Goal: Information Seeking & Learning: Learn about a topic

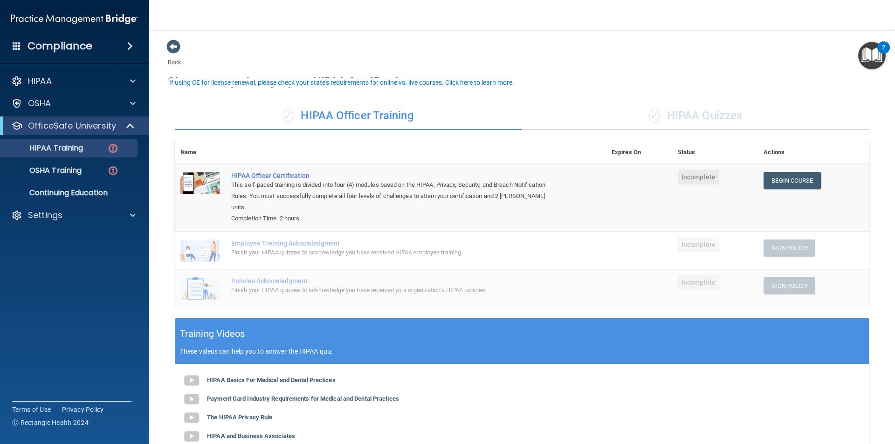
scroll to position [13, 0]
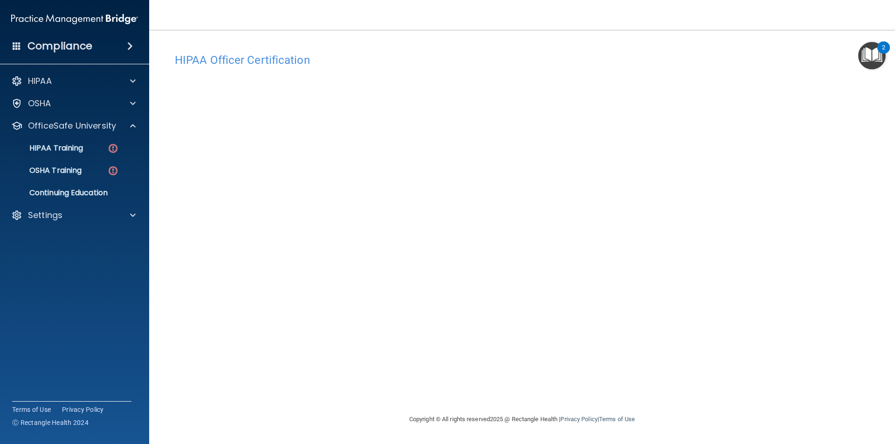
click at [872, 57] on img "Open Resource Center, 2 new notifications" at bounding box center [871, 55] width 27 height 27
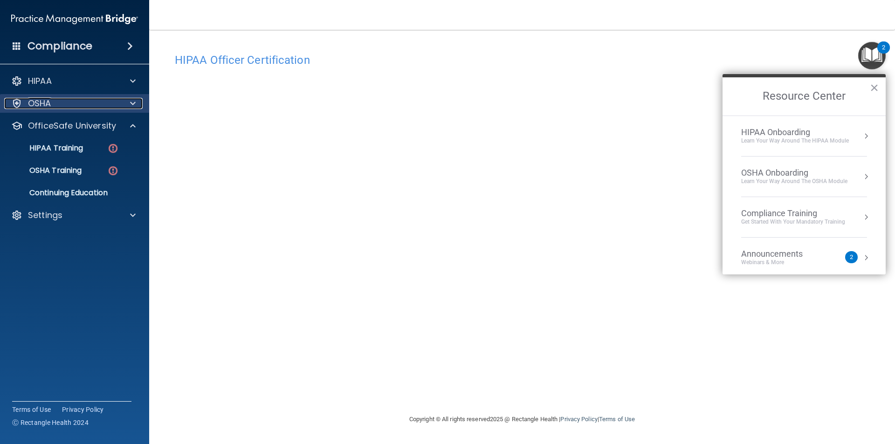
click at [133, 98] on span at bounding box center [133, 103] width 6 height 11
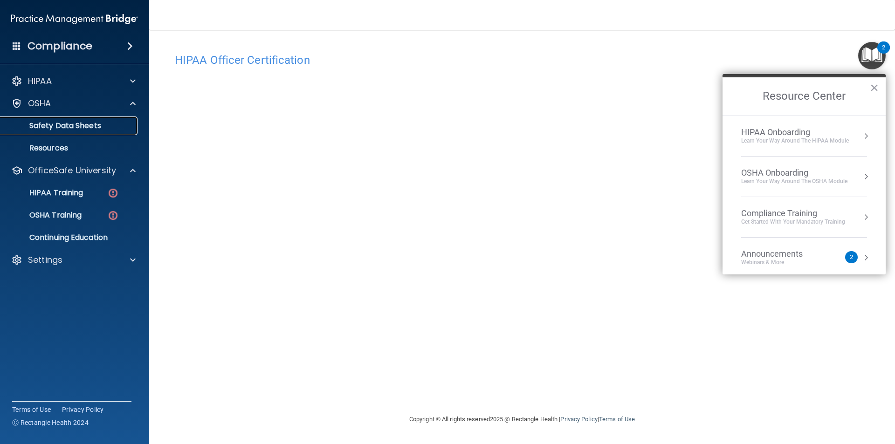
click at [83, 127] on p "Safety Data Sheets" at bounding box center [69, 125] width 127 height 9
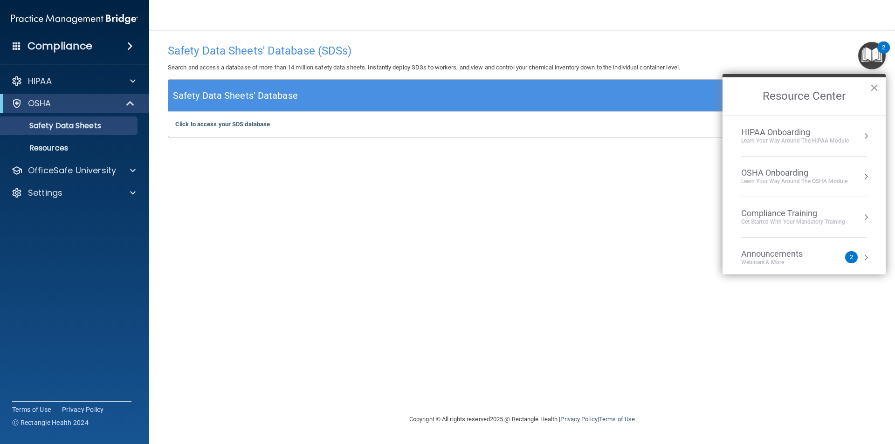
click at [278, 93] on h5 "Safety Data Sheets' Database" at bounding box center [235, 96] width 125 height 16
click at [876, 91] on button "×" at bounding box center [873, 87] width 9 height 15
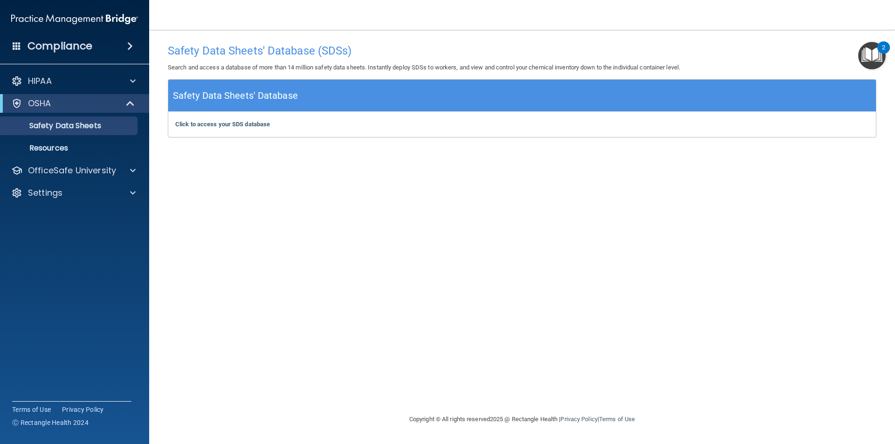
click at [132, 46] on span at bounding box center [130, 46] width 6 height 11
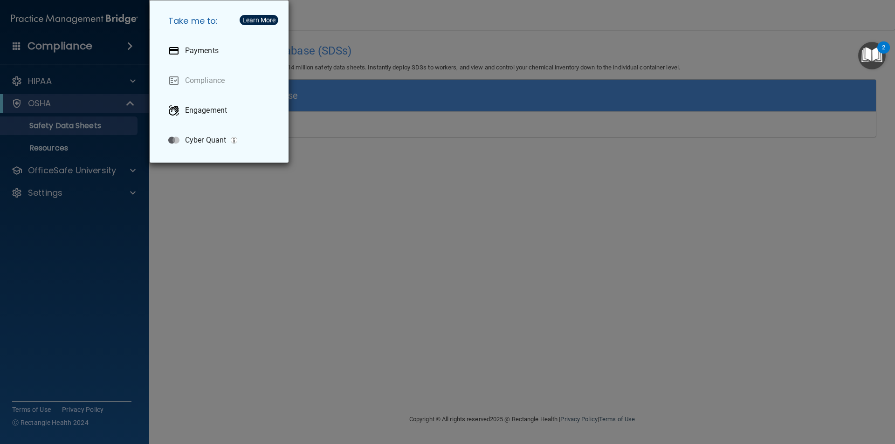
click at [303, 287] on div "Take me to: Payments Compliance Engagement Cyber Quant" at bounding box center [447, 222] width 895 height 444
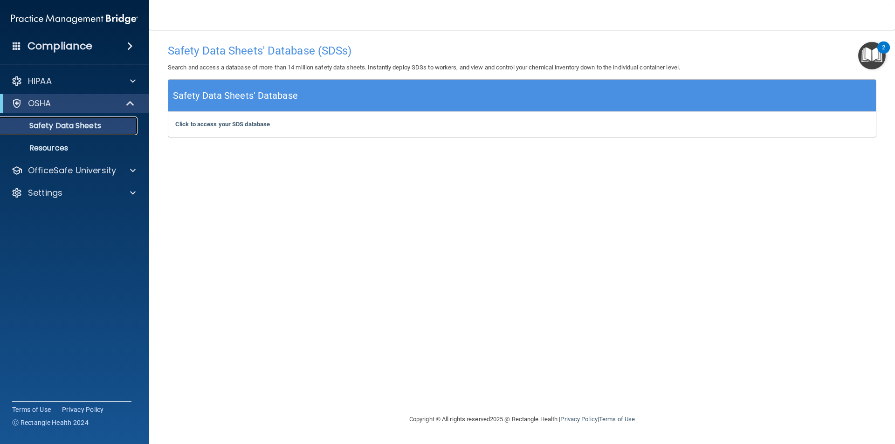
click at [92, 129] on p "Safety Data Sheets" at bounding box center [69, 125] width 127 height 9
click at [343, 90] on div "Safety Data Sheets' Database" at bounding box center [521, 96] width 707 height 32
click at [66, 148] on p "Resources" at bounding box center [69, 147] width 127 height 9
click at [49, 107] on p "OSHA" at bounding box center [39, 103] width 23 height 11
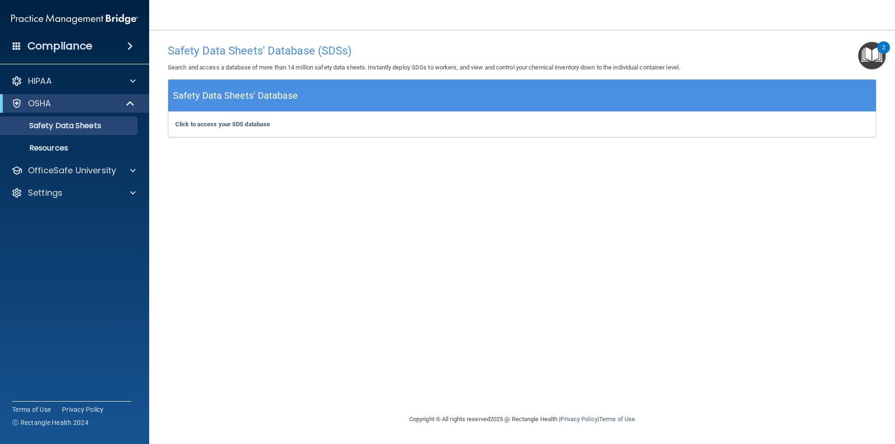
click at [878, 55] on img "Open Resource Center, 2 new notifications" at bounding box center [871, 55] width 27 height 27
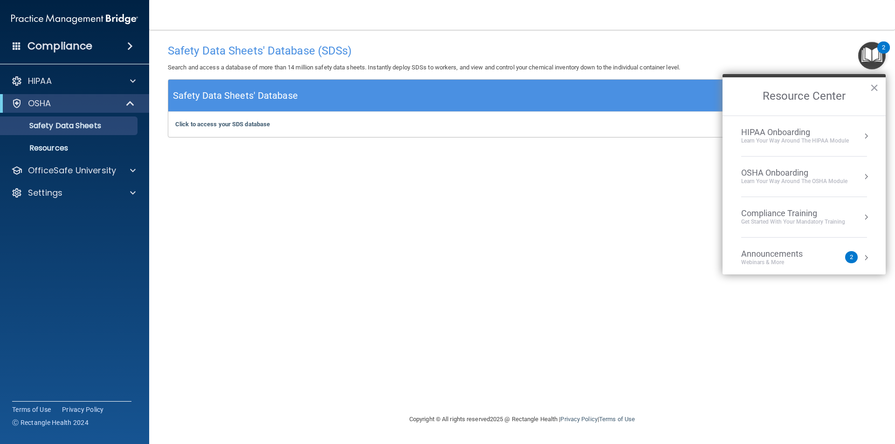
click at [861, 215] on button "Resource Center" at bounding box center [865, 216] width 9 height 9
click at [734, 98] on button "Back to Resource Center Home" at bounding box center [733, 95] width 9 height 9
click at [861, 177] on button "Resource Center" at bounding box center [865, 176] width 9 height 9
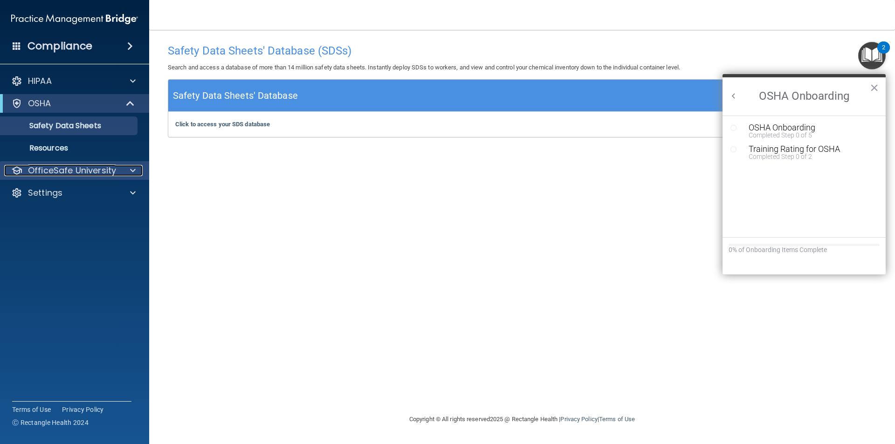
click at [133, 171] on span at bounding box center [133, 170] width 6 height 11
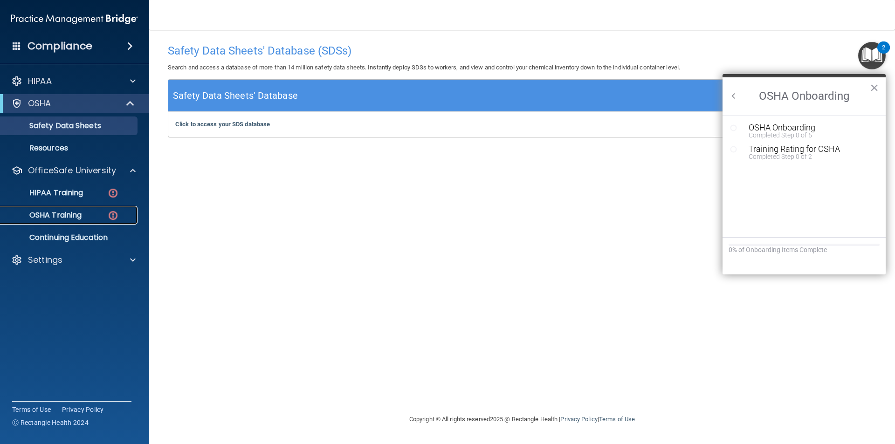
click at [63, 212] on p "OSHA Training" at bounding box center [43, 215] width 75 height 9
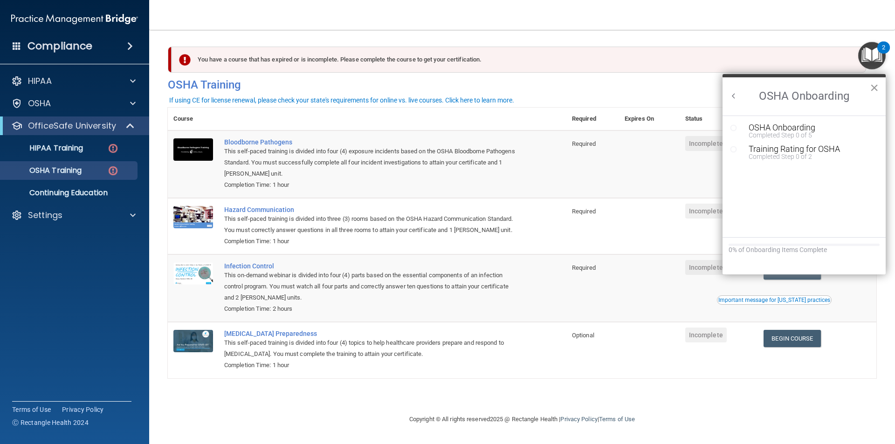
click at [877, 89] on button "×" at bounding box center [873, 87] width 9 height 15
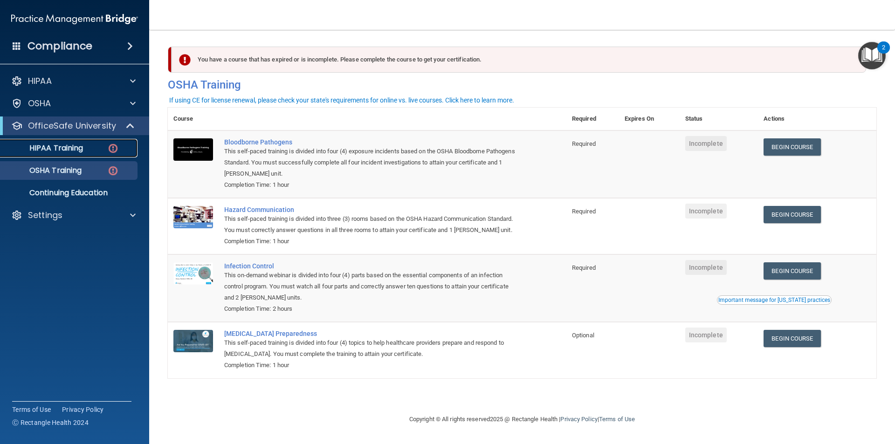
click at [73, 149] on p "HIPAA Training" at bounding box center [44, 147] width 77 height 9
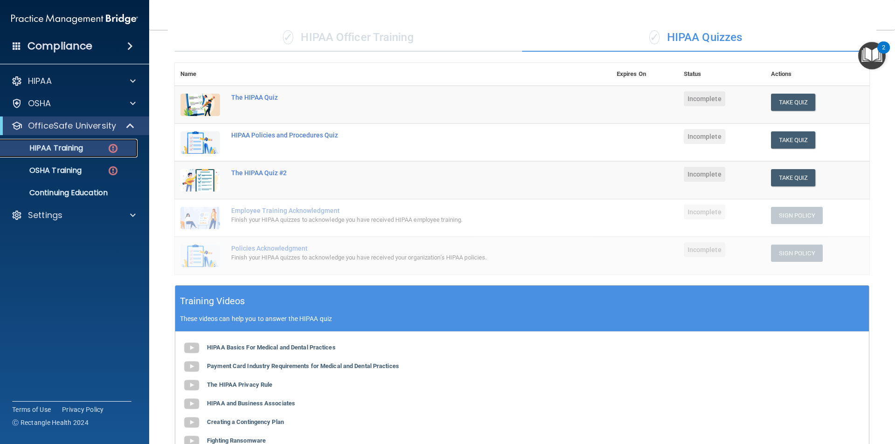
scroll to position [63, 0]
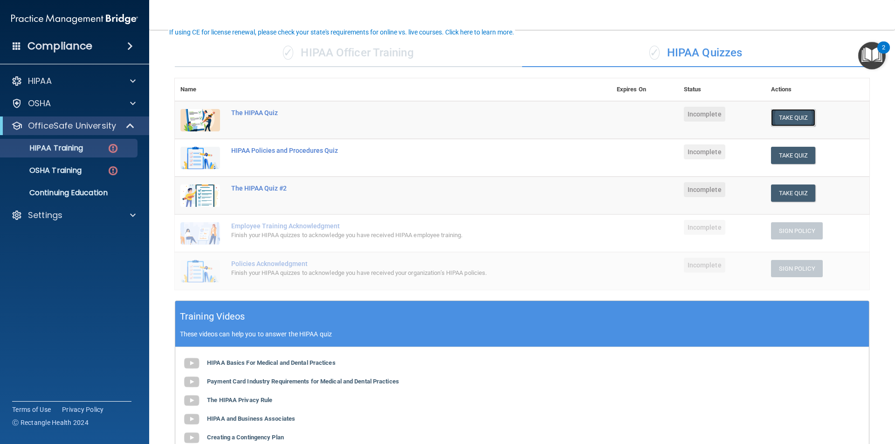
click at [784, 116] on button "Take Quiz" at bounding box center [793, 117] width 45 height 17
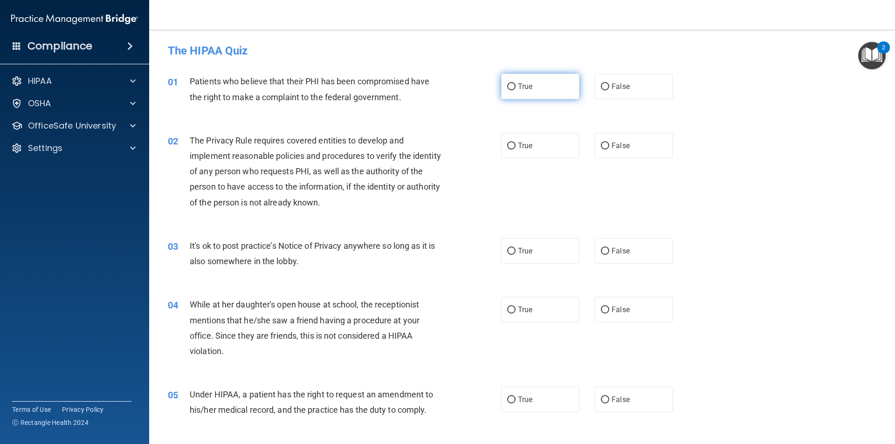
click at [508, 87] on input "True" at bounding box center [511, 86] width 8 height 7
radio input "true"
click at [510, 144] on input "True" at bounding box center [511, 146] width 8 height 7
radio input "true"
click at [510, 248] on input "True" at bounding box center [511, 251] width 8 height 7
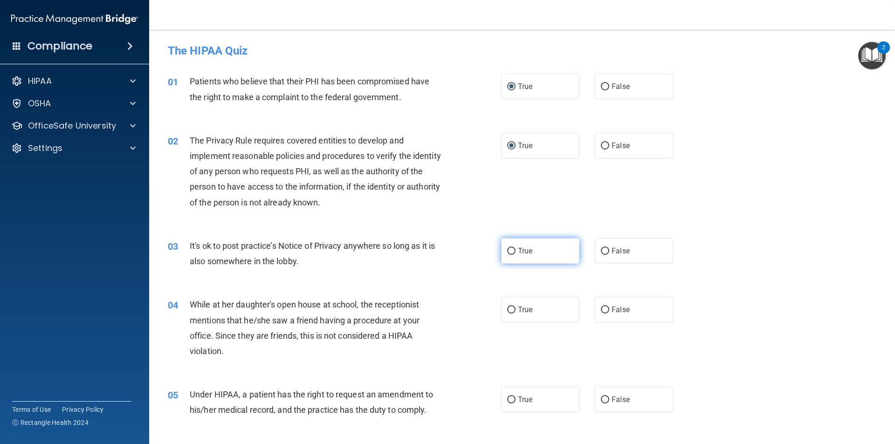
radio input "true"
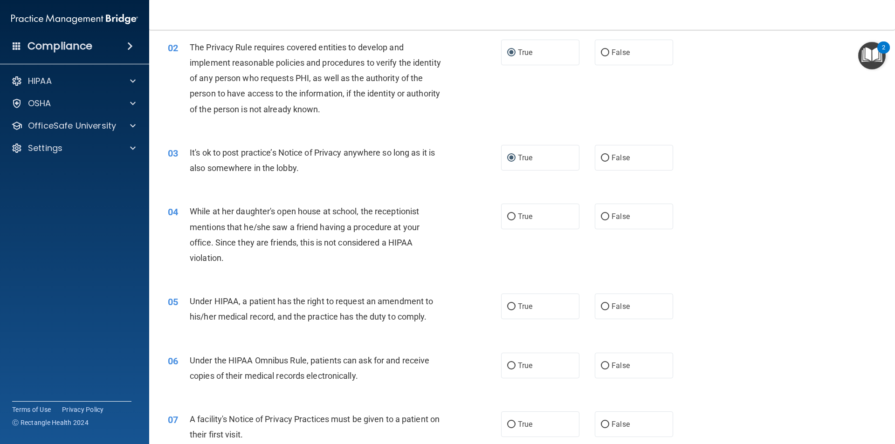
scroll to position [143, 0]
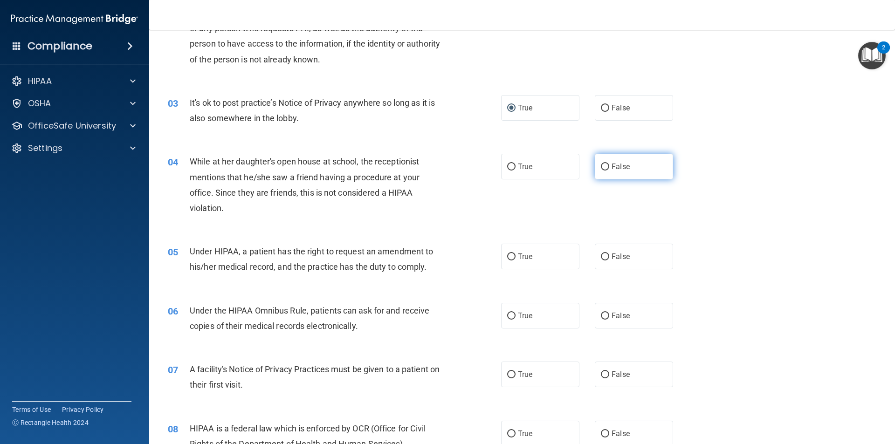
click at [602, 165] on input "False" at bounding box center [605, 167] width 8 height 7
radio input "true"
click at [510, 258] on input "True" at bounding box center [511, 256] width 8 height 7
radio input "true"
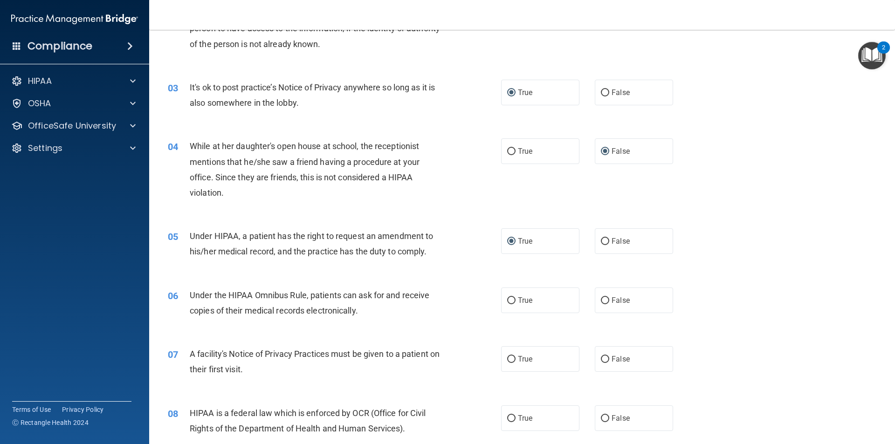
scroll to position [162, 0]
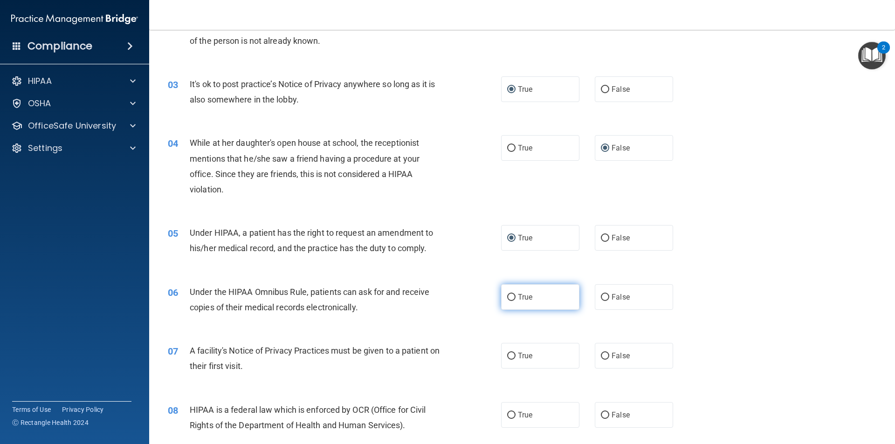
click at [507, 295] on input "True" at bounding box center [511, 297] width 8 height 7
radio input "true"
click at [508, 354] on input "True" at bounding box center [511, 356] width 8 height 7
radio input "true"
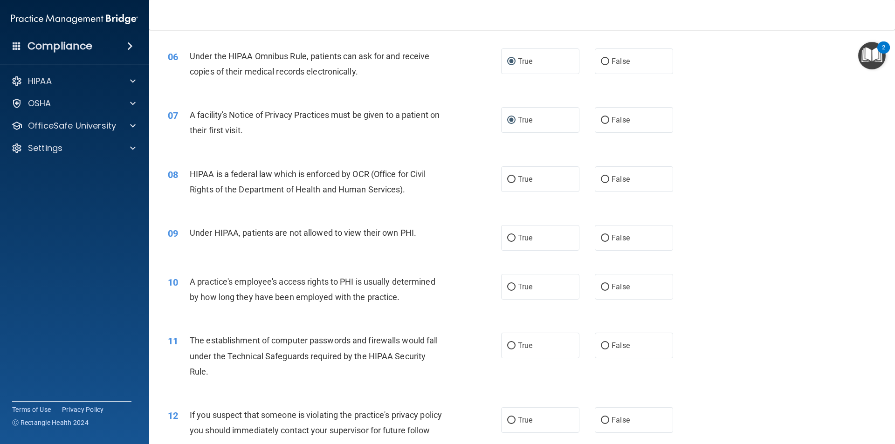
scroll to position [417, 0]
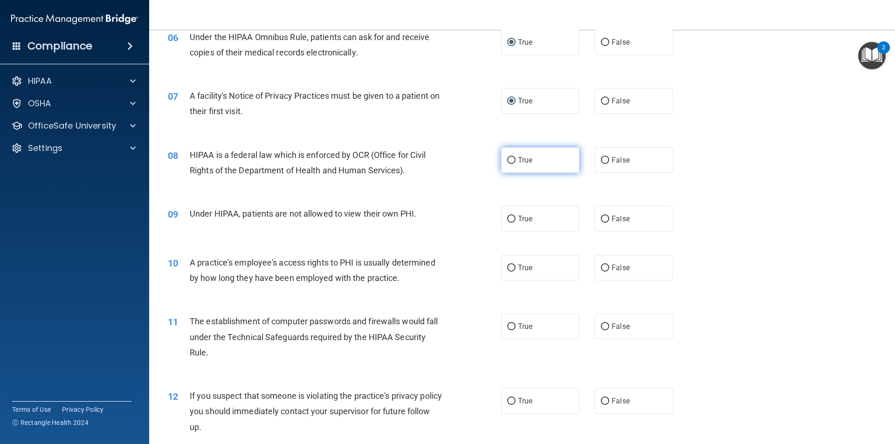
click at [507, 158] on input "True" at bounding box center [511, 160] width 8 height 7
radio input "true"
click at [601, 216] on input "False" at bounding box center [605, 219] width 8 height 7
radio input "true"
click at [601, 267] on input "False" at bounding box center [605, 268] width 8 height 7
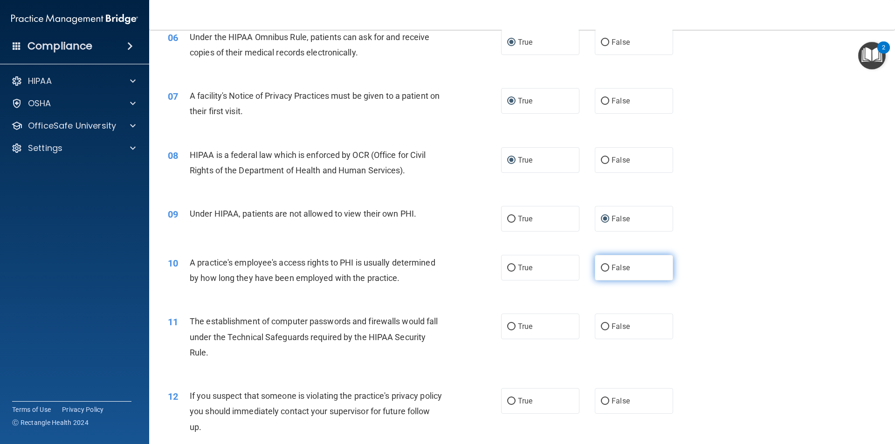
radio input "true"
click at [507, 324] on input "True" at bounding box center [511, 326] width 8 height 7
radio input "true"
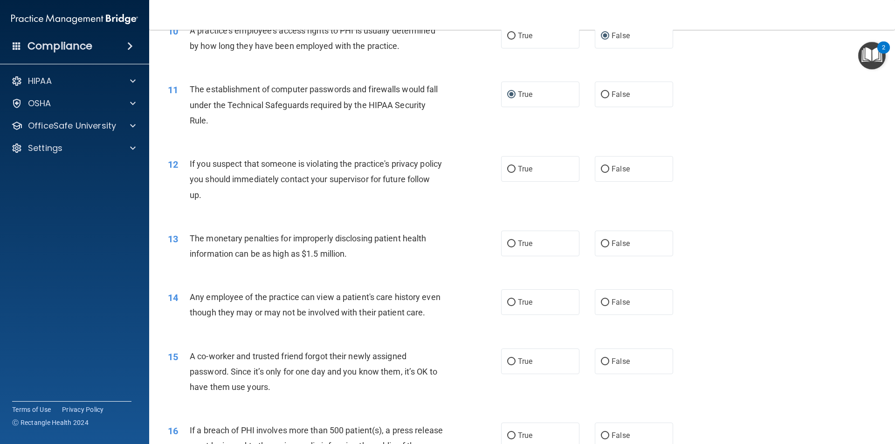
scroll to position [649, 0]
click at [510, 167] on input "True" at bounding box center [511, 168] width 8 height 7
radio input "true"
click at [508, 242] on input "True" at bounding box center [511, 242] width 8 height 7
radio input "true"
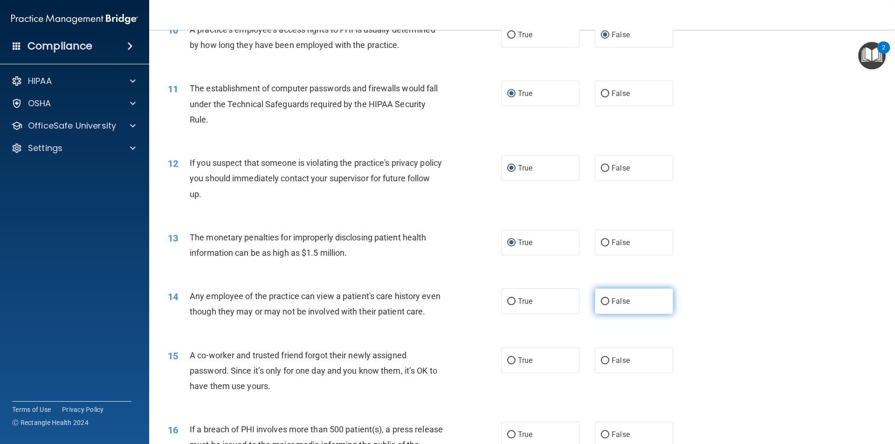
click at [601, 300] on input "False" at bounding box center [605, 301] width 8 height 7
radio input "true"
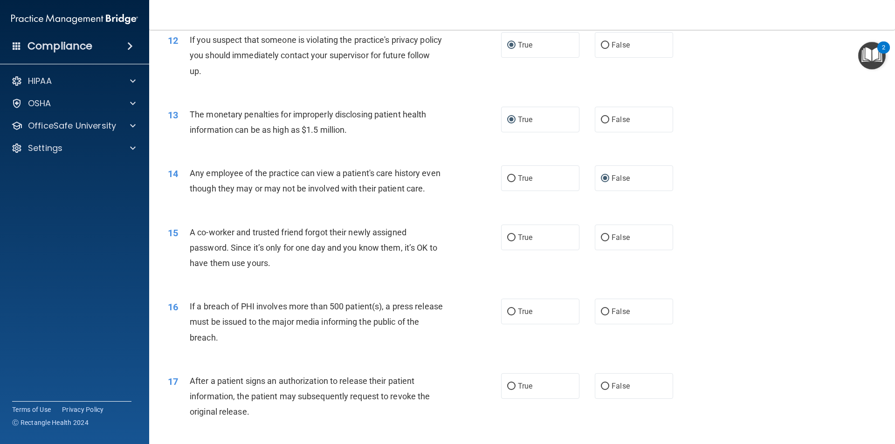
scroll to position [789, 0]
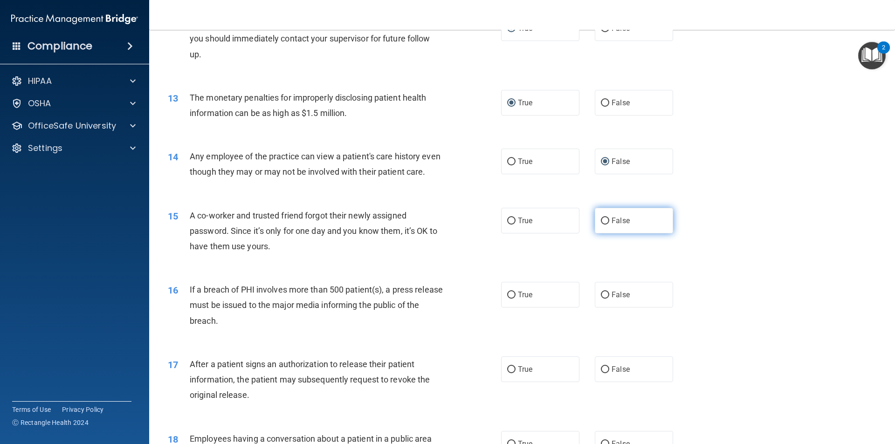
click at [601, 225] on input "False" at bounding box center [605, 221] width 8 height 7
radio input "true"
click at [601, 299] on input "False" at bounding box center [605, 295] width 8 height 7
radio input "true"
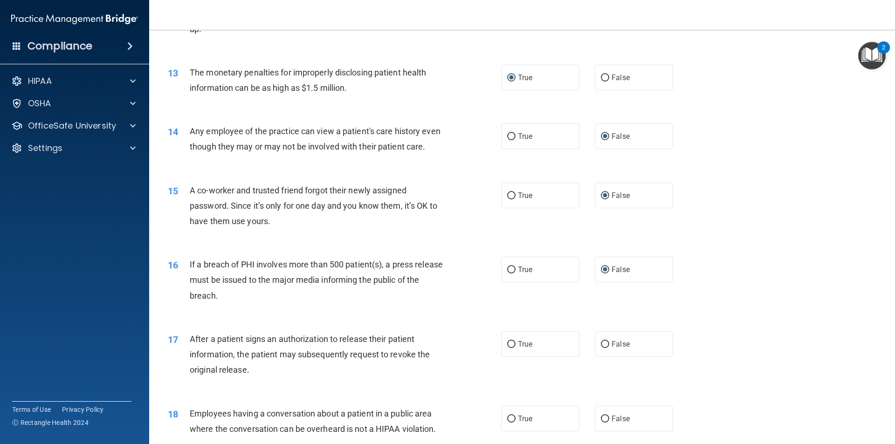
scroll to position [882, 0]
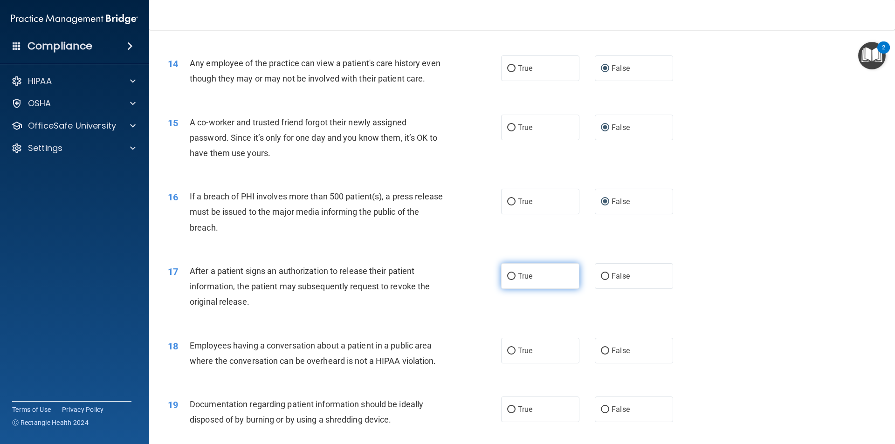
click at [510, 280] on input "True" at bounding box center [511, 276] width 8 height 7
radio input "true"
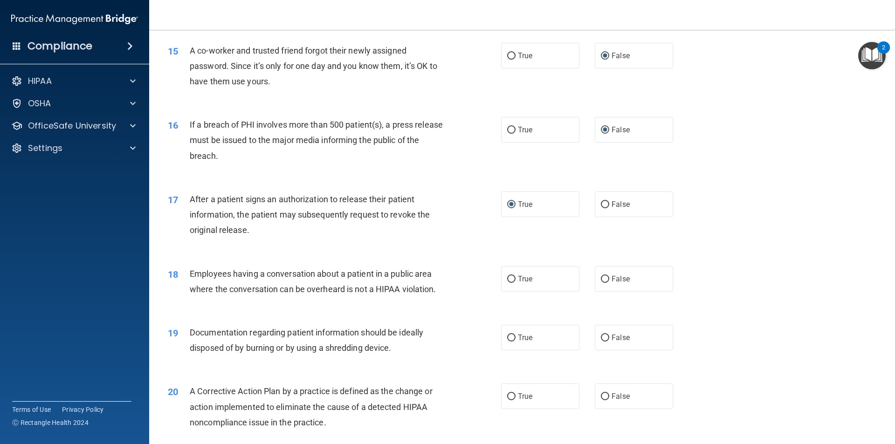
scroll to position [976, 0]
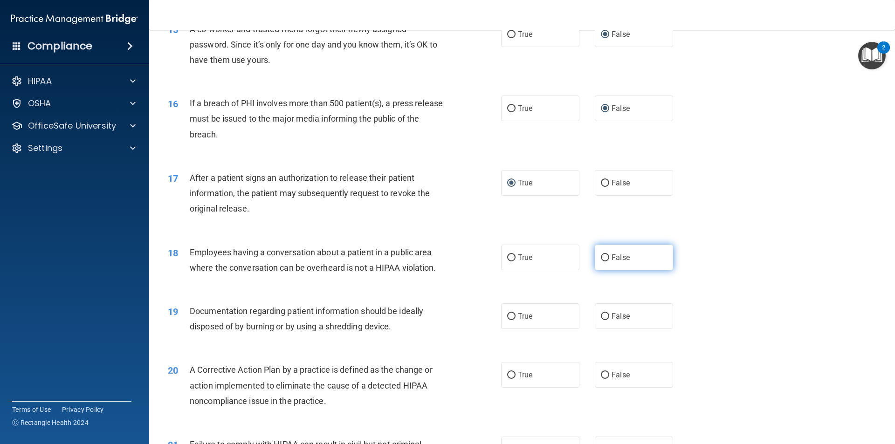
click at [601, 261] on input "False" at bounding box center [605, 257] width 8 height 7
radio input "true"
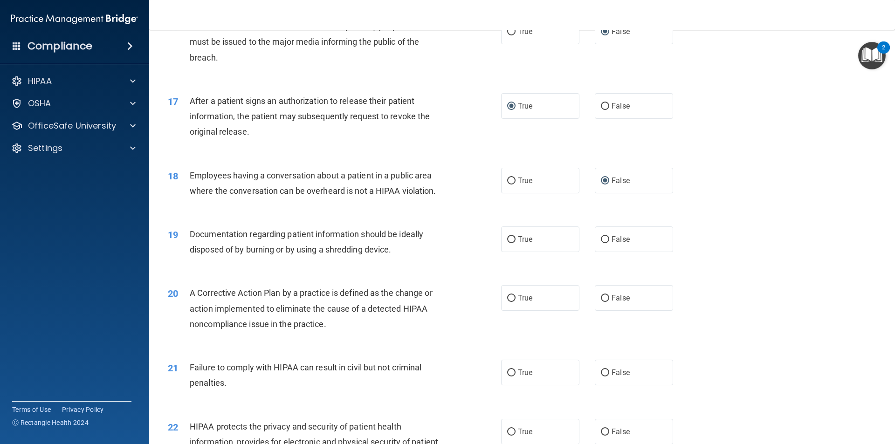
scroll to position [1069, 0]
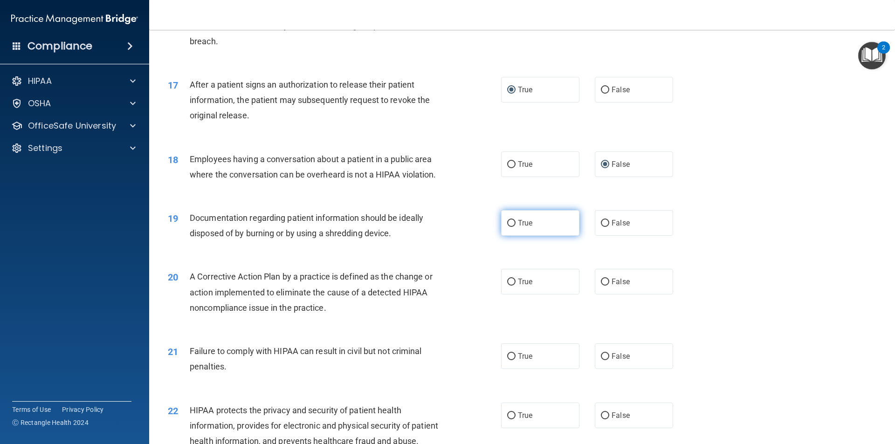
click at [507, 227] on input "True" at bounding box center [511, 223] width 8 height 7
radio input "true"
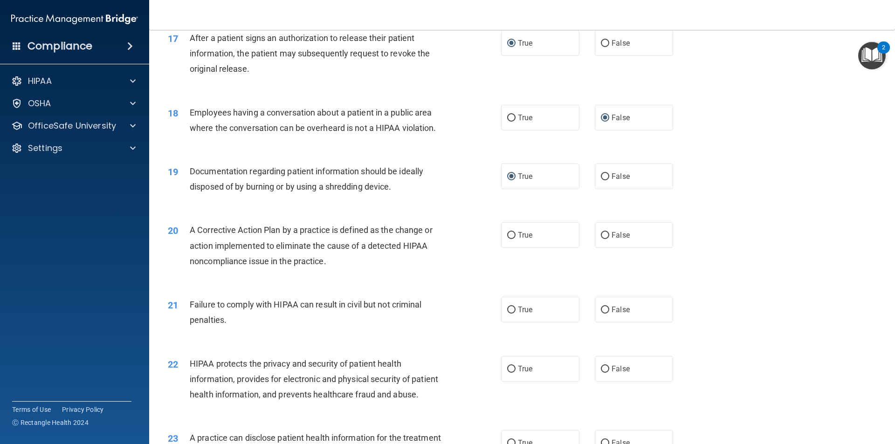
scroll to position [1162, 0]
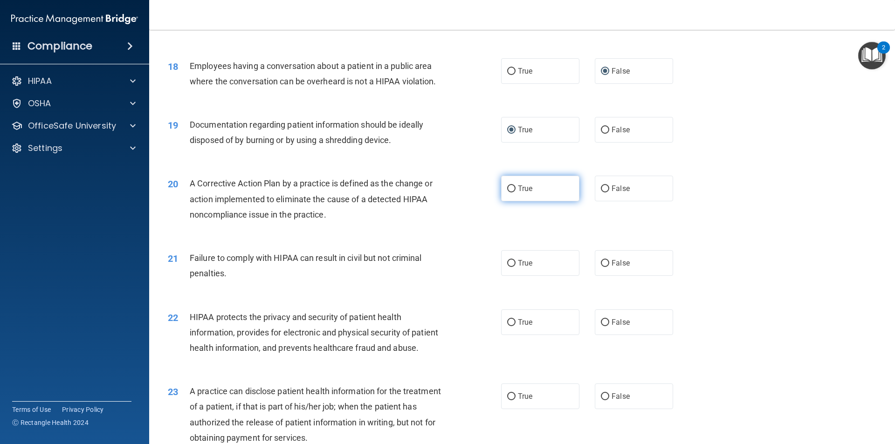
click at [509, 192] on input "True" at bounding box center [511, 188] width 8 height 7
radio input "true"
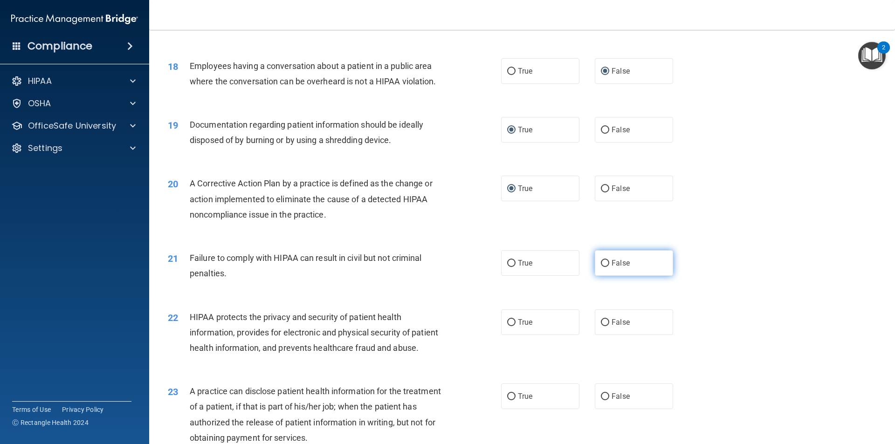
click at [601, 267] on input "False" at bounding box center [605, 263] width 8 height 7
radio input "true"
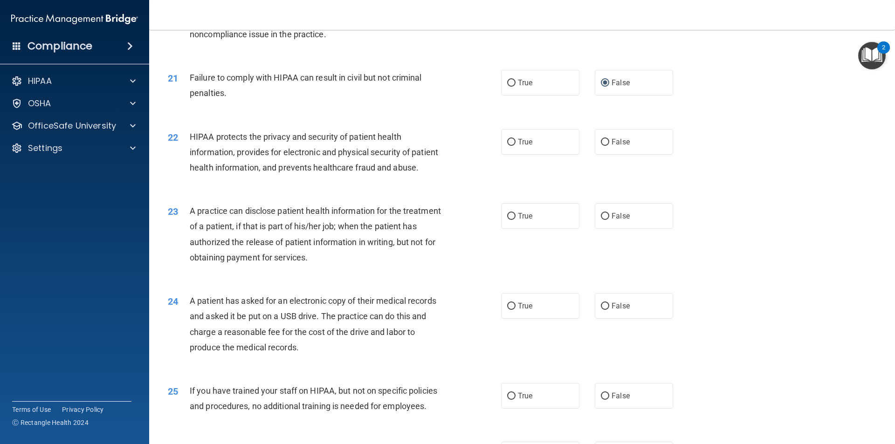
scroll to position [1348, 0]
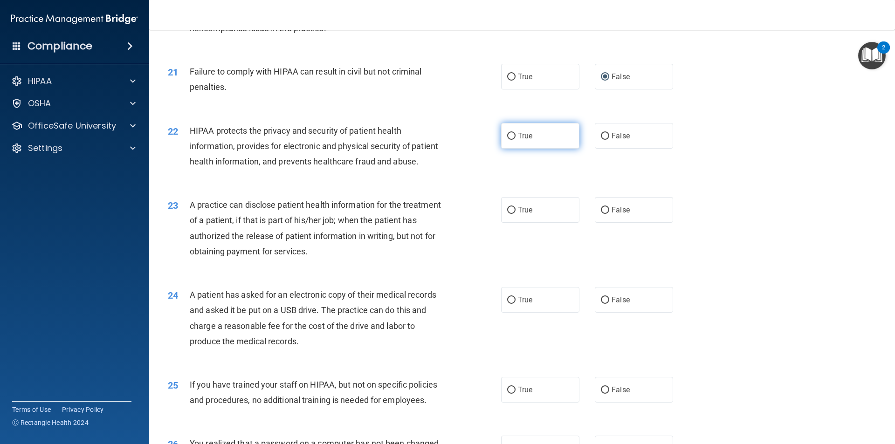
click at [510, 140] on input "True" at bounding box center [511, 136] width 8 height 7
radio input "true"
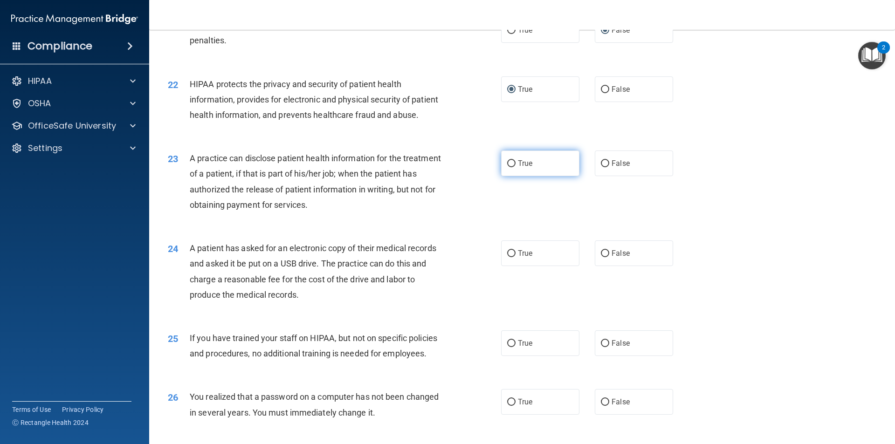
click at [508, 167] on input "True" at bounding box center [511, 163] width 8 height 7
radio input "true"
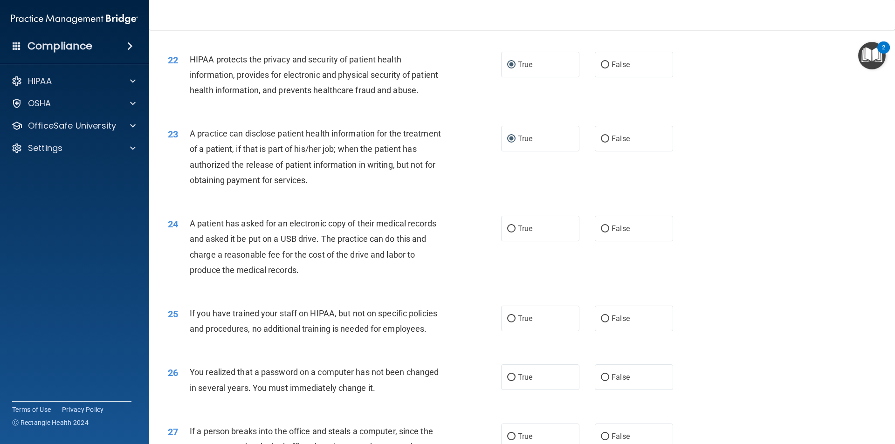
scroll to position [1442, 0]
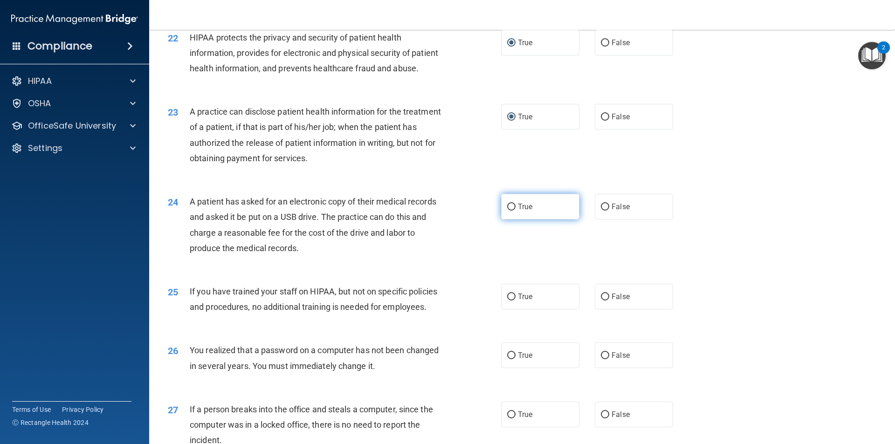
click at [512, 211] on input "True" at bounding box center [511, 207] width 8 height 7
radio input "true"
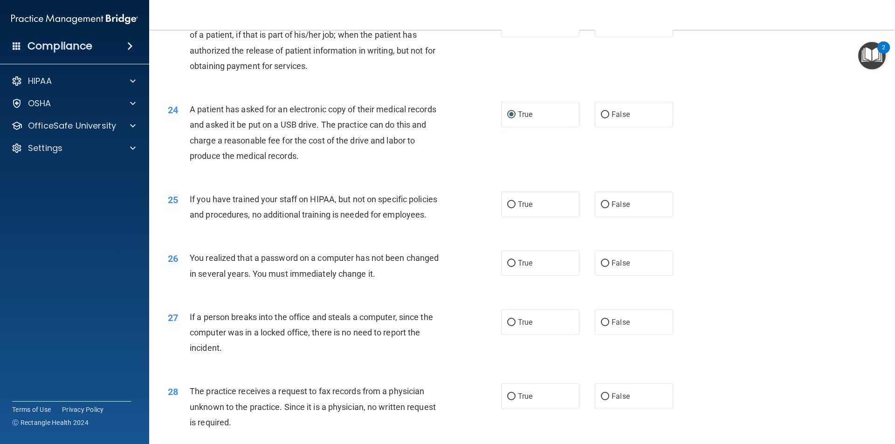
scroll to position [1535, 0]
click at [602, 207] on input "False" at bounding box center [605, 203] width 8 height 7
radio input "true"
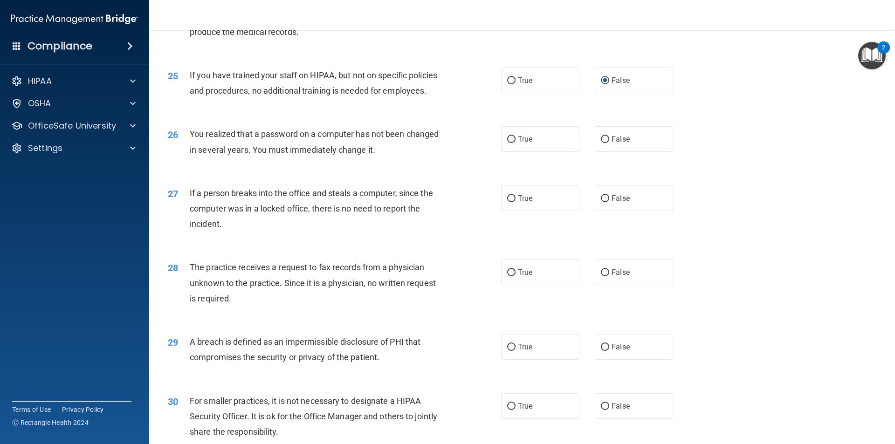
scroll to position [1674, 0]
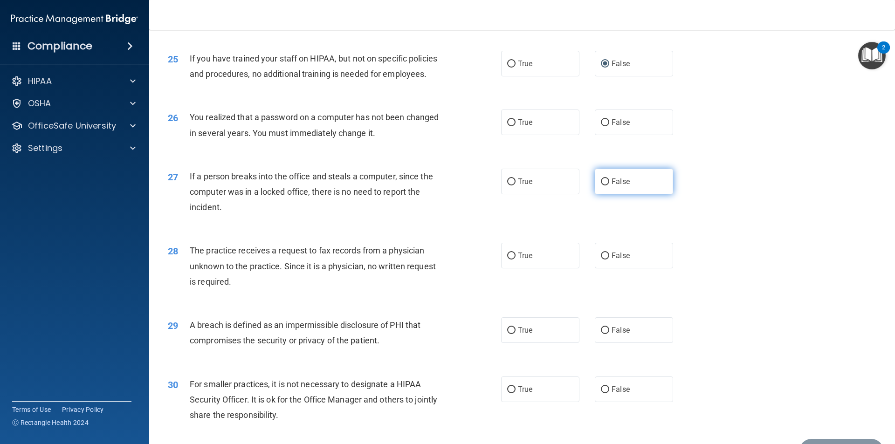
click at [601, 185] on input "False" at bounding box center [605, 181] width 8 height 7
radio input "true"
click at [508, 126] on input "True" at bounding box center [511, 122] width 8 height 7
radio input "true"
click at [507, 260] on input "True" at bounding box center [511, 256] width 8 height 7
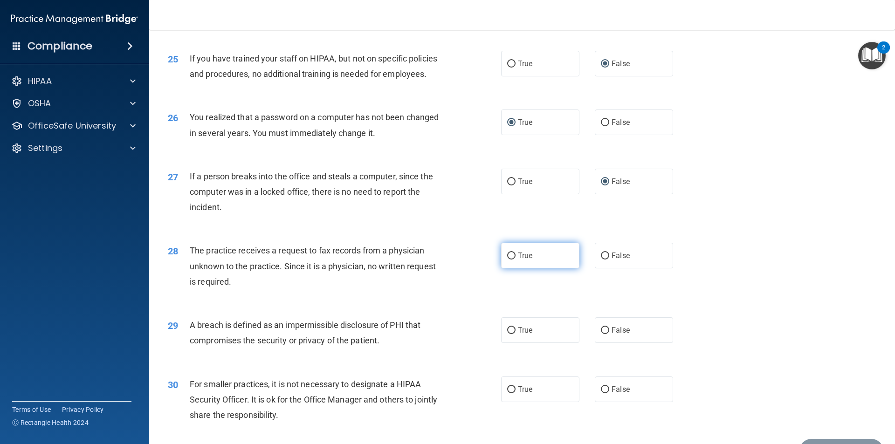
radio input "true"
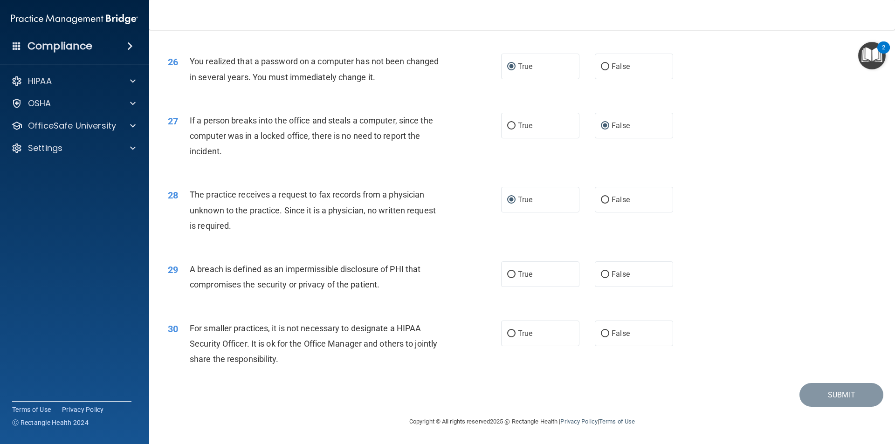
scroll to position [1761, 0]
click at [509, 275] on input "True" at bounding box center [511, 274] width 8 height 7
radio input "true"
click at [601, 273] on input "False" at bounding box center [605, 274] width 8 height 7
radio input "true"
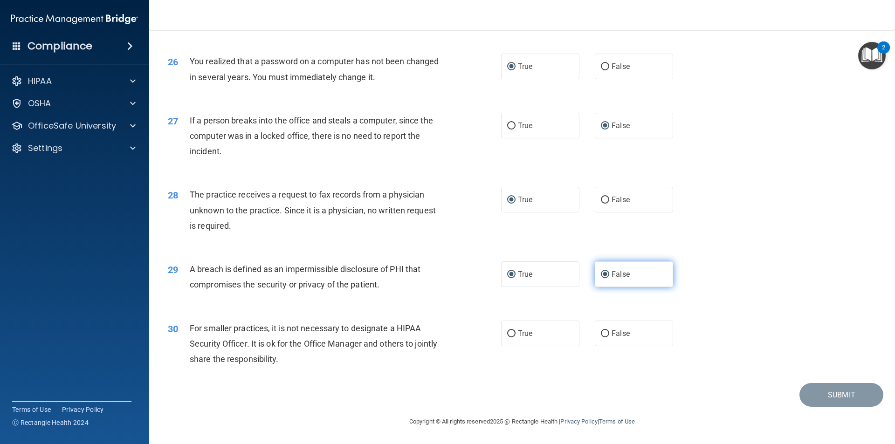
radio input "false"
click at [601, 331] on input "False" at bounding box center [605, 333] width 8 height 7
radio input "true"
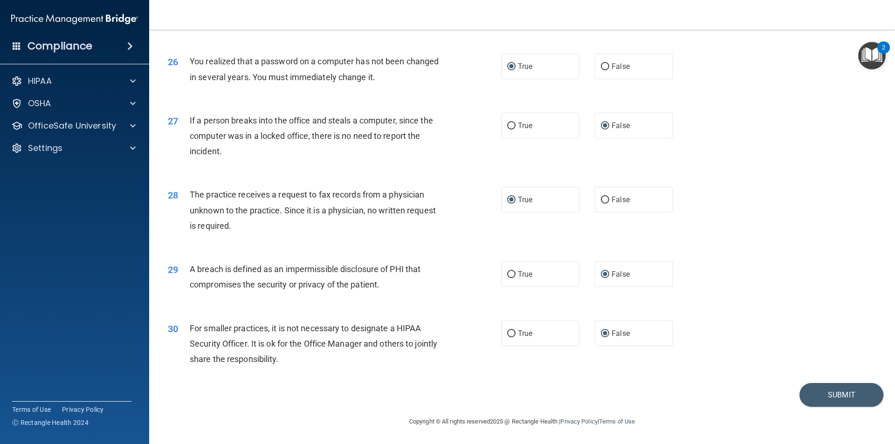
click at [876, 48] on img "Open Resource Center, 2 new notifications" at bounding box center [871, 55] width 27 height 27
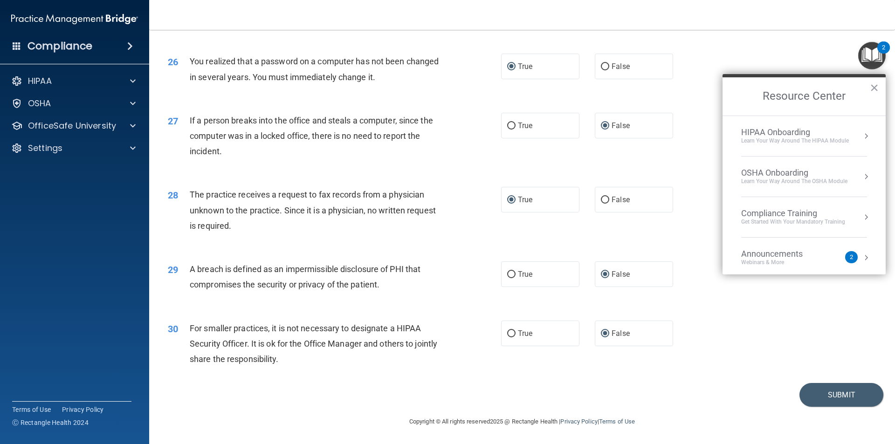
click at [861, 135] on button "Resource Center" at bounding box center [865, 135] width 9 height 9
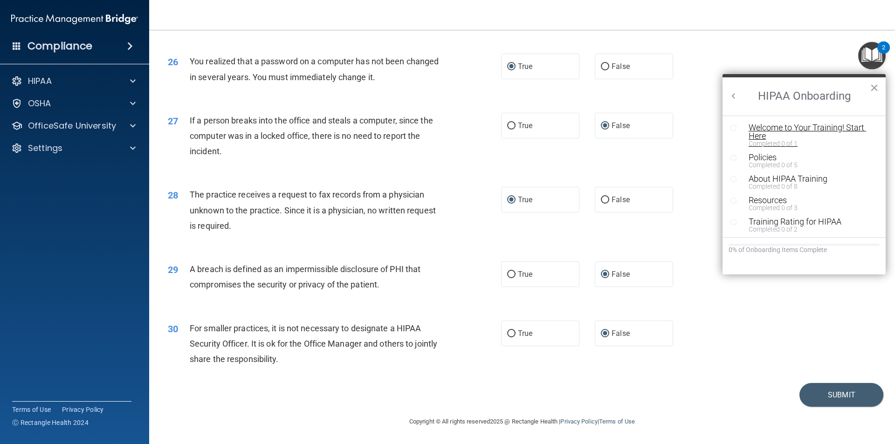
scroll to position [0, 0]
click at [752, 330] on div "30 For smaller practices, it is not necessary to designate a HIPAA Security Off…" at bounding box center [522, 346] width 722 height 75
click at [815, 392] on button "Submit" at bounding box center [841, 395] width 84 height 24
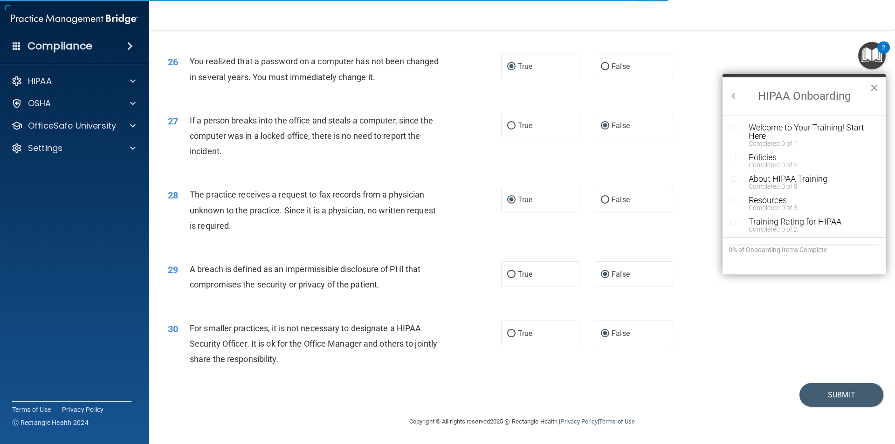
click at [875, 89] on button "×" at bounding box center [873, 87] width 9 height 15
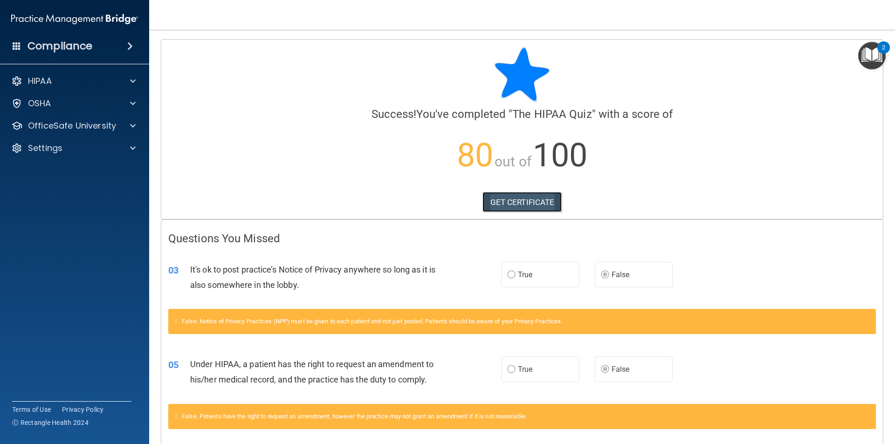
click at [494, 198] on link "GET CERTIFICATE" at bounding box center [522, 202] width 80 height 20
click at [872, 49] on img "Open Resource Center, 2 new notifications" at bounding box center [871, 55] width 27 height 27
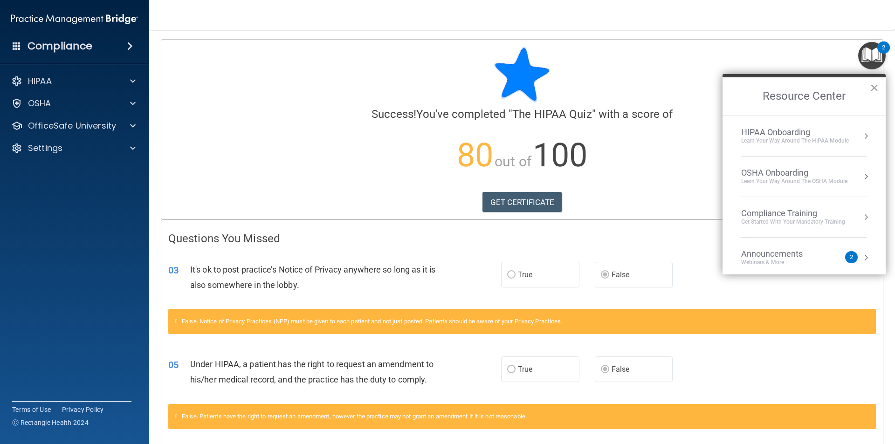
click at [861, 178] on button "Resource Center" at bounding box center [865, 176] width 9 height 9
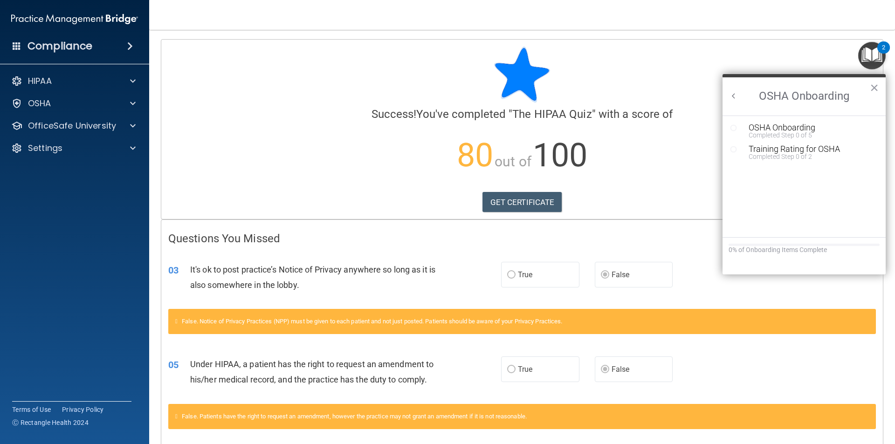
click at [734, 150] on icon "Resource Center" at bounding box center [733, 149] width 7 height 7
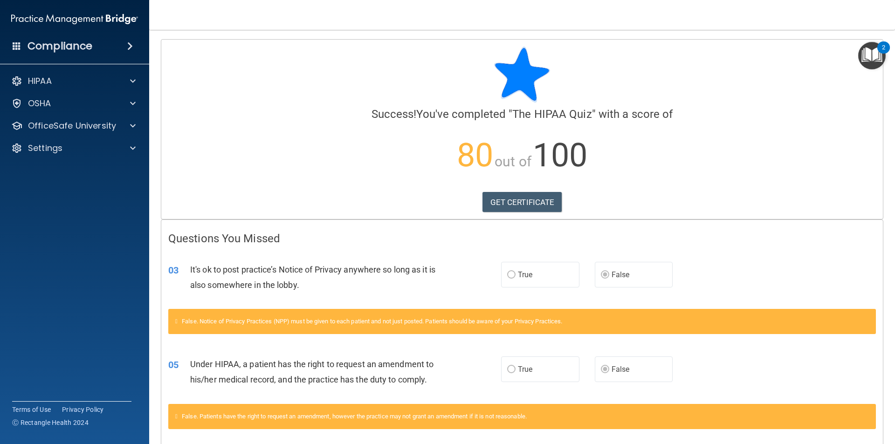
click at [870, 58] on body "Compliance HIPAA Documents and Policies Report an Incident Business Associates …" at bounding box center [447, 222] width 895 height 444
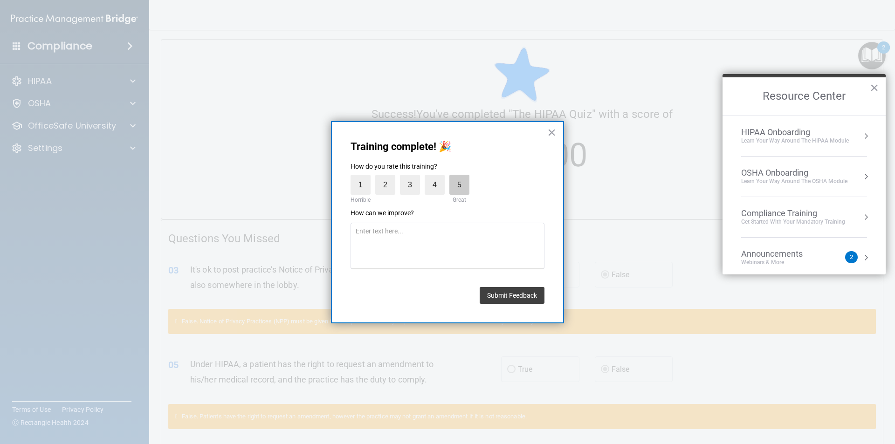
click at [459, 178] on label "5" at bounding box center [459, 185] width 20 height 20
click at [437, 177] on input "5" at bounding box center [437, 177] width 0 height 0
click at [532, 297] on button "Submit Feedback" at bounding box center [511, 295] width 65 height 17
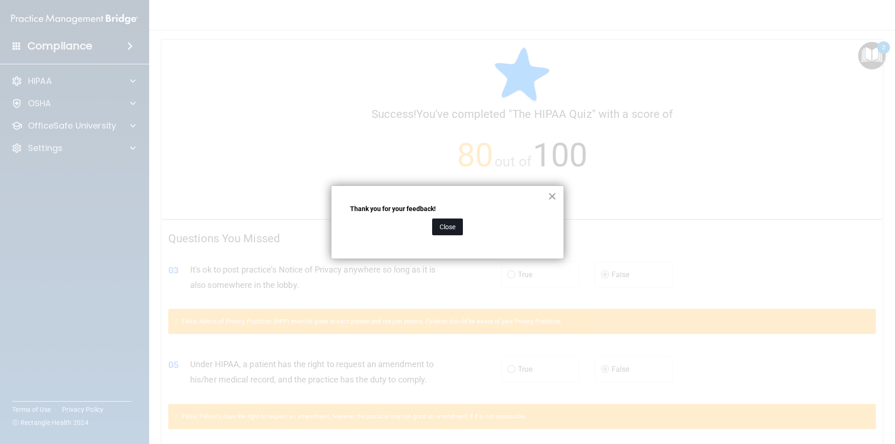
click at [446, 225] on button "Close" at bounding box center [447, 227] width 31 height 17
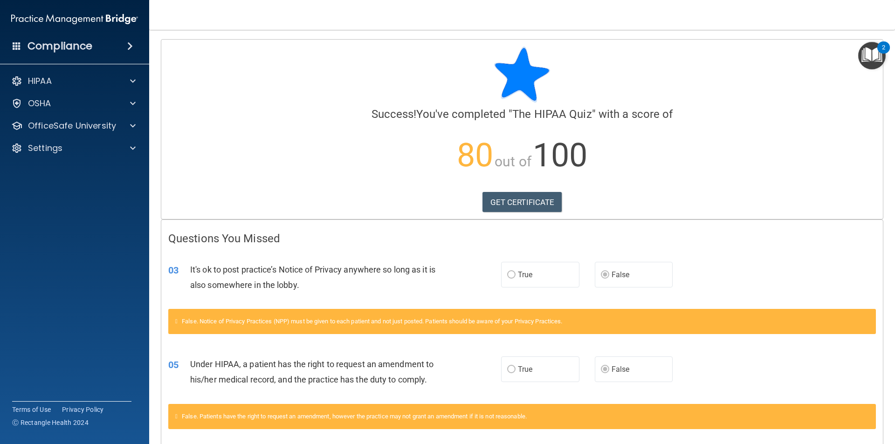
click at [872, 58] on img "Open Resource Center, 2 new notifications" at bounding box center [871, 55] width 27 height 27
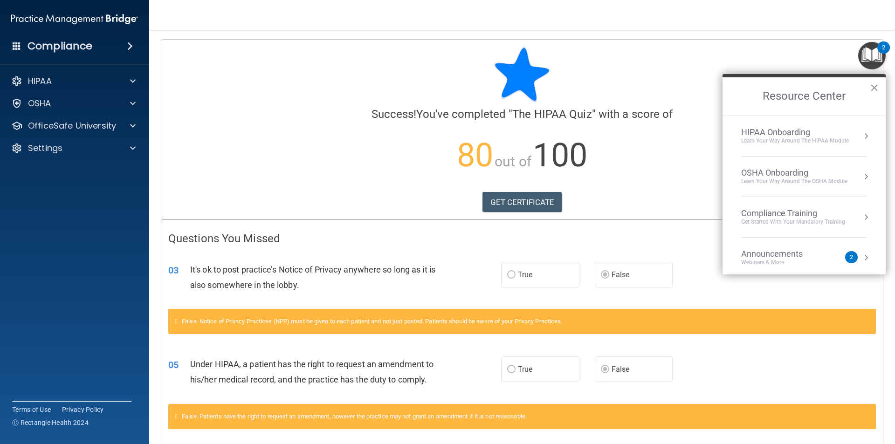
click at [861, 216] on button "Resource Center" at bounding box center [865, 216] width 9 height 9
click at [732, 95] on button "Back to Resource Center Home" at bounding box center [733, 95] width 9 height 9
click at [861, 175] on button "Resource Center" at bounding box center [865, 176] width 9 height 9
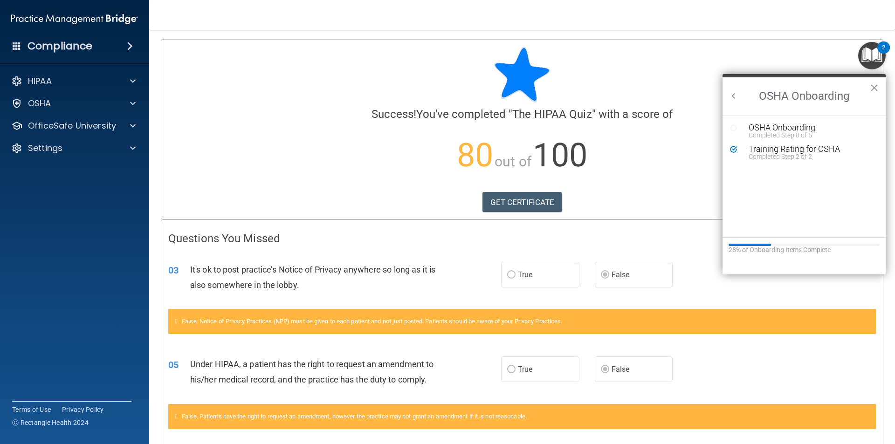
click at [735, 128] on icon "Resource Center" at bounding box center [733, 127] width 7 height 7
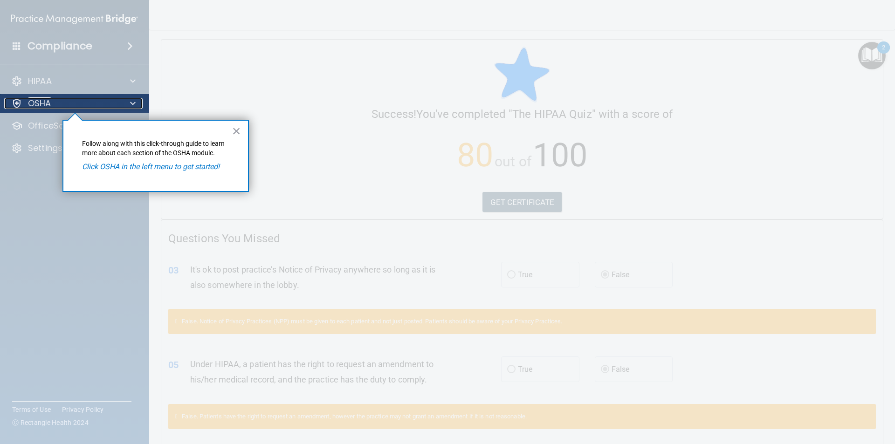
click at [77, 103] on div "OSHA" at bounding box center [62, 103] width 116 height 11
click at [236, 132] on button "×" at bounding box center [236, 130] width 9 height 15
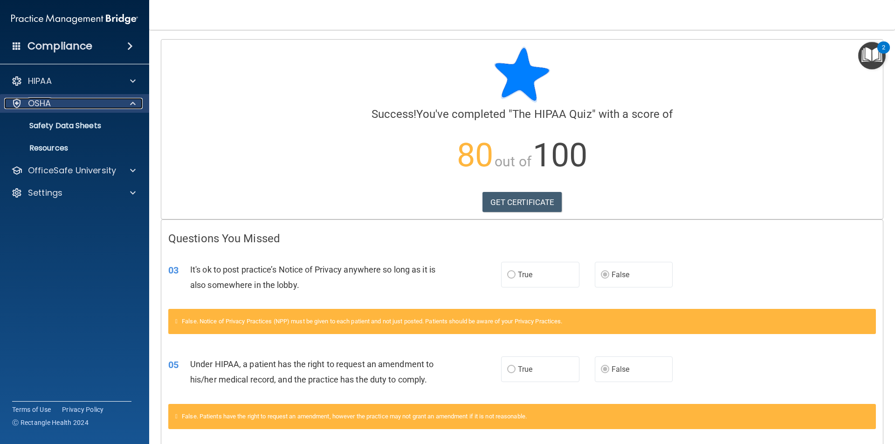
click at [69, 108] on div "OSHA" at bounding box center [62, 103] width 116 height 11
click at [71, 108] on div "OSHA" at bounding box center [62, 103] width 116 height 11
click at [81, 128] on p "Safety Data Sheets" at bounding box center [69, 125] width 127 height 9
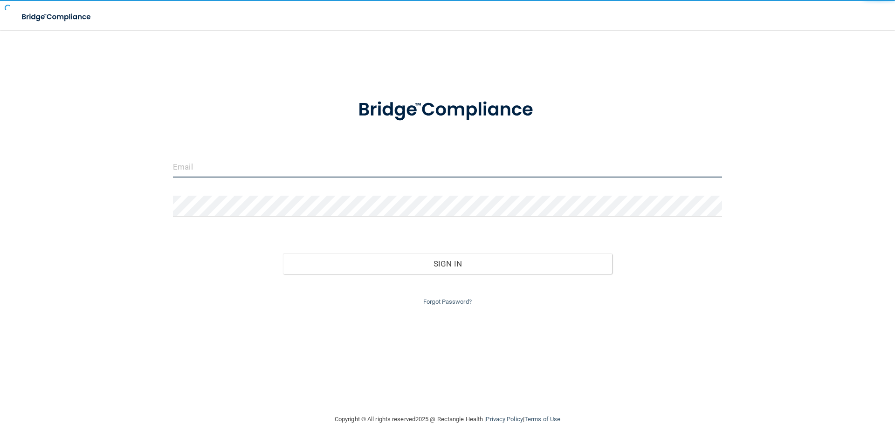
type input "[EMAIL_ADDRESS][DOMAIN_NAME]"
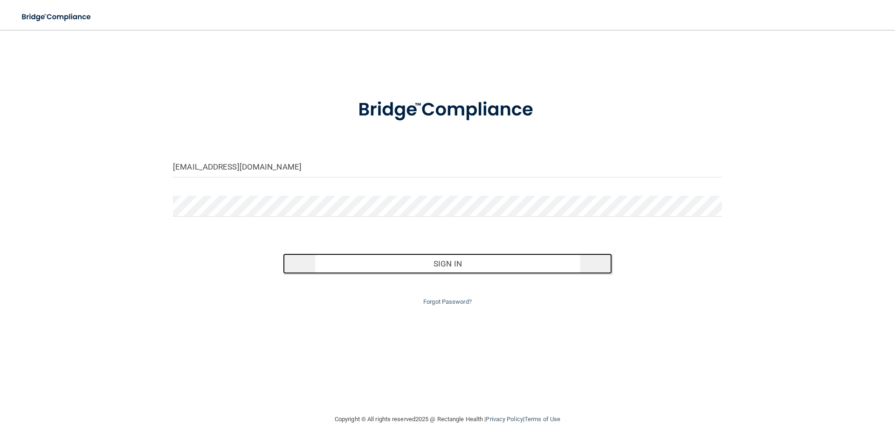
click at [444, 267] on button "Sign In" at bounding box center [447, 263] width 329 height 20
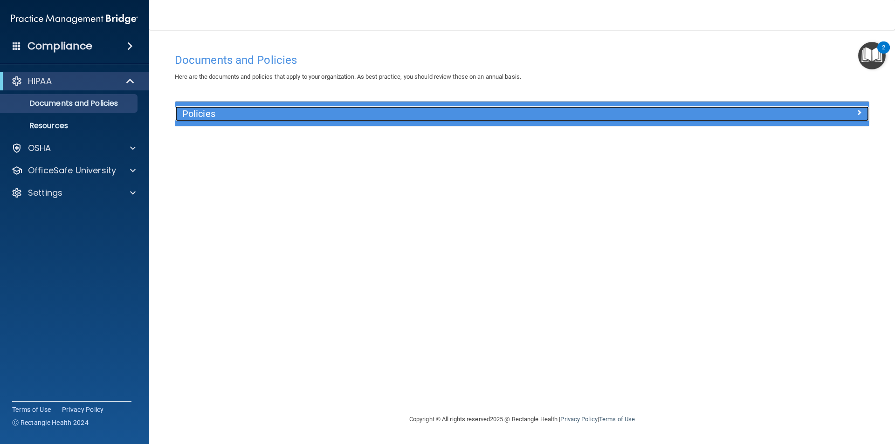
click at [861, 113] on span at bounding box center [859, 112] width 6 height 11
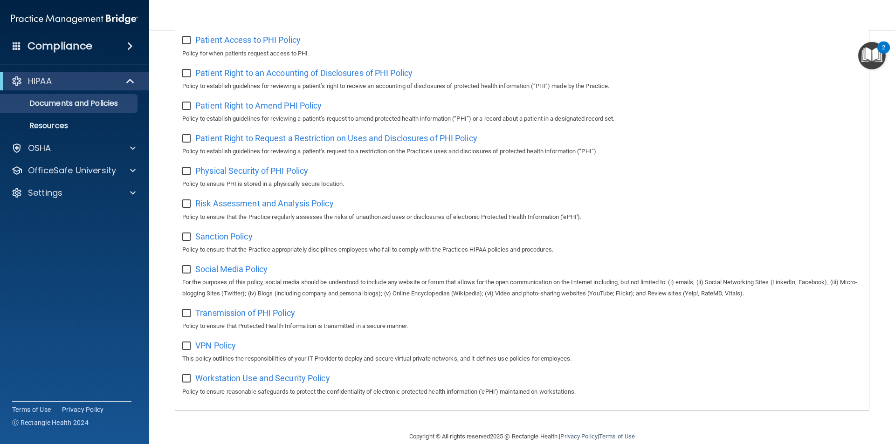
scroll to position [491, 0]
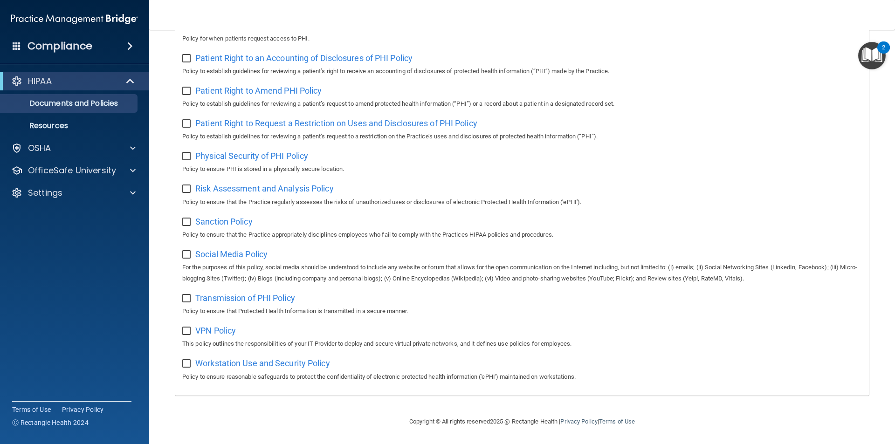
click at [869, 62] on img "Open Resource Center, 2 new notifications" at bounding box center [871, 55] width 27 height 27
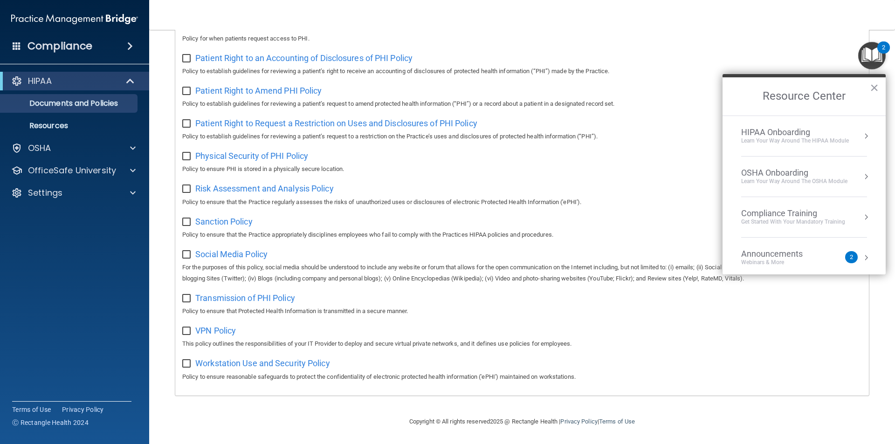
click at [861, 177] on button "Resource Center" at bounding box center [865, 176] width 9 height 9
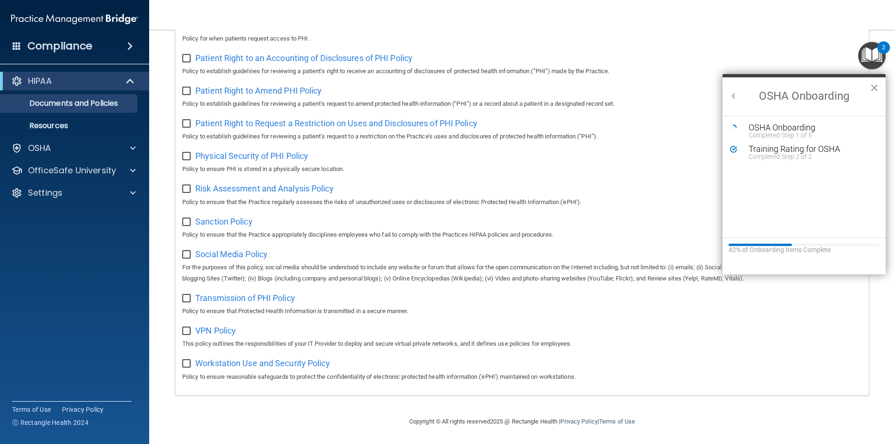
scroll to position [0, 0]
click at [757, 123] on div "OSHA Onboarding" at bounding box center [810, 127] width 125 height 8
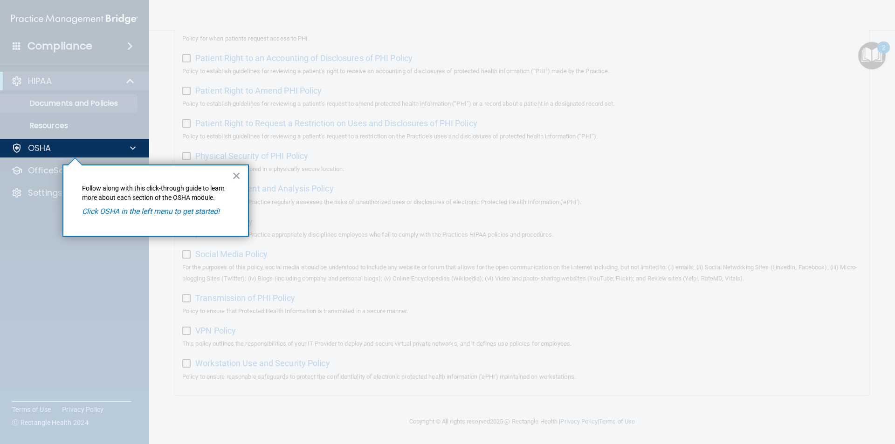
click at [94, 267] on div at bounding box center [75, 300] width 150 height 287
click at [60, 145] on div "OSHA" at bounding box center [62, 148] width 116 height 11
click at [236, 171] on button "×" at bounding box center [236, 175] width 9 height 15
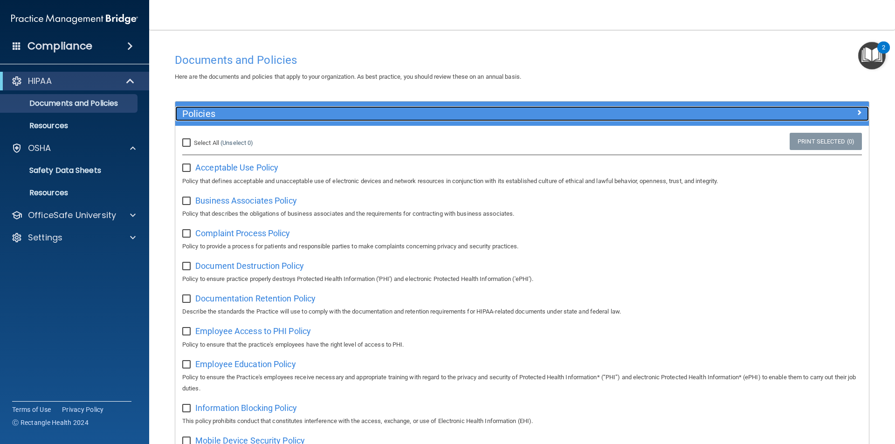
click at [856, 113] on span at bounding box center [859, 112] width 6 height 11
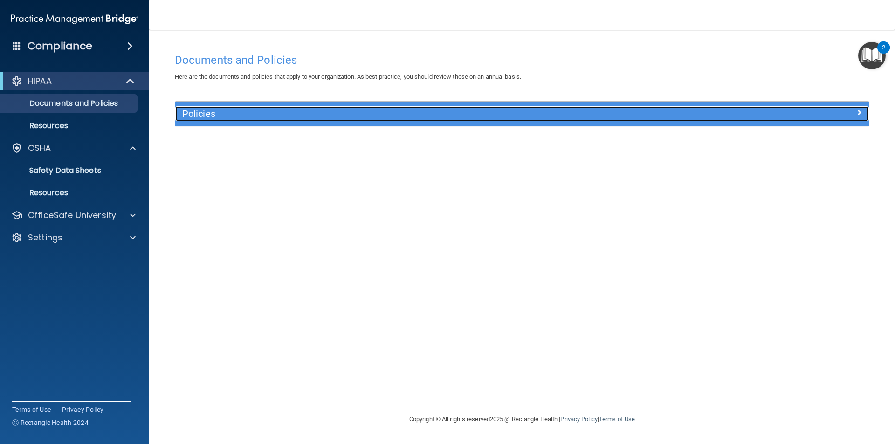
click at [859, 112] on span at bounding box center [859, 112] width 6 height 11
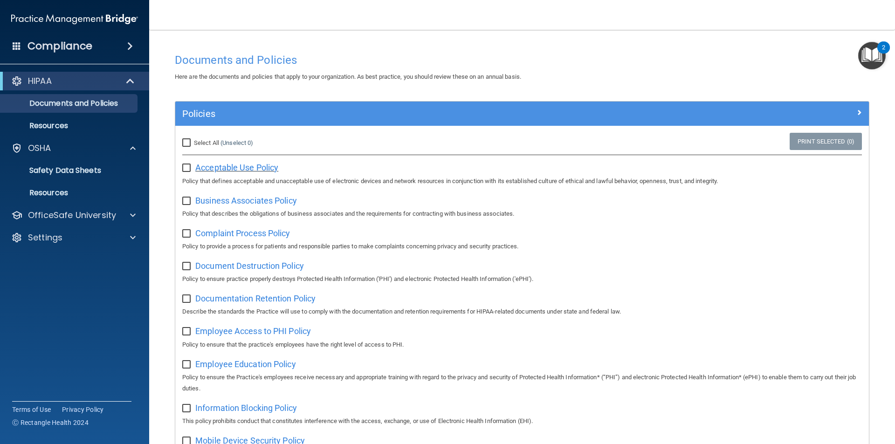
click at [247, 167] on span "Acceptable Use Policy" at bounding box center [236, 168] width 83 height 10
click at [218, 204] on span "Business Associates Policy" at bounding box center [246, 201] width 102 height 10
click at [61, 125] on p "Resources" at bounding box center [69, 125] width 127 height 9
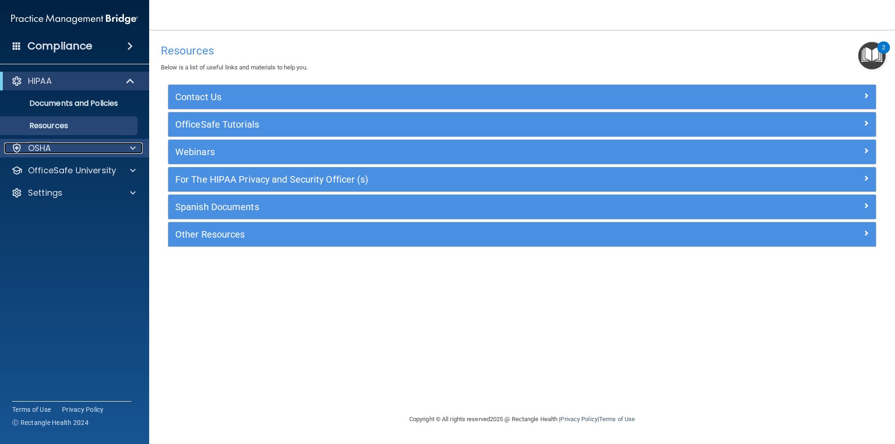
click at [48, 146] on p "OSHA" at bounding box center [39, 148] width 23 height 11
click at [51, 147] on p "OSHA" at bounding box center [39, 148] width 23 height 11
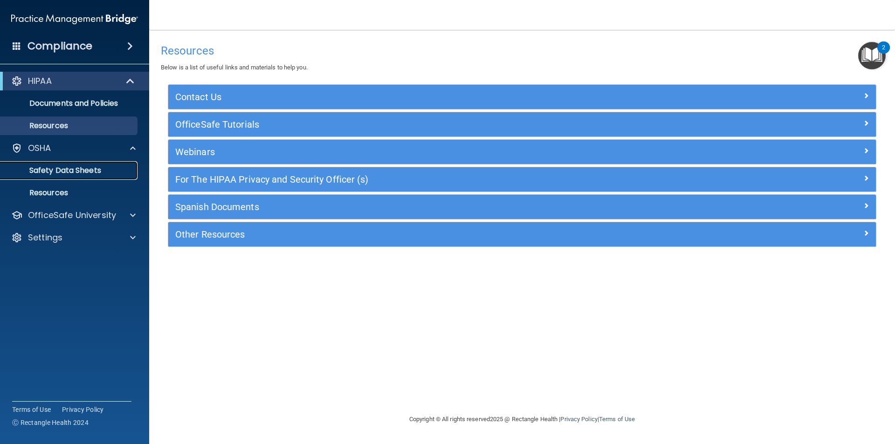
click at [59, 169] on p "Safety Data Sheets" at bounding box center [69, 170] width 127 height 9
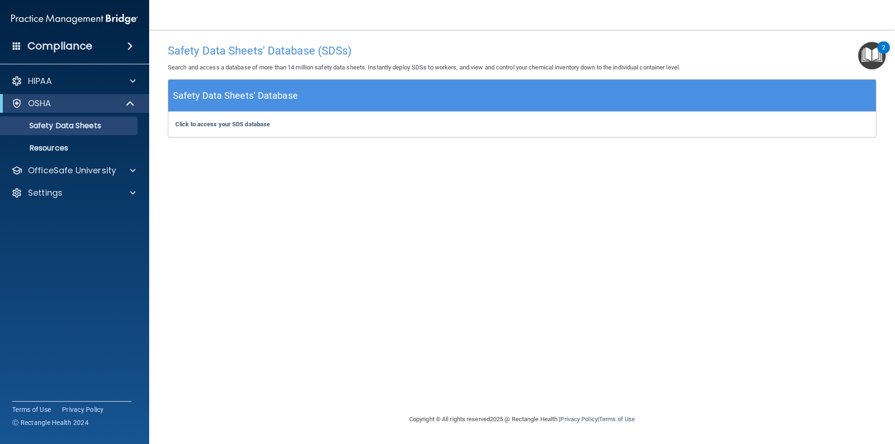
click at [874, 58] on img "Open Resource Center, 2 new notifications" at bounding box center [871, 55] width 27 height 27
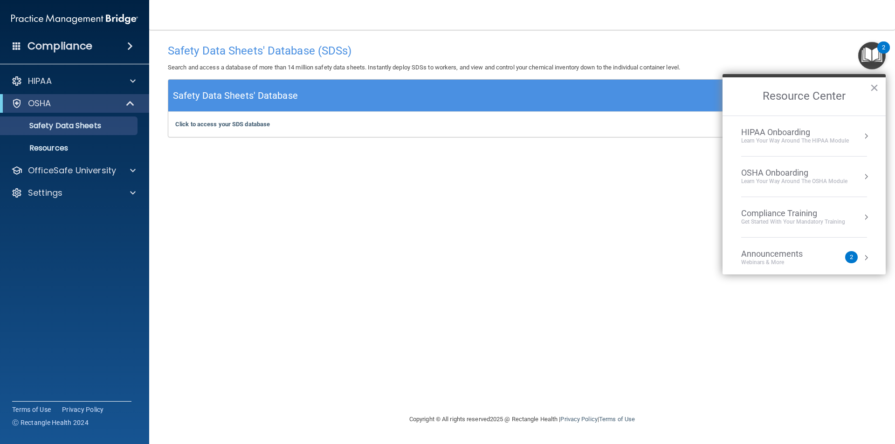
click at [790, 173] on div "OSHA Onboarding" at bounding box center [794, 173] width 106 height 10
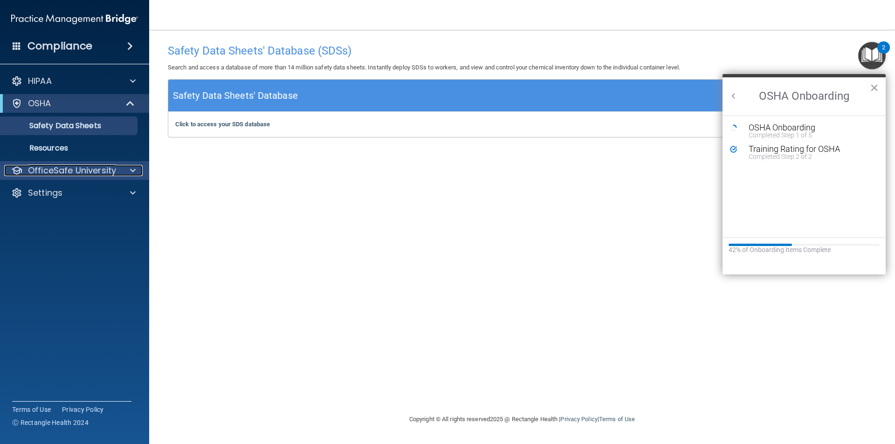
click at [133, 170] on span at bounding box center [133, 170] width 6 height 11
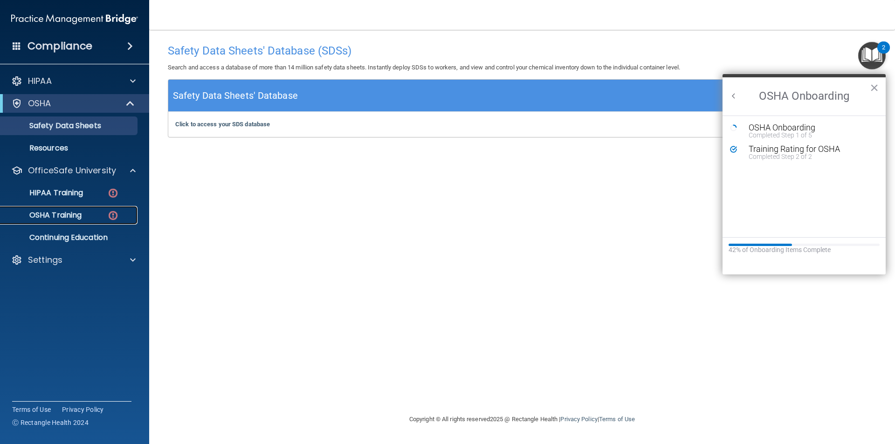
click at [55, 211] on p "OSHA Training" at bounding box center [43, 215] width 75 height 9
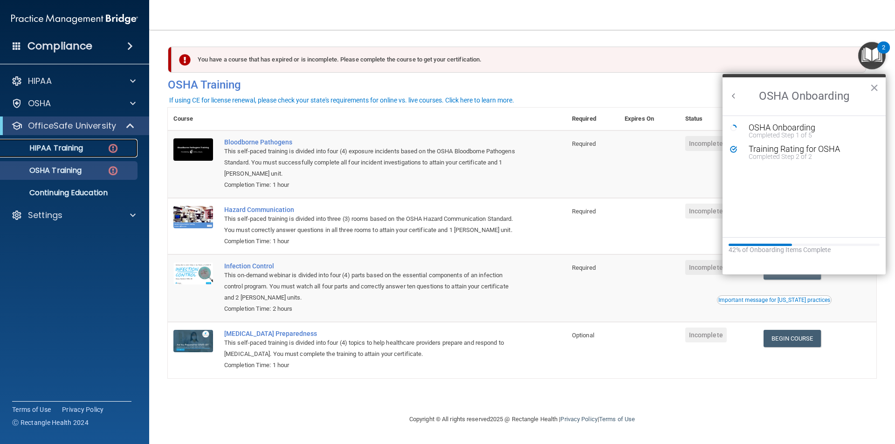
click at [85, 146] on div "HIPAA Training" at bounding box center [69, 147] width 127 height 9
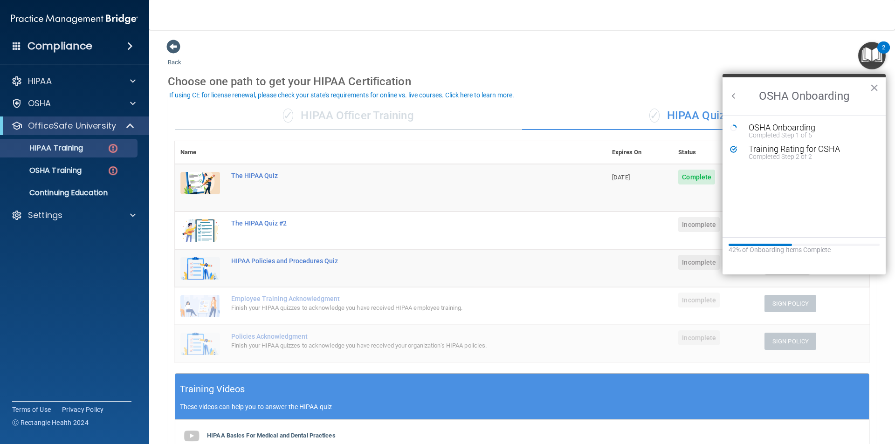
click at [874, 85] on button "×" at bounding box center [873, 87] width 9 height 15
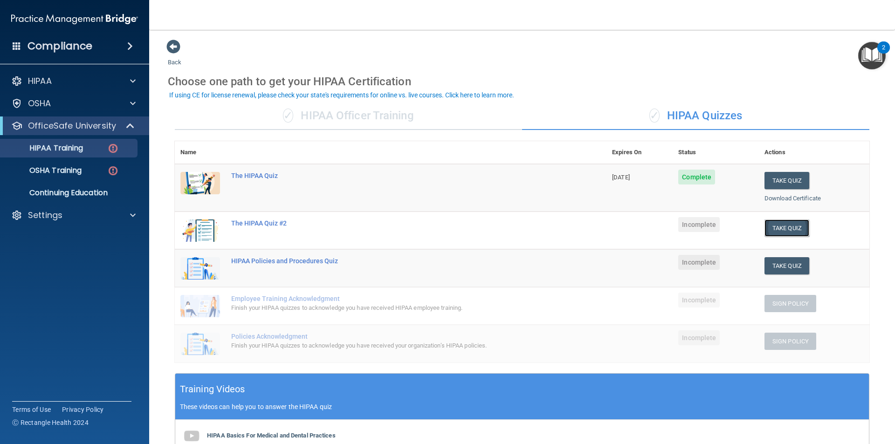
click at [774, 225] on button "Take Quiz" at bounding box center [786, 227] width 45 height 17
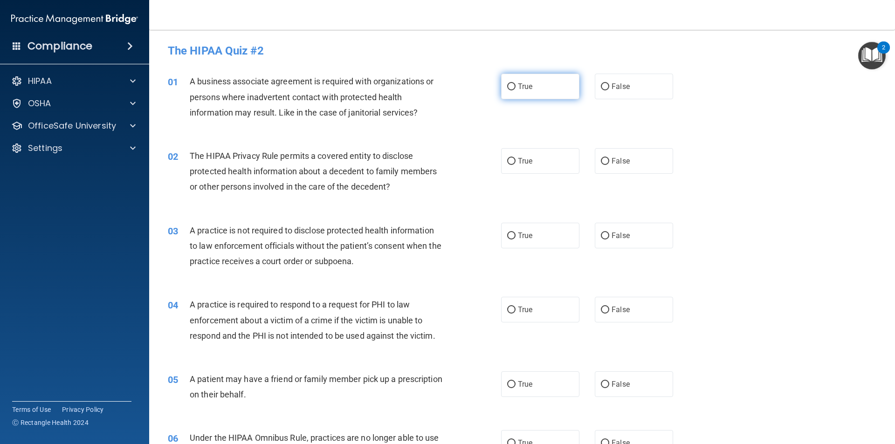
click at [508, 85] on input "True" at bounding box center [511, 86] width 8 height 7
radio input "true"
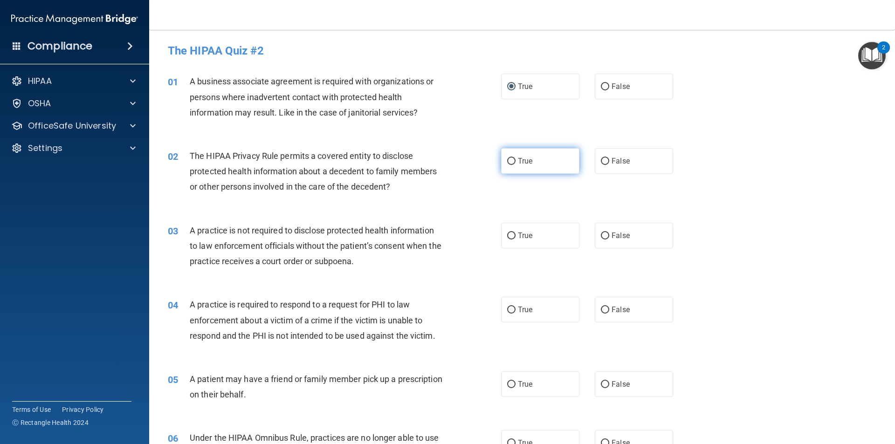
click at [509, 161] on input "True" at bounding box center [511, 161] width 8 height 7
radio input "true"
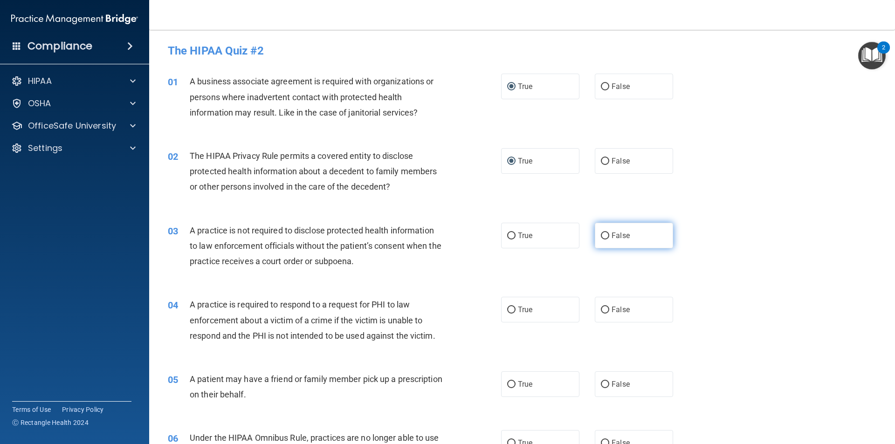
click at [601, 234] on input "False" at bounding box center [605, 235] width 8 height 7
radio input "true"
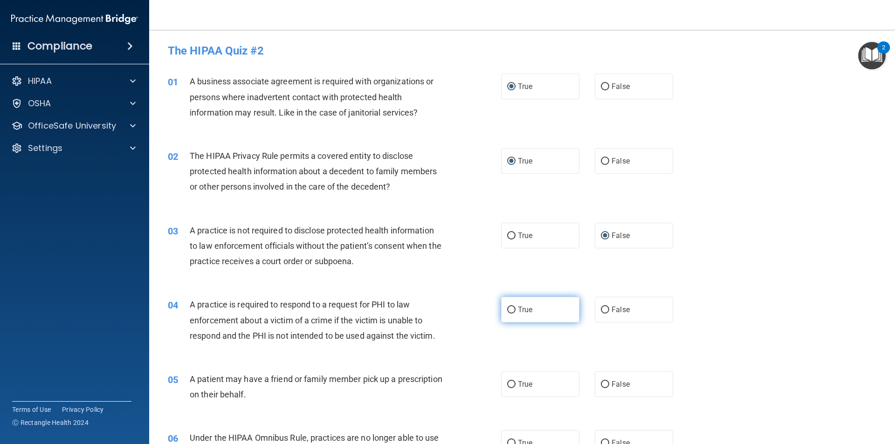
click at [511, 308] on input "True" at bounding box center [511, 310] width 8 height 7
radio input "true"
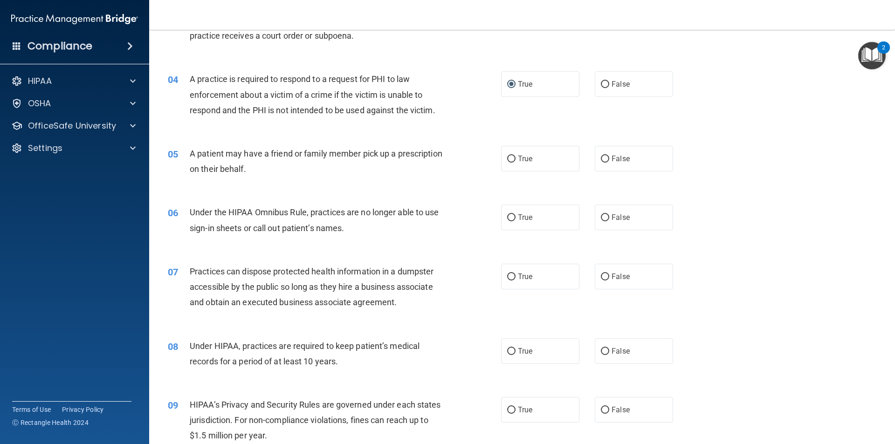
scroll to position [233, 0]
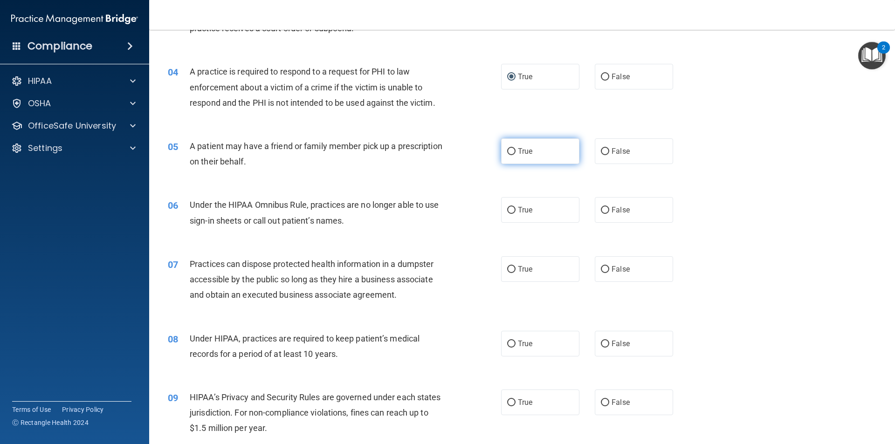
click at [509, 150] on input "True" at bounding box center [511, 151] width 8 height 7
radio input "true"
click at [601, 208] on input "False" at bounding box center [605, 210] width 8 height 7
radio input "true"
click at [602, 270] on input "False" at bounding box center [605, 269] width 8 height 7
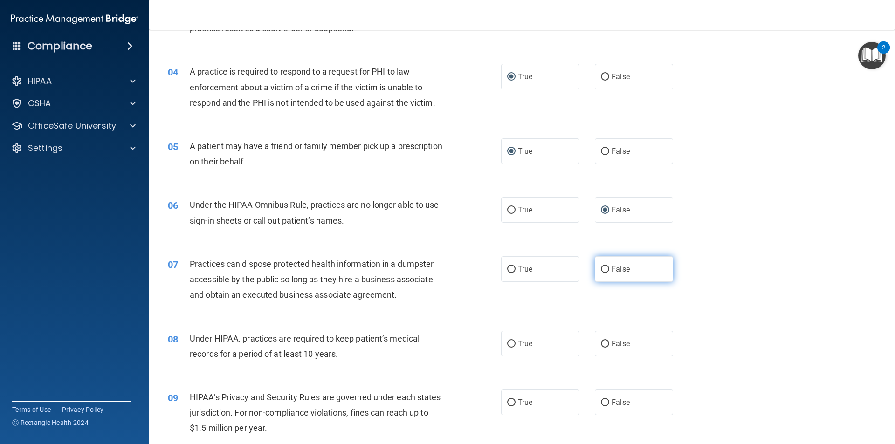
radio input "true"
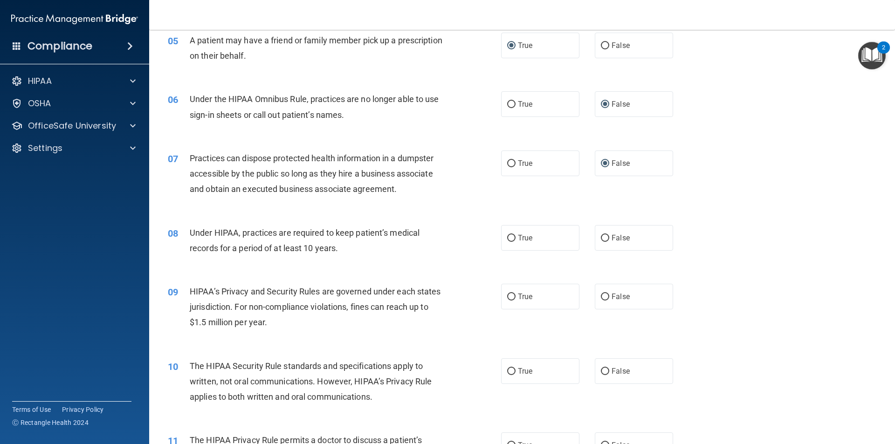
scroll to position [376, 0]
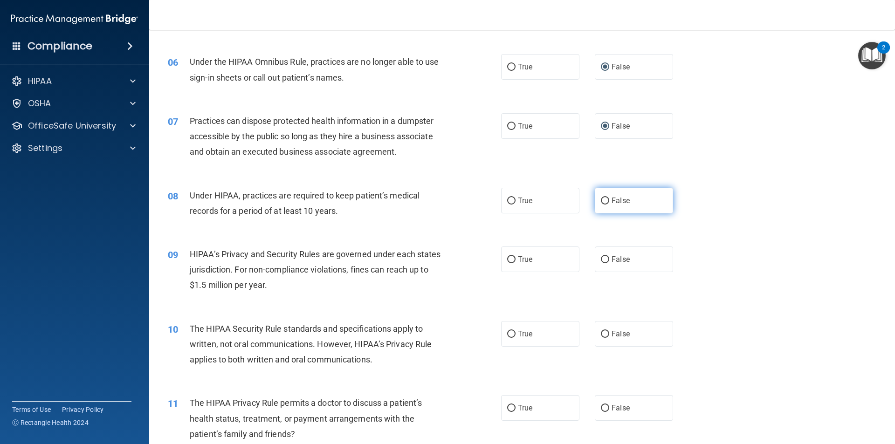
click at [602, 201] on input "False" at bounding box center [605, 201] width 8 height 7
radio input "true"
click at [510, 260] on input "True" at bounding box center [511, 259] width 8 height 7
radio input "true"
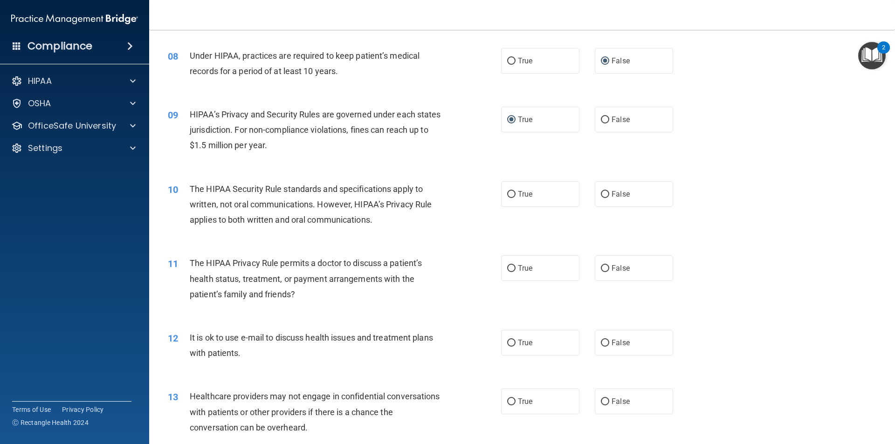
scroll to position [562, 0]
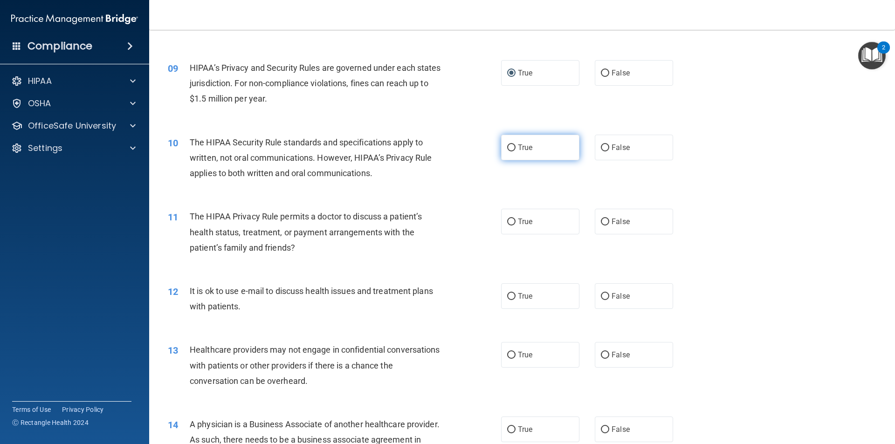
click at [510, 147] on input "True" at bounding box center [511, 147] width 8 height 7
radio input "true"
click at [601, 219] on input "False" at bounding box center [605, 222] width 8 height 7
radio input "true"
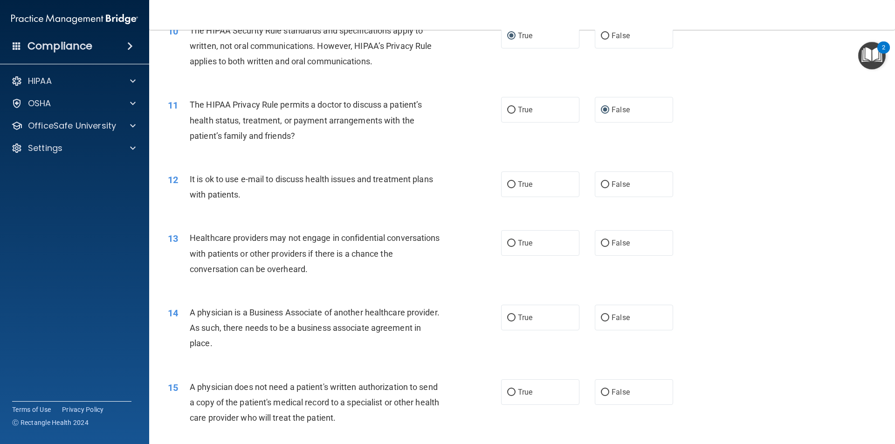
scroll to position [699, 0]
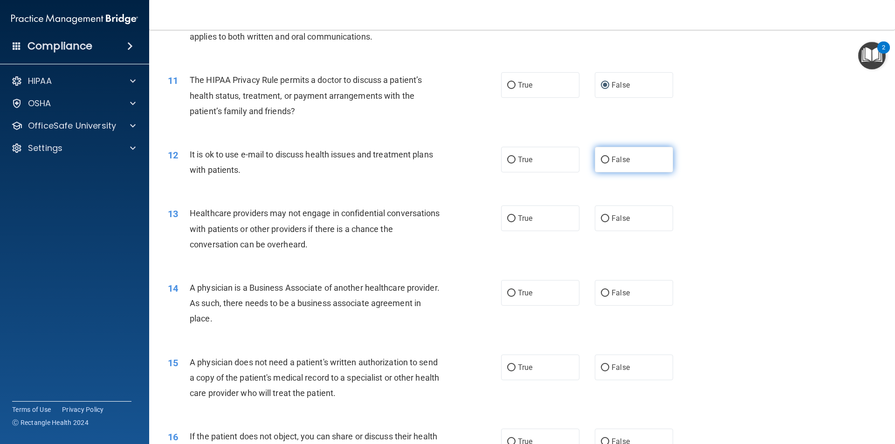
click at [601, 157] on input "False" at bounding box center [605, 160] width 8 height 7
radio input "true"
click at [507, 221] on input "True" at bounding box center [511, 218] width 8 height 7
radio input "true"
click at [601, 291] on input "False" at bounding box center [605, 293] width 8 height 7
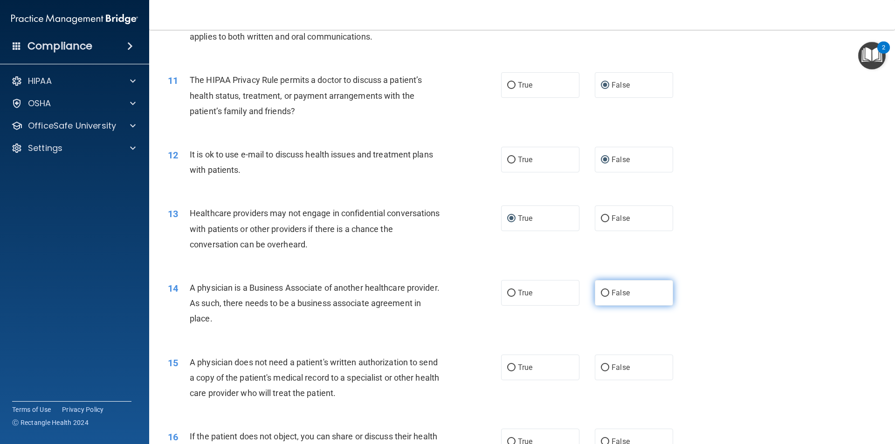
radio input "true"
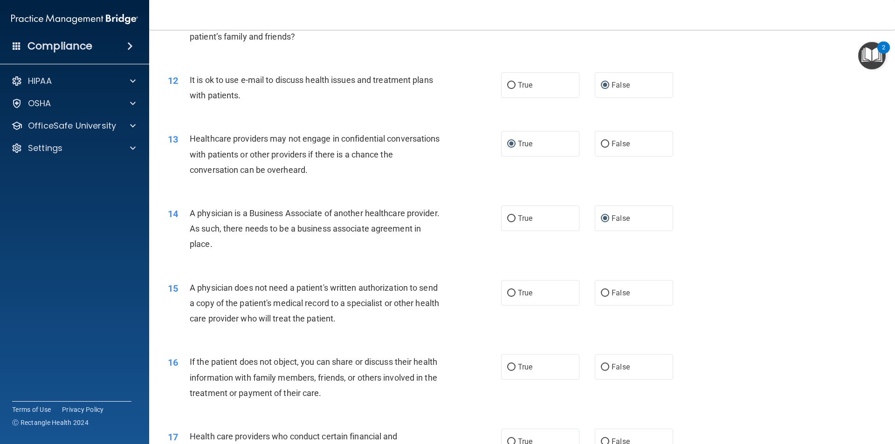
scroll to position [839, 0]
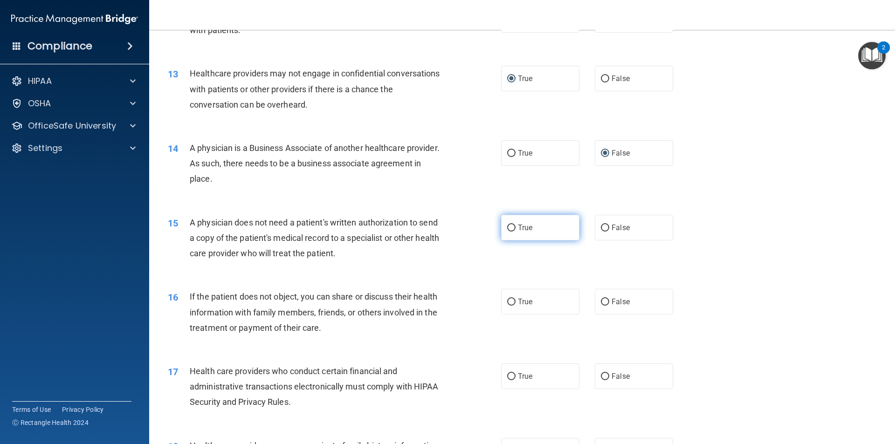
click at [507, 226] on input "True" at bounding box center [511, 228] width 8 height 7
radio input "true"
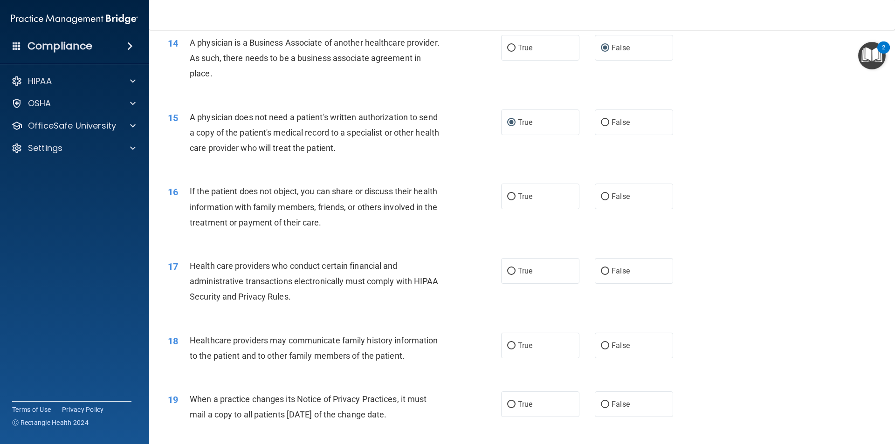
scroll to position [957, 0]
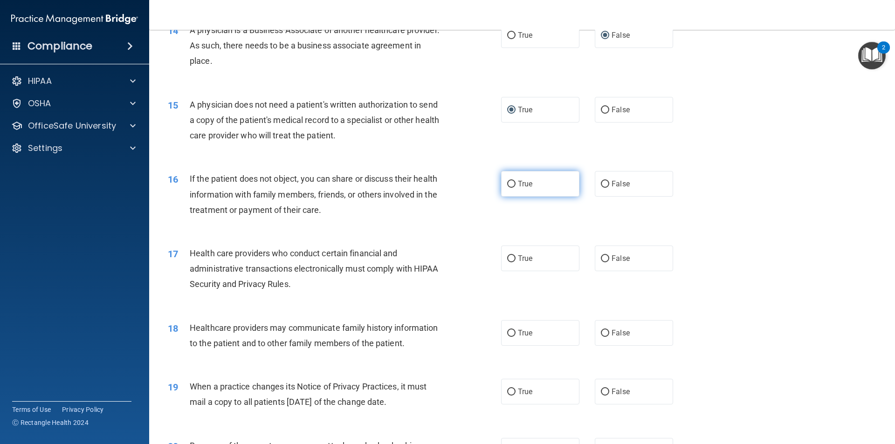
click at [511, 182] on input "True" at bounding box center [511, 184] width 8 height 7
radio input "true"
click at [508, 257] on input "True" at bounding box center [511, 258] width 8 height 7
radio input "true"
click at [604, 333] on input "False" at bounding box center [605, 333] width 8 height 7
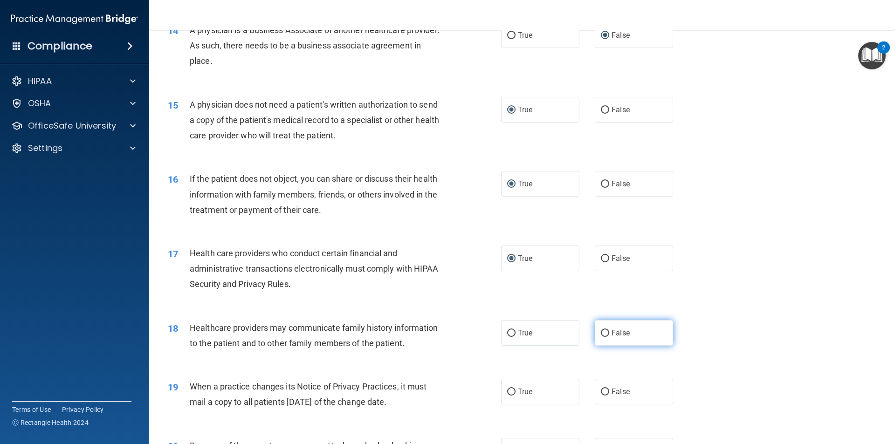
radio input "true"
click at [601, 389] on input "False" at bounding box center [605, 392] width 8 height 7
radio input "true"
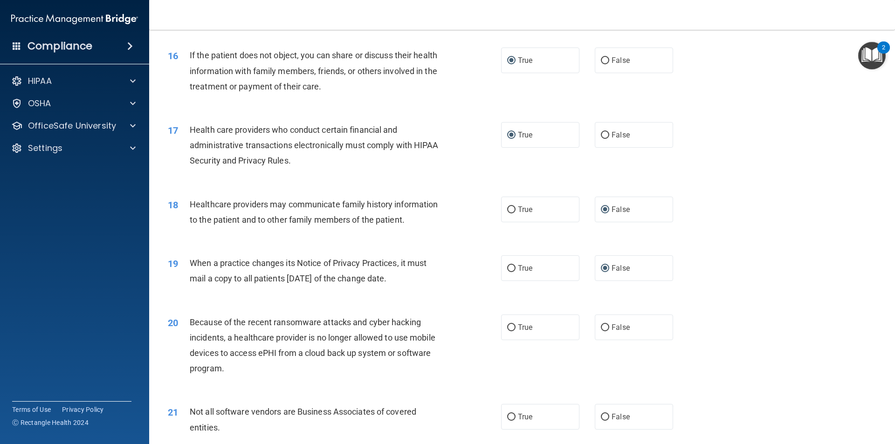
scroll to position [1143, 0]
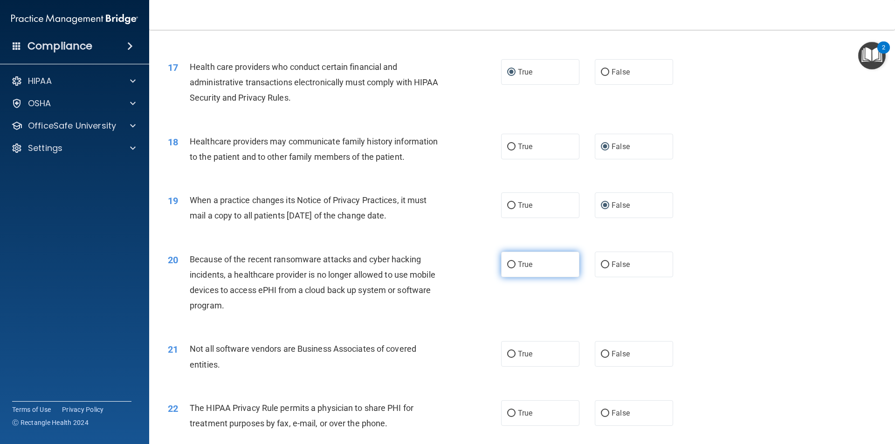
click at [509, 266] on input "True" at bounding box center [511, 264] width 8 height 7
radio input "true"
click at [508, 353] on input "True" at bounding box center [511, 354] width 8 height 7
radio input "true"
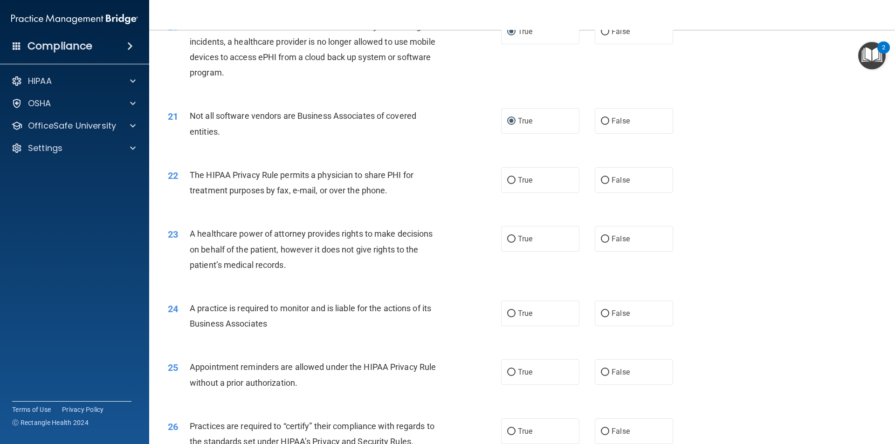
scroll to position [1422, 0]
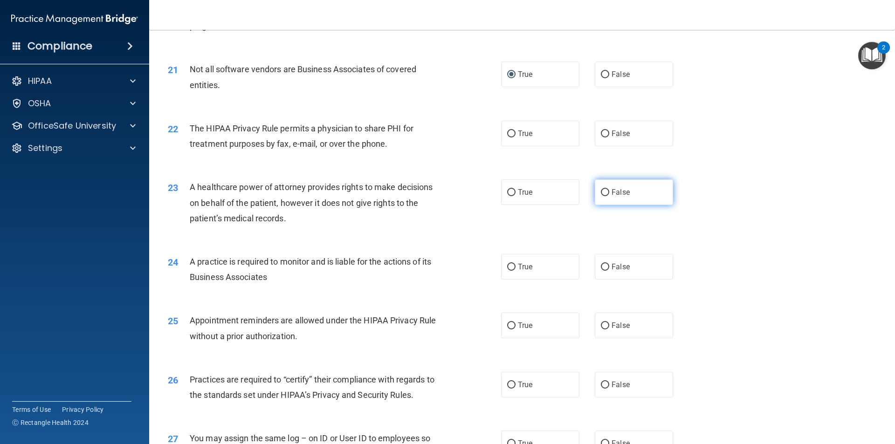
click at [601, 193] on input "False" at bounding box center [605, 192] width 8 height 7
radio input "true"
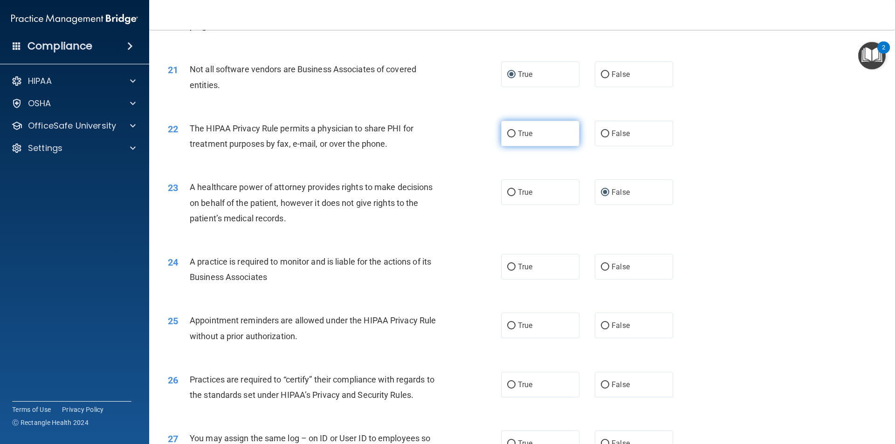
click at [507, 131] on input "True" at bounding box center [511, 133] width 8 height 7
radio input "true"
click at [507, 266] on input "True" at bounding box center [511, 267] width 8 height 7
radio input "true"
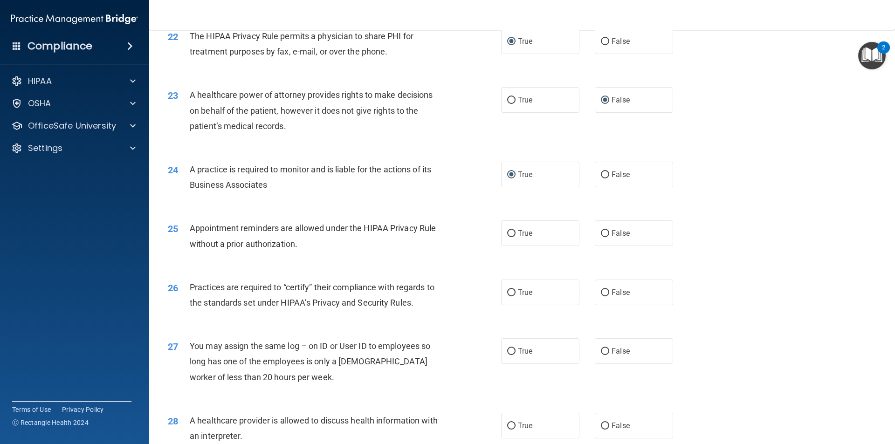
scroll to position [1516, 0]
click at [604, 232] on input "False" at bounding box center [605, 232] width 8 height 7
radio input "true"
click at [510, 289] on input "True" at bounding box center [511, 291] width 8 height 7
radio input "true"
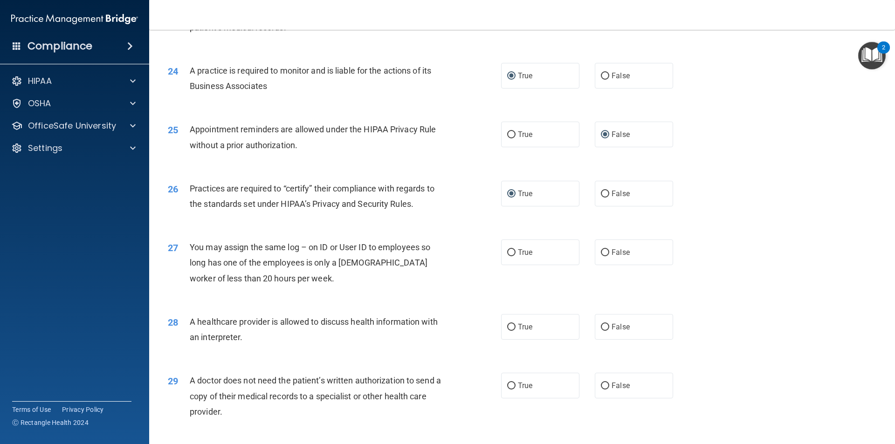
scroll to position [1655, 0]
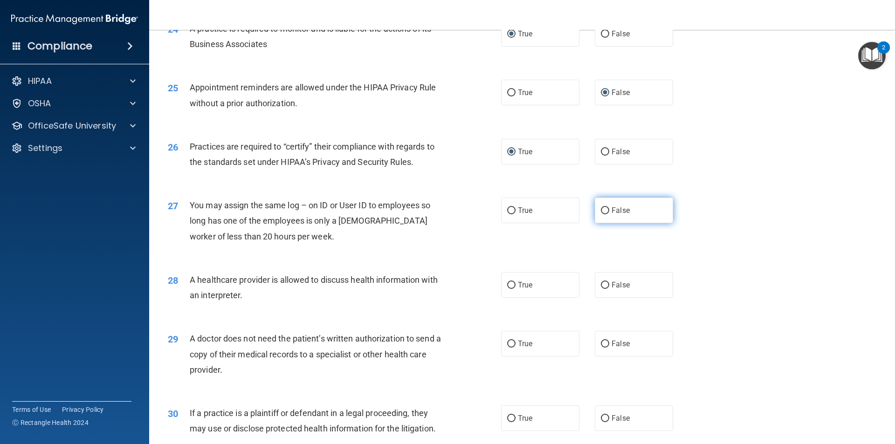
click at [601, 209] on input "False" at bounding box center [605, 210] width 8 height 7
radio input "true"
click at [507, 287] on input "True" at bounding box center [511, 285] width 8 height 7
radio input "true"
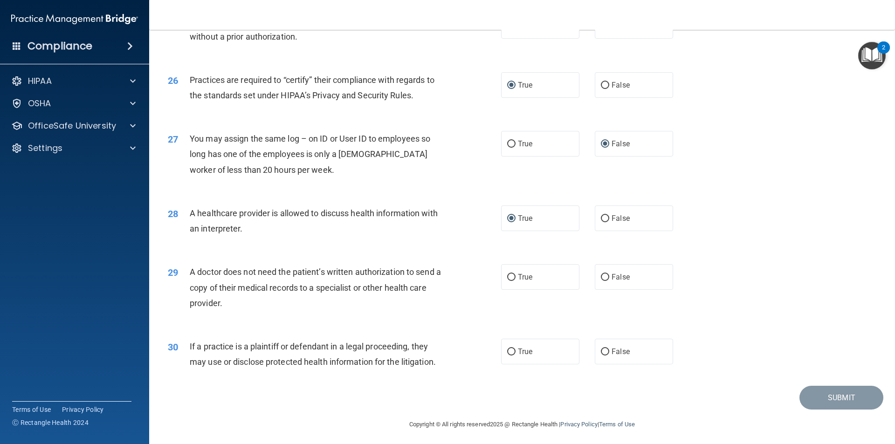
scroll to position [1725, 0]
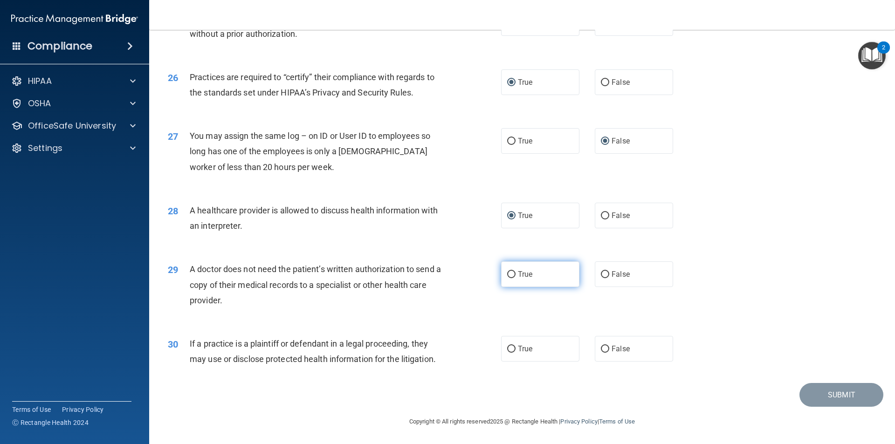
click at [508, 273] on input "True" at bounding box center [511, 274] width 8 height 7
radio input "true"
click at [509, 348] on input "True" at bounding box center [511, 349] width 8 height 7
radio input "true"
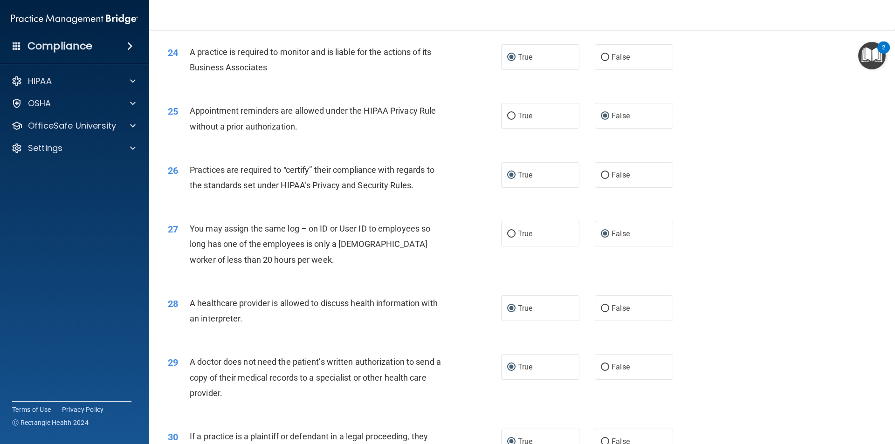
scroll to position [1632, 0]
click at [508, 115] on input "True" at bounding box center [511, 116] width 8 height 7
radio input "true"
radio input "false"
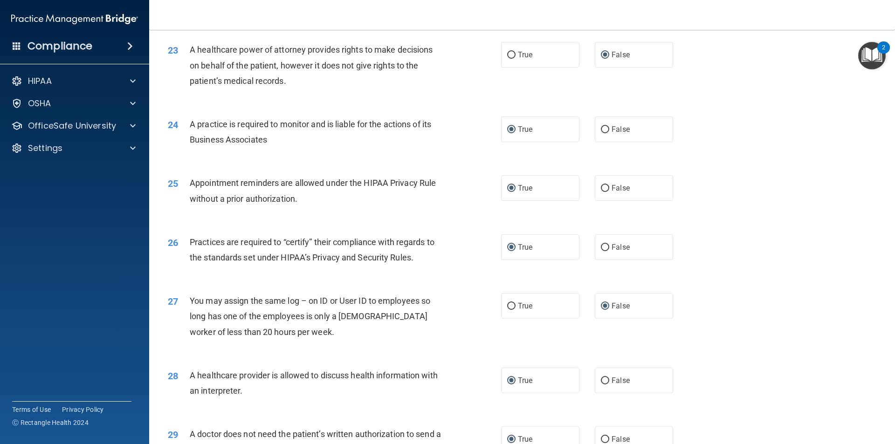
scroll to position [1538, 0]
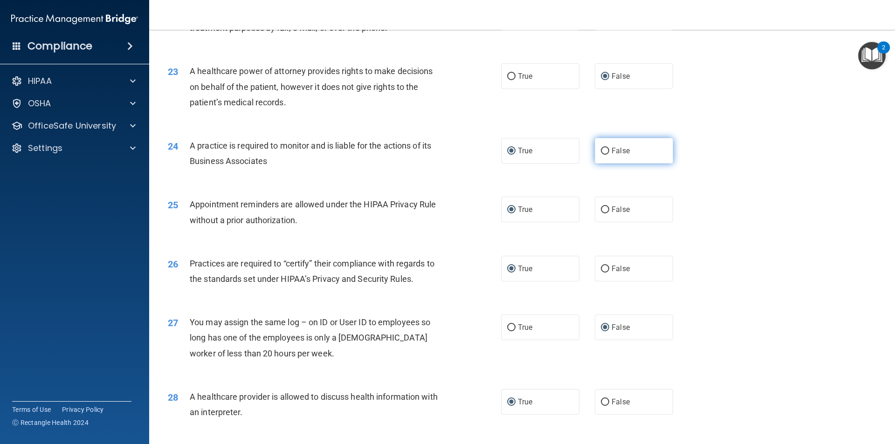
click at [603, 150] on input "False" at bounding box center [605, 151] width 8 height 7
radio input "true"
radio input "false"
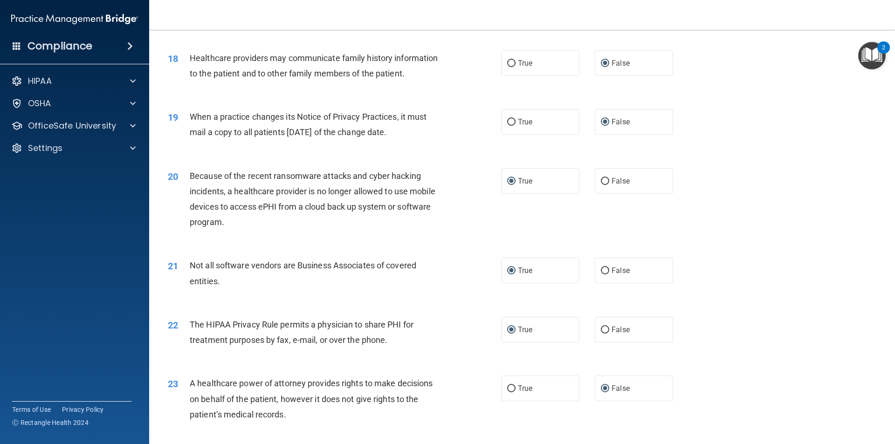
scroll to position [1212, 0]
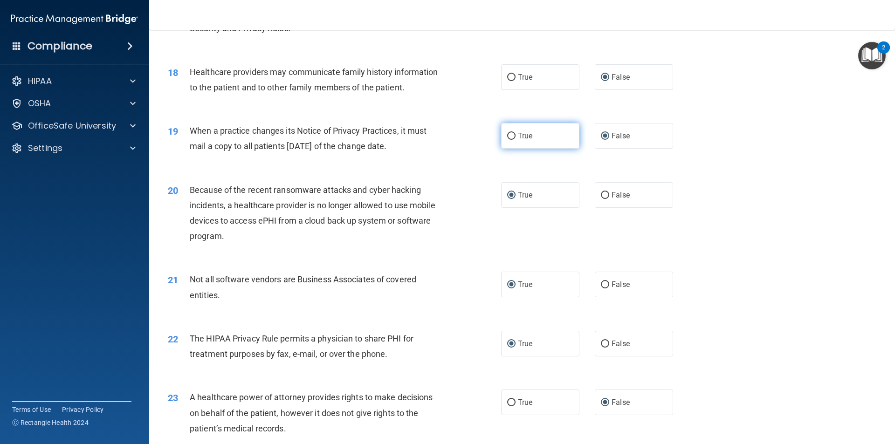
click at [509, 137] on input "True" at bounding box center [511, 136] width 8 height 7
radio input "true"
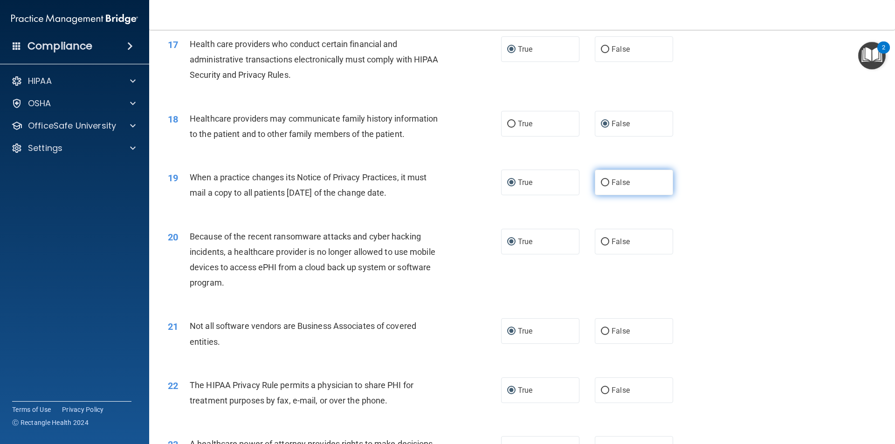
click at [601, 183] on input "False" at bounding box center [605, 182] width 8 height 7
radio input "true"
radio input "false"
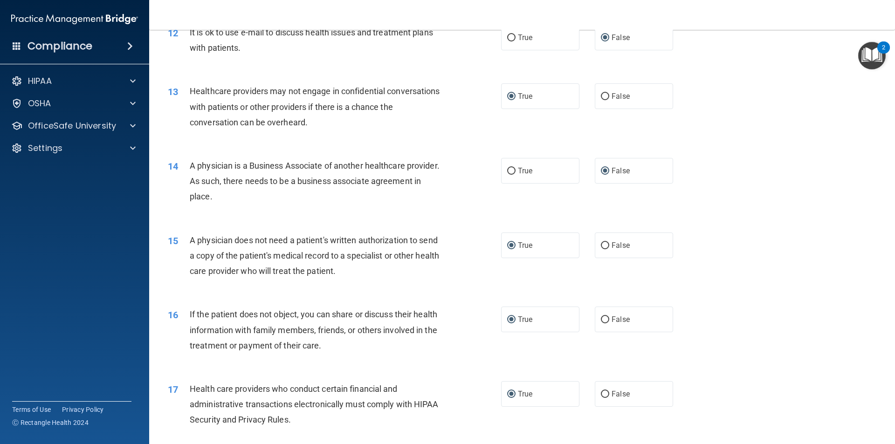
scroll to position [793, 0]
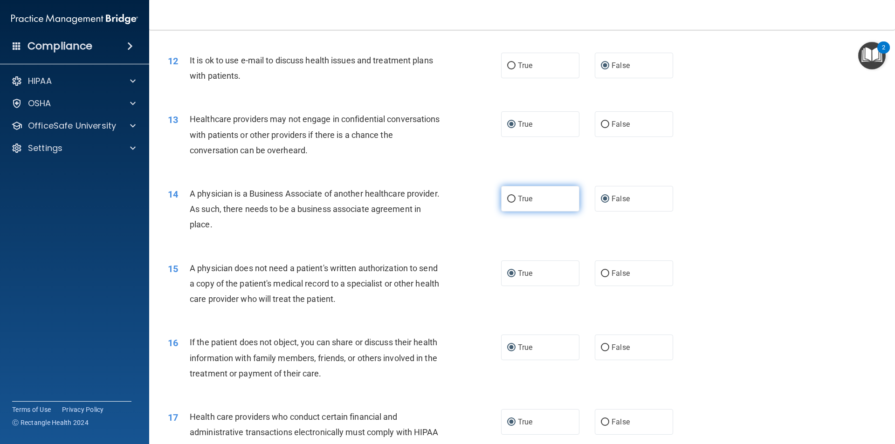
click at [507, 199] on input "True" at bounding box center [511, 199] width 8 height 7
radio input "true"
radio input "false"
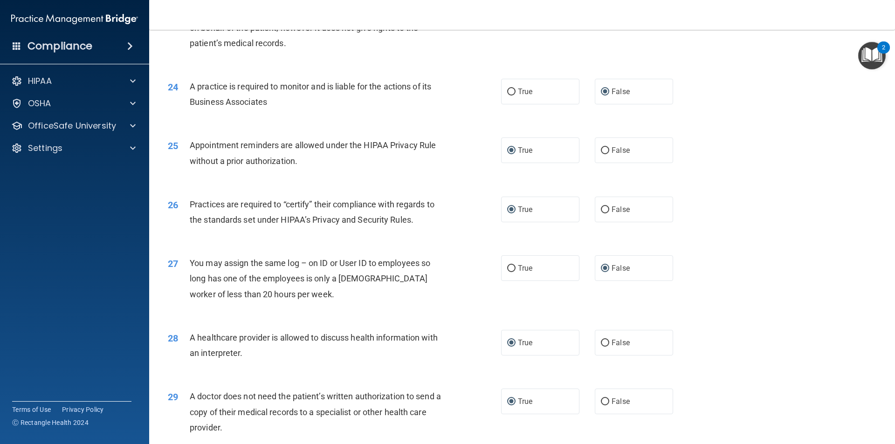
scroll to position [1725, 0]
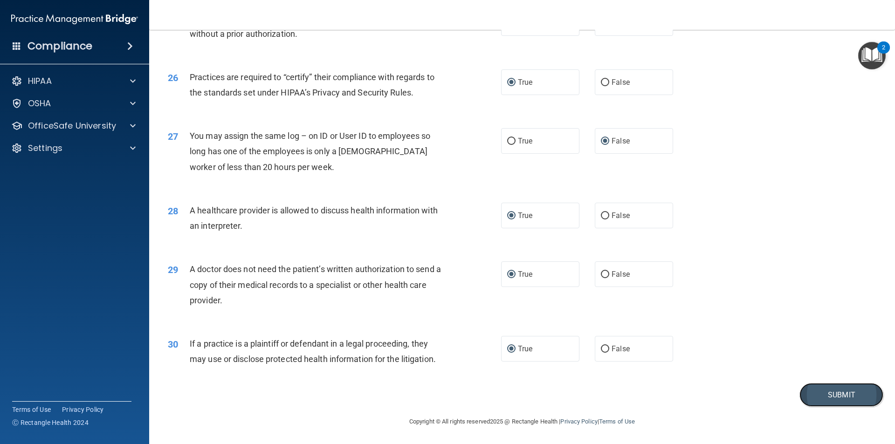
click at [834, 398] on button "Submit" at bounding box center [841, 395] width 84 height 24
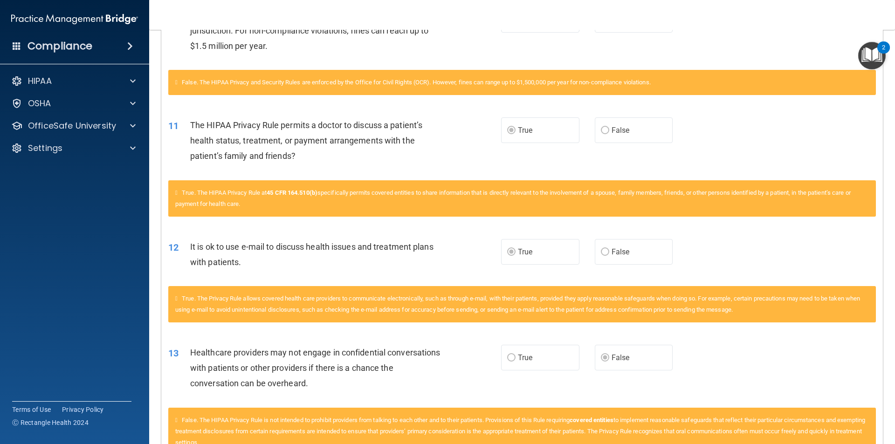
scroll to position [143, 0]
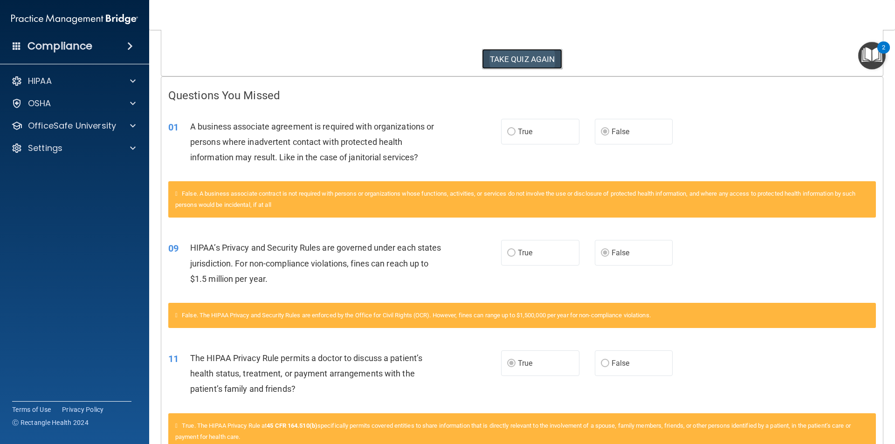
click at [488, 56] on button "TAKE QUIZ AGAIN" at bounding box center [522, 59] width 81 height 20
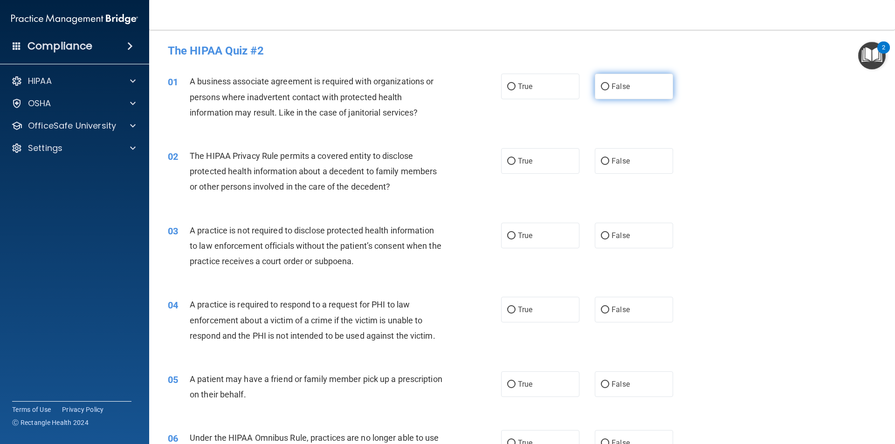
click at [601, 83] on input "False" at bounding box center [605, 86] width 8 height 7
radio input "true"
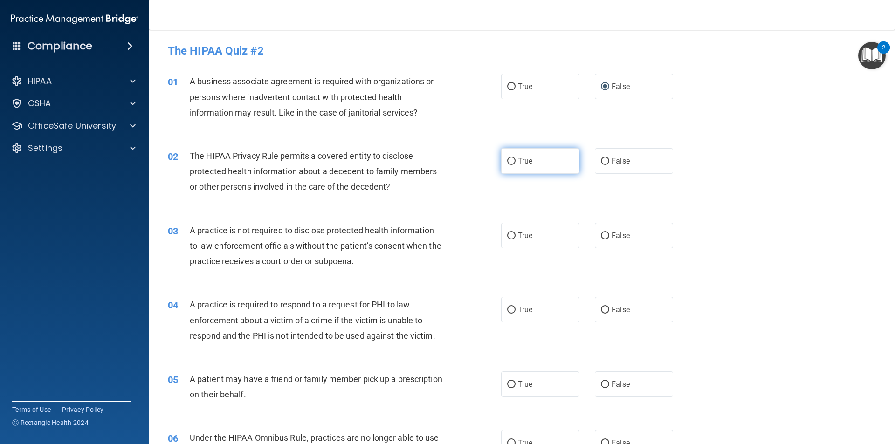
click at [509, 160] on input "True" at bounding box center [511, 161] width 8 height 7
radio input "true"
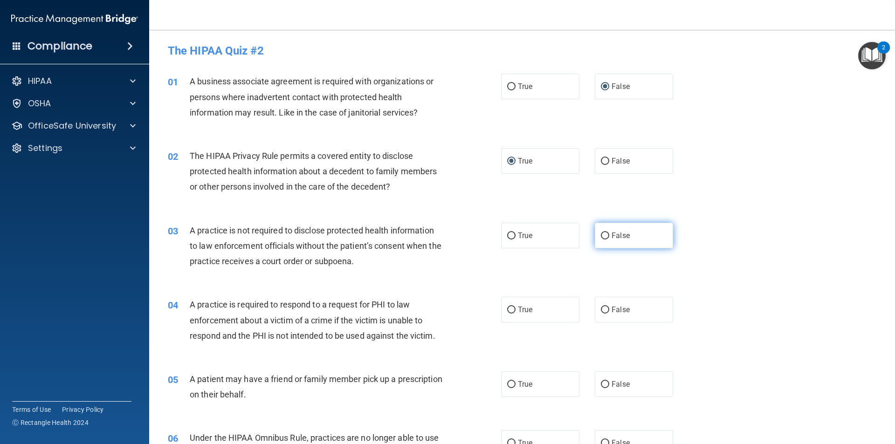
click at [601, 232] on input "False" at bounding box center [605, 235] width 8 height 7
radio input "true"
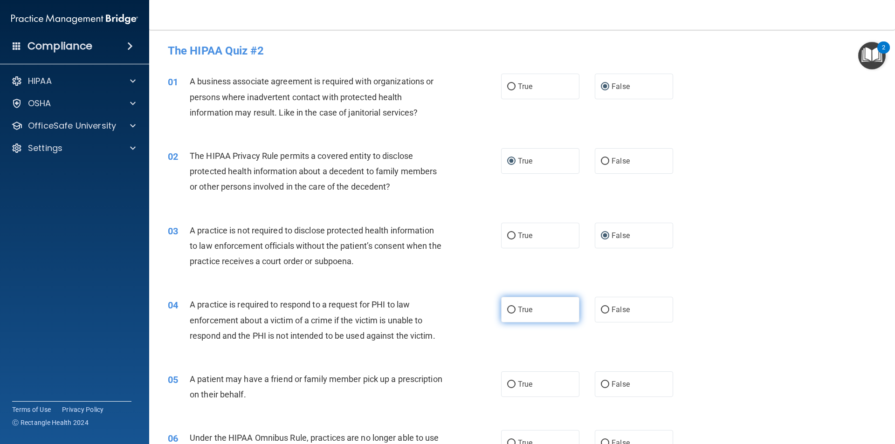
click at [510, 310] on input "True" at bounding box center [511, 310] width 8 height 7
radio input "true"
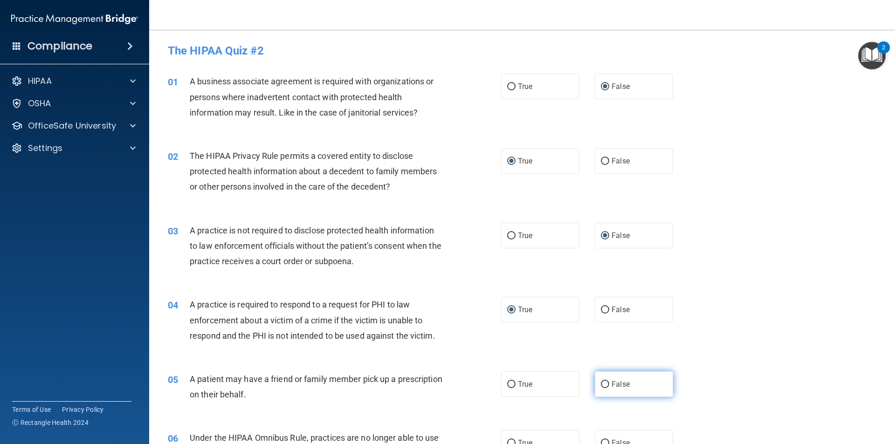
click at [601, 381] on input "False" at bounding box center [605, 384] width 8 height 7
radio input "true"
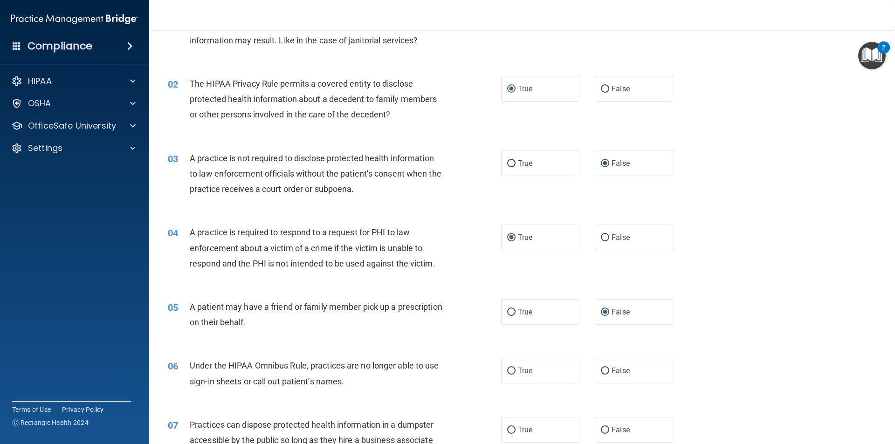
scroll to position [140, 0]
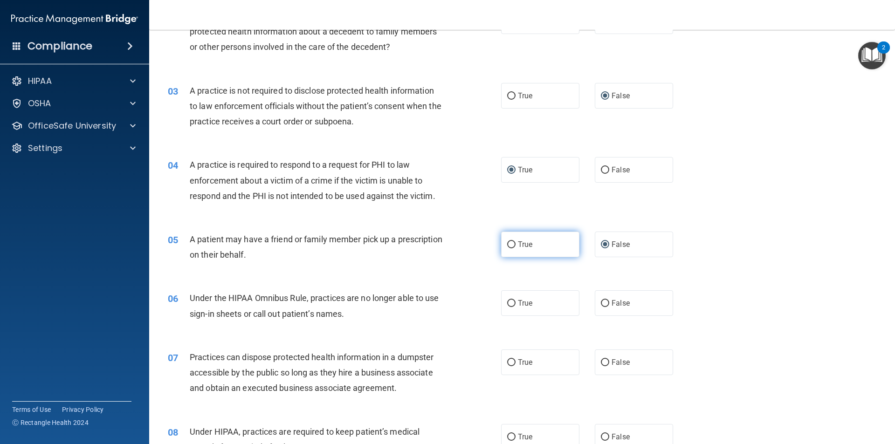
click at [509, 245] on input "True" at bounding box center [511, 244] width 8 height 7
radio input "true"
radio input "false"
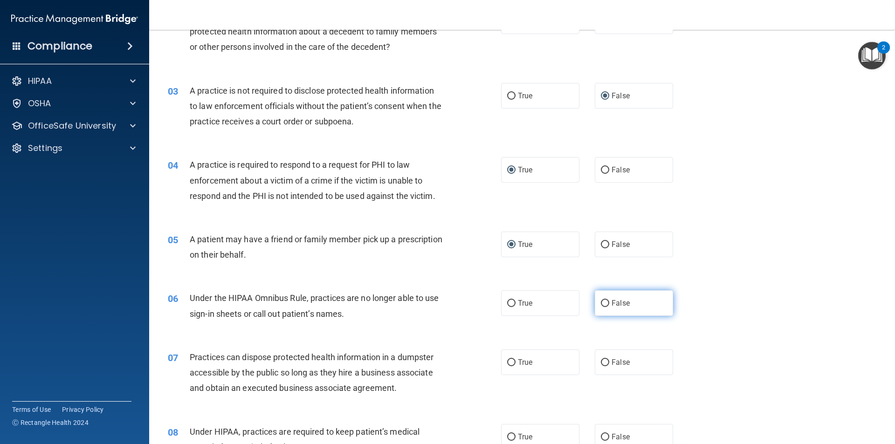
click at [601, 302] on input "False" at bounding box center [605, 303] width 8 height 7
radio input "true"
click at [601, 364] on input "False" at bounding box center [605, 362] width 8 height 7
radio input "true"
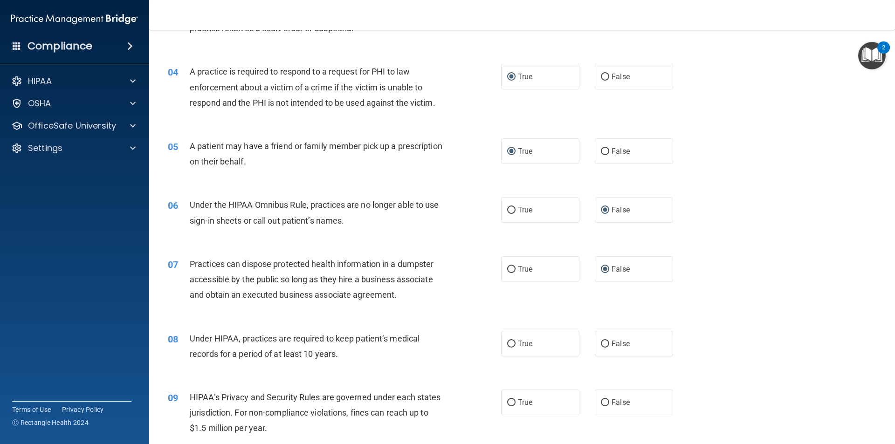
scroll to position [280, 0]
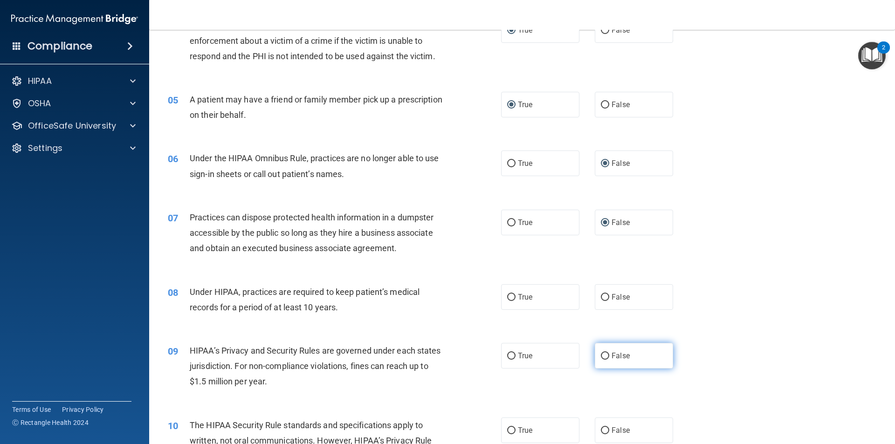
click at [601, 354] on input "False" at bounding box center [605, 356] width 8 height 7
radio input "true"
click at [601, 299] on input "False" at bounding box center [605, 297] width 8 height 7
radio input "true"
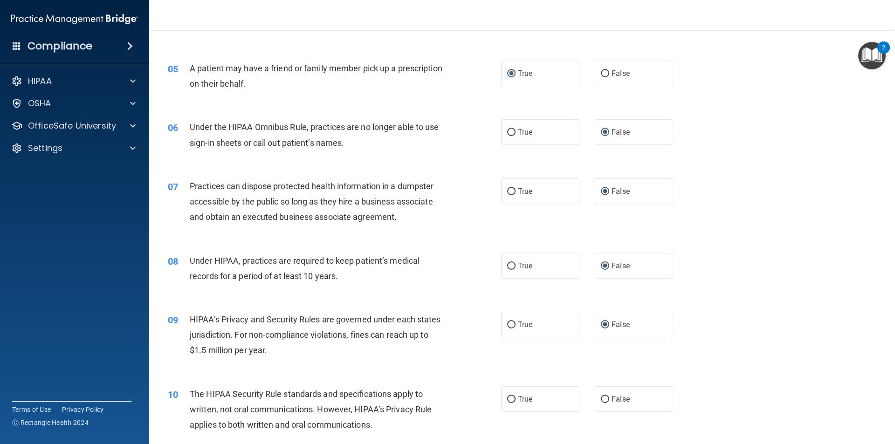
scroll to position [373, 0]
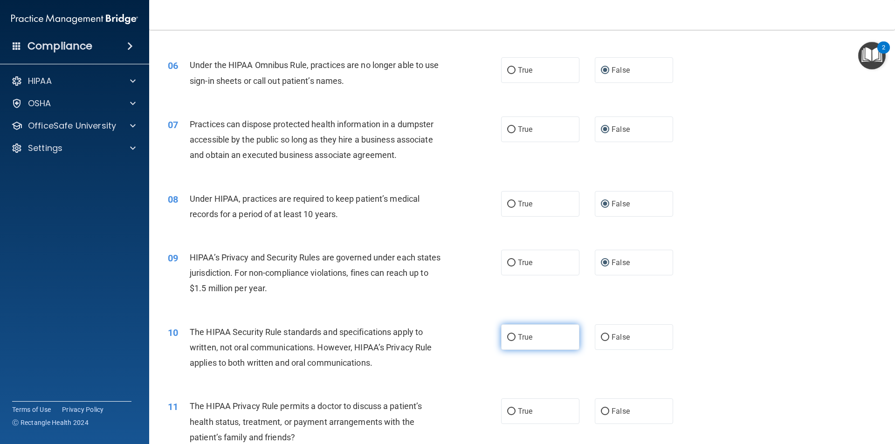
click at [508, 331] on label "True" at bounding box center [540, 337] width 78 height 26
click at [508, 334] on input "True" at bounding box center [511, 337] width 8 height 7
radio input "true"
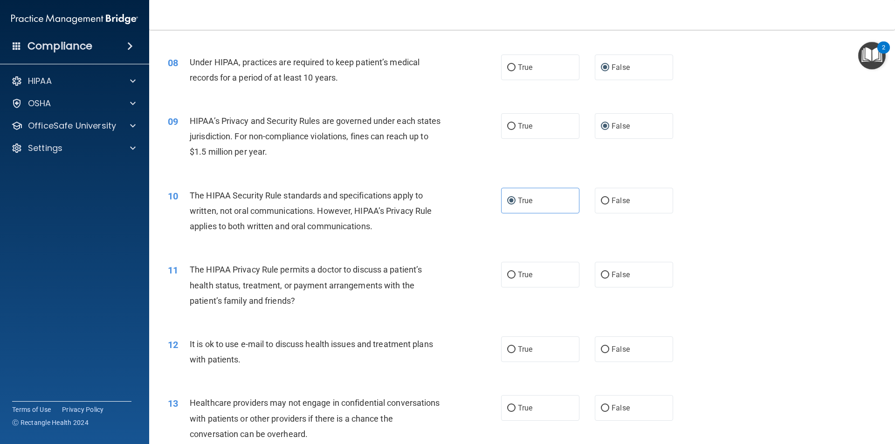
scroll to position [512, 0]
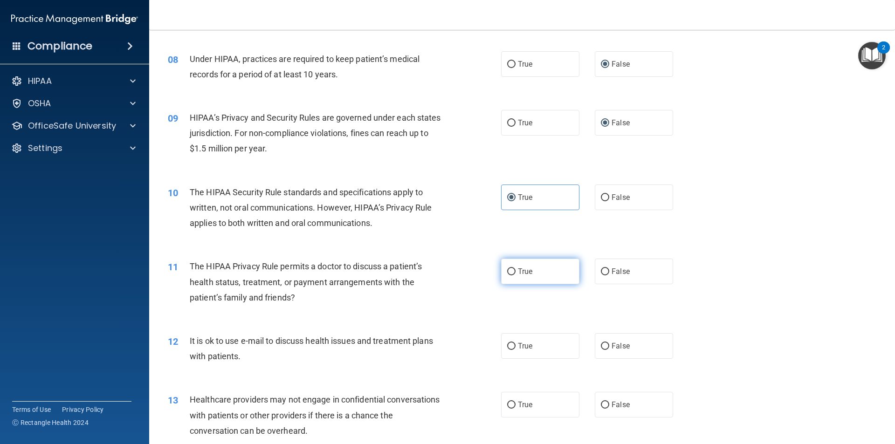
click at [511, 271] on input "True" at bounding box center [511, 271] width 8 height 7
radio input "true"
click at [509, 345] on input "True" at bounding box center [511, 346] width 8 height 7
radio input "true"
click at [510, 405] on input "True" at bounding box center [511, 405] width 8 height 7
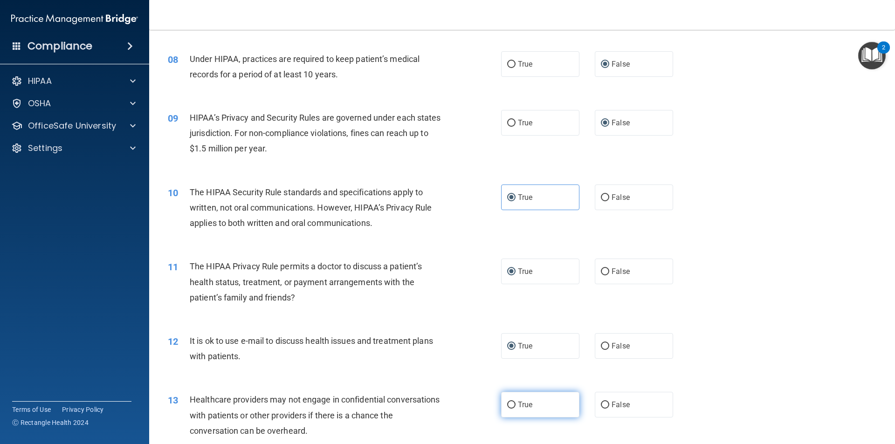
radio input "true"
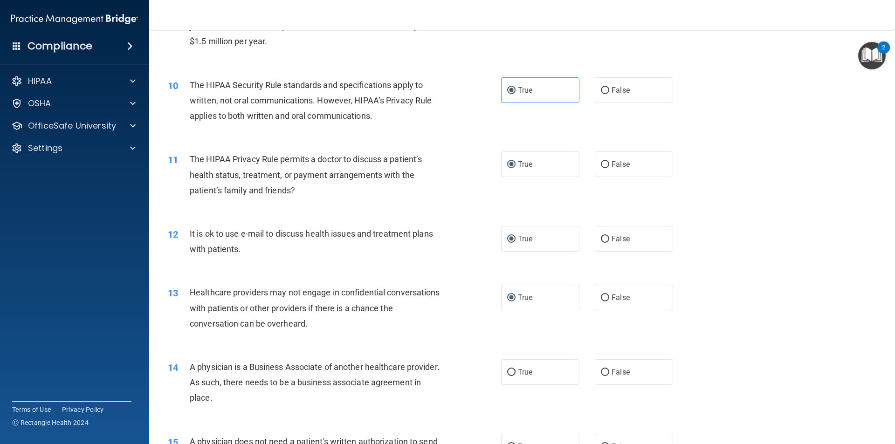
scroll to position [652, 0]
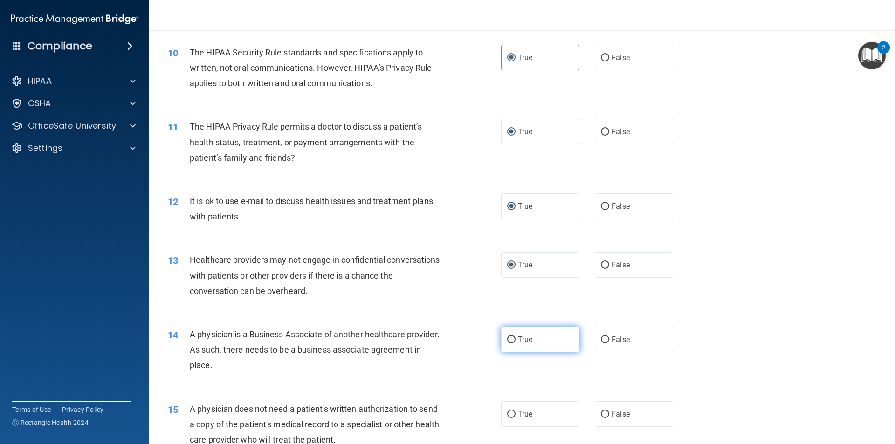
click at [507, 338] on input "True" at bounding box center [511, 339] width 8 height 7
radio input "true"
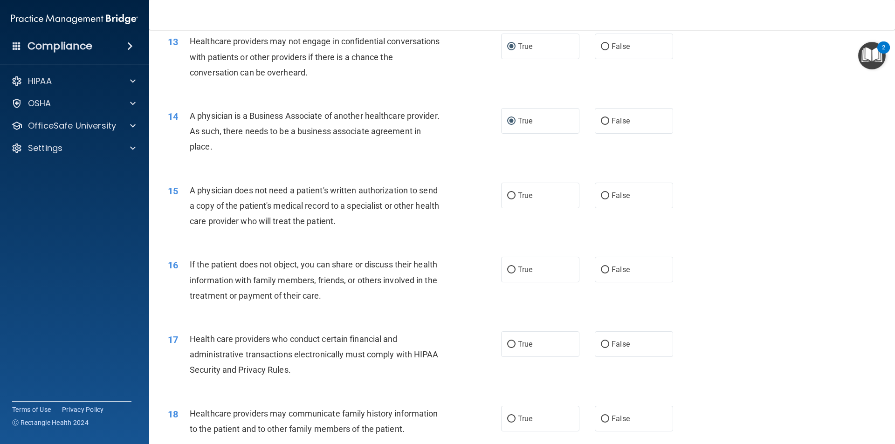
scroll to position [885, 0]
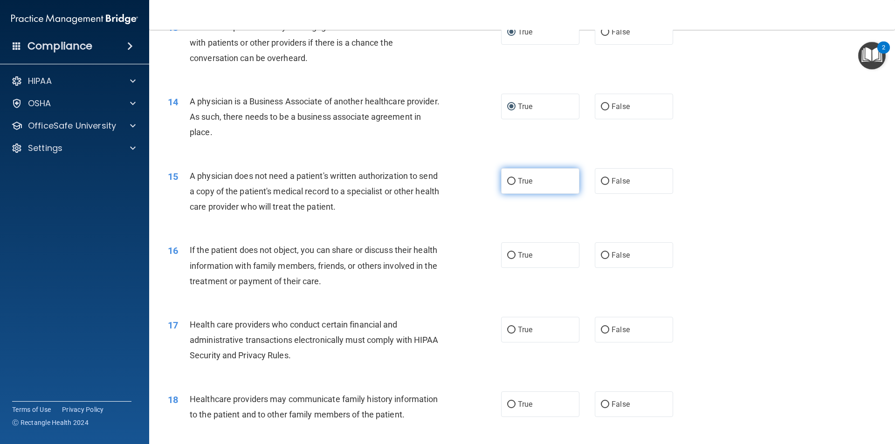
click at [507, 181] on input "True" at bounding box center [511, 181] width 8 height 7
radio input "true"
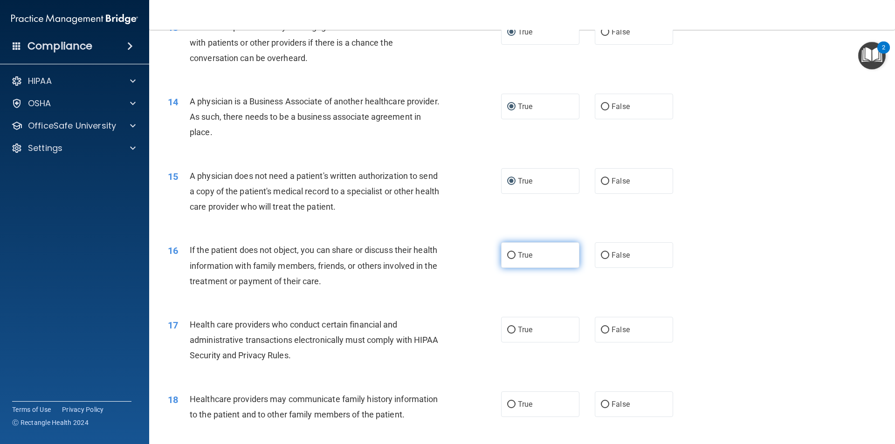
click at [507, 255] on input "True" at bounding box center [511, 255] width 8 height 7
radio input "true"
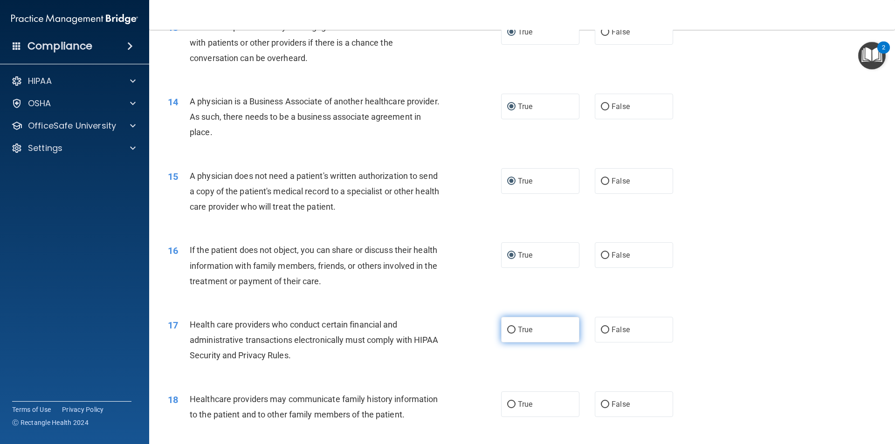
click at [507, 329] on input "True" at bounding box center [511, 330] width 8 height 7
radio input "true"
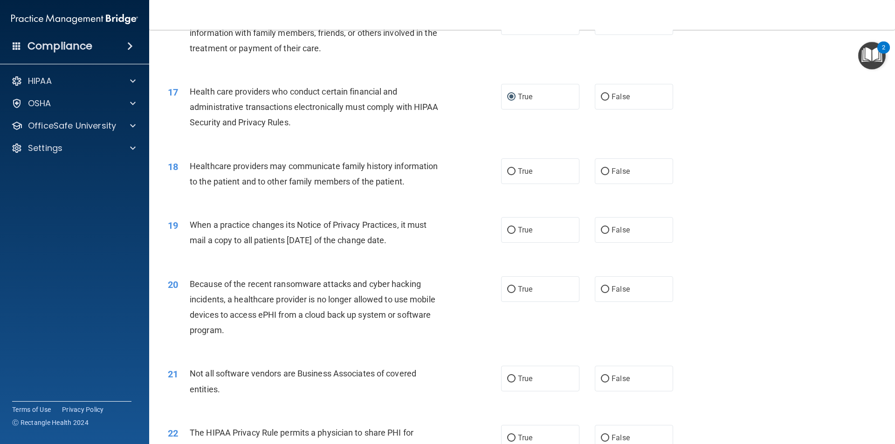
scroll to position [1165, 0]
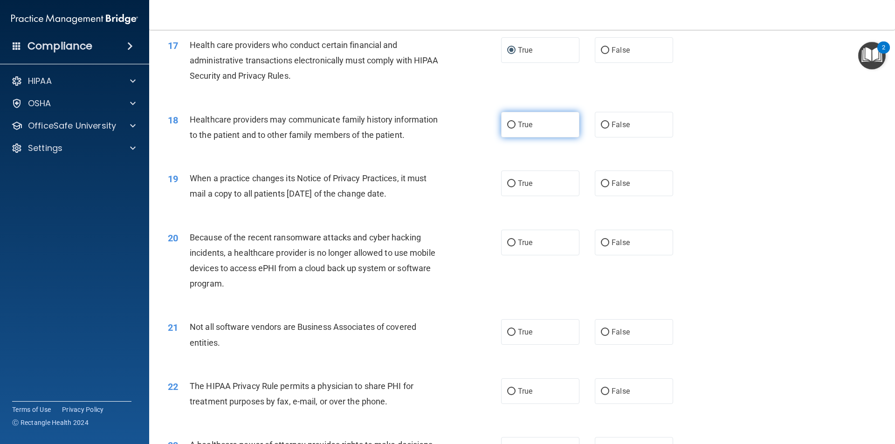
click at [507, 123] on input "True" at bounding box center [511, 125] width 8 height 7
radio input "true"
drag, startPoint x: 603, startPoint y: 182, endPoint x: 444, endPoint y: 204, distance: 161.2
click at [602, 182] on input "False" at bounding box center [605, 183] width 8 height 7
radio input "true"
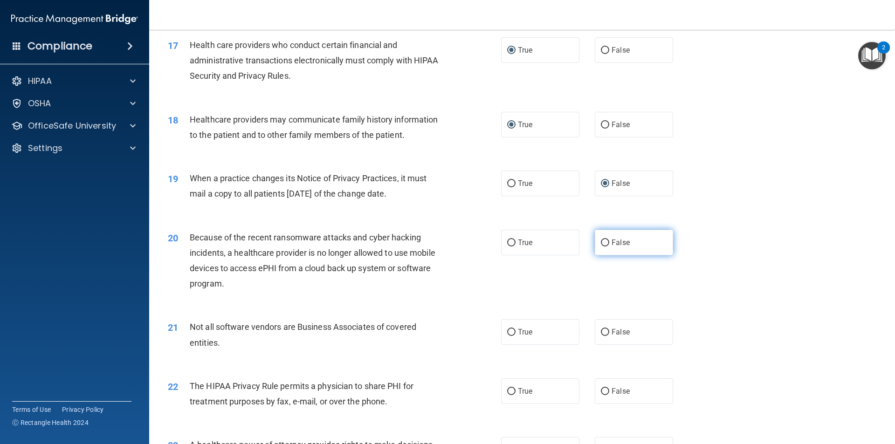
click at [602, 243] on input "False" at bounding box center [605, 242] width 8 height 7
radio input "true"
click at [507, 332] on input "True" at bounding box center [511, 332] width 8 height 7
radio input "true"
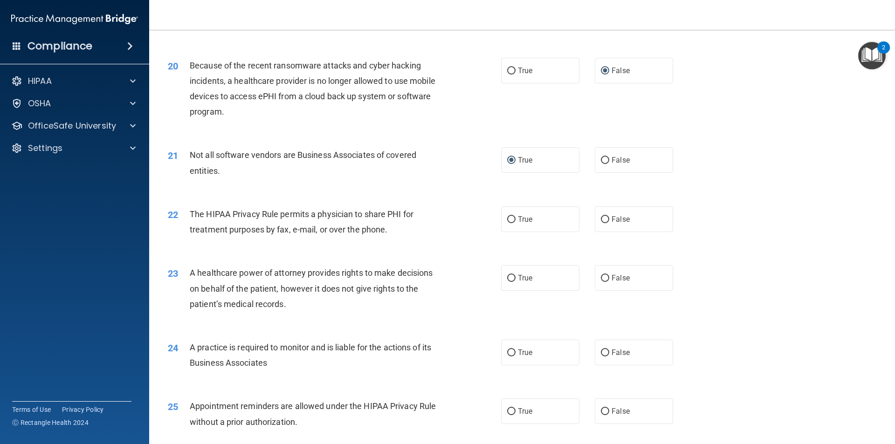
scroll to position [1351, 0]
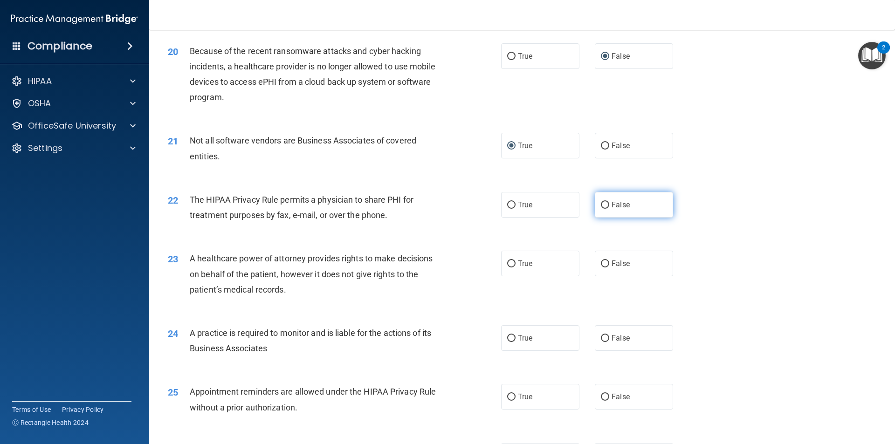
click at [601, 204] on input "False" at bounding box center [605, 205] width 8 height 7
radio input "true"
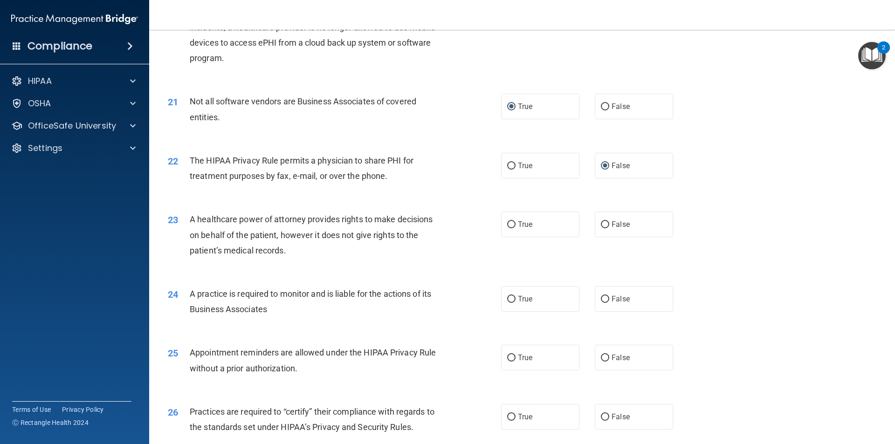
scroll to position [1444, 0]
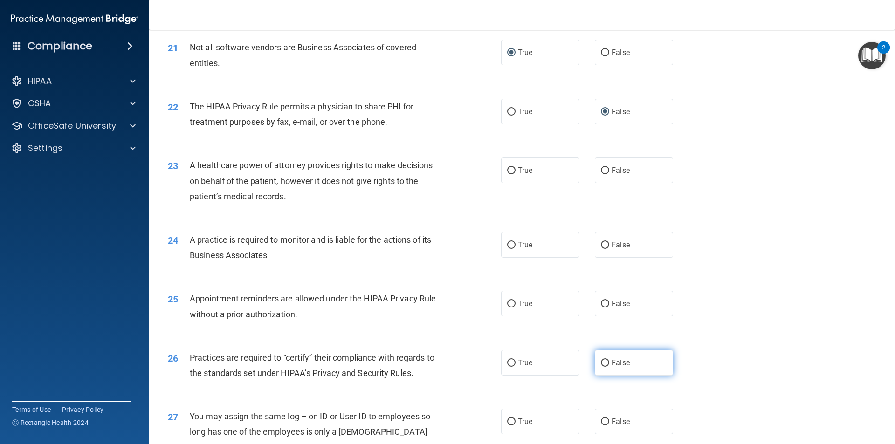
click at [603, 362] on input "False" at bounding box center [605, 363] width 8 height 7
radio input "true"
click at [601, 169] on input "False" at bounding box center [605, 170] width 8 height 7
radio input "true"
click at [601, 245] on input "False" at bounding box center [605, 245] width 8 height 7
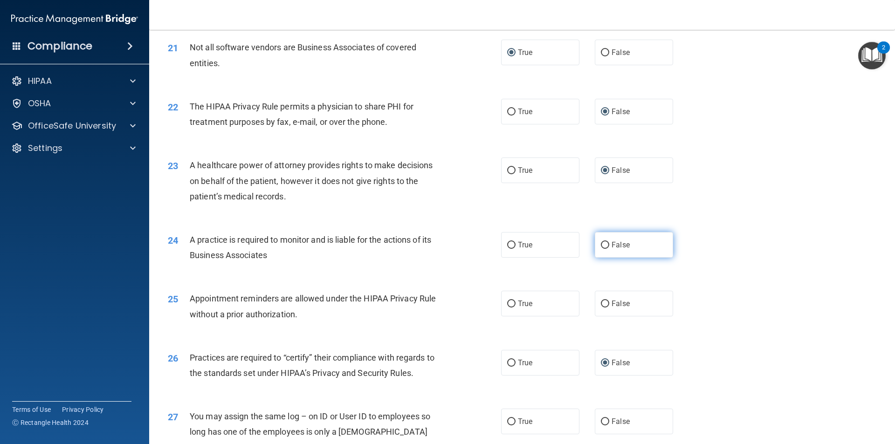
radio input "true"
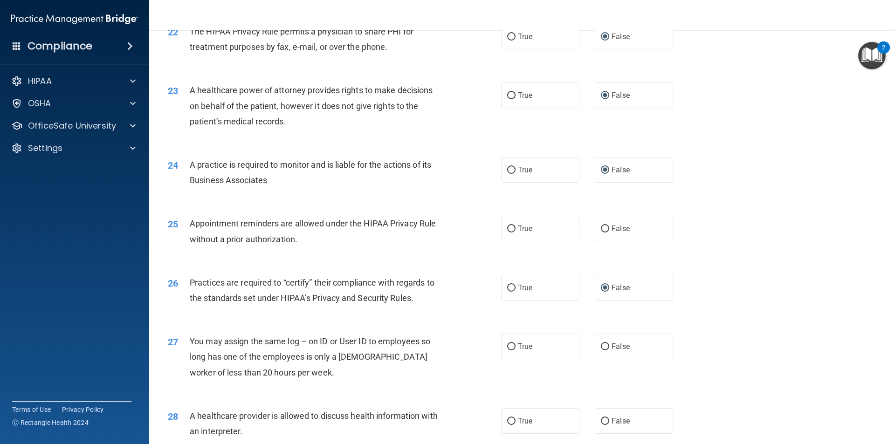
scroll to position [1537, 0]
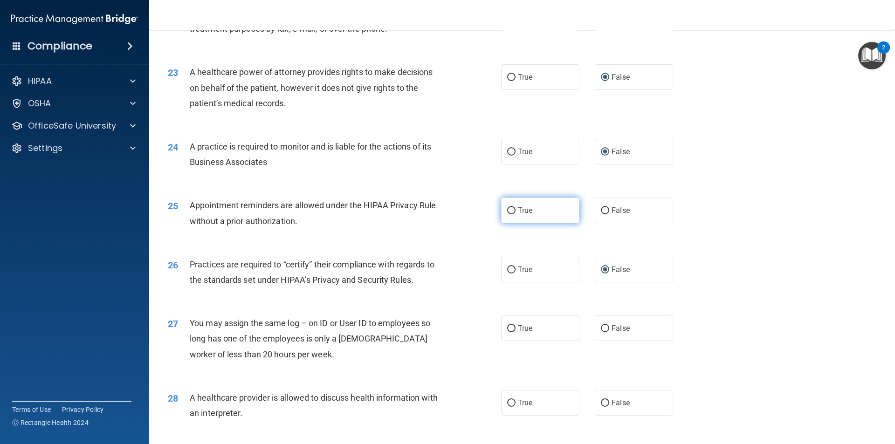
click at [510, 210] on input "True" at bounding box center [511, 210] width 8 height 7
radio input "true"
click at [507, 269] on input "True" at bounding box center [511, 269] width 8 height 7
radio input "true"
radio input "false"
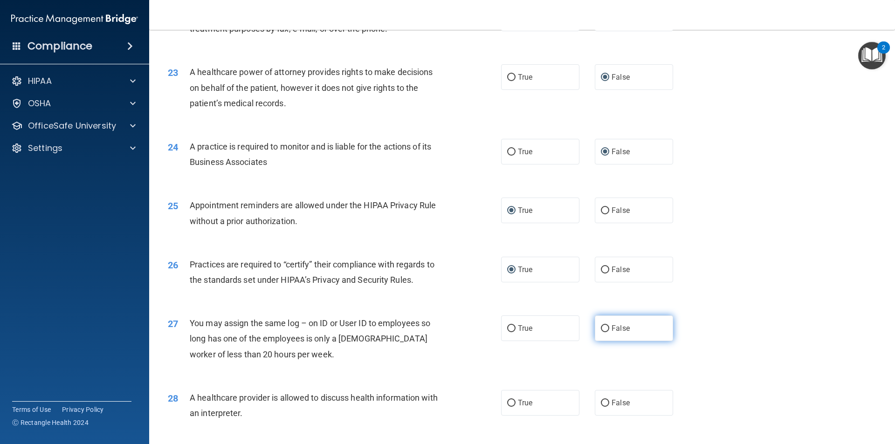
click at [601, 331] on input "False" at bounding box center [605, 328] width 8 height 7
radio input "true"
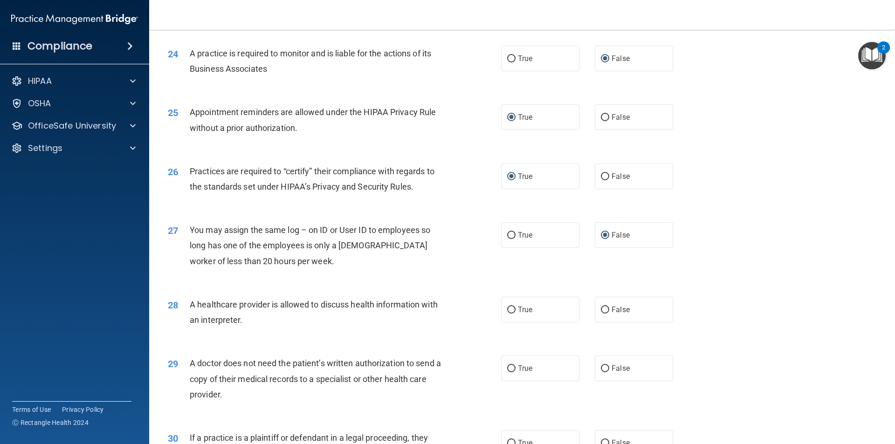
scroll to position [1677, 0]
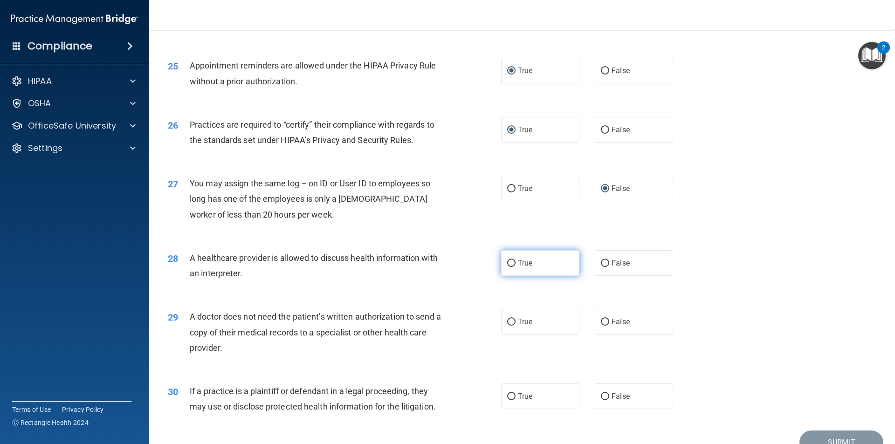
click at [507, 260] on input "True" at bounding box center [511, 263] width 8 height 7
radio input "true"
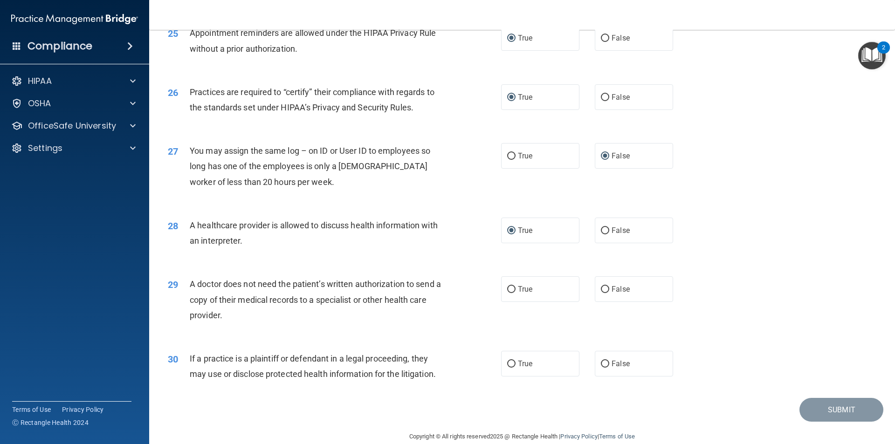
scroll to position [1725, 0]
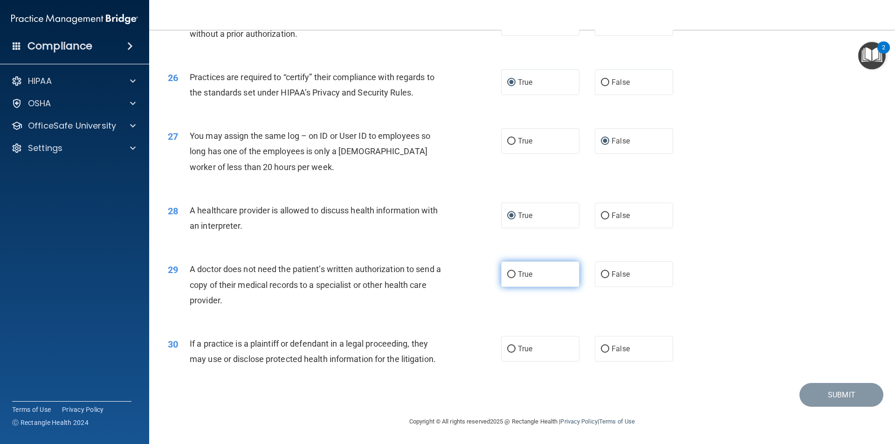
click at [507, 273] on input "True" at bounding box center [511, 274] width 8 height 7
radio input "true"
click at [507, 349] on input "True" at bounding box center [511, 349] width 8 height 7
radio input "true"
click at [847, 397] on button "Submit" at bounding box center [841, 395] width 84 height 24
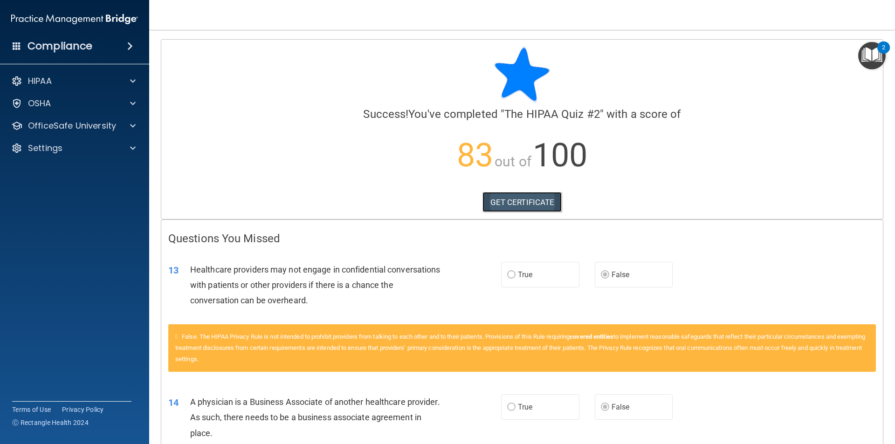
click at [524, 202] on link "GET CERTIFICATE" at bounding box center [522, 202] width 80 height 20
click at [135, 124] on span at bounding box center [133, 125] width 6 height 11
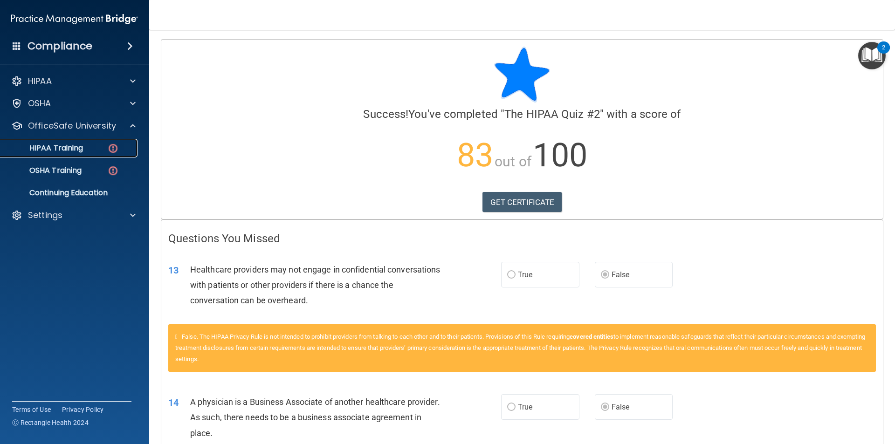
click at [72, 145] on p "HIPAA Training" at bounding box center [44, 147] width 77 height 9
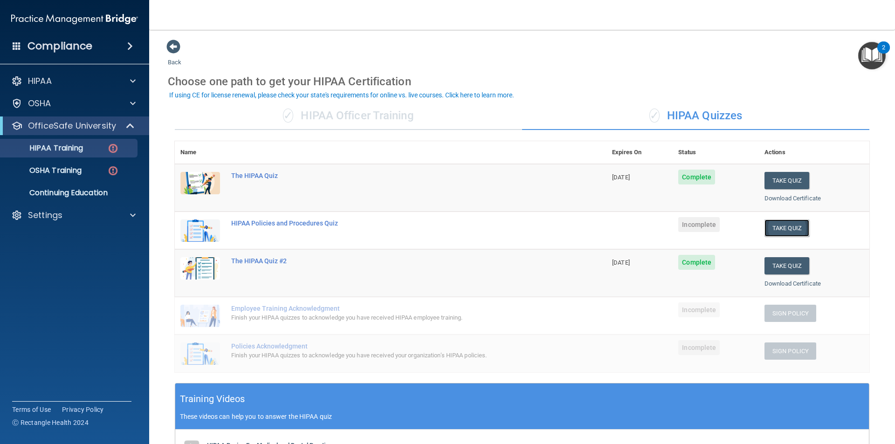
click at [771, 226] on button "Take Quiz" at bounding box center [786, 227] width 45 height 17
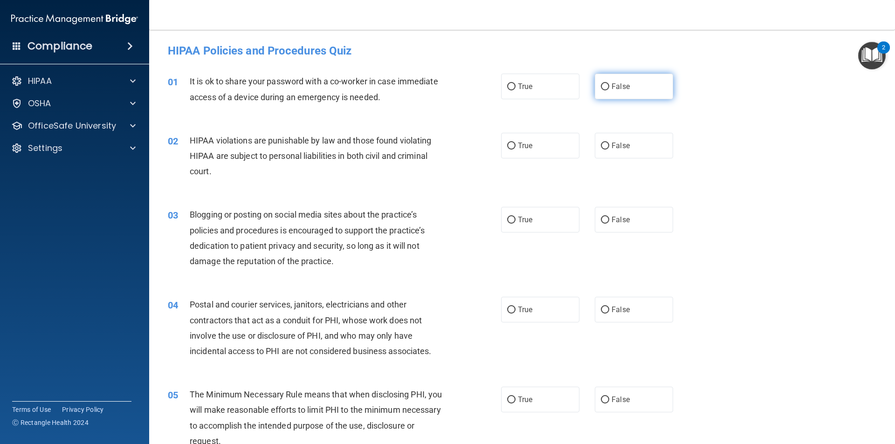
click at [601, 89] on input "False" at bounding box center [605, 86] width 8 height 7
radio input "true"
click at [510, 143] on input "True" at bounding box center [511, 146] width 8 height 7
radio input "true"
click at [601, 217] on input "False" at bounding box center [605, 220] width 8 height 7
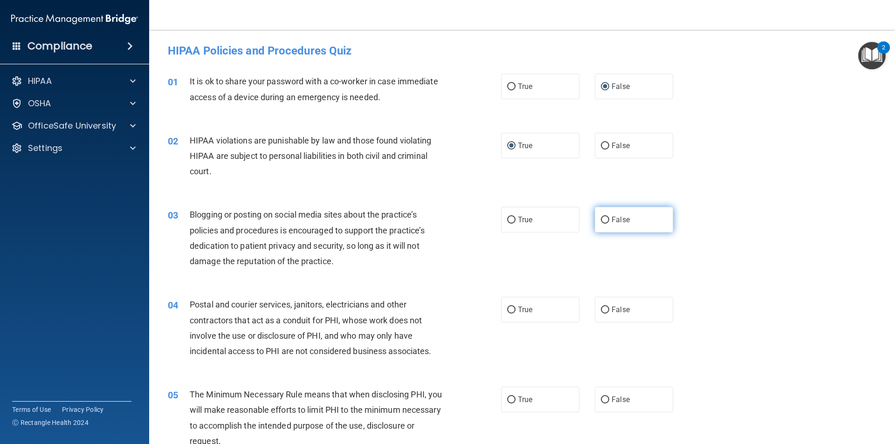
radio input "true"
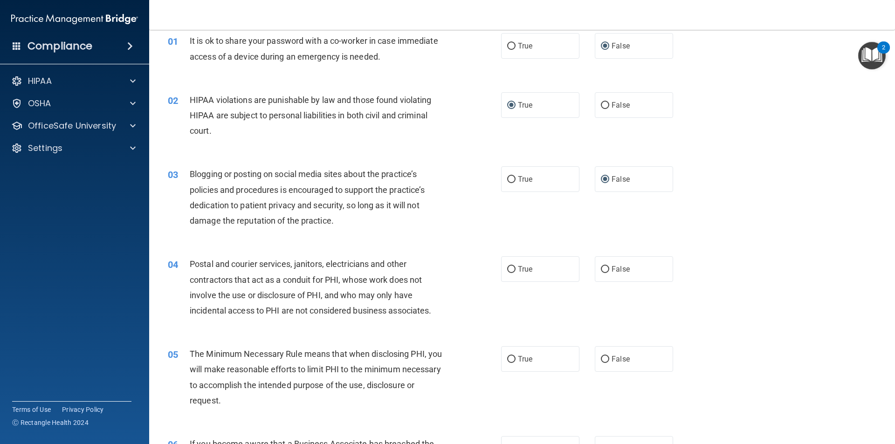
scroll to position [140, 0]
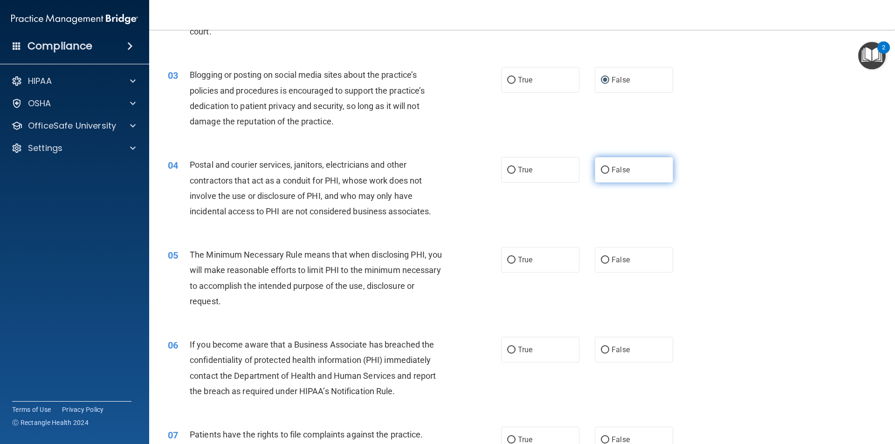
click at [601, 171] on input "False" at bounding box center [605, 170] width 8 height 7
radio input "true"
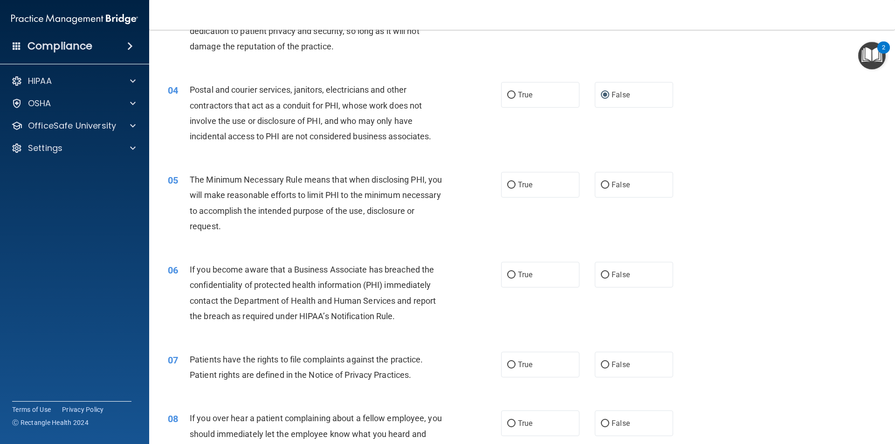
scroll to position [233, 0]
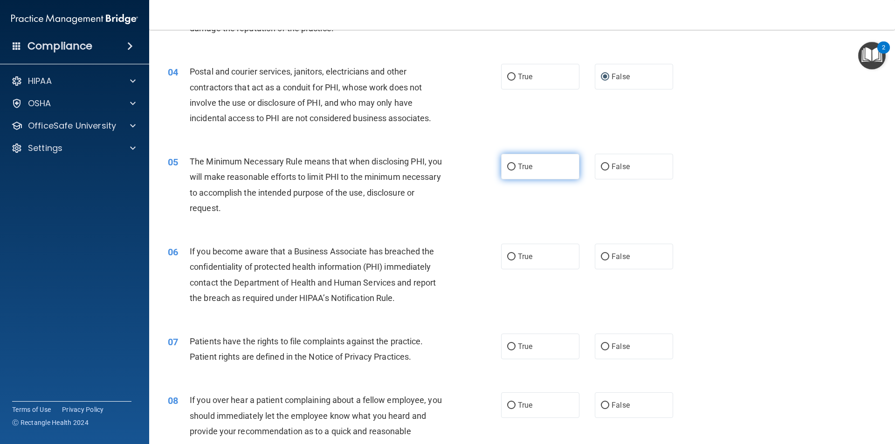
click at [512, 167] on label "True" at bounding box center [540, 167] width 78 height 26
click at [512, 167] on input "True" at bounding box center [511, 167] width 8 height 7
radio input "true"
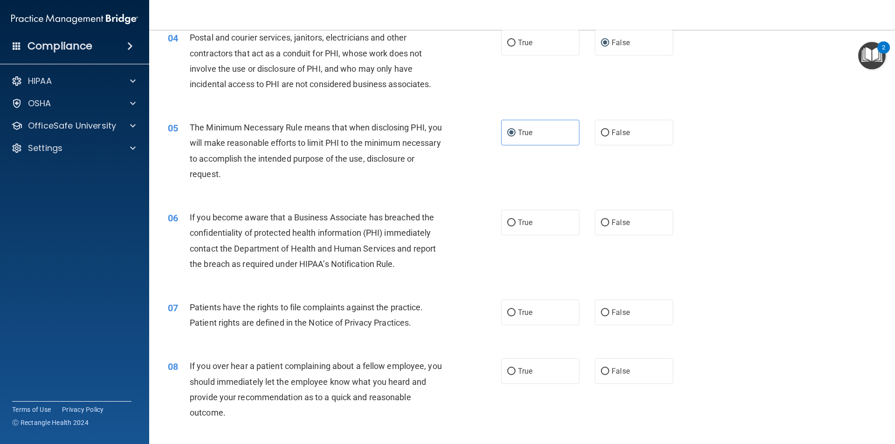
scroll to position [326, 0]
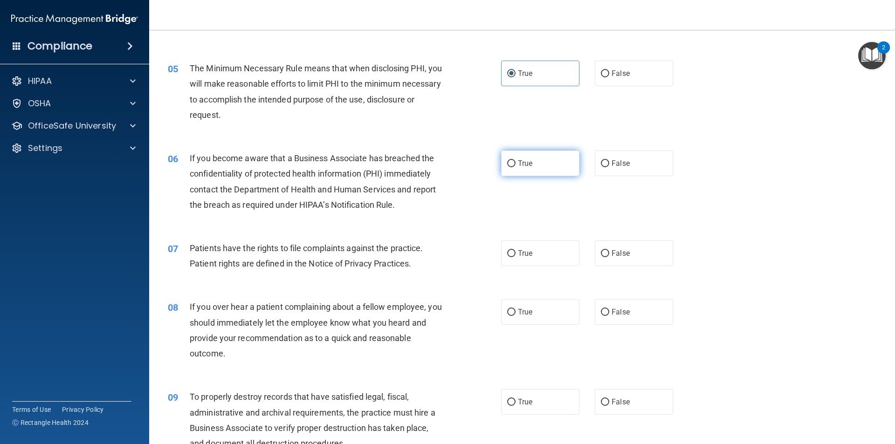
click at [509, 163] on input "True" at bounding box center [511, 163] width 8 height 7
radio input "true"
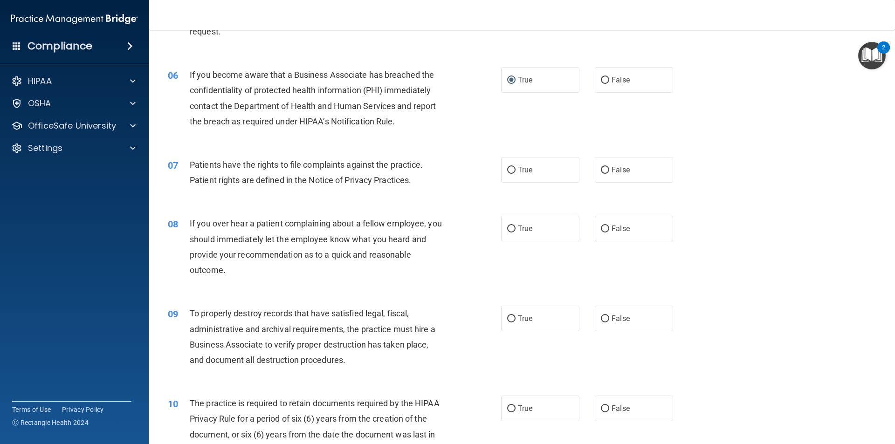
scroll to position [419, 0]
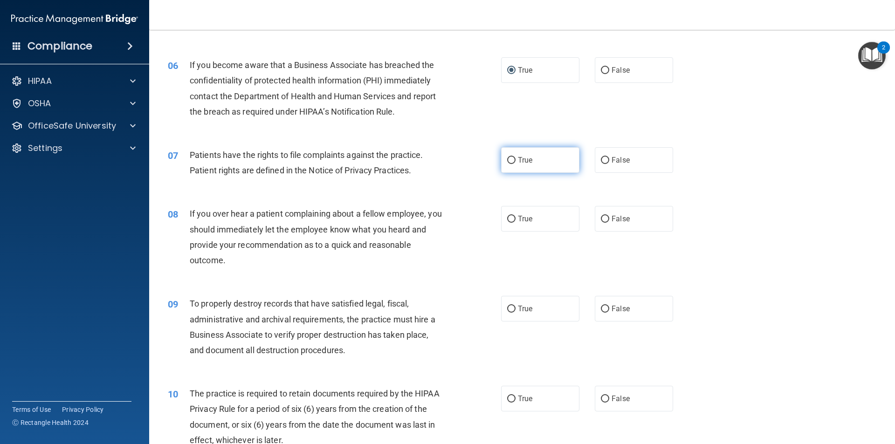
click at [507, 158] on input "True" at bounding box center [511, 160] width 8 height 7
radio input "true"
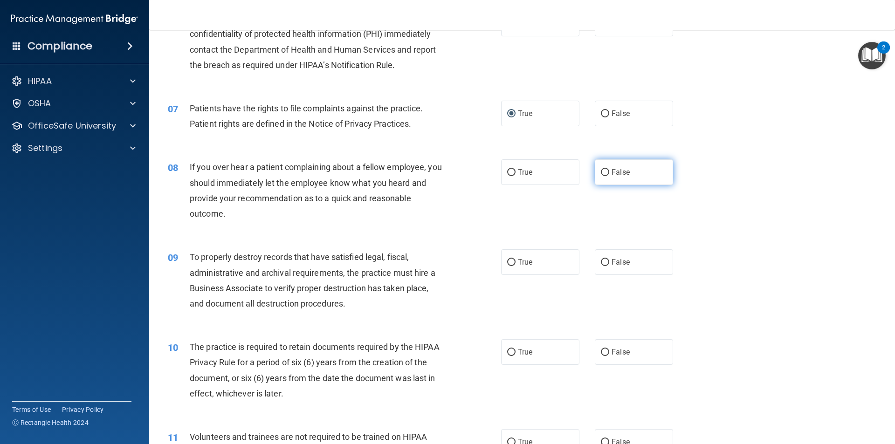
click at [601, 170] on input "False" at bounding box center [605, 172] width 8 height 7
radio input "true"
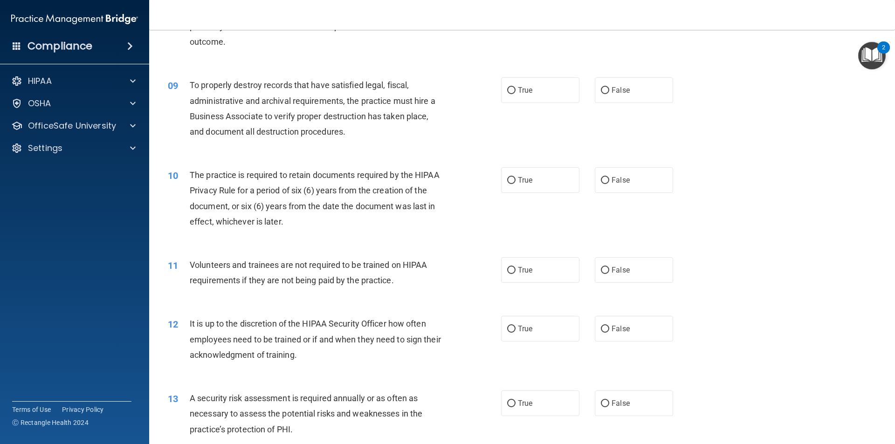
scroll to position [652, 0]
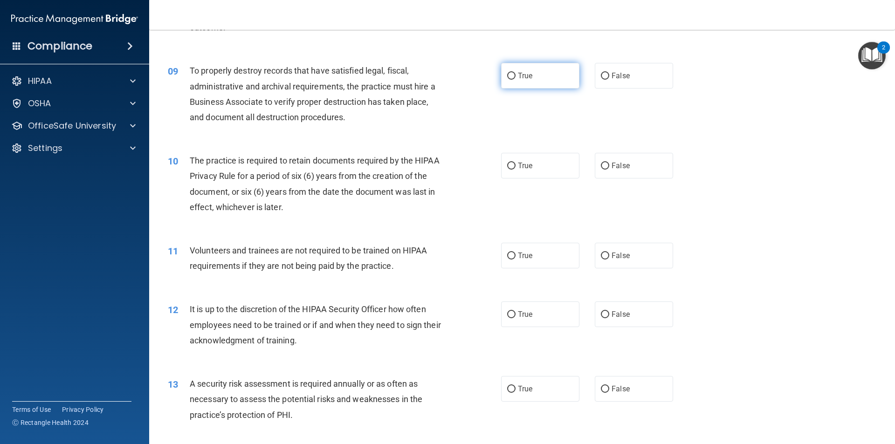
click at [507, 76] on input "True" at bounding box center [511, 76] width 8 height 7
radio input "true"
click at [508, 163] on input "True" at bounding box center [511, 166] width 8 height 7
radio input "true"
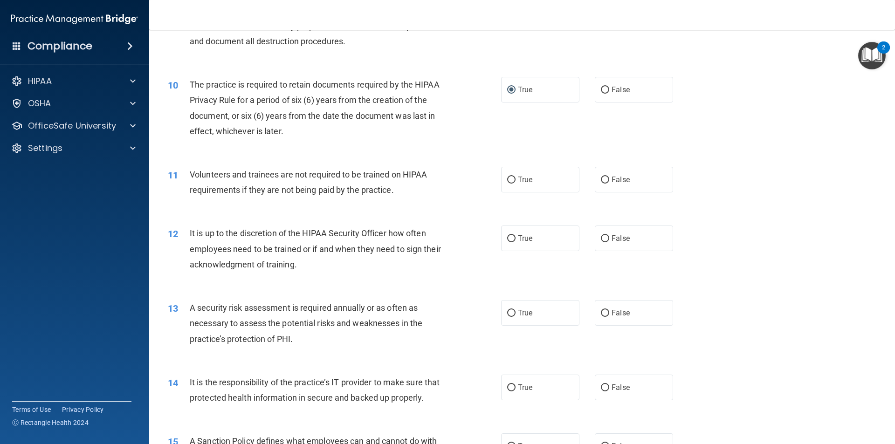
scroll to position [745, 0]
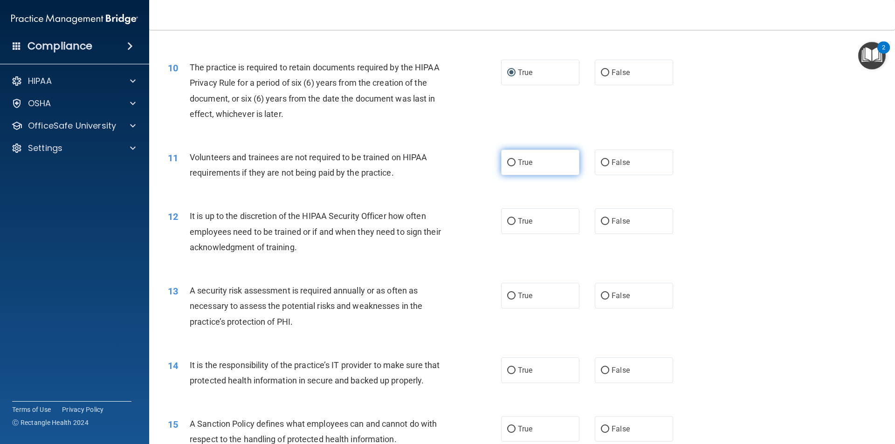
click at [508, 162] on input "True" at bounding box center [511, 162] width 8 height 7
radio input "true"
click at [511, 219] on input "True" at bounding box center [511, 221] width 8 height 7
radio input "true"
click at [507, 296] on input "True" at bounding box center [511, 296] width 8 height 7
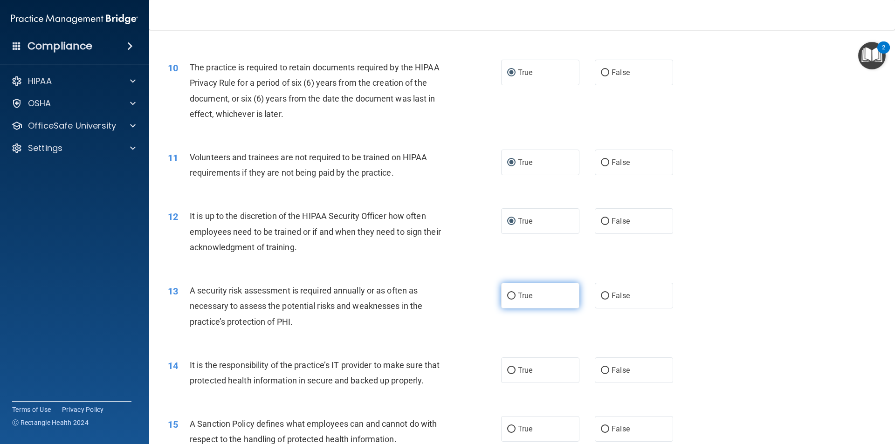
radio input "true"
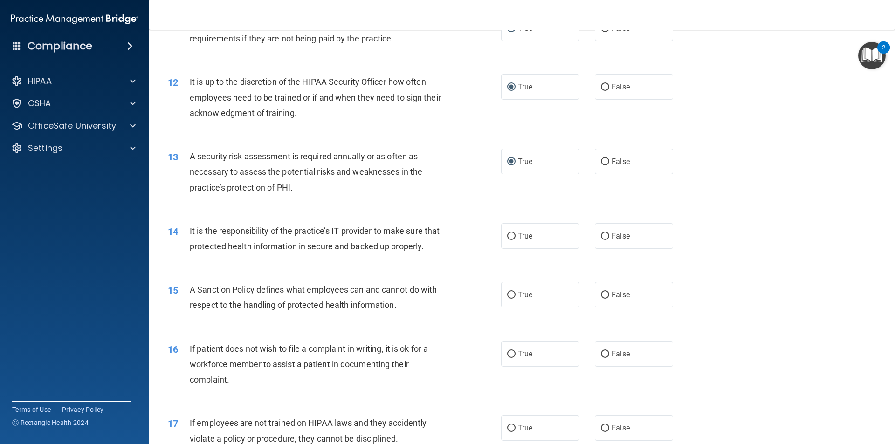
scroll to position [885, 0]
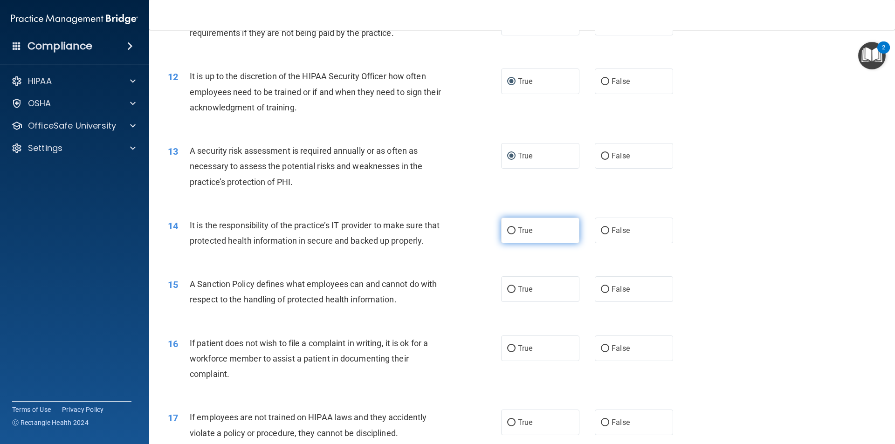
click at [511, 229] on input "True" at bounding box center [511, 230] width 8 height 7
radio input "true"
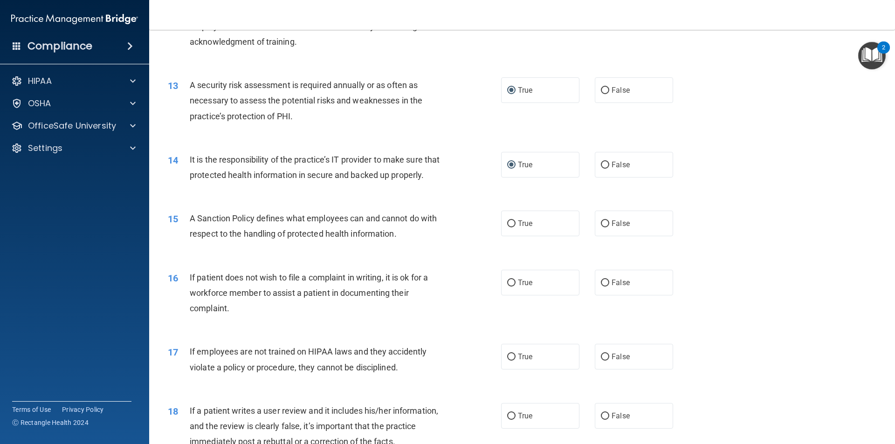
scroll to position [978, 0]
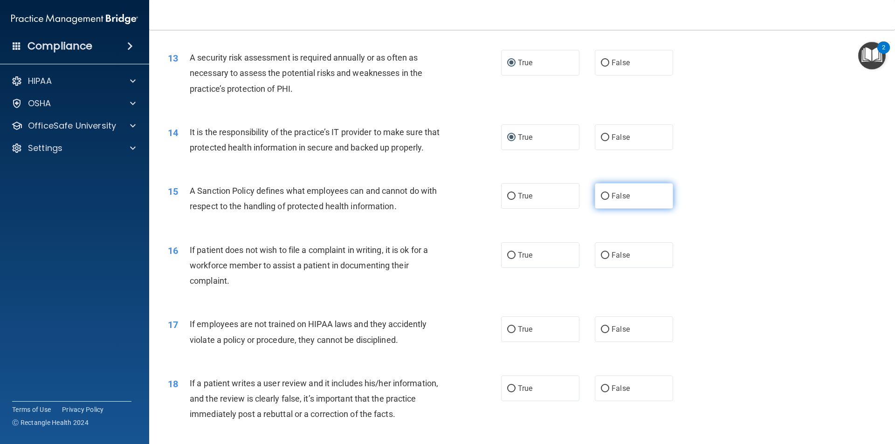
click at [601, 200] on input "False" at bounding box center [605, 196] width 8 height 7
radio input "true"
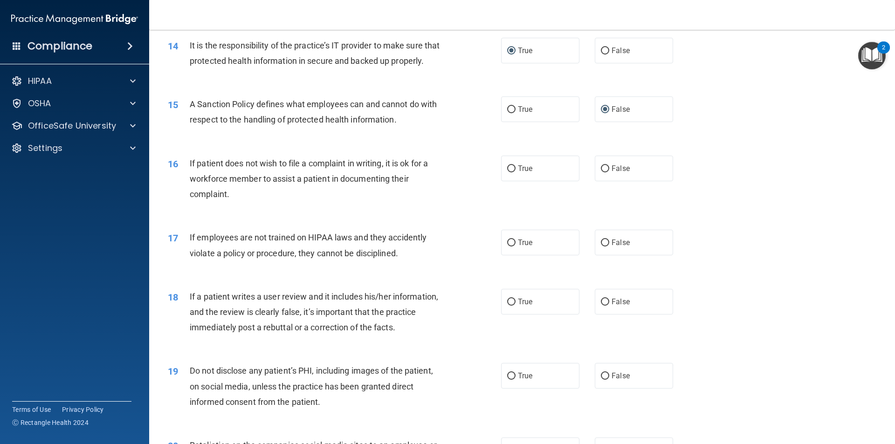
scroll to position [1072, 0]
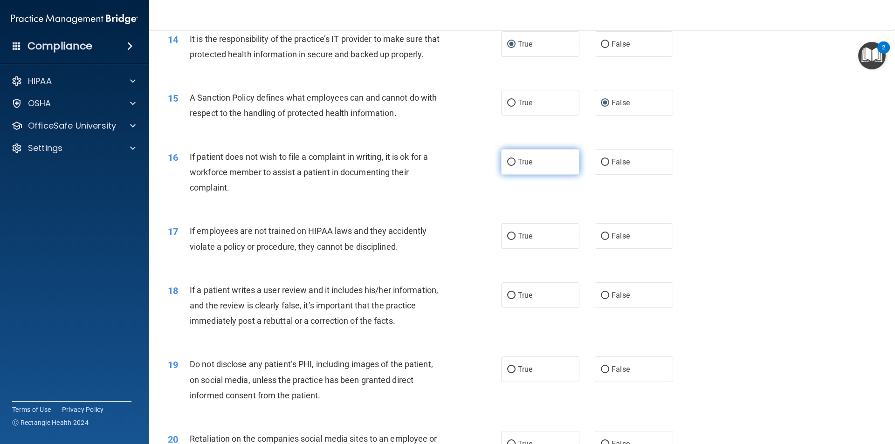
click at [507, 166] on input "True" at bounding box center [511, 162] width 8 height 7
radio input "true"
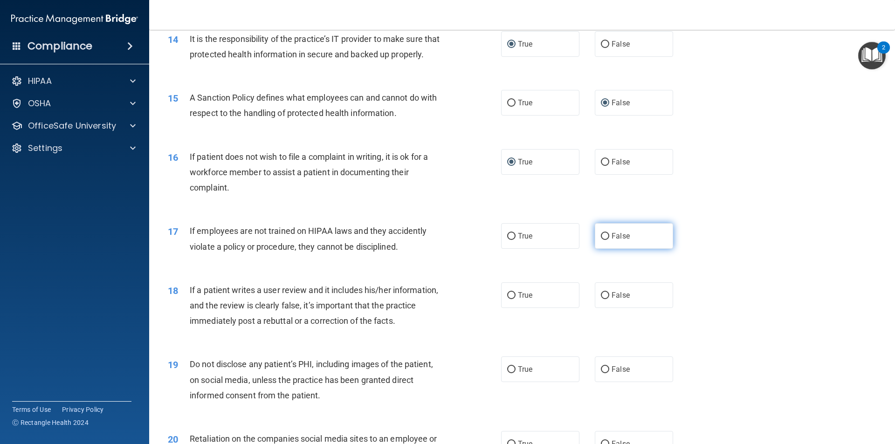
click at [599, 247] on label "False" at bounding box center [633, 236] width 78 height 26
click at [601, 240] on input "False" at bounding box center [605, 236] width 8 height 7
radio input "true"
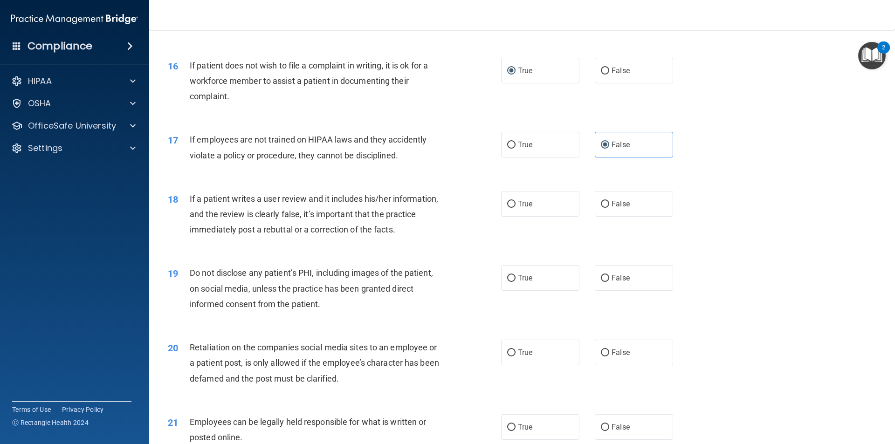
scroll to position [1211, 0]
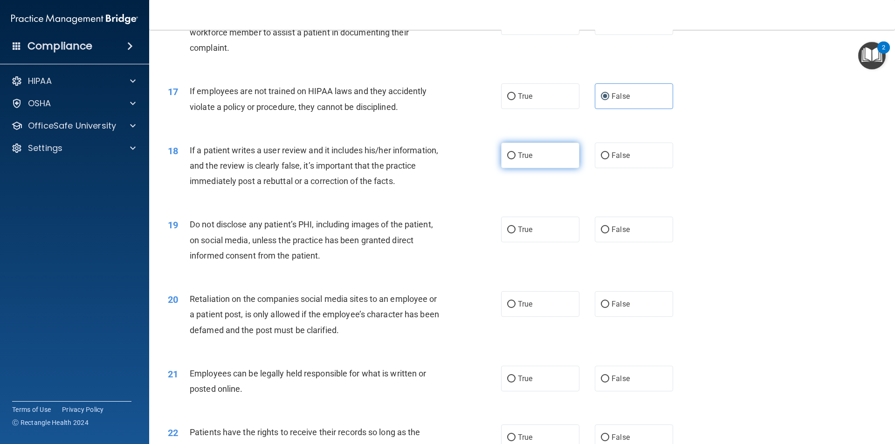
click at [507, 159] on input "True" at bounding box center [511, 155] width 8 height 7
radio input "true"
click at [601, 233] on input "False" at bounding box center [605, 229] width 8 height 7
radio input "true"
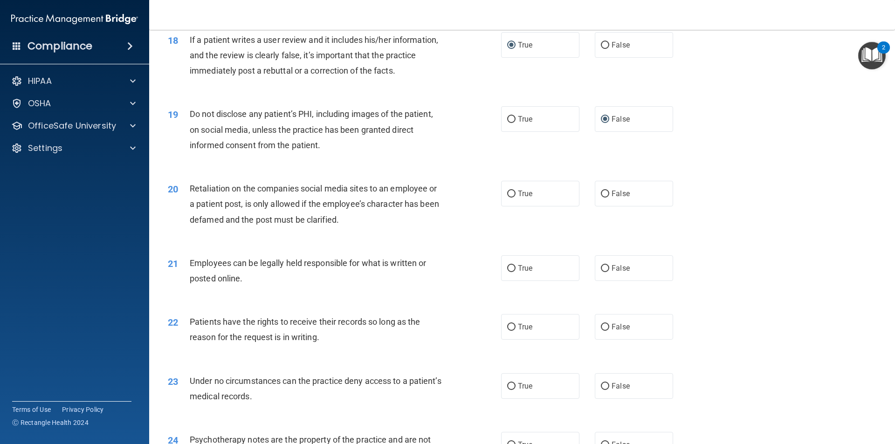
scroll to position [1351, 0]
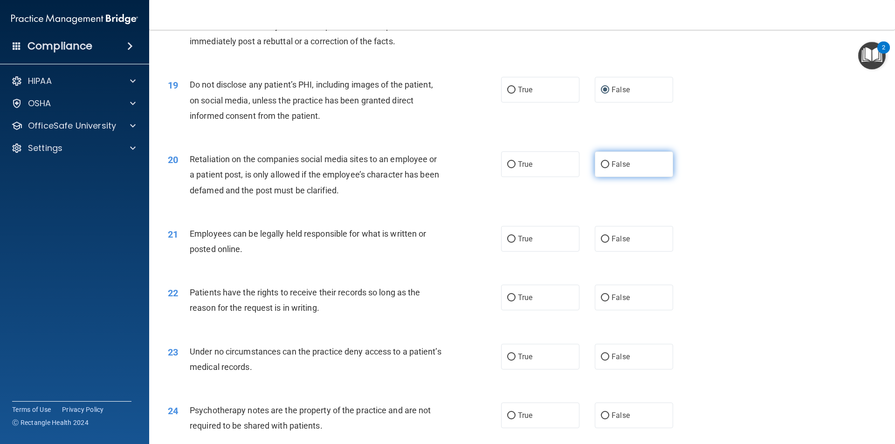
click at [601, 168] on input "False" at bounding box center [605, 164] width 8 height 7
radio input "true"
click at [508, 94] on input "True" at bounding box center [511, 90] width 8 height 7
radio input "true"
radio input "false"
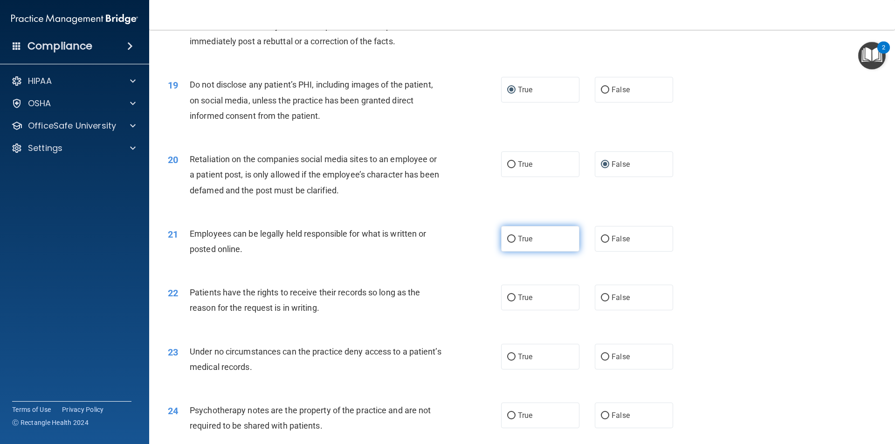
click at [509, 243] on input "True" at bounding box center [511, 239] width 8 height 7
radio input "true"
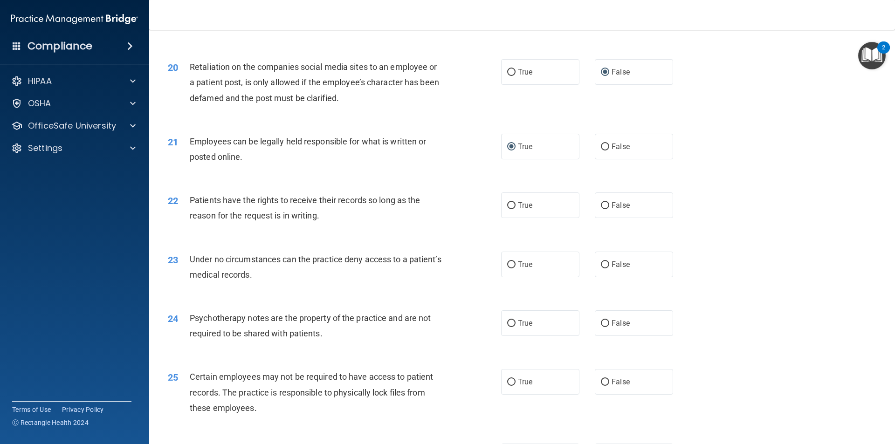
scroll to position [1444, 0]
click at [507, 208] on input "True" at bounding box center [511, 204] width 8 height 7
radio input "true"
click at [601, 267] on input "False" at bounding box center [605, 263] width 8 height 7
radio input "true"
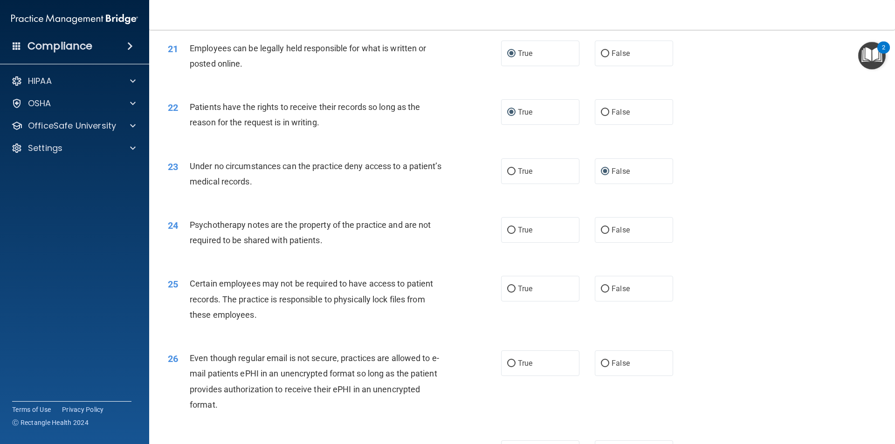
scroll to position [1537, 0]
click at [601, 233] on input "False" at bounding box center [605, 229] width 8 height 7
radio input "true"
click at [510, 292] on input "True" at bounding box center [511, 288] width 8 height 7
radio input "true"
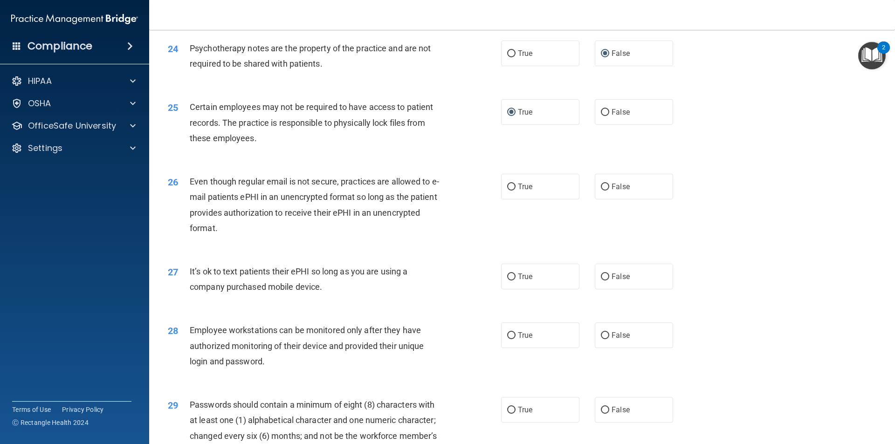
scroll to position [1724, 0]
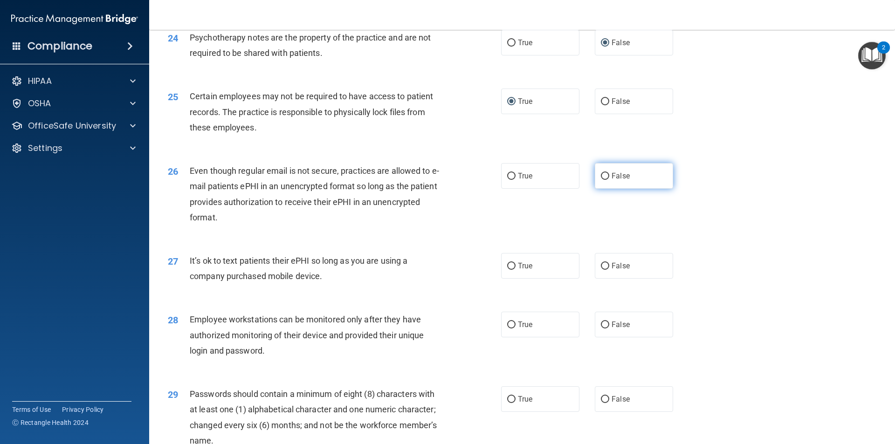
click at [601, 180] on input "False" at bounding box center [605, 176] width 8 height 7
radio input "true"
click at [507, 270] on input "True" at bounding box center [511, 266] width 8 height 7
radio input "true"
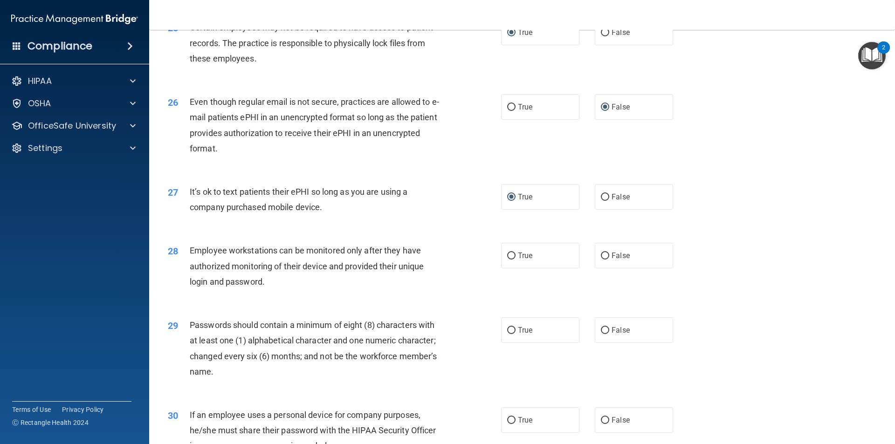
scroll to position [1817, 0]
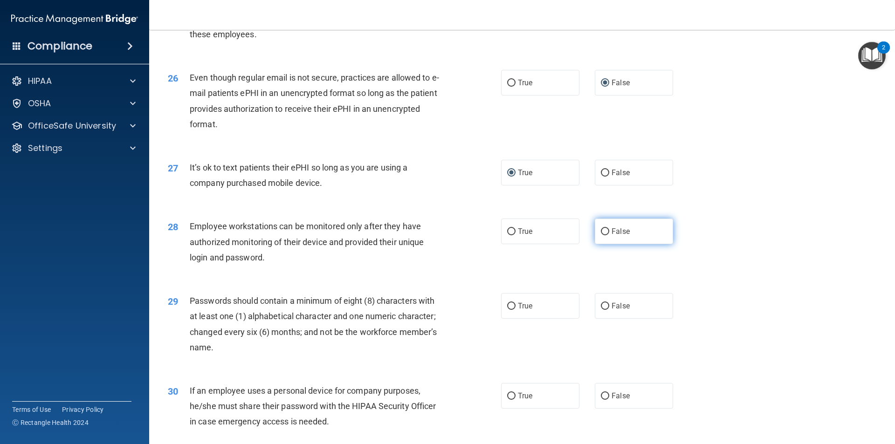
click at [601, 235] on input "False" at bounding box center [605, 231] width 8 height 7
radio input "true"
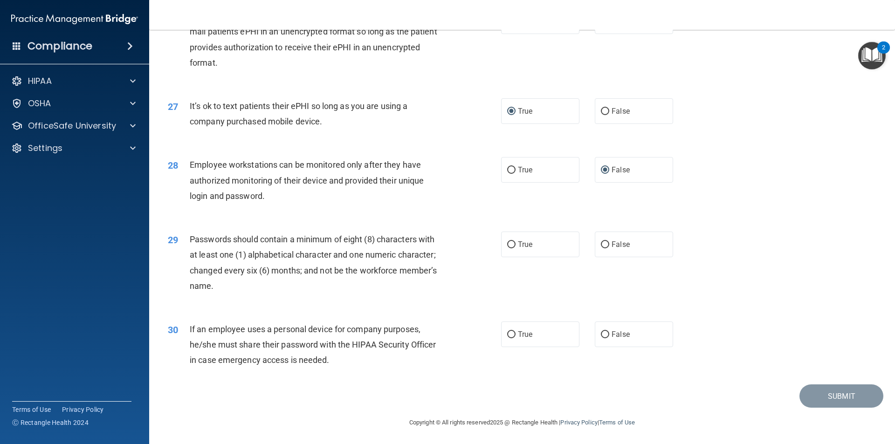
scroll to position [1895, 0]
click at [507, 244] on input "True" at bounding box center [511, 243] width 8 height 7
radio input "true"
click at [611, 332] on span "False" at bounding box center [620, 333] width 18 height 9
click at [607, 332] on input "False" at bounding box center [605, 333] width 8 height 7
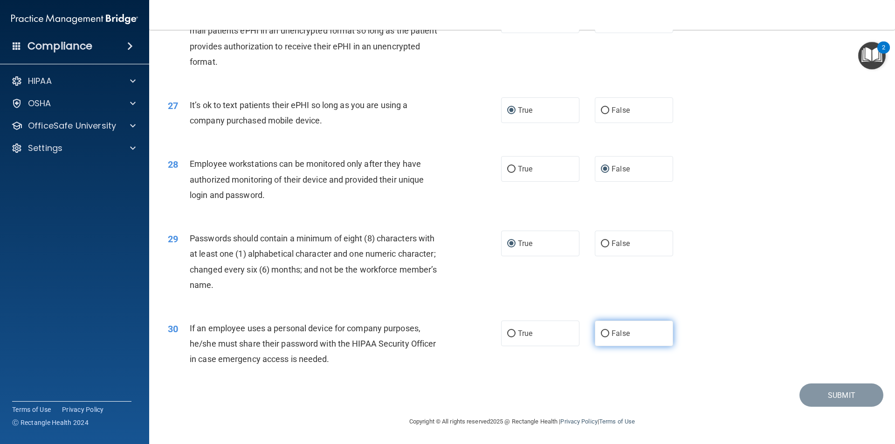
radio input "true"
click at [837, 398] on button "Submit" at bounding box center [841, 395] width 84 height 24
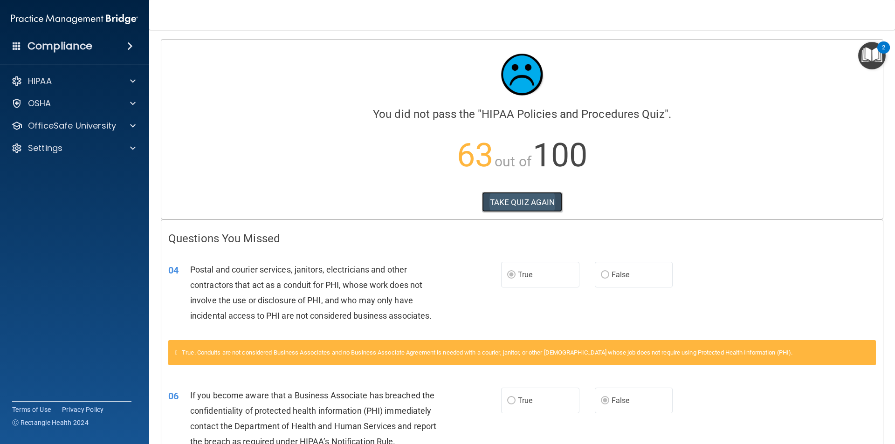
click at [510, 198] on button "TAKE QUIZ AGAIN" at bounding box center [522, 202] width 81 height 20
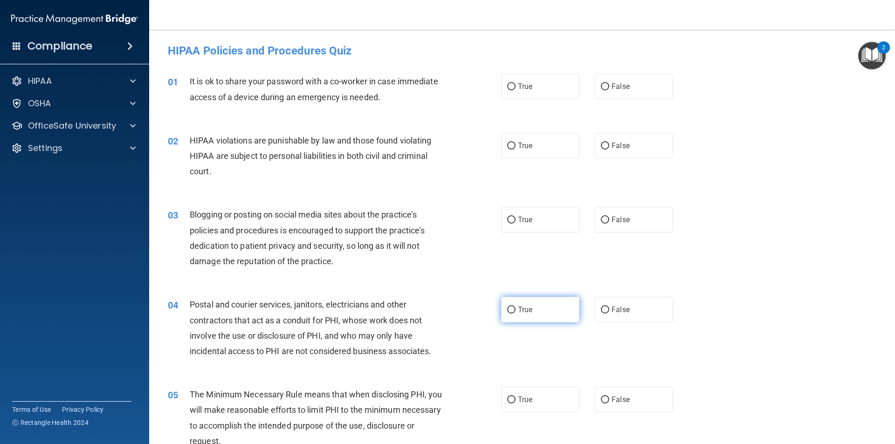
click at [507, 309] on input "True" at bounding box center [511, 310] width 8 height 7
radio input "true"
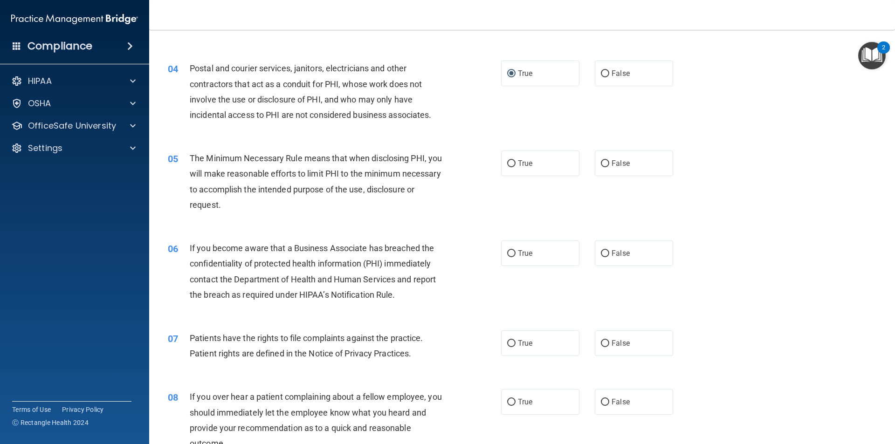
scroll to position [242, 0]
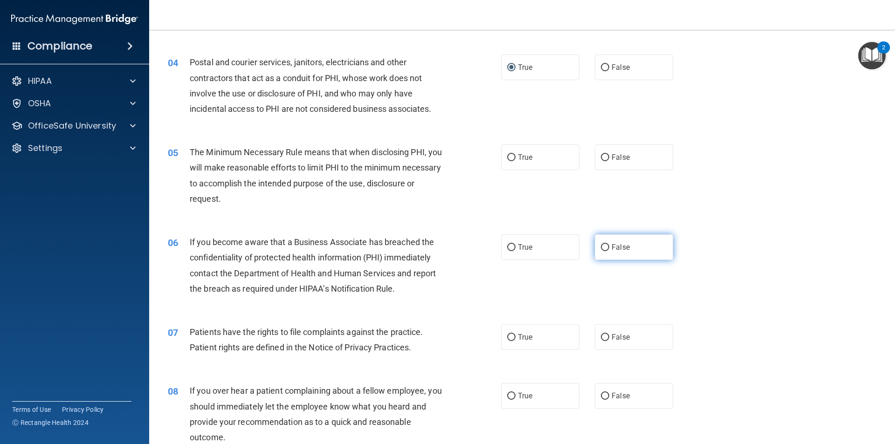
click at [601, 247] on input "False" at bounding box center [605, 247] width 8 height 7
radio input "true"
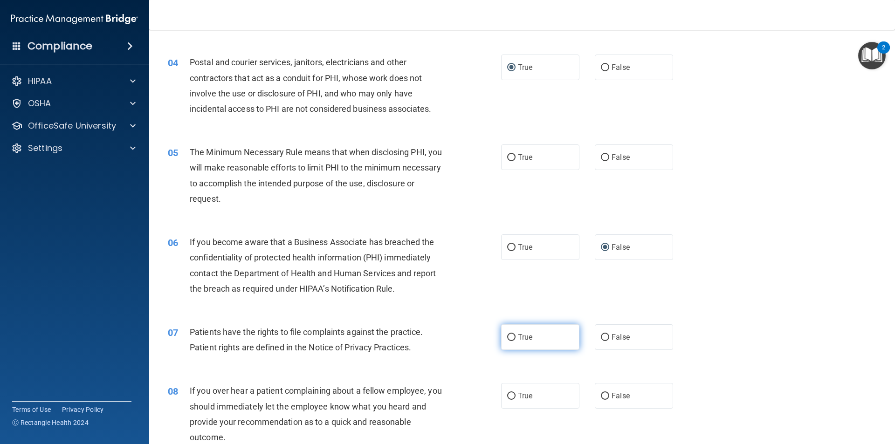
click at [508, 337] on input "True" at bounding box center [511, 337] width 8 height 7
radio input "true"
click at [507, 157] on input "True" at bounding box center [511, 157] width 8 height 7
radio input "true"
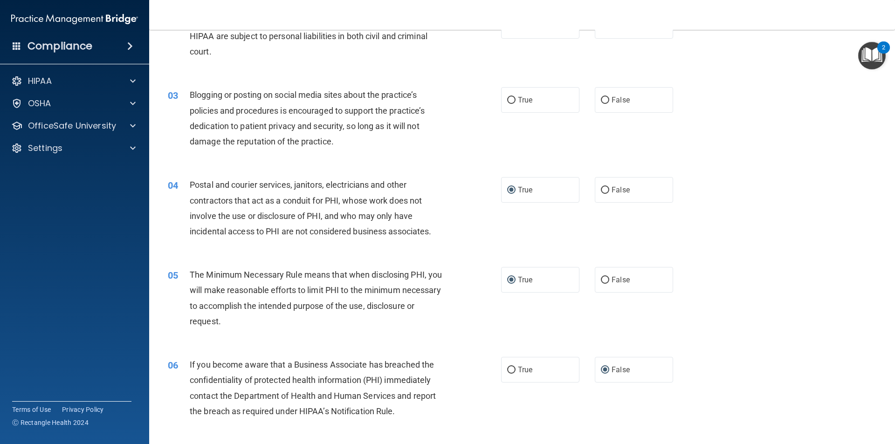
scroll to position [102, 0]
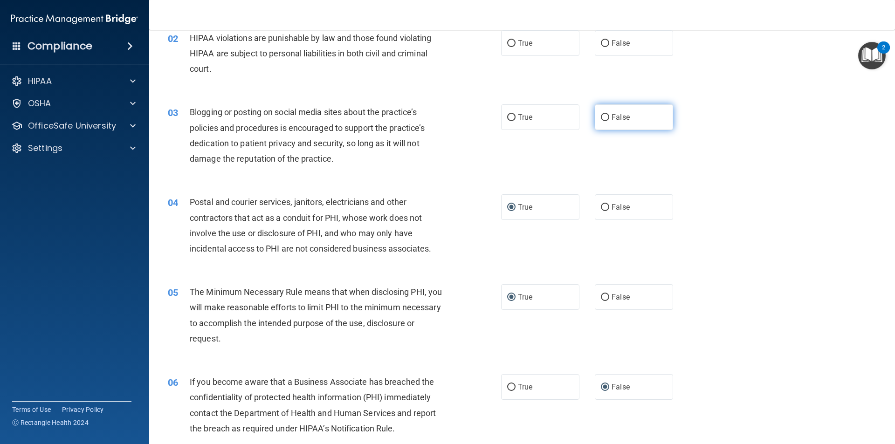
click at [601, 115] on input "False" at bounding box center [605, 117] width 8 height 7
radio input "true"
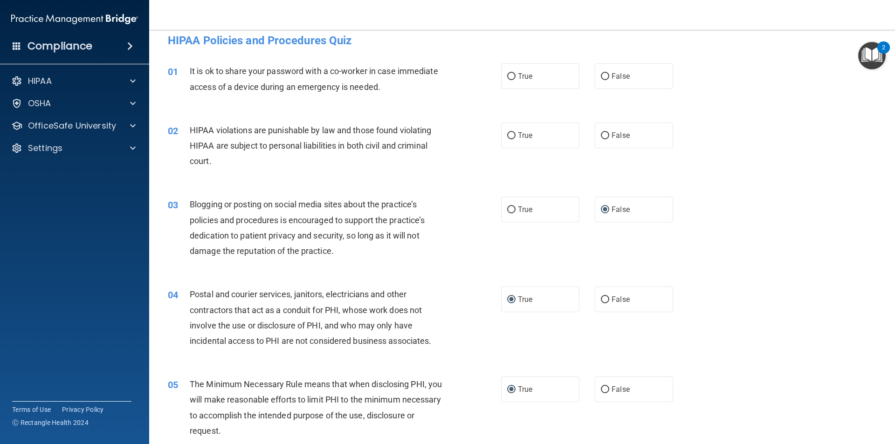
scroll to position [9, 0]
click at [507, 135] on input "True" at bounding box center [511, 136] width 8 height 7
radio input "true"
click at [602, 79] on input "False" at bounding box center [605, 77] width 8 height 7
radio input "true"
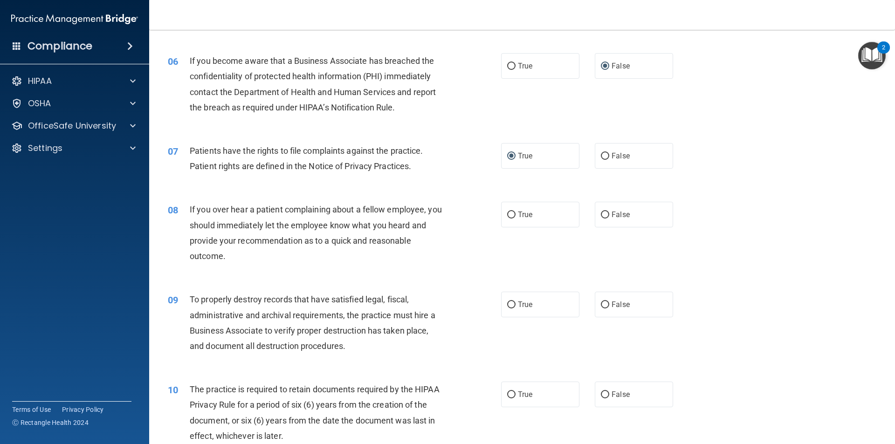
scroll to position [429, 0]
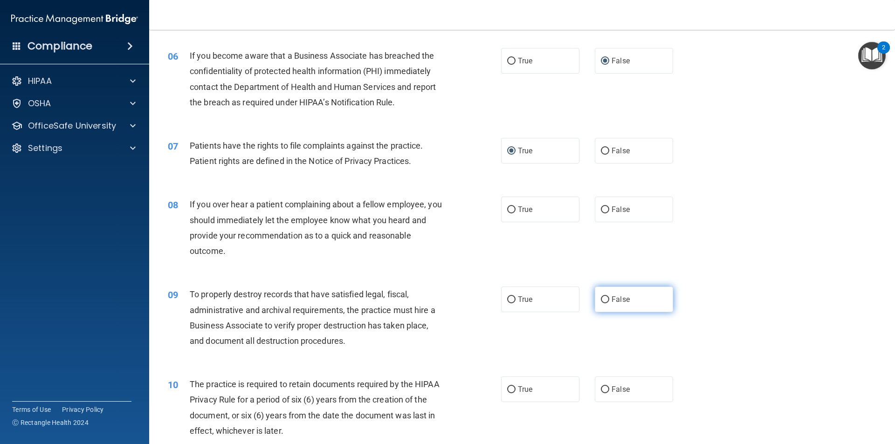
click at [601, 298] on input "False" at bounding box center [605, 299] width 8 height 7
radio input "true"
click at [603, 209] on input "False" at bounding box center [605, 209] width 8 height 7
radio input "true"
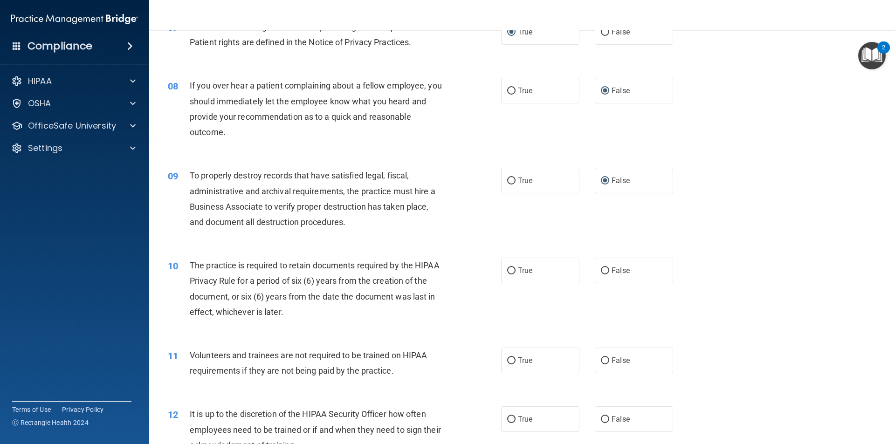
scroll to position [568, 0]
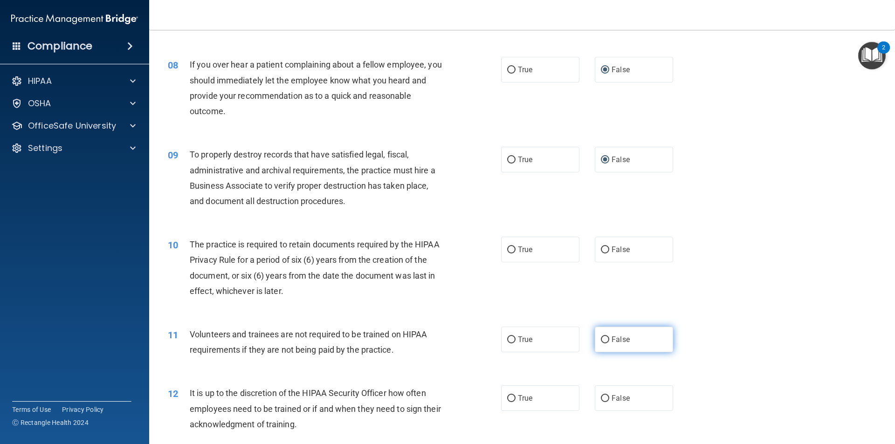
click at [601, 340] on input "False" at bounding box center [605, 339] width 8 height 7
radio input "true"
click at [507, 246] on input "True" at bounding box center [511, 249] width 8 height 7
radio input "true"
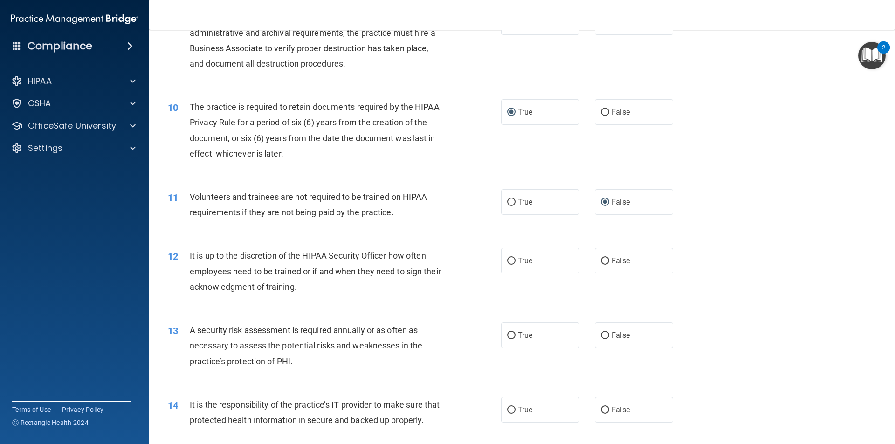
scroll to position [708, 0]
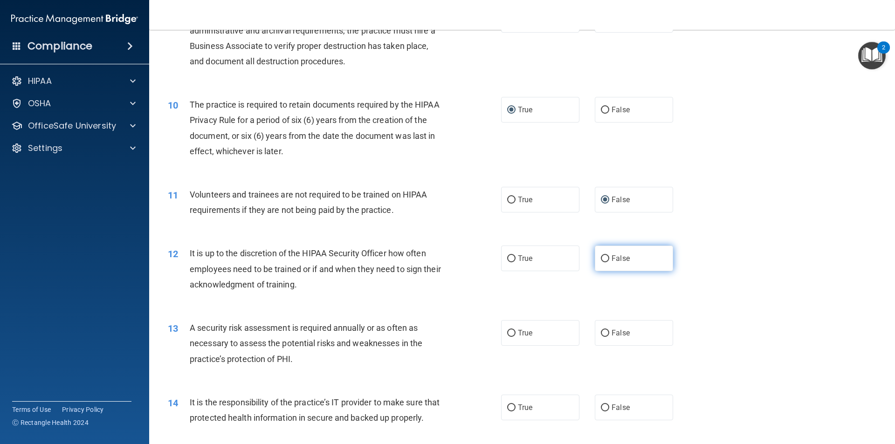
click at [601, 258] on input "False" at bounding box center [605, 258] width 8 height 7
radio input "true"
click at [604, 403] on label "False" at bounding box center [633, 408] width 78 height 26
click at [604, 404] on input "False" at bounding box center [605, 407] width 8 height 7
radio input "true"
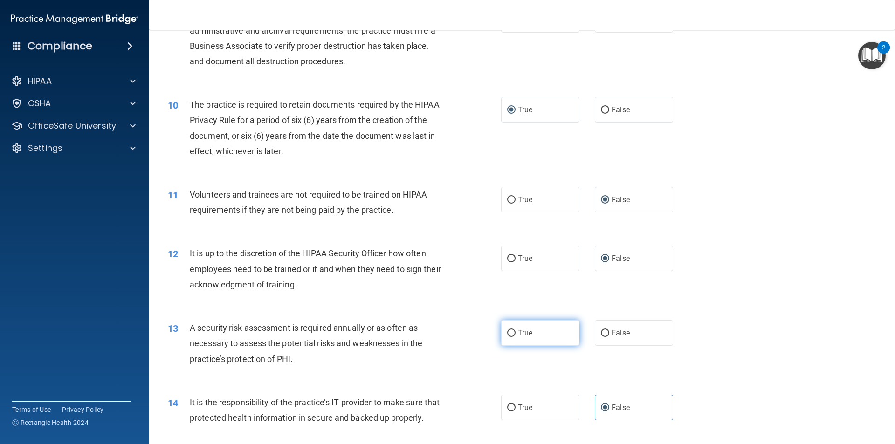
click at [508, 332] on input "True" at bounding box center [511, 333] width 8 height 7
radio input "true"
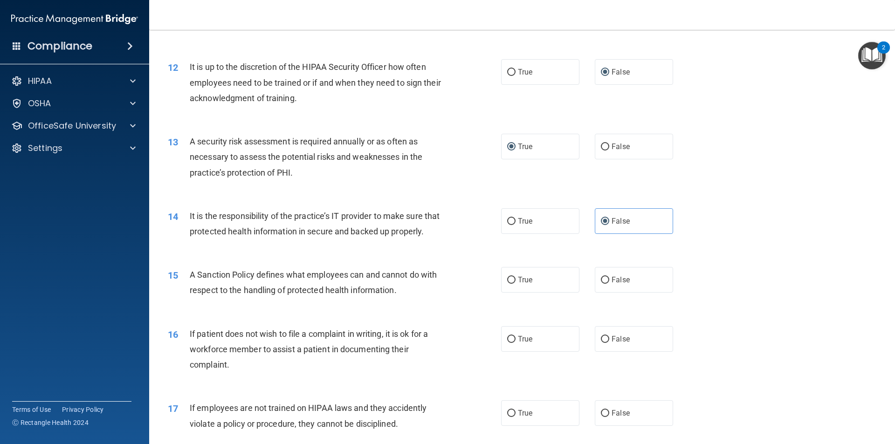
scroll to position [941, 0]
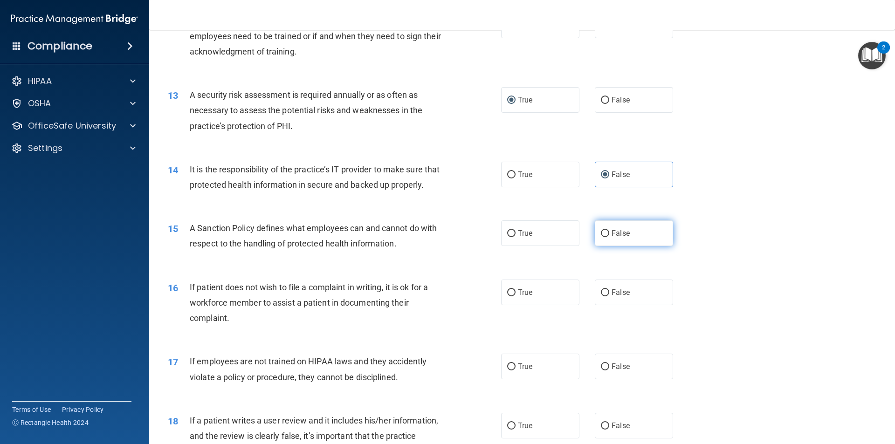
click at [601, 237] on input "False" at bounding box center [605, 233] width 8 height 7
radio input "true"
click at [507, 296] on input "True" at bounding box center [511, 292] width 8 height 7
radio input "true"
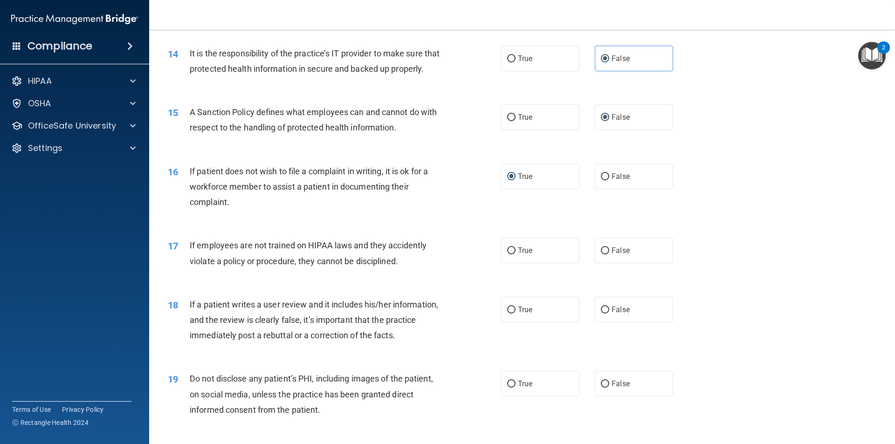
scroll to position [1081, 0]
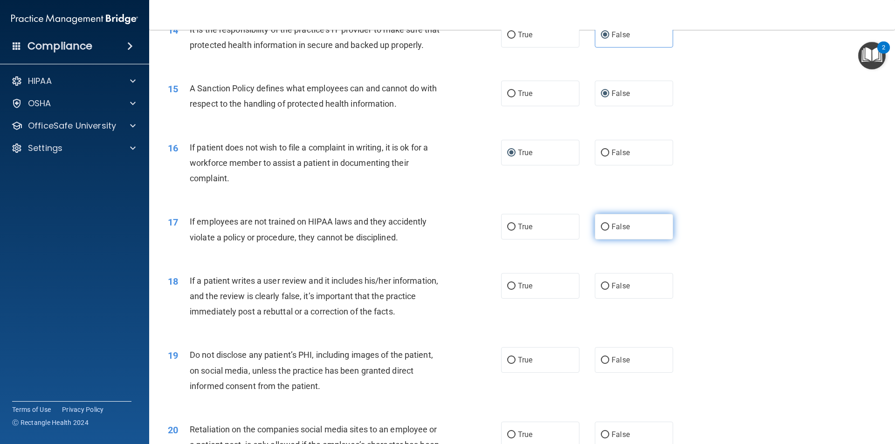
click at [602, 231] on input "False" at bounding box center [605, 227] width 8 height 7
radio input "true"
click at [601, 290] on input "False" at bounding box center [605, 286] width 8 height 7
radio input "true"
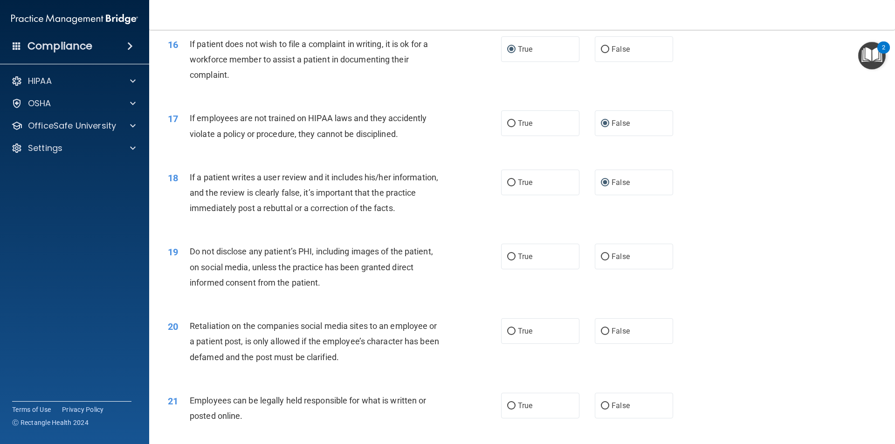
scroll to position [1221, 0]
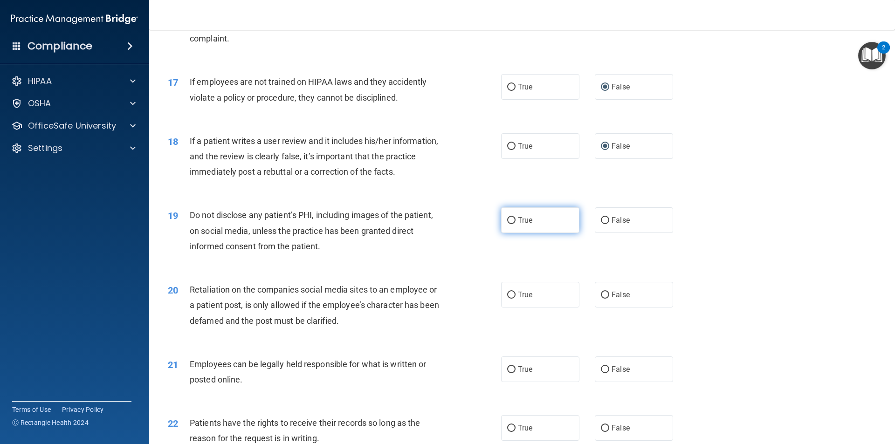
click at [508, 224] on input "True" at bounding box center [511, 220] width 8 height 7
radio input "true"
click at [507, 373] on input "True" at bounding box center [511, 369] width 8 height 7
radio input "true"
click at [602, 299] on input "False" at bounding box center [605, 295] width 8 height 7
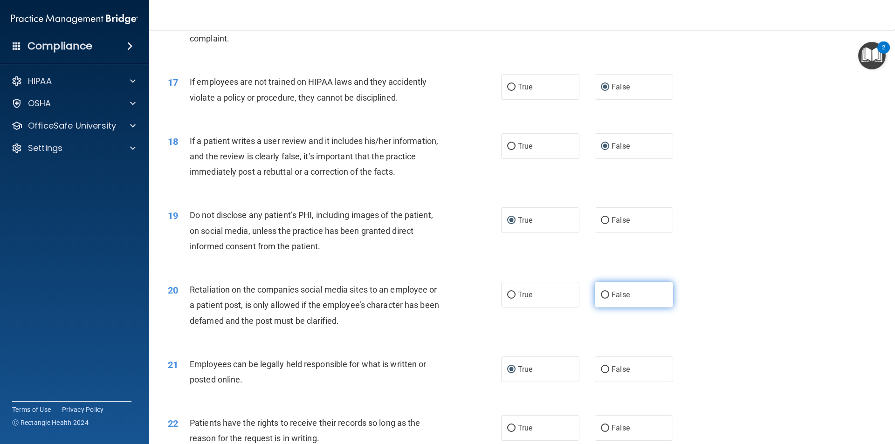
radio input "true"
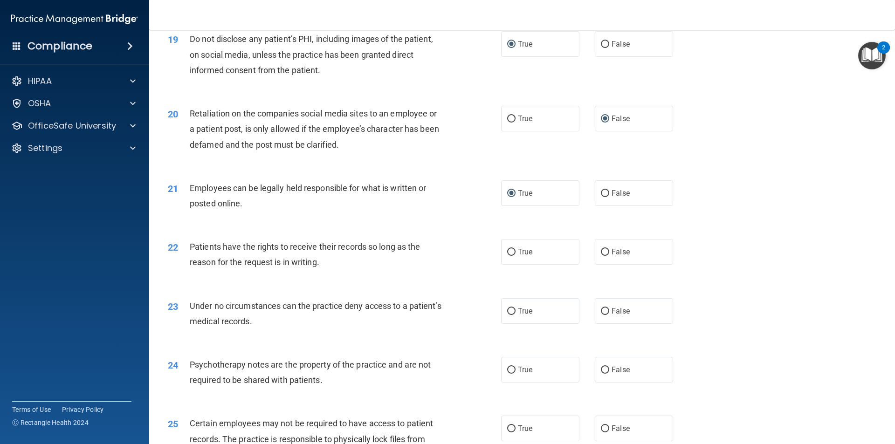
scroll to position [1407, 0]
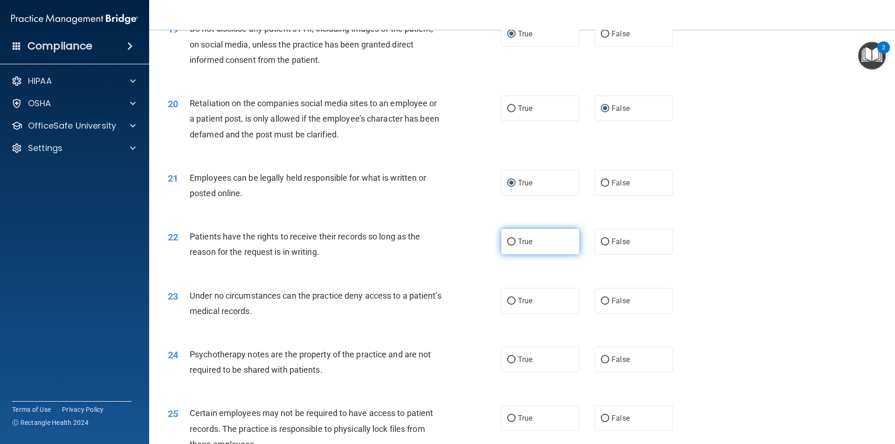
click at [510, 246] on input "True" at bounding box center [511, 242] width 8 height 7
radio input "true"
click at [510, 246] on input "True" at bounding box center [511, 242] width 8 height 7
click at [601, 246] on input "False" at bounding box center [605, 242] width 8 height 7
radio input "true"
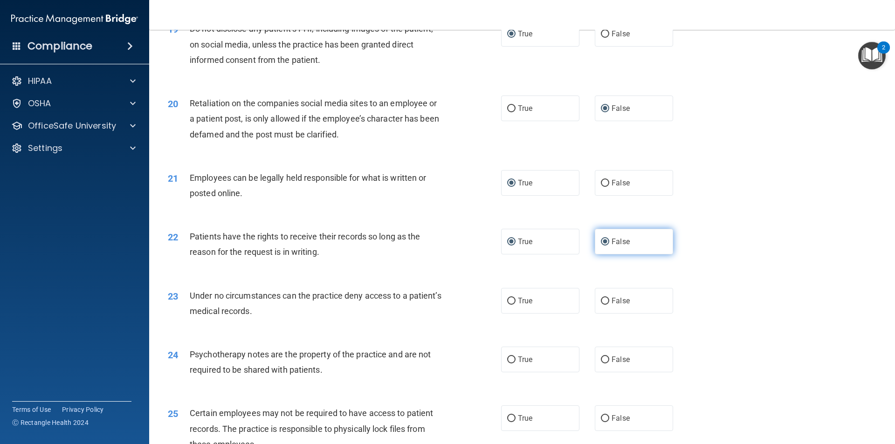
radio input "false"
click at [510, 305] on input "True" at bounding box center [511, 301] width 8 height 7
radio input "true"
click at [512, 366] on label "True" at bounding box center [540, 360] width 78 height 26
click at [512, 363] on input "True" at bounding box center [511, 359] width 8 height 7
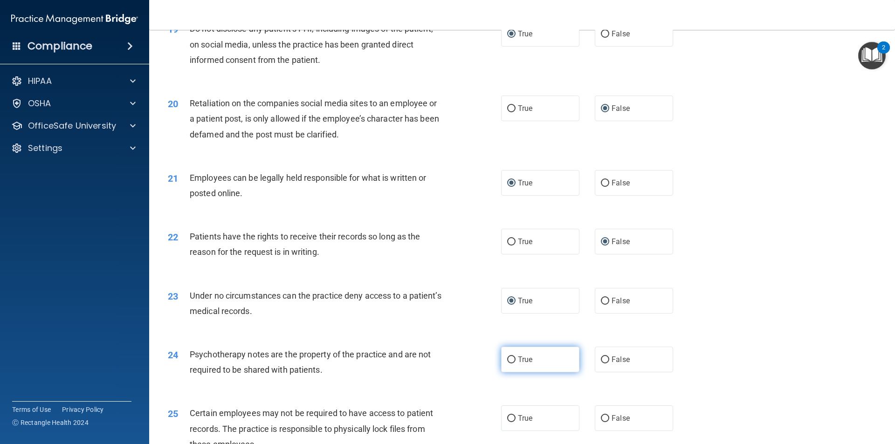
radio input "true"
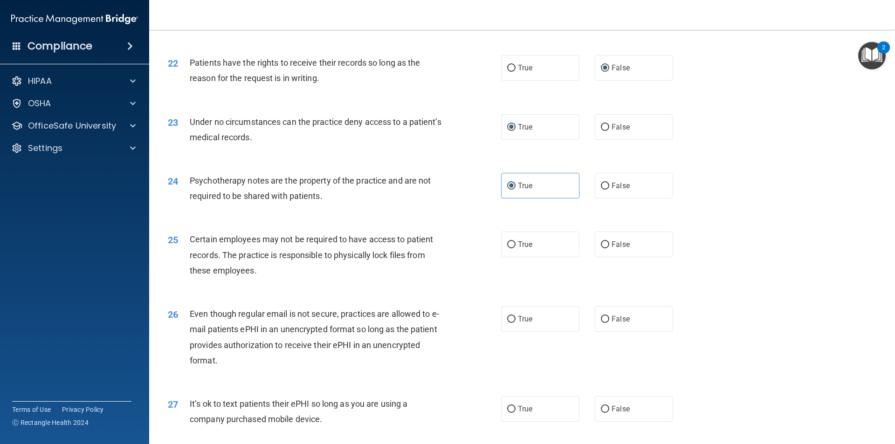
scroll to position [1593, 0]
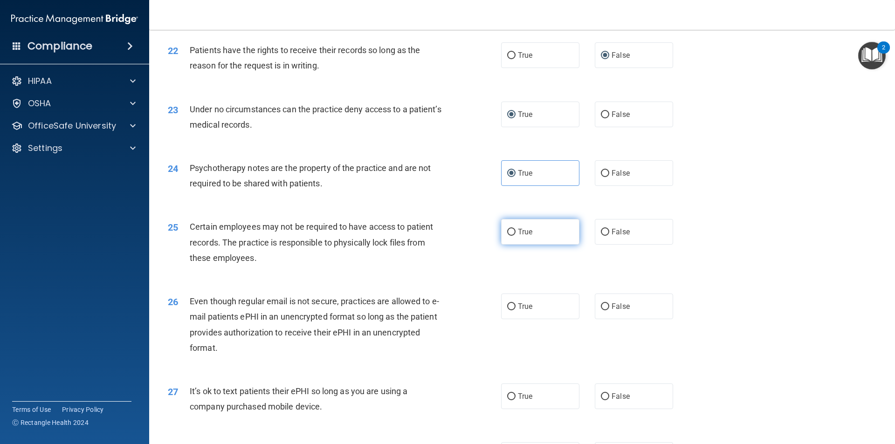
click at [506, 245] on label "True" at bounding box center [540, 232] width 78 height 26
click at [507, 236] on input "True" at bounding box center [511, 232] width 8 height 7
radio input "true"
click at [507, 310] on input "True" at bounding box center [511, 306] width 8 height 7
radio input "true"
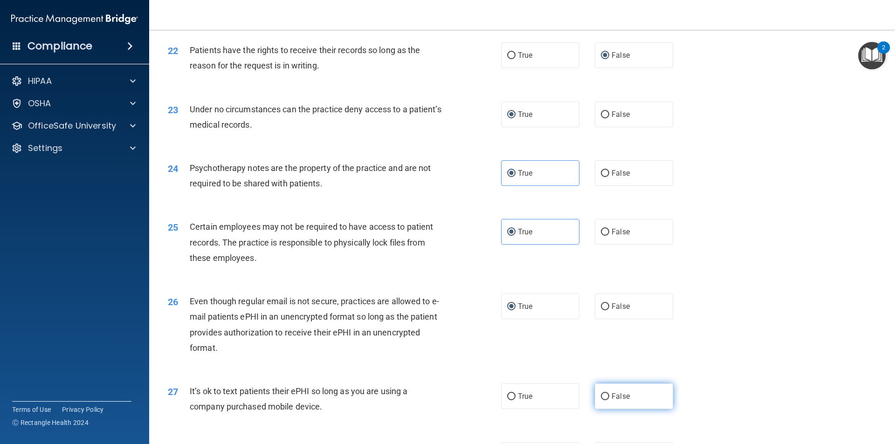
click at [601, 400] on input "False" at bounding box center [605, 396] width 8 height 7
radio input "true"
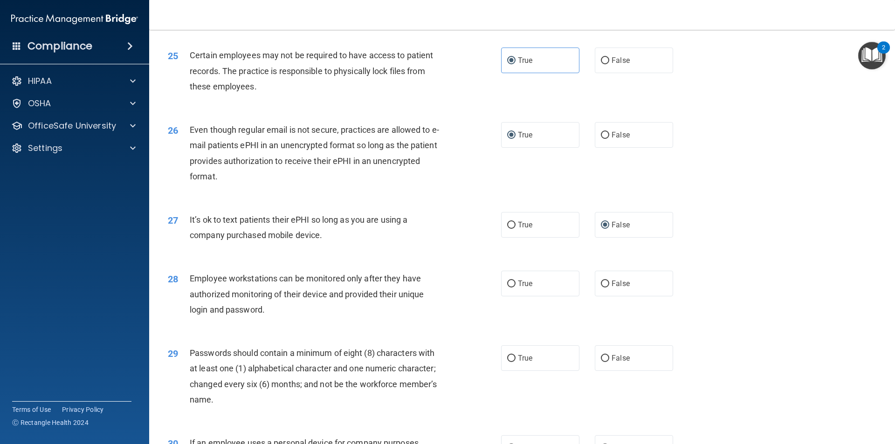
scroll to position [1780, 0]
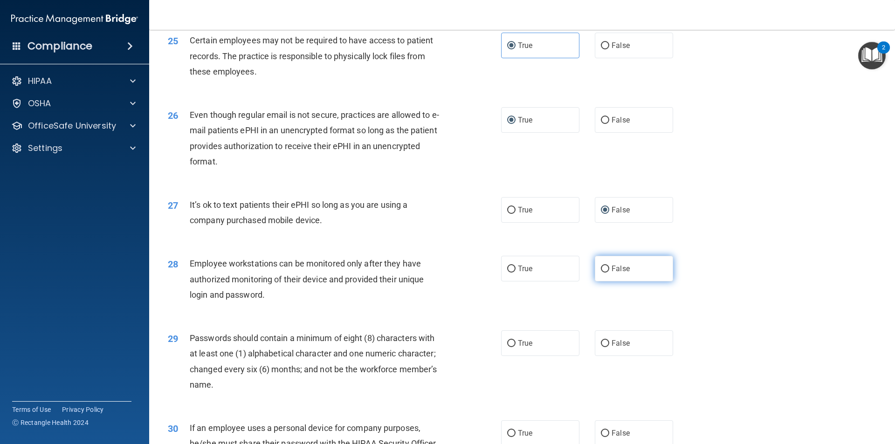
click at [601, 273] on input "False" at bounding box center [605, 269] width 8 height 7
radio input "true"
click at [510, 347] on input "True" at bounding box center [511, 343] width 8 height 7
radio input "true"
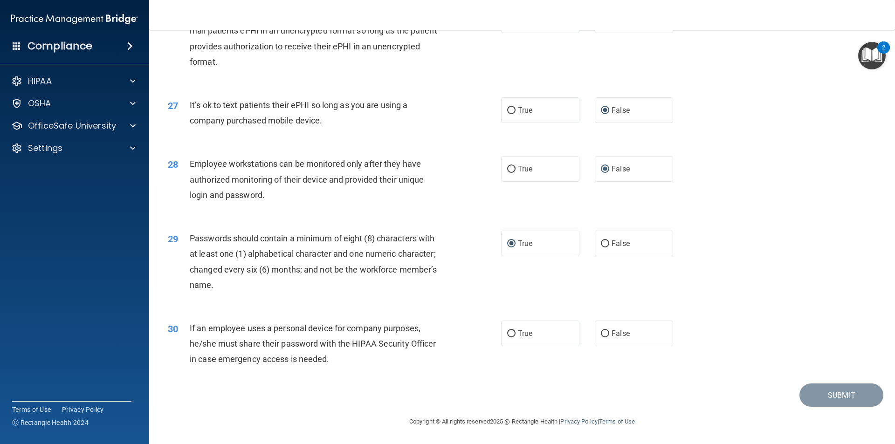
scroll to position [1895, 0]
click at [604, 328] on label "False" at bounding box center [633, 334] width 78 height 26
click at [604, 330] on input "False" at bounding box center [605, 333] width 8 height 7
radio input "true"
click at [831, 397] on button "Submit" at bounding box center [841, 395] width 84 height 24
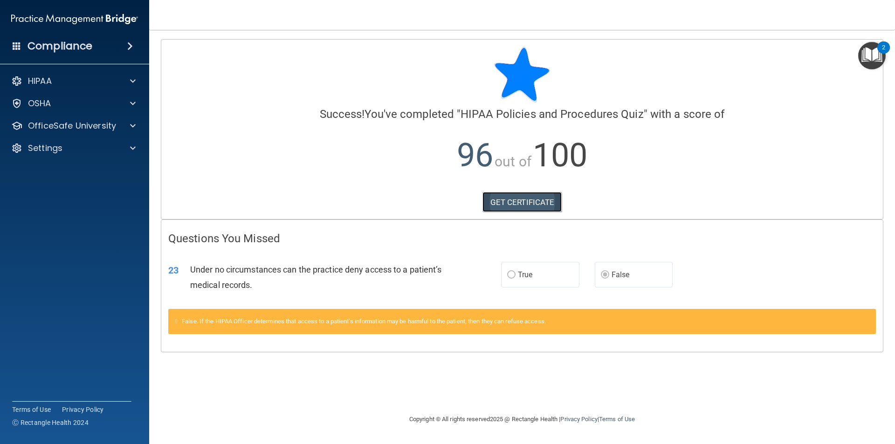
click at [500, 202] on link "GET CERTIFICATE" at bounding box center [522, 202] width 80 height 20
click at [135, 124] on span at bounding box center [133, 125] width 6 height 11
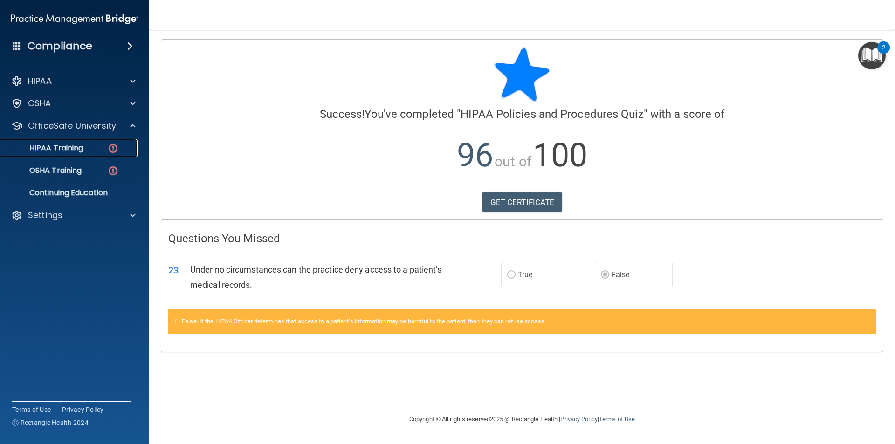
click at [70, 145] on p "HIPAA Training" at bounding box center [44, 147] width 77 height 9
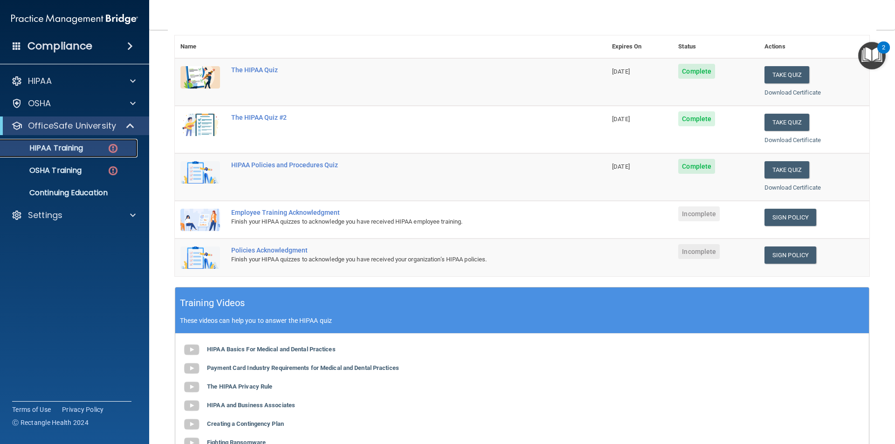
scroll to position [143, 0]
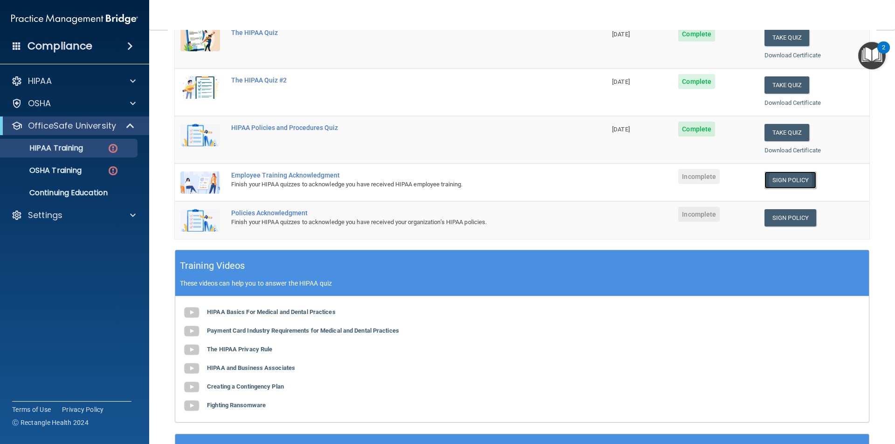
click at [785, 180] on link "Sign Policy" at bounding box center [790, 179] width 52 height 17
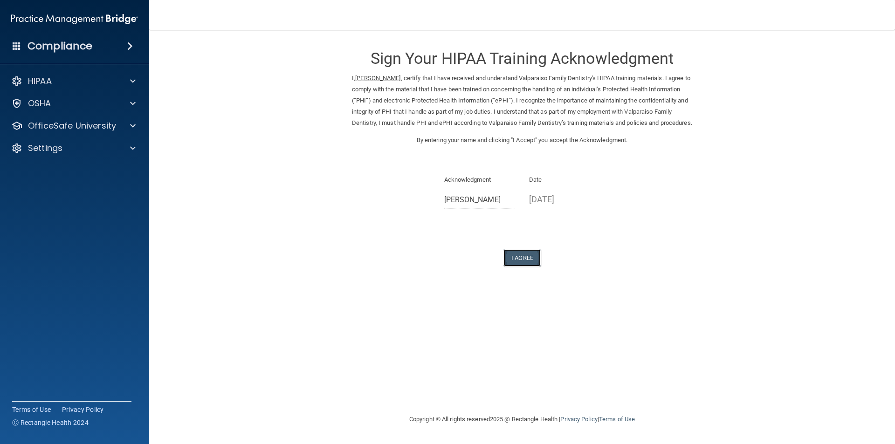
click at [516, 266] on button "I Agree" at bounding box center [521, 257] width 37 height 17
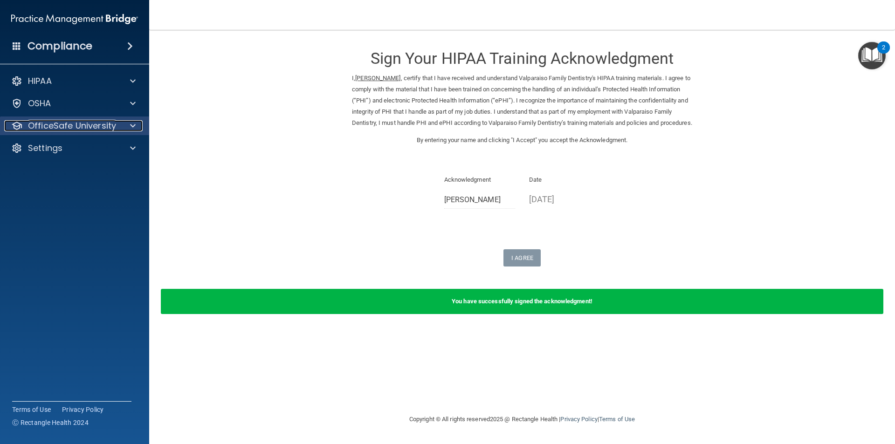
click at [134, 123] on span at bounding box center [133, 125] width 6 height 11
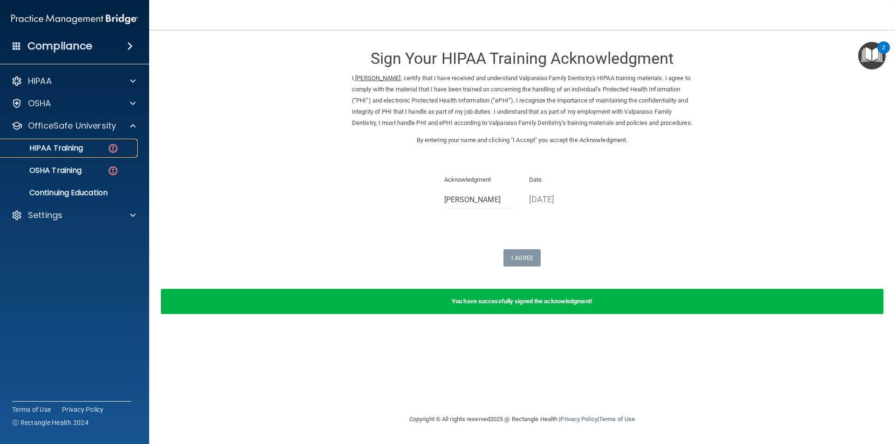
click at [90, 150] on div "HIPAA Training" at bounding box center [69, 147] width 127 height 9
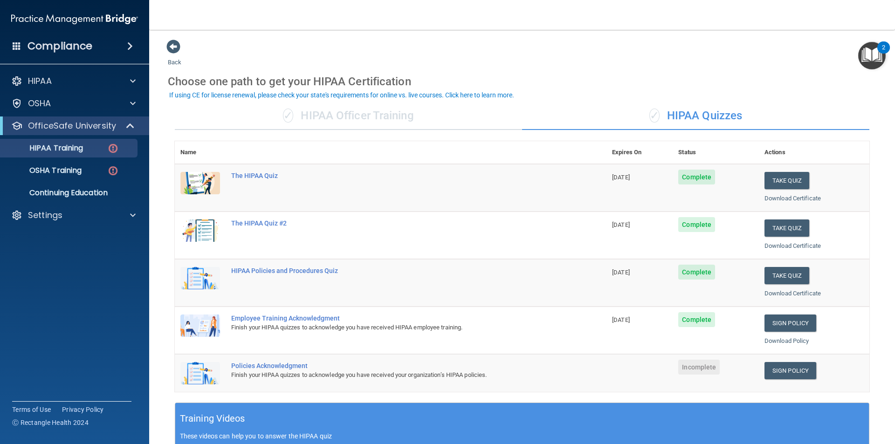
click at [695, 370] on span "Incomplete" at bounding box center [698, 367] width 41 height 15
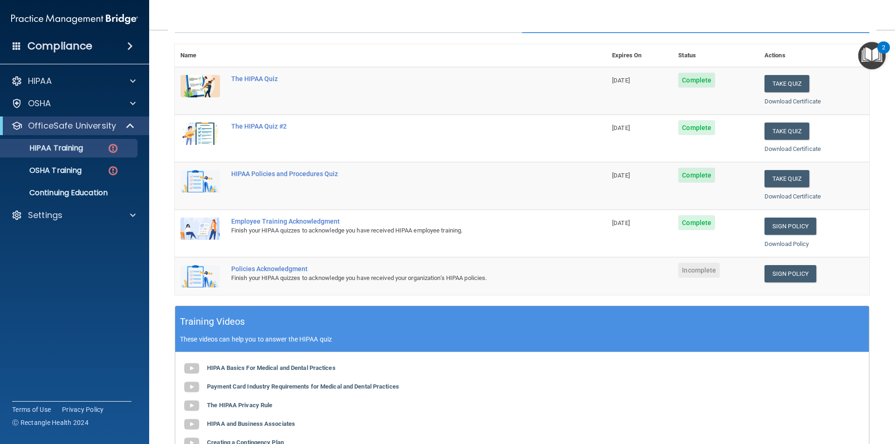
scroll to position [101, 0]
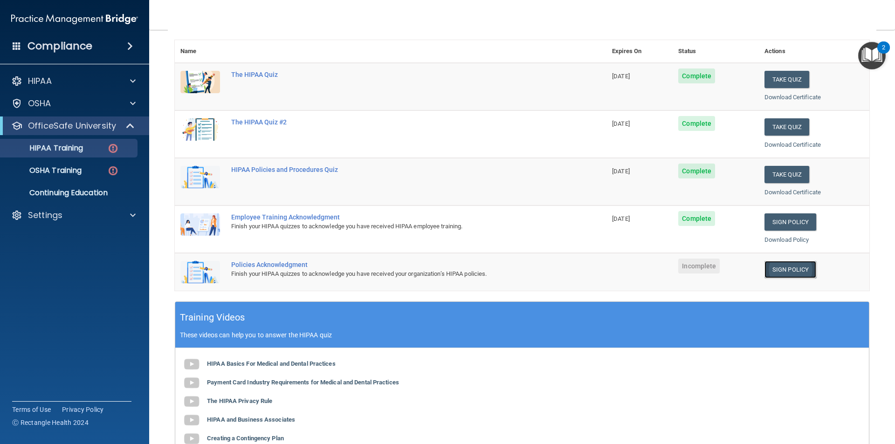
click at [789, 266] on link "Sign Policy" at bounding box center [790, 269] width 52 height 17
click at [783, 270] on link "Sign Policy" at bounding box center [790, 269] width 52 height 17
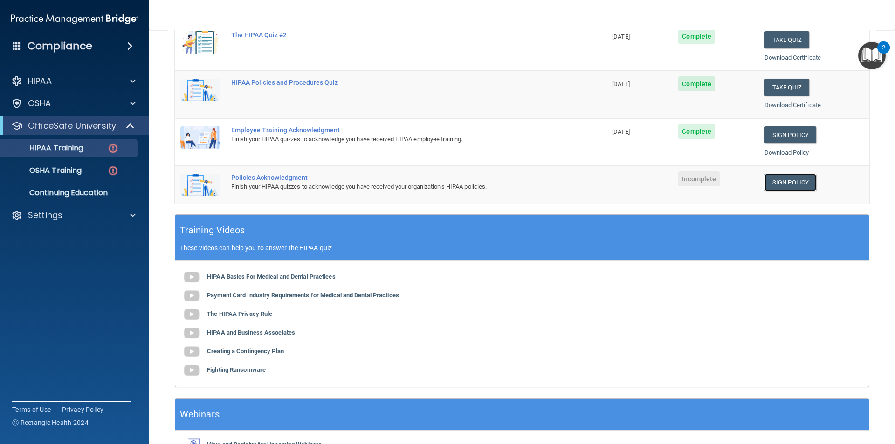
scroll to position [248, 0]
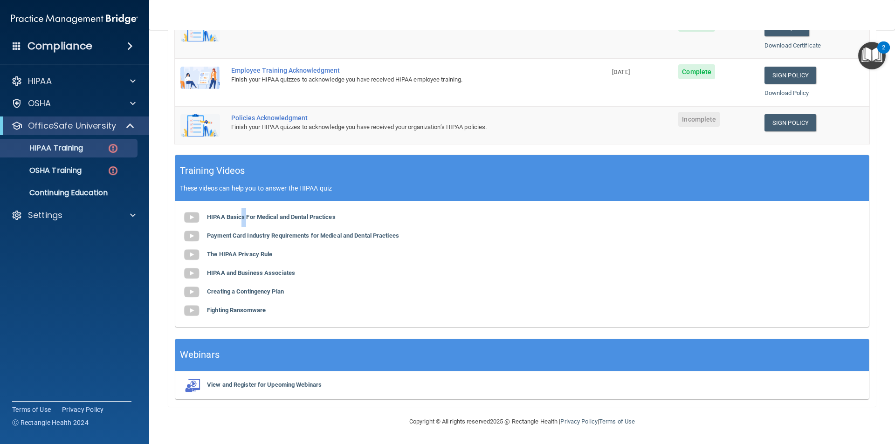
drag, startPoint x: 241, startPoint y: 213, endPoint x: 247, endPoint y: 212, distance: 6.1
click at [247, 212] on div "HIPAA Basics For Medical and Dental Practices Payment Card Industry Requirement…" at bounding box center [521, 264] width 693 height 126
click at [189, 215] on img at bounding box center [191, 217] width 19 height 19
click at [871, 55] on img "Open Resource Center, 2 new notifications" at bounding box center [871, 55] width 27 height 27
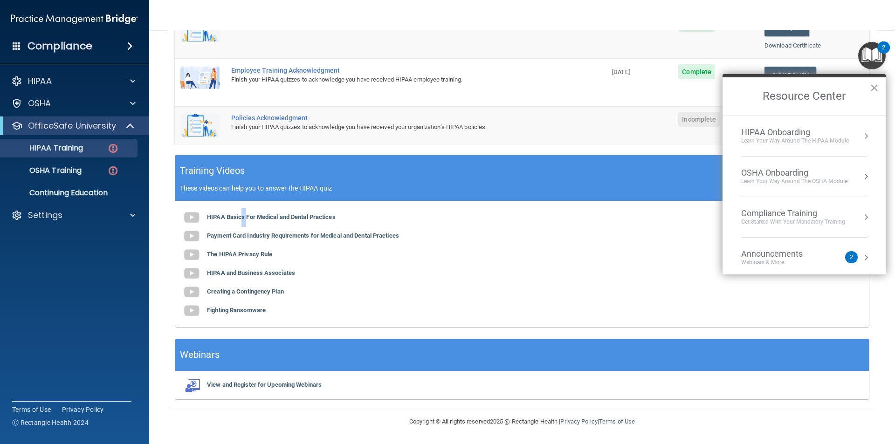
click at [861, 134] on button "Resource Center" at bounding box center [865, 135] width 9 height 9
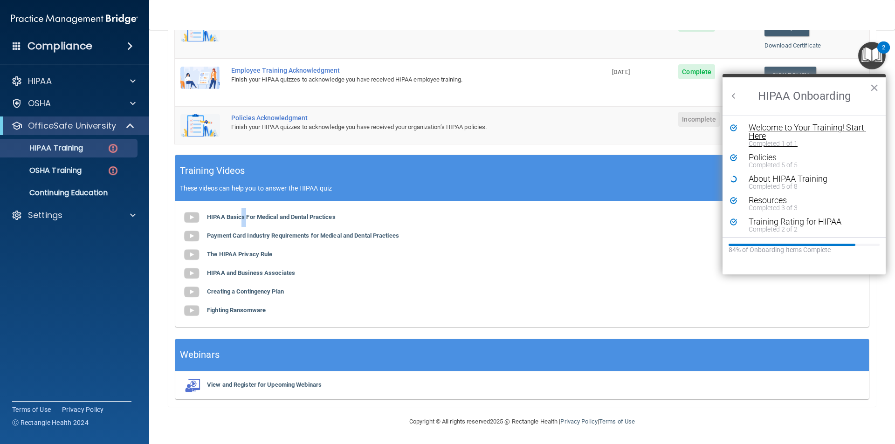
scroll to position [0, 0]
click at [872, 85] on button "×" at bounding box center [873, 87] width 9 height 15
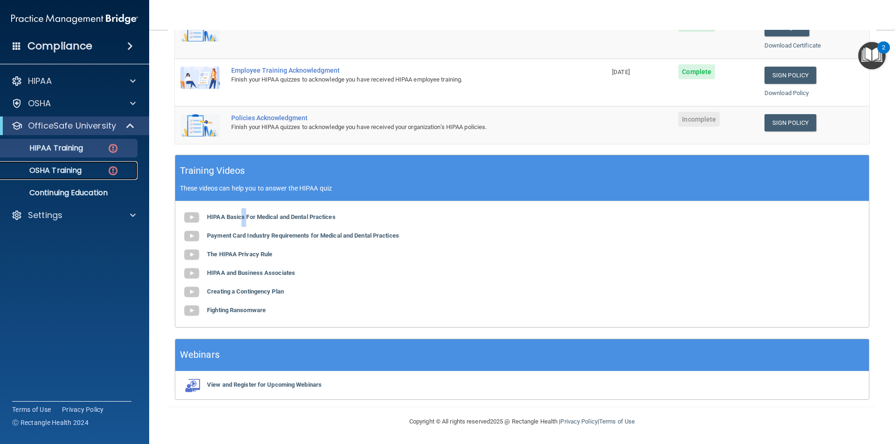
click at [48, 169] on p "OSHA Training" at bounding box center [43, 170] width 75 height 9
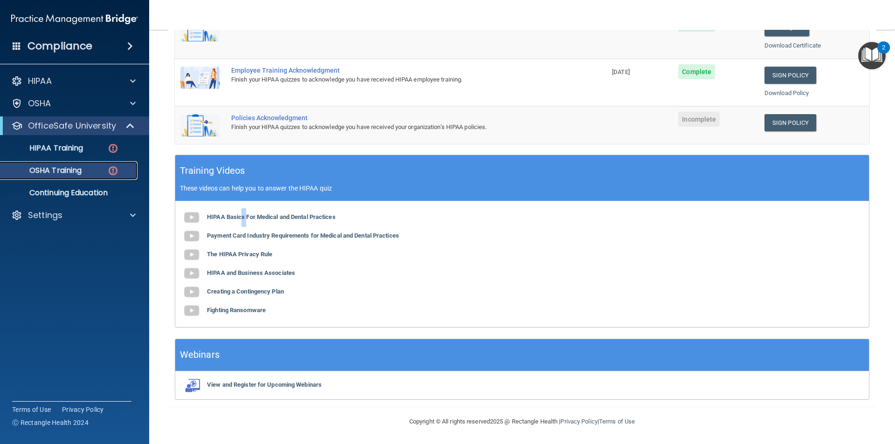
click at [48, 169] on p "OSHA Training" at bounding box center [43, 170] width 75 height 9
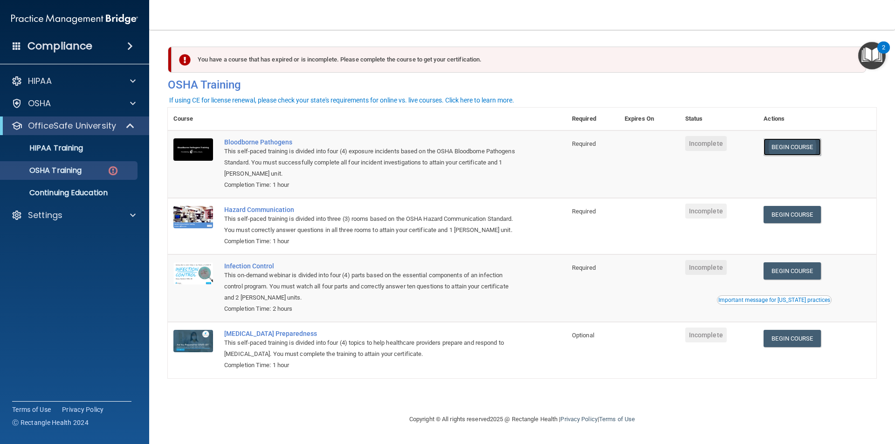
click at [787, 150] on link "Begin Course" at bounding box center [791, 146] width 57 height 17
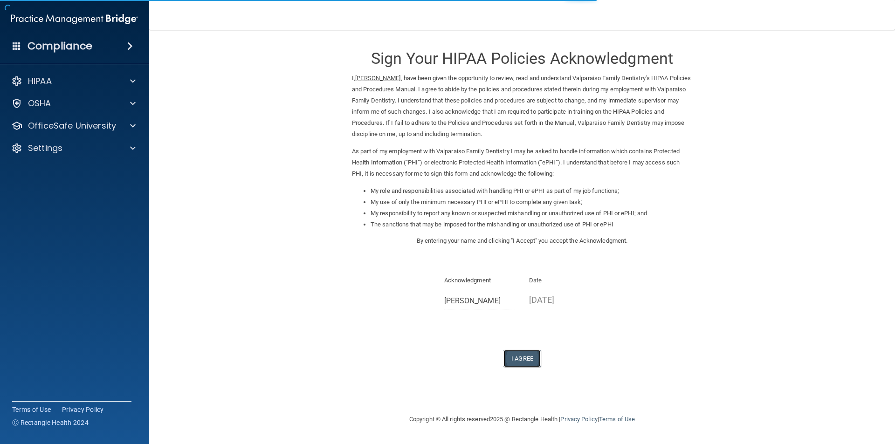
click at [525, 362] on button "I Agree" at bounding box center [521, 358] width 37 height 17
click at [516, 358] on button "I Agree" at bounding box center [521, 358] width 37 height 17
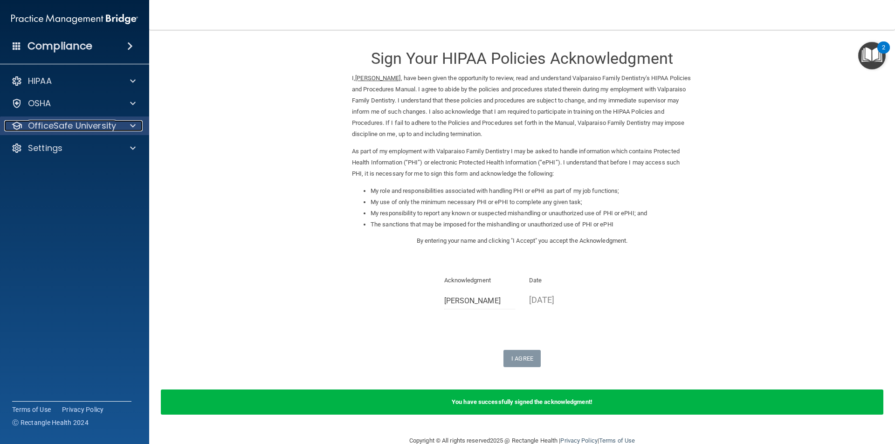
click at [136, 126] on div at bounding box center [131, 125] width 23 height 11
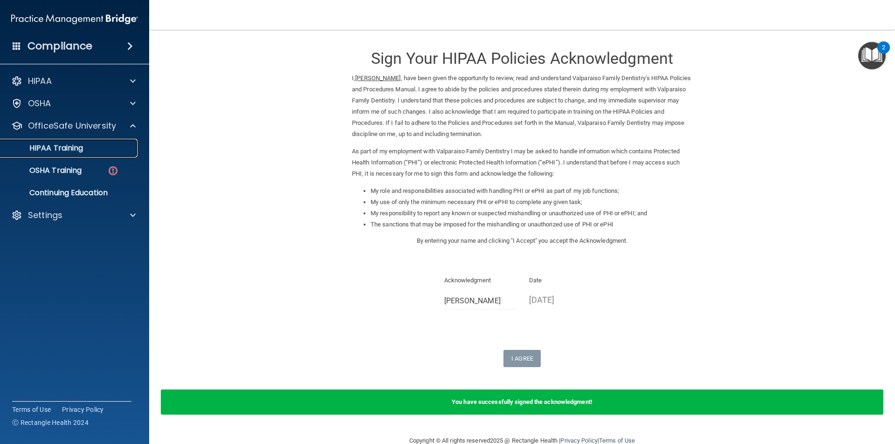
click at [89, 147] on div "HIPAA Training" at bounding box center [69, 147] width 127 height 9
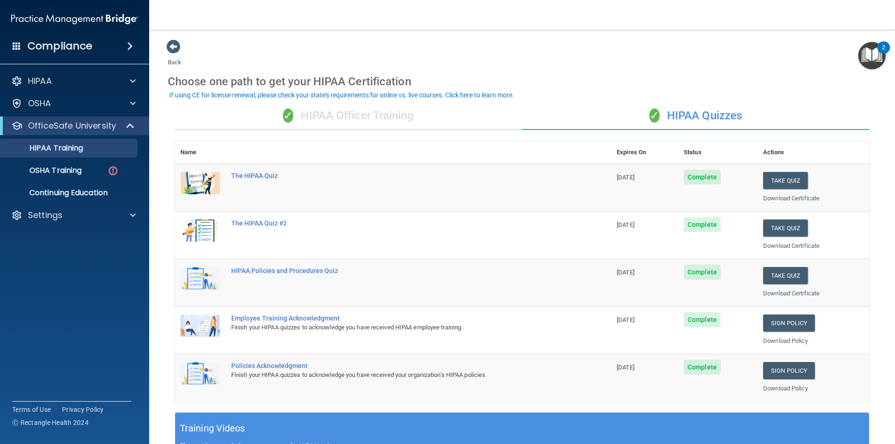
click at [874, 56] on img "Open Resource Center, 2 new notifications" at bounding box center [871, 55] width 27 height 27
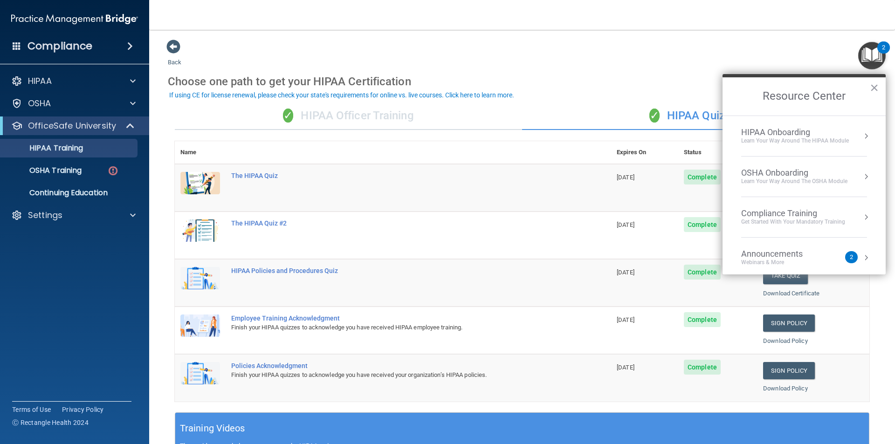
click at [861, 136] on button "Resource Center" at bounding box center [865, 135] width 9 height 9
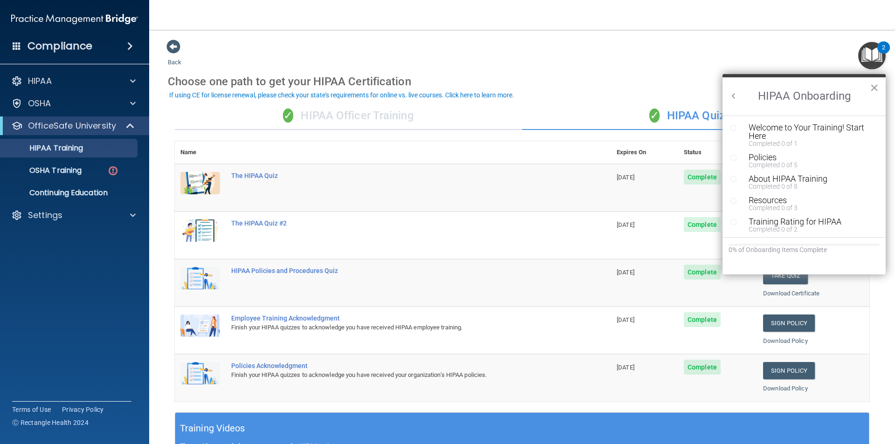
click at [734, 158] on icon "Resource Center" at bounding box center [733, 157] width 7 height 7
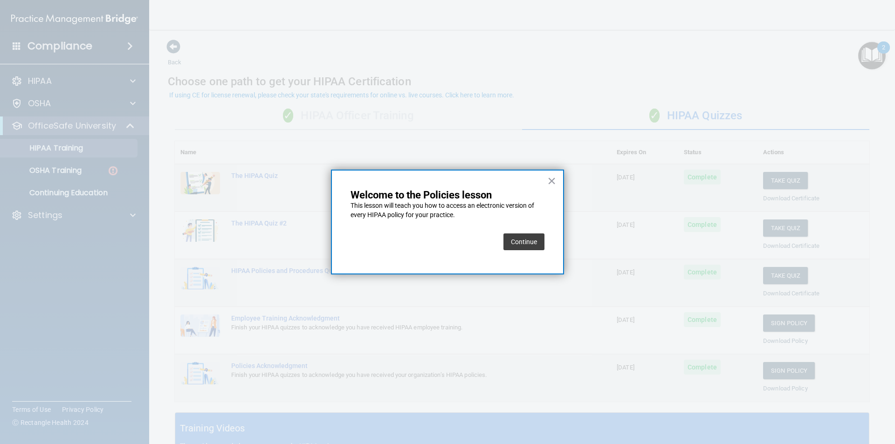
click at [532, 242] on button "Continue" at bounding box center [523, 241] width 41 height 17
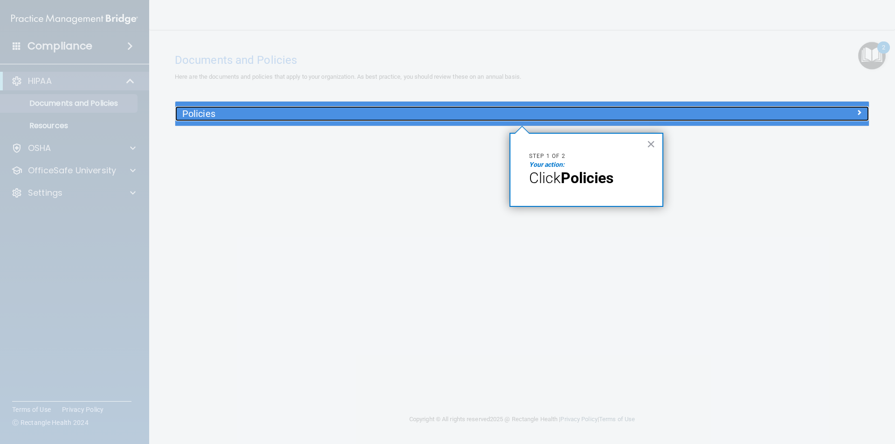
click at [193, 117] on h5 "Policies" at bounding box center [435, 114] width 506 height 10
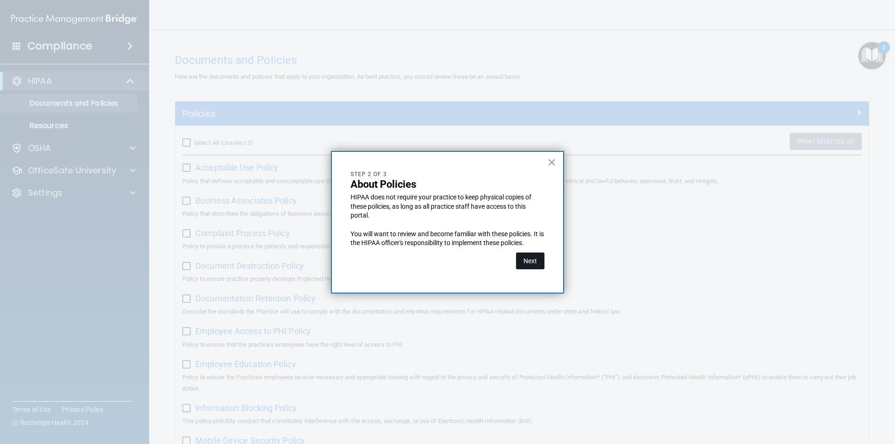
click at [529, 260] on button "Next" at bounding box center [530, 261] width 28 height 17
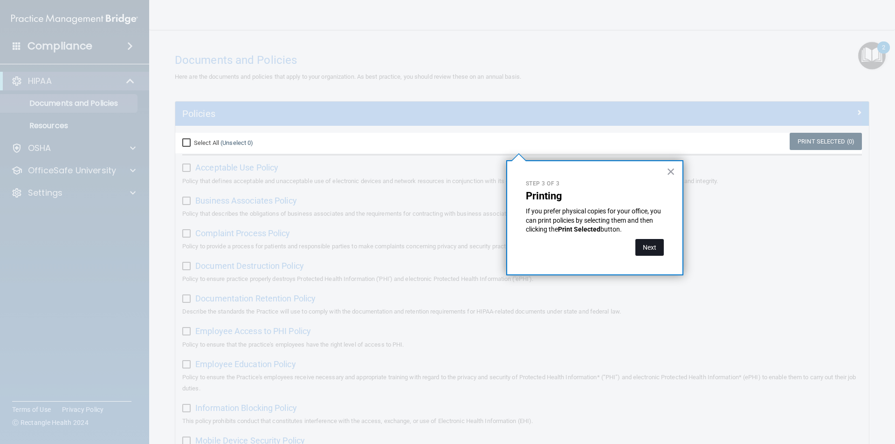
click at [661, 248] on button "Next" at bounding box center [649, 247] width 28 height 17
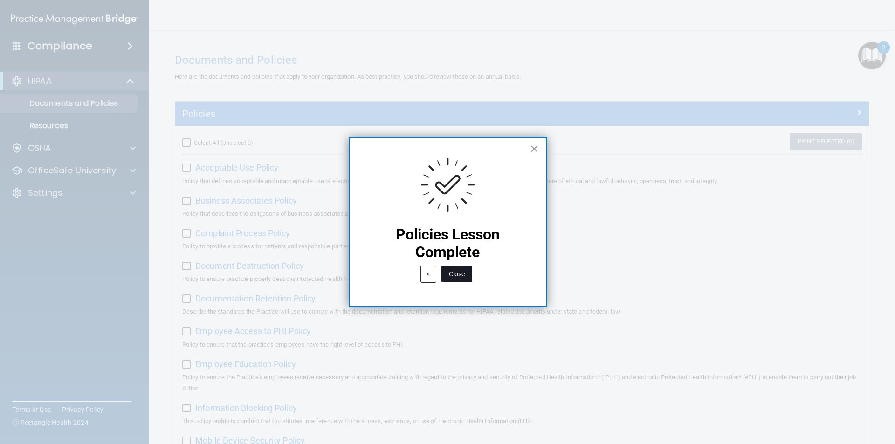
click at [460, 271] on button "Close" at bounding box center [456, 274] width 31 height 17
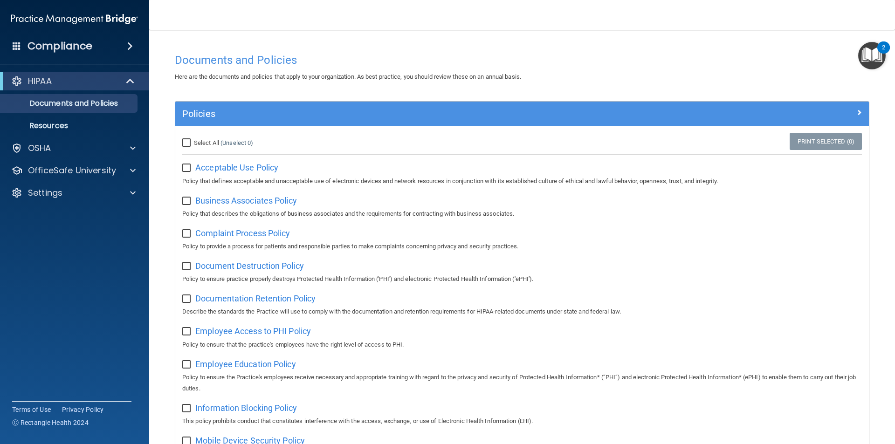
click at [874, 54] on img "Open Resource Center, 2 new notifications" at bounding box center [871, 55] width 27 height 27
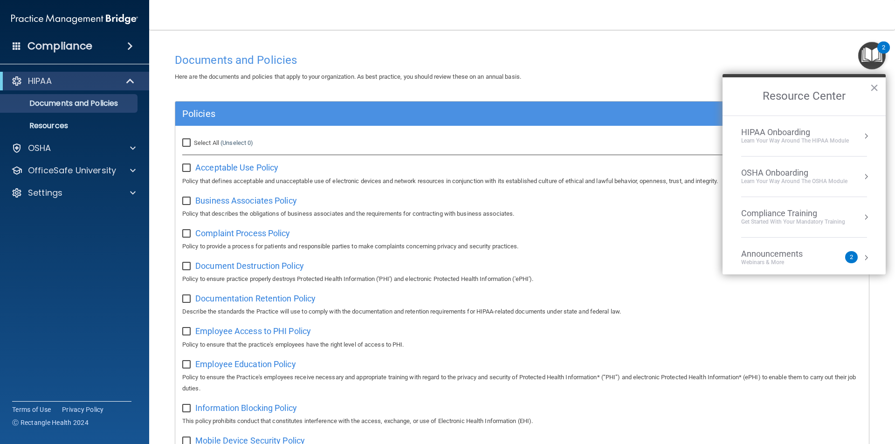
click at [861, 137] on button "Resource Center" at bounding box center [865, 135] width 9 height 9
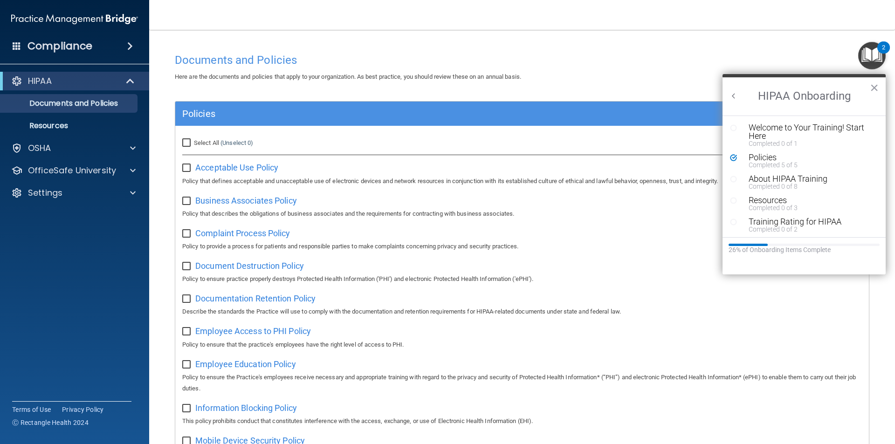
click at [732, 178] on icon "Resource Center" at bounding box center [733, 179] width 7 height 7
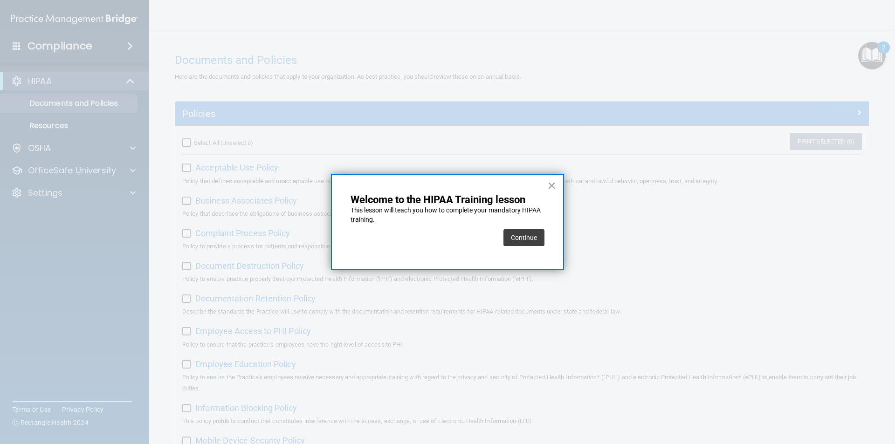
click at [534, 231] on button "Continue" at bounding box center [523, 237] width 41 height 17
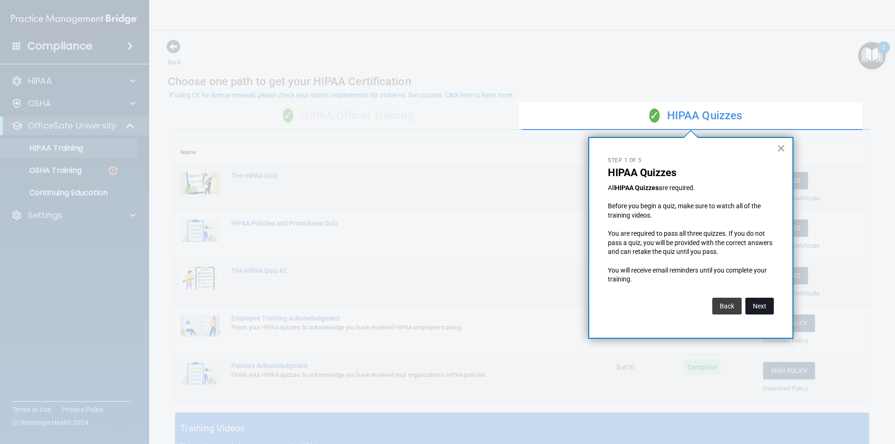
click at [759, 303] on button "Next" at bounding box center [759, 306] width 28 height 17
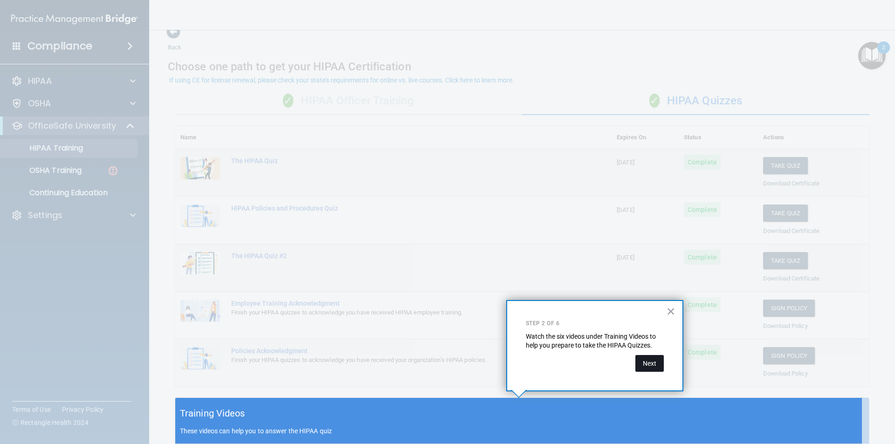
click at [651, 365] on button "Next" at bounding box center [649, 363] width 28 height 17
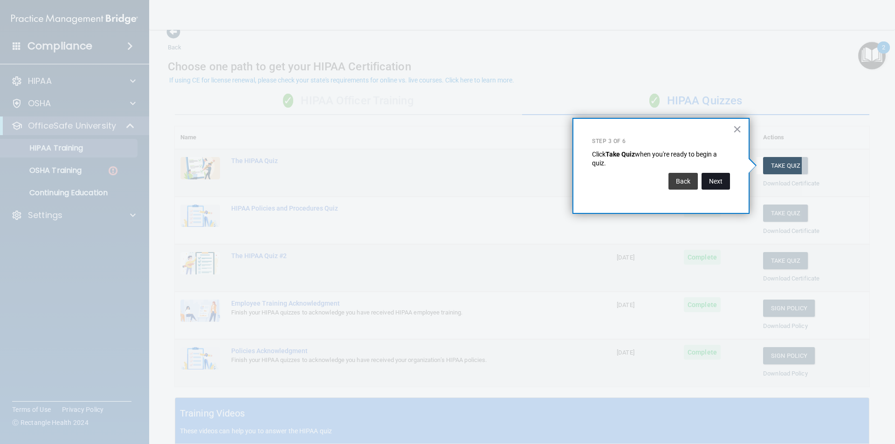
click at [707, 178] on button "Next" at bounding box center [715, 181] width 28 height 17
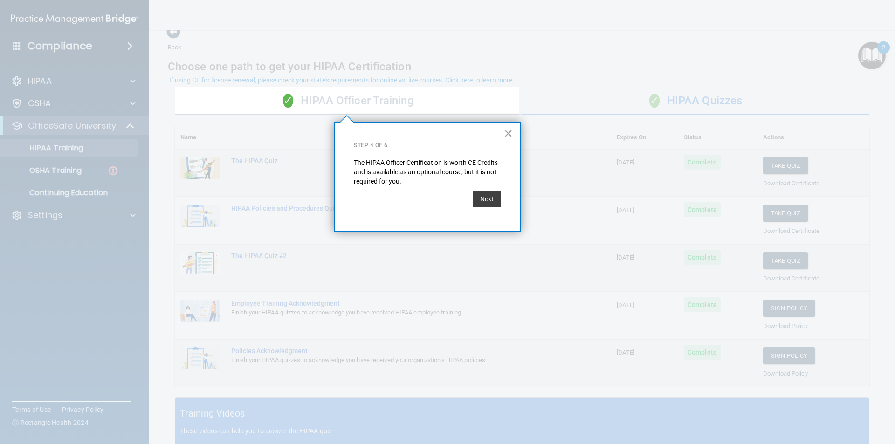
click at [509, 134] on button "×" at bounding box center [508, 133] width 9 height 15
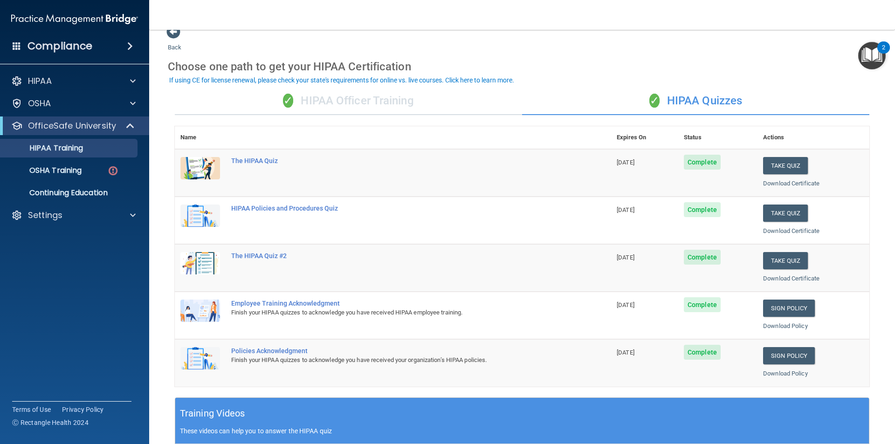
click at [481, 230] on td "HIPAA Policies and Procedures Quiz" at bounding box center [417, 221] width 385 height 48
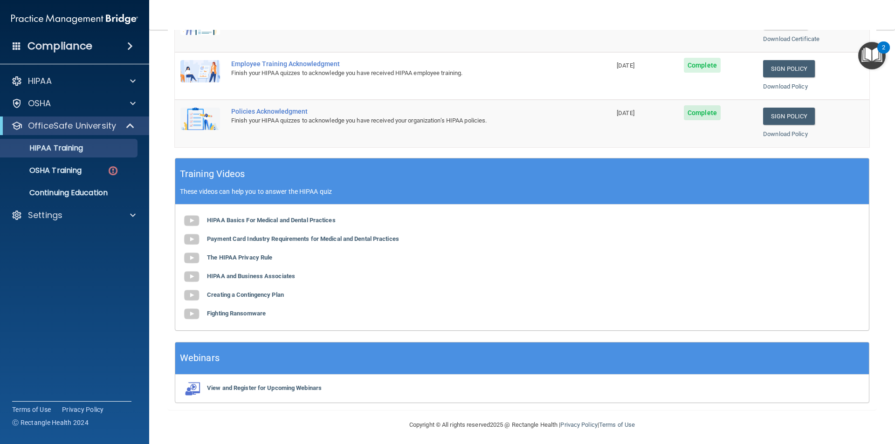
scroll to position [258, 0]
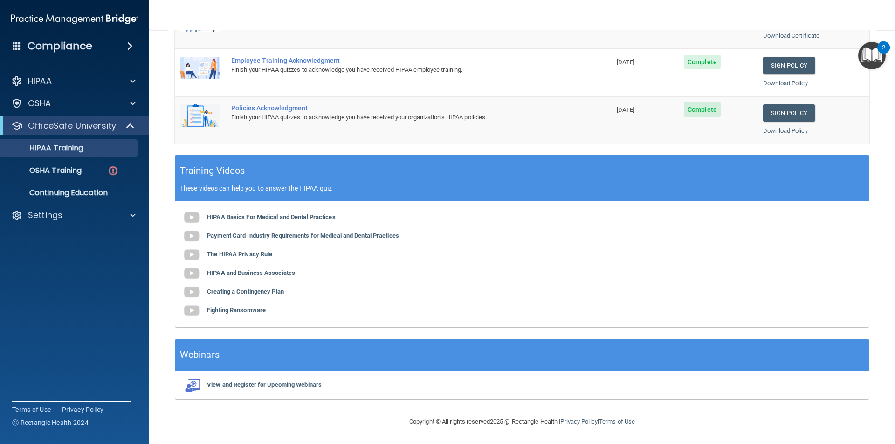
click at [872, 54] on img "Open Resource Center, 2 new notifications" at bounding box center [871, 55] width 27 height 27
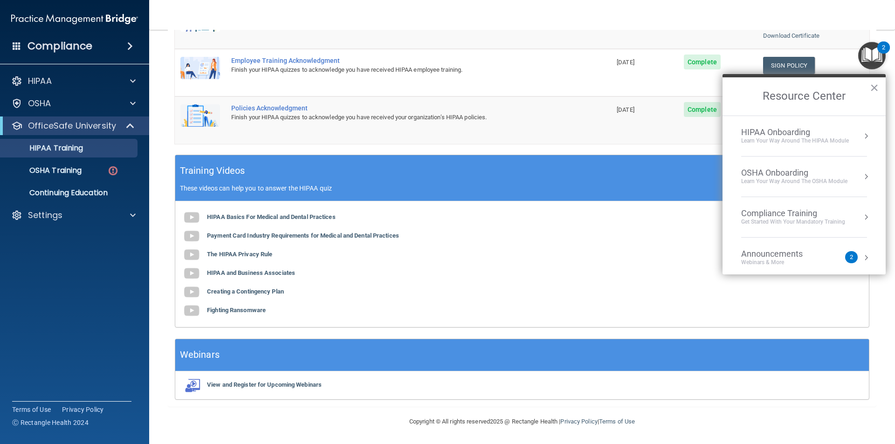
click at [861, 137] on button "Resource Center" at bounding box center [865, 135] width 9 height 9
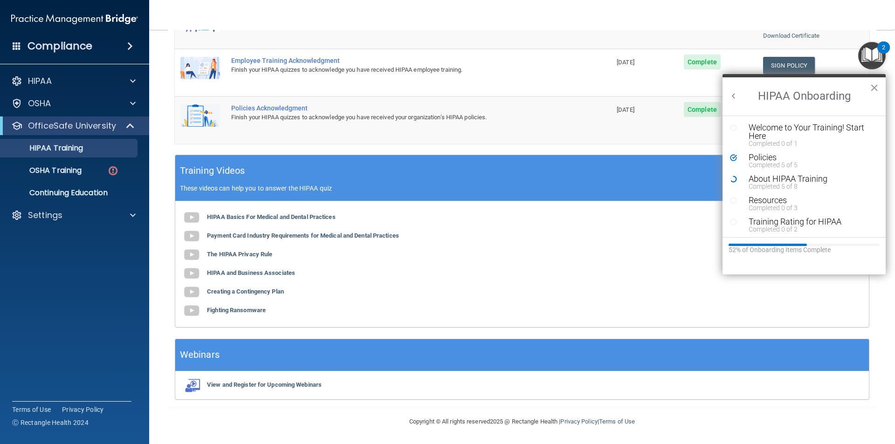
scroll to position [0, 0]
click at [769, 202] on div "Resources" at bounding box center [807, 200] width 118 height 8
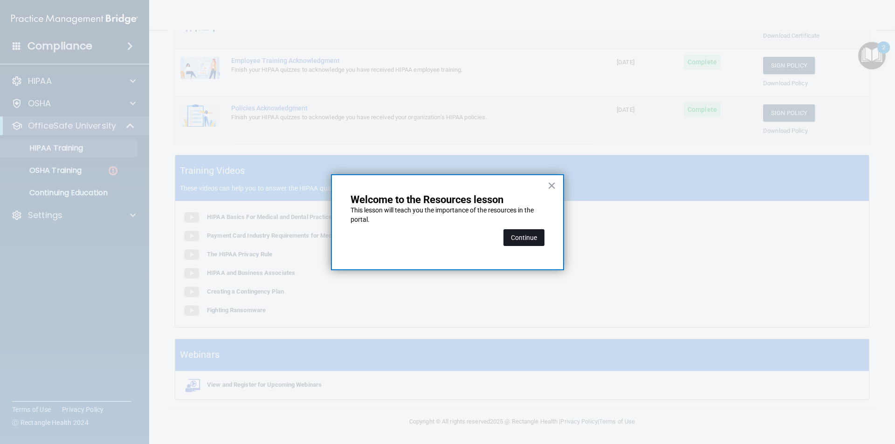
click at [535, 239] on button "Continue" at bounding box center [523, 237] width 41 height 17
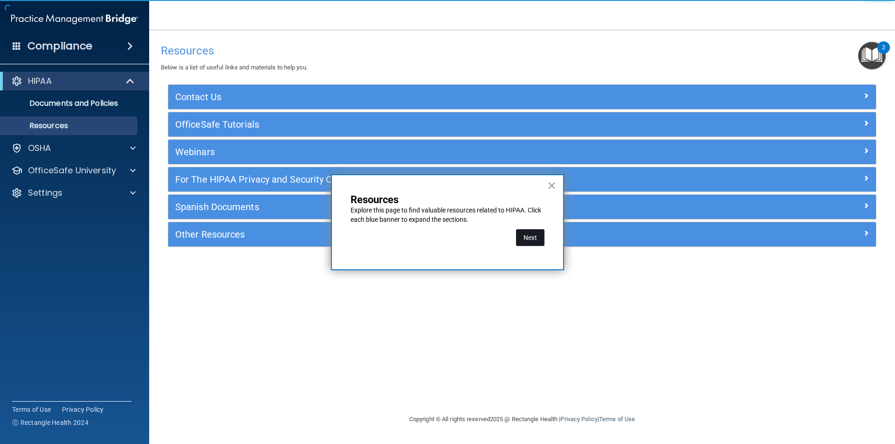
click at [535, 237] on button "Next" at bounding box center [530, 237] width 28 height 17
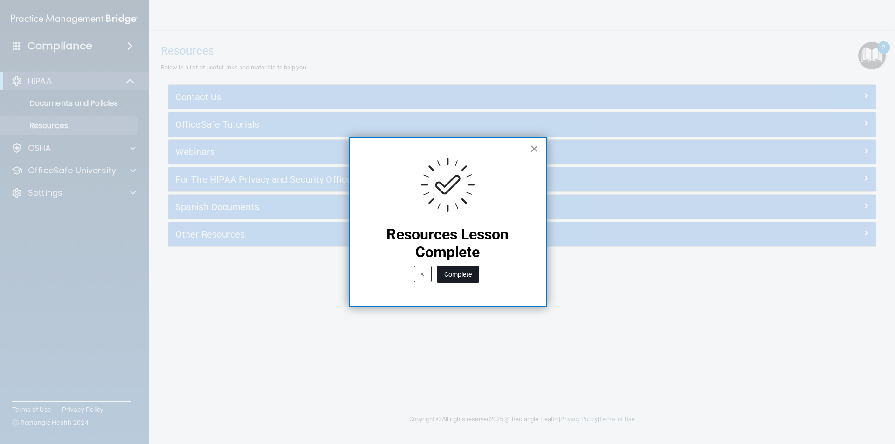
click at [470, 276] on button "Complete" at bounding box center [458, 274] width 42 height 17
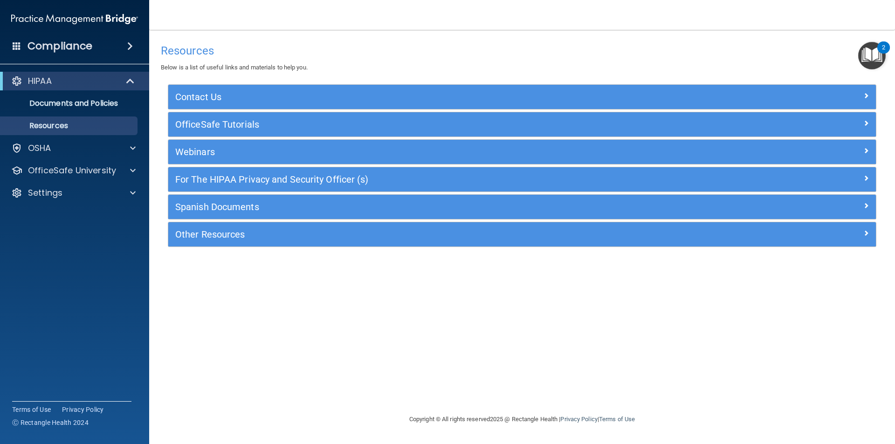
click at [871, 55] on img "Open Resource Center, 2 new notifications" at bounding box center [871, 55] width 27 height 27
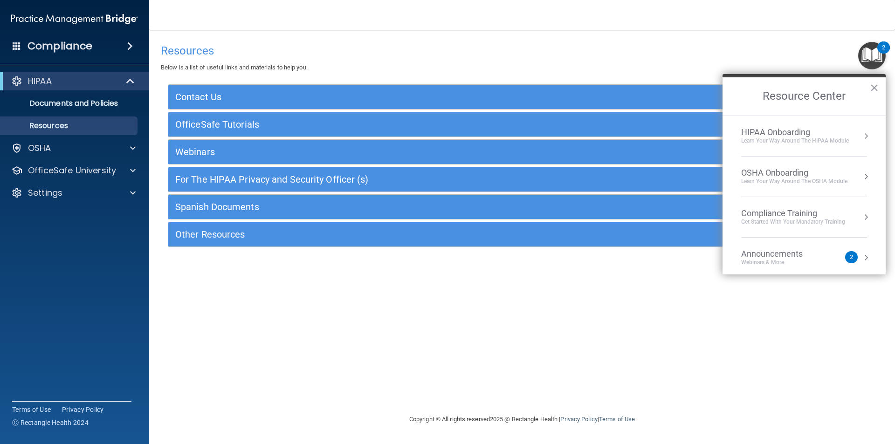
click at [862, 131] on button "Resource Center" at bounding box center [865, 135] width 9 height 9
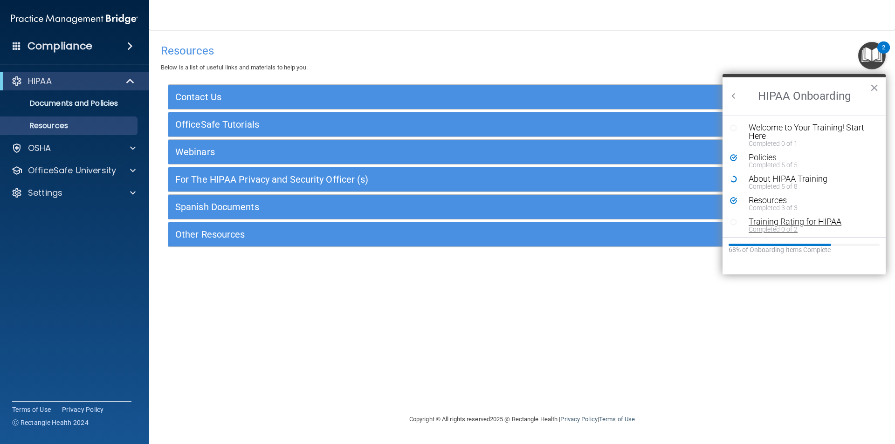
click at [774, 222] on div "Training Rating for HIPAA" at bounding box center [807, 222] width 118 height 8
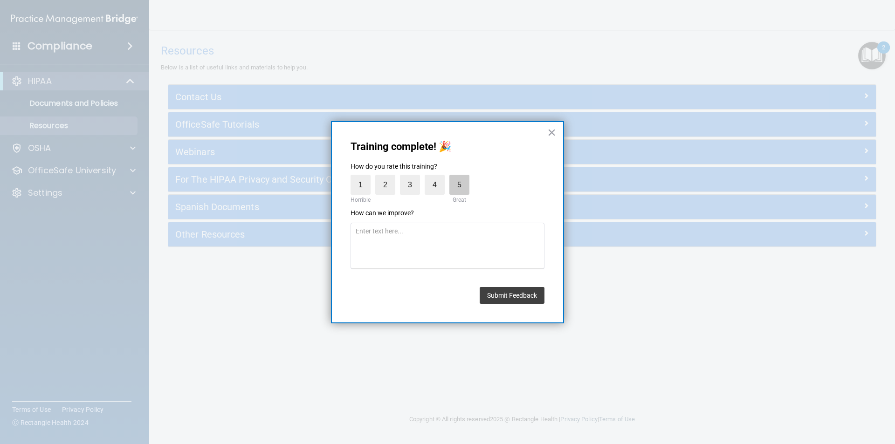
click at [461, 187] on label "5" at bounding box center [459, 185] width 20 height 20
click at [437, 177] on input "5" at bounding box center [437, 177] width 0 height 0
click at [526, 290] on button "Submit Feedback" at bounding box center [511, 295] width 65 height 17
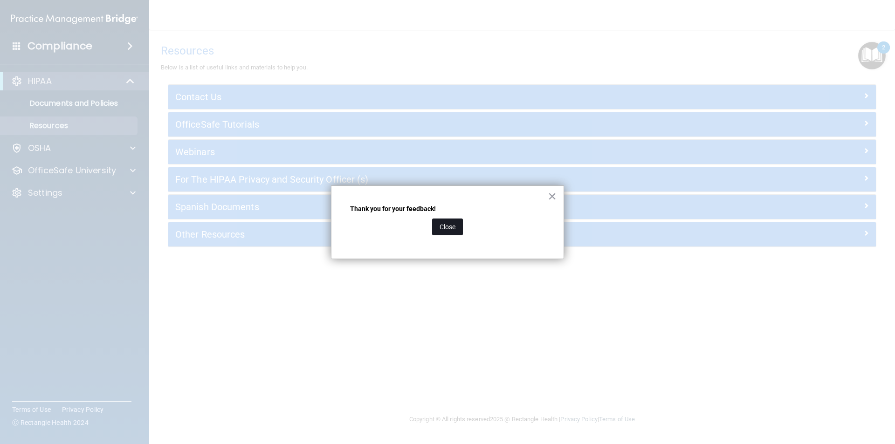
click at [452, 226] on button "Close" at bounding box center [447, 227] width 31 height 17
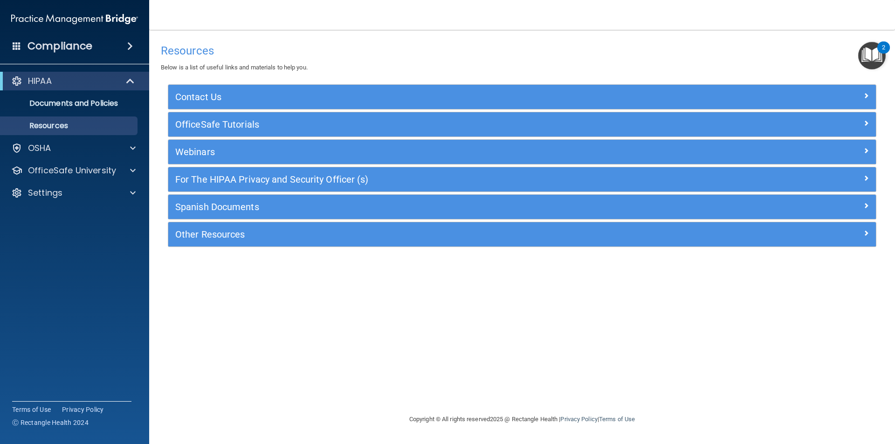
click at [878, 59] on img "Open Resource Center, 2 new notifications" at bounding box center [871, 55] width 27 height 27
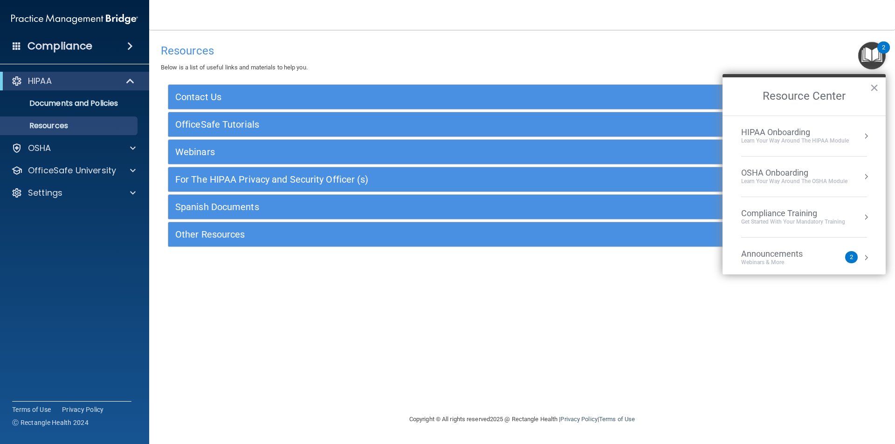
click at [861, 137] on button "Resource Center" at bounding box center [865, 135] width 9 height 9
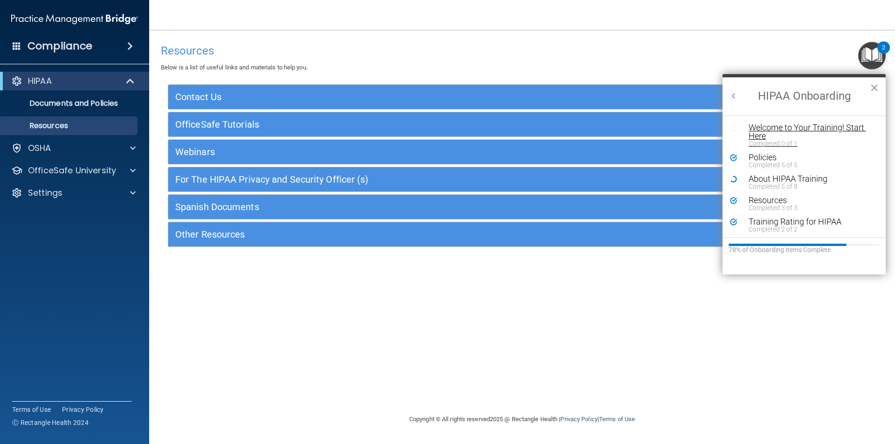
click at [778, 126] on div "Welcome to Your Training! Start Here" at bounding box center [807, 131] width 118 height 17
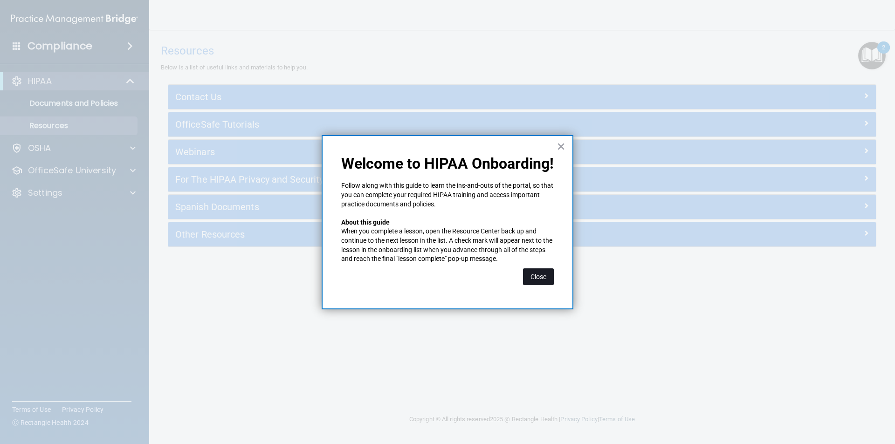
click at [534, 271] on button "Close" at bounding box center [538, 276] width 31 height 17
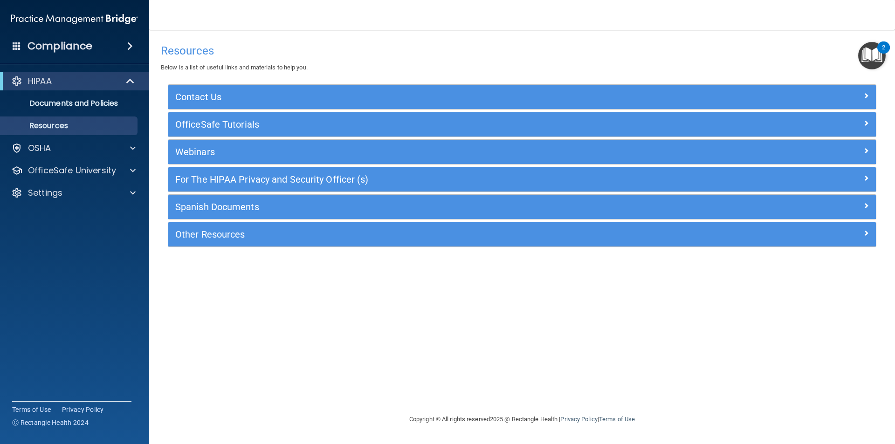
click at [870, 56] on img "Open Resource Center, 2 new notifications" at bounding box center [871, 55] width 27 height 27
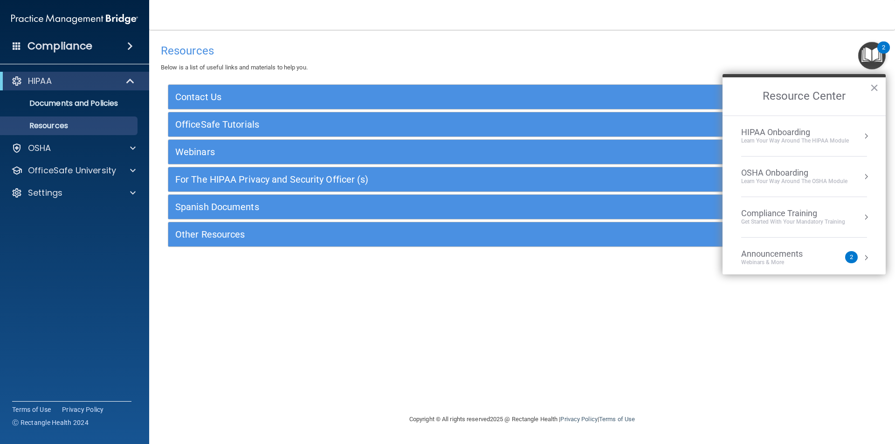
click at [861, 135] on button "Resource Center" at bounding box center [865, 135] width 9 height 9
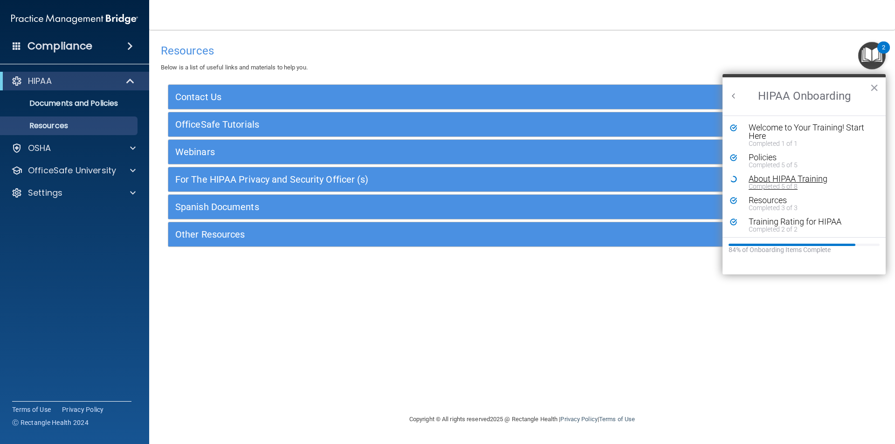
click at [749, 177] on div "About HIPAA Training" at bounding box center [807, 179] width 118 height 8
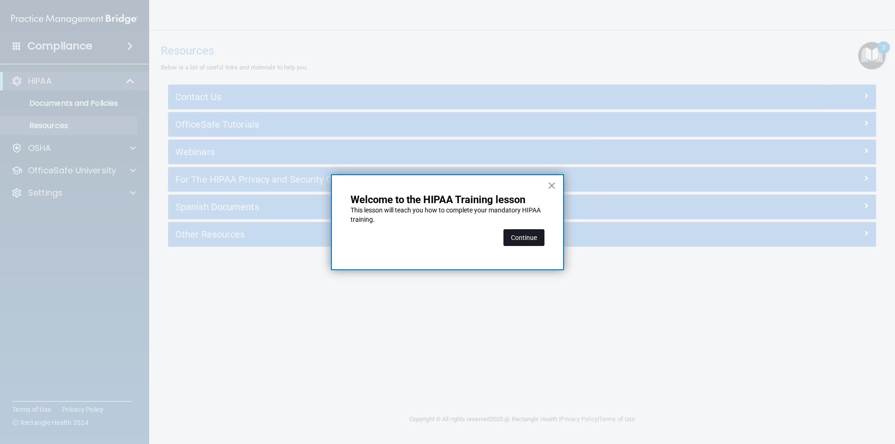
click at [524, 234] on button "Continue" at bounding box center [523, 237] width 41 height 17
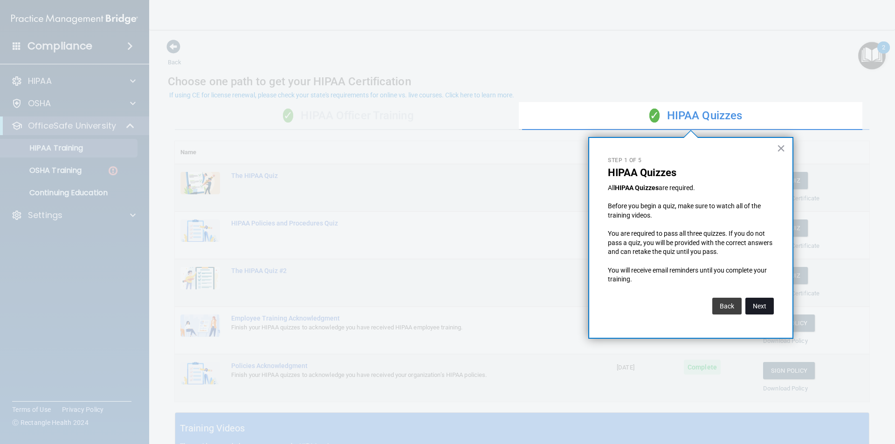
click at [765, 305] on button "Next" at bounding box center [759, 306] width 28 height 17
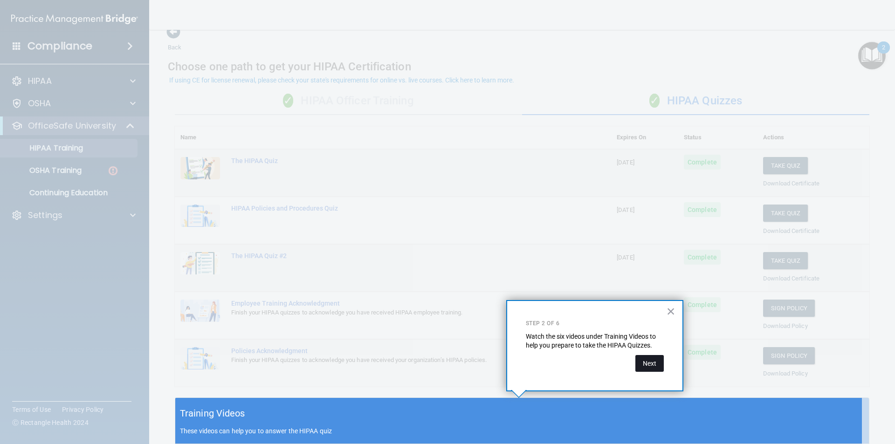
click at [642, 362] on button "Next" at bounding box center [649, 363] width 28 height 17
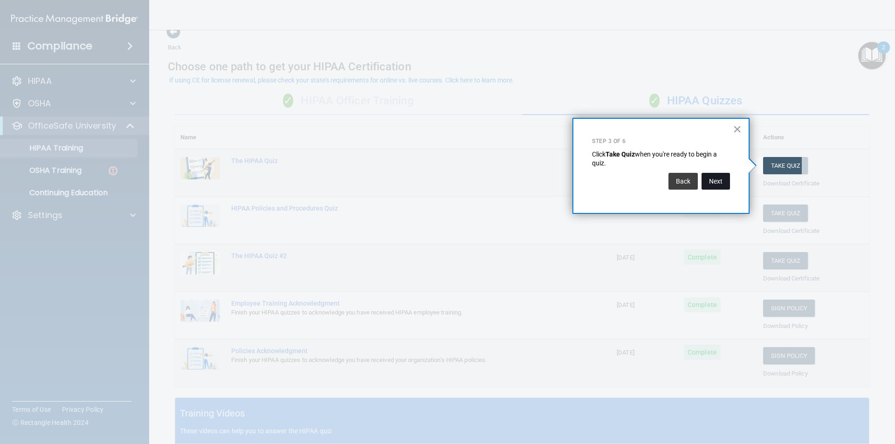
click at [720, 183] on button "Next" at bounding box center [715, 181] width 28 height 17
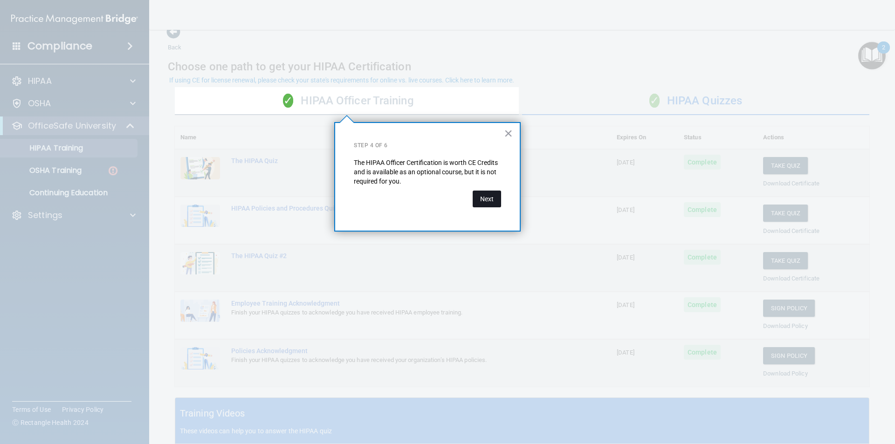
click at [486, 195] on button "Next" at bounding box center [486, 199] width 28 height 17
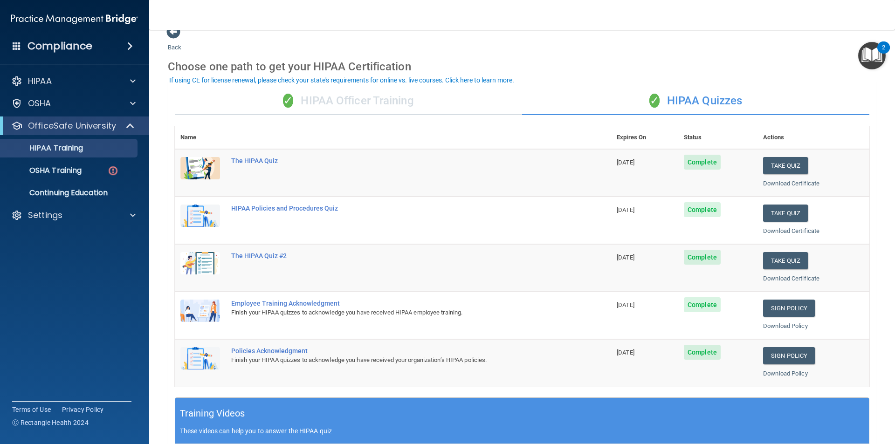
click at [870, 63] on img "Open Resource Center, 2 new notifications" at bounding box center [871, 55] width 27 height 27
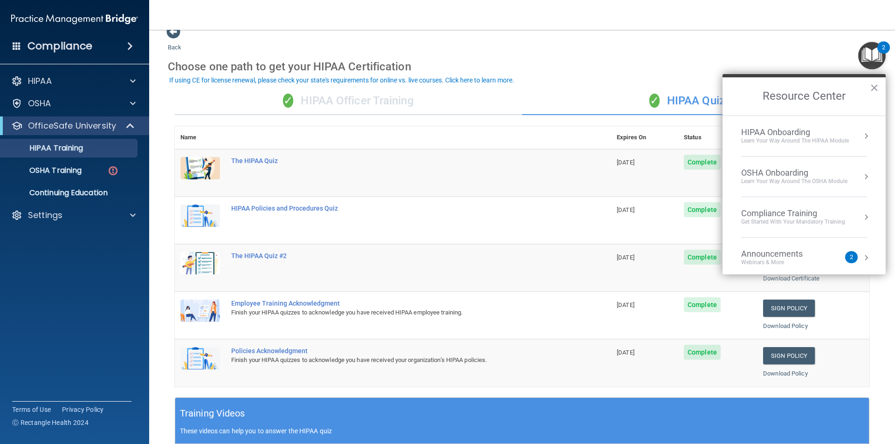
click at [861, 134] on button "Resource Center" at bounding box center [865, 135] width 9 height 9
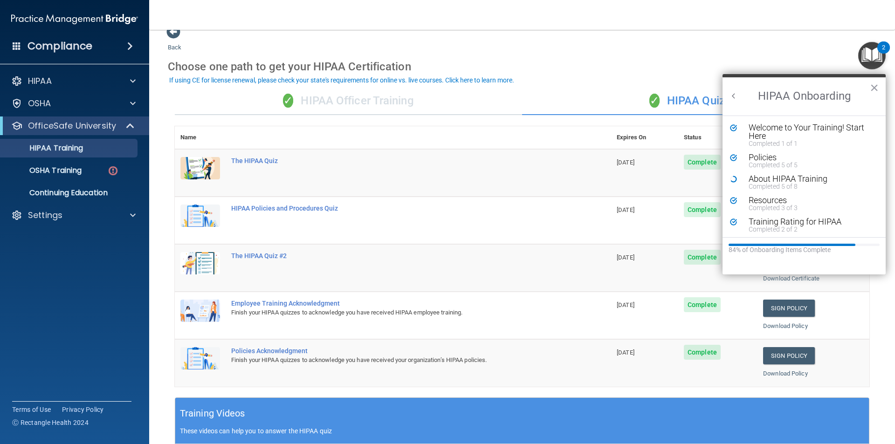
scroll to position [2, 0]
click at [875, 84] on button "×" at bounding box center [873, 87] width 9 height 15
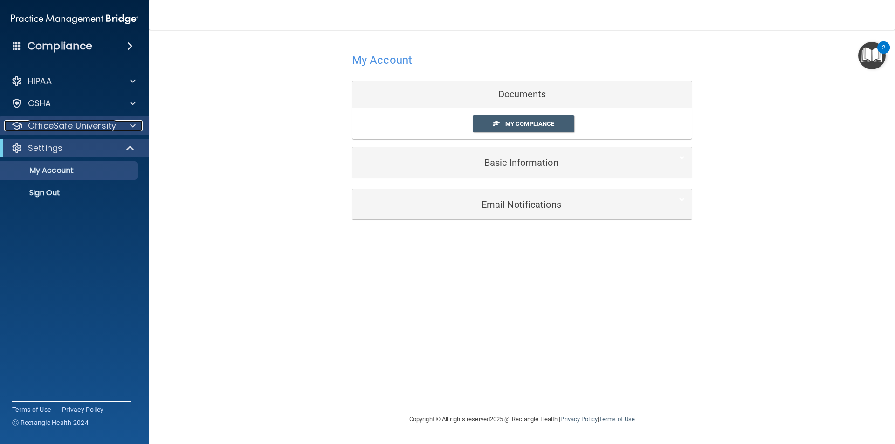
click at [135, 127] on span at bounding box center [133, 125] width 6 height 11
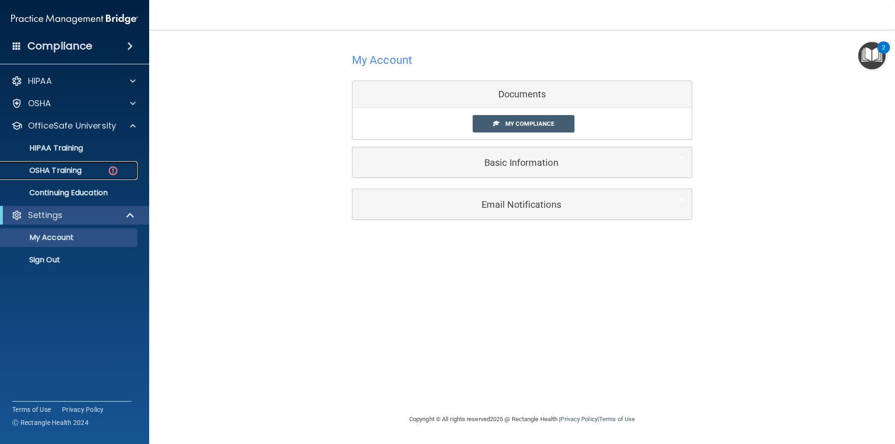
click at [80, 168] on p "OSHA Training" at bounding box center [43, 170] width 75 height 9
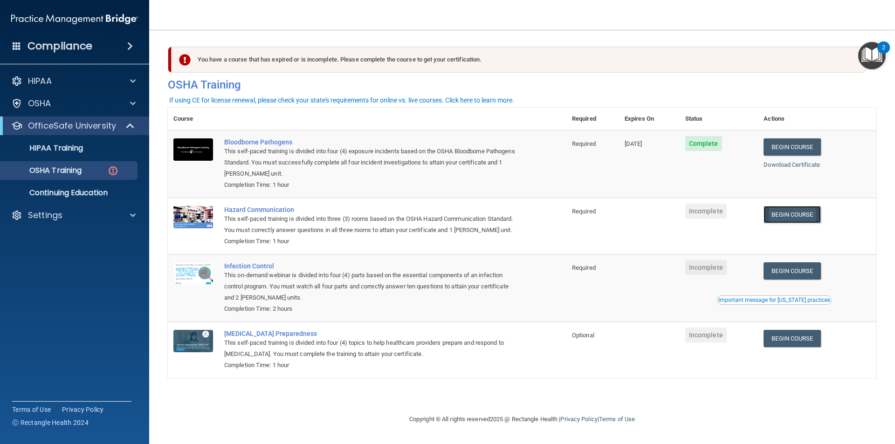
click at [798, 217] on link "Begin Course" at bounding box center [791, 214] width 57 height 17
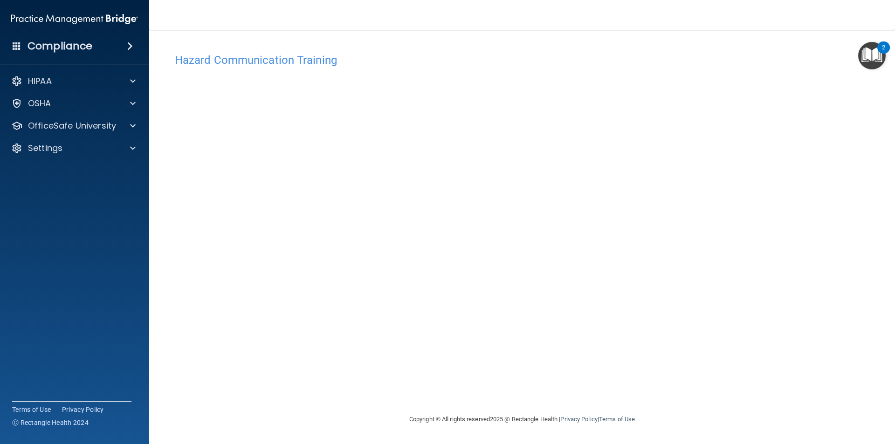
click at [873, 52] on img "Open Resource Center, 2 new notifications" at bounding box center [871, 55] width 27 height 27
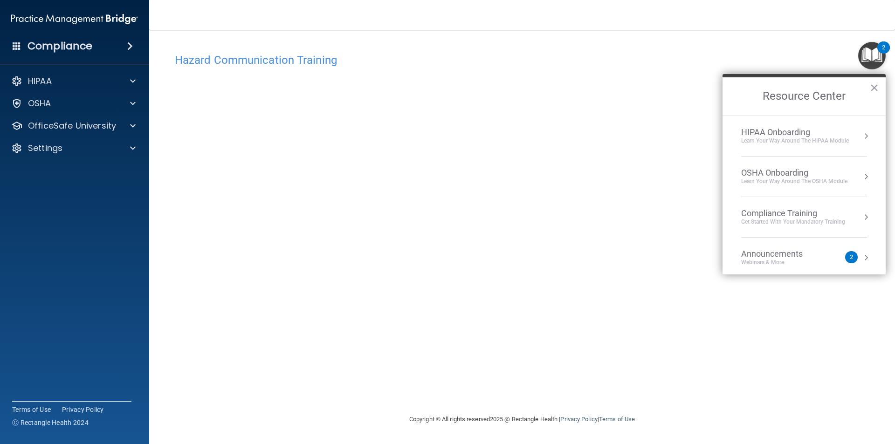
click at [861, 136] on button "Resource Center" at bounding box center [865, 135] width 9 height 9
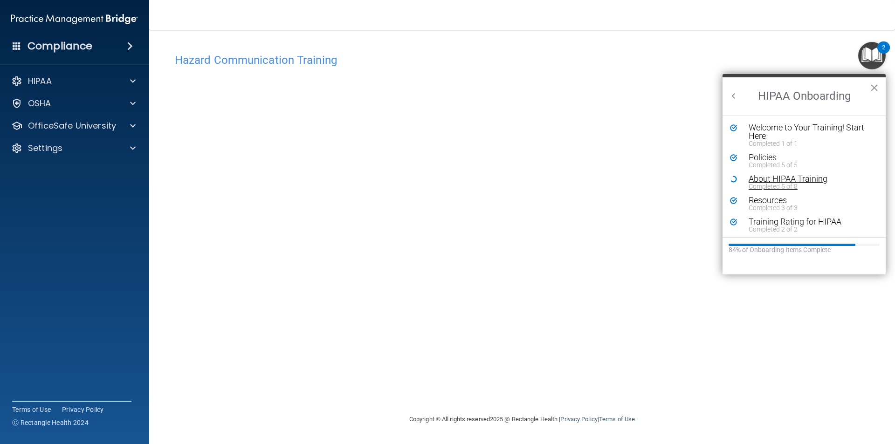
click at [769, 180] on div "About HIPAA Training" at bounding box center [807, 179] width 118 height 8
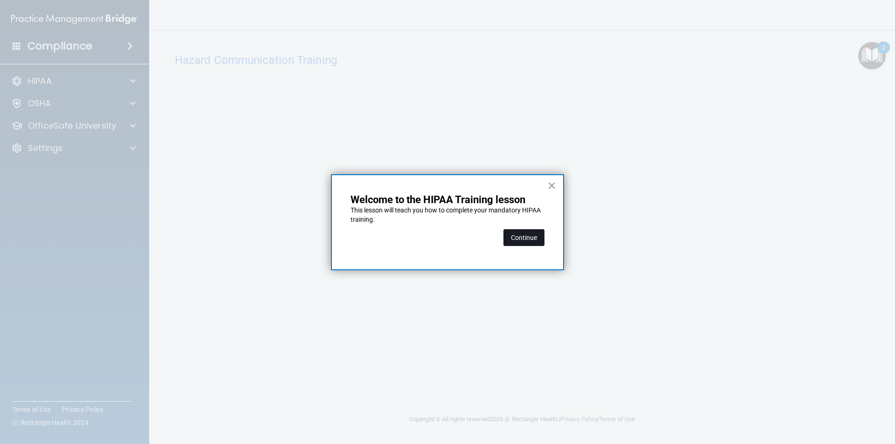
click at [524, 234] on button "Continue" at bounding box center [523, 237] width 41 height 17
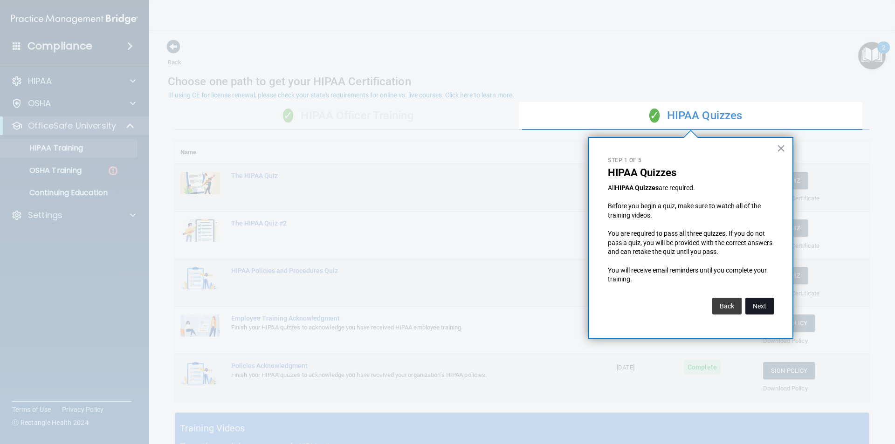
click at [764, 304] on button "Next" at bounding box center [759, 306] width 28 height 17
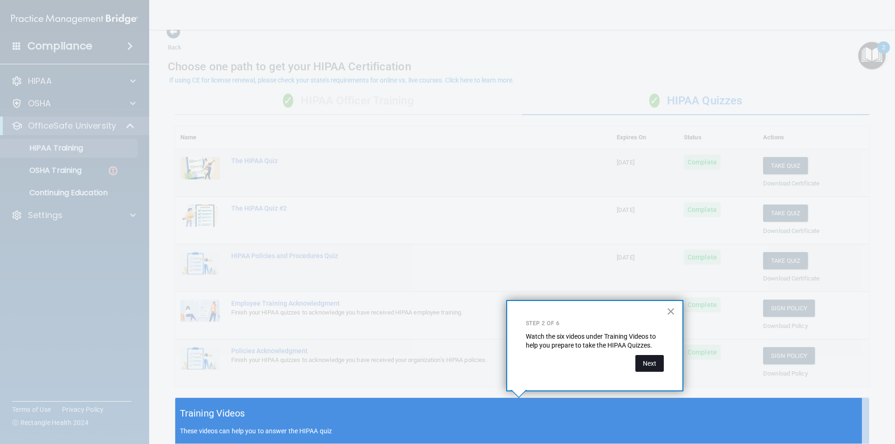
click at [652, 361] on button "Next" at bounding box center [649, 363] width 28 height 17
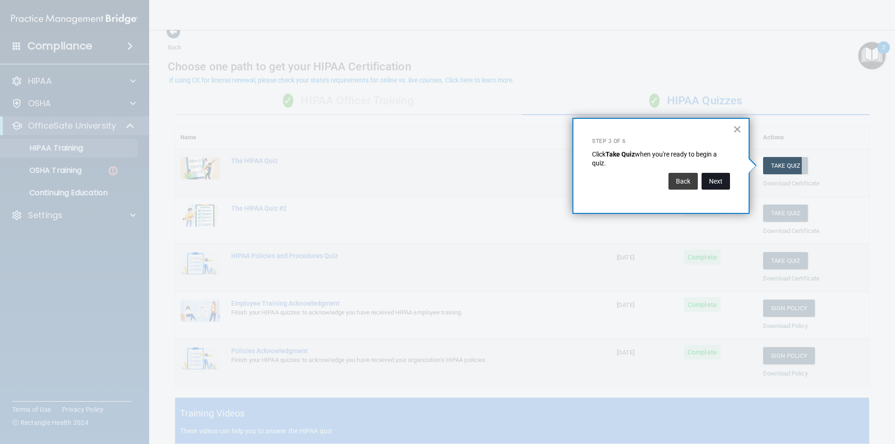
click at [711, 180] on button "Next" at bounding box center [715, 181] width 28 height 17
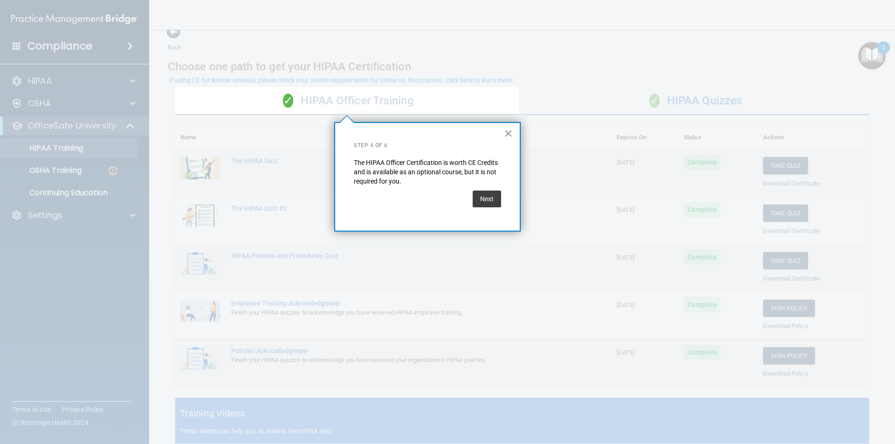
click at [505, 132] on button "×" at bounding box center [508, 133] width 9 height 15
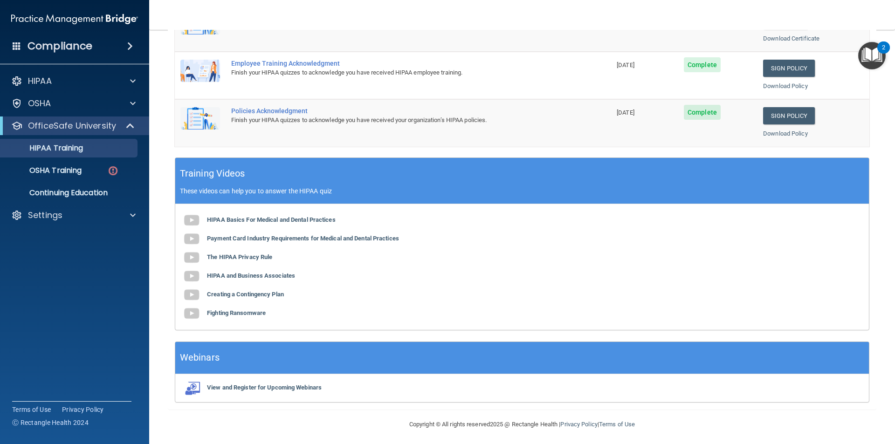
scroll to position [258, 0]
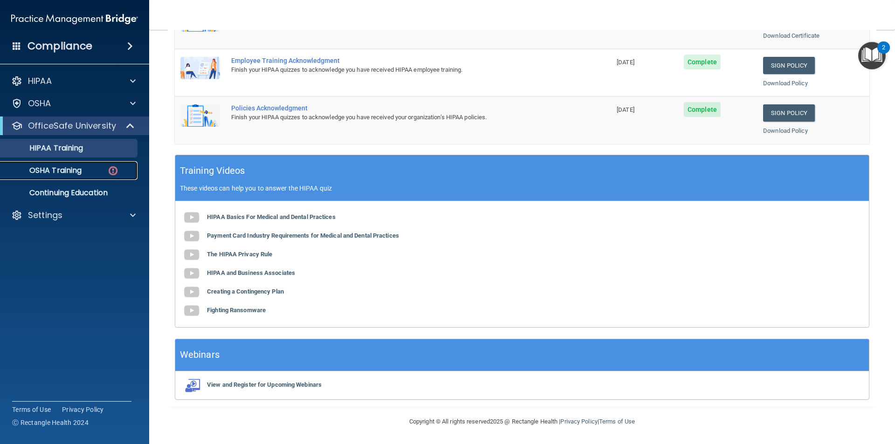
click at [80, 169] on p "OSHA Training" at bounding box center [43, 170] width 75 height 9
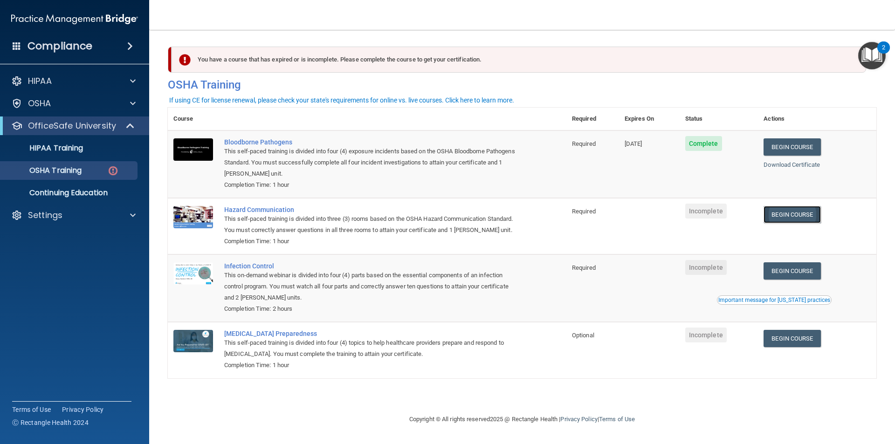
click at [794, 217] on link "Begin Course" at bounding box center [791, 214] width 57 height 17
click at [98, 170] on div "OSHA Training" at bounding box center [69, 170] width 127 height 9
click at [84, 173] on div "OSHA Training" at bounding box center [69, 170] width 127 height 9
click at [801, 147] on link "Begin Course" at bounding box center [791, 146] width 57 height 17
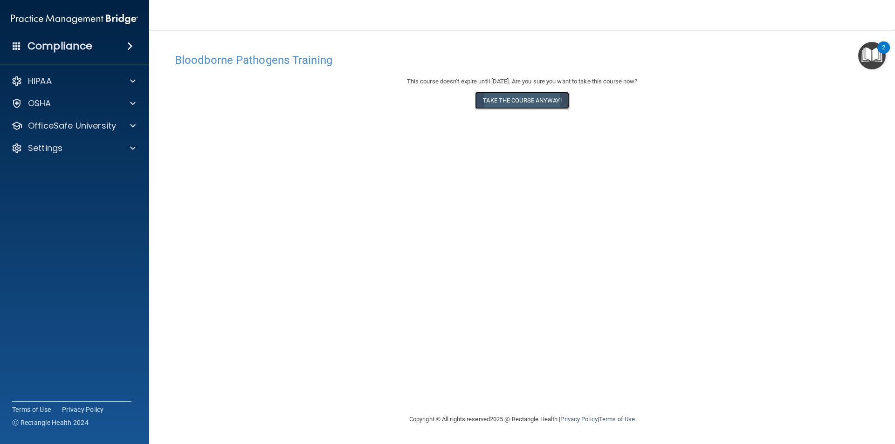
click at [508, 103] on button "Take the course anyway!" at bounding box center [522, 100] width 94 height 17
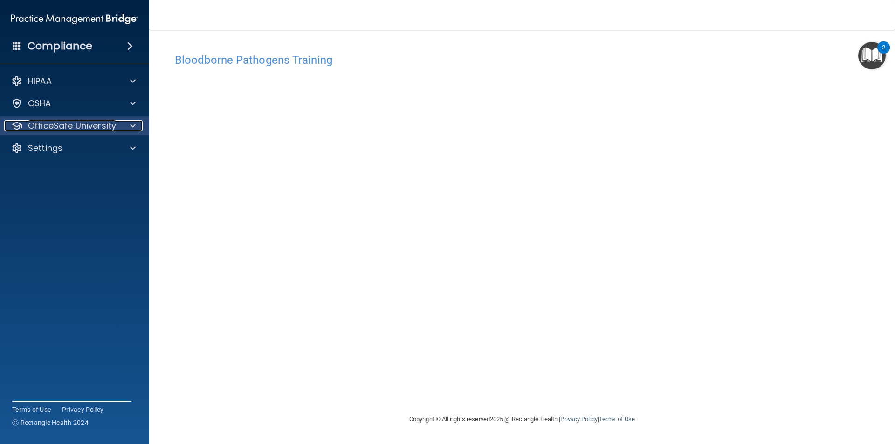
click at [132, 127] on span at bounding box center [133, 125] width 6 height 11
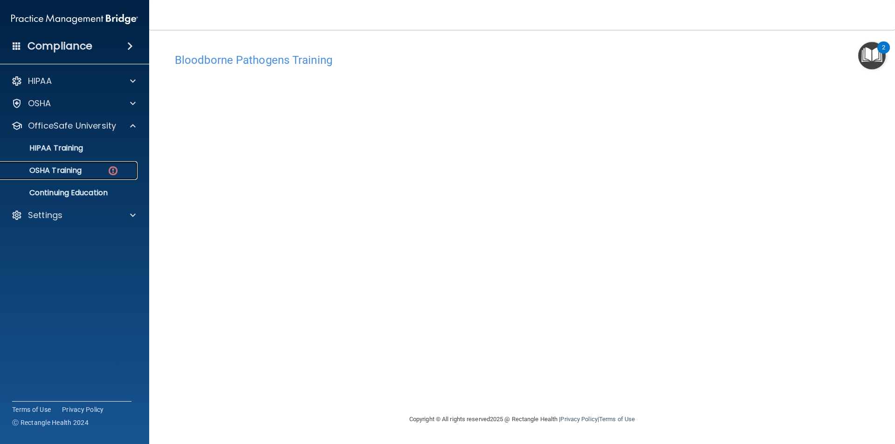
click at [99, 170] on div "OSHA Training" at bounding box center [69, 170] width 127 height 9
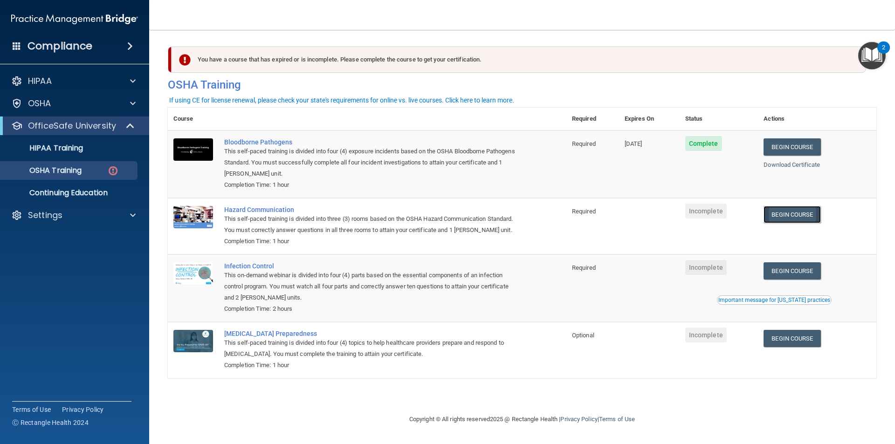
click at [812, 216] on link "Begin Course" at bounding box center [791, 214] width 57 height 17
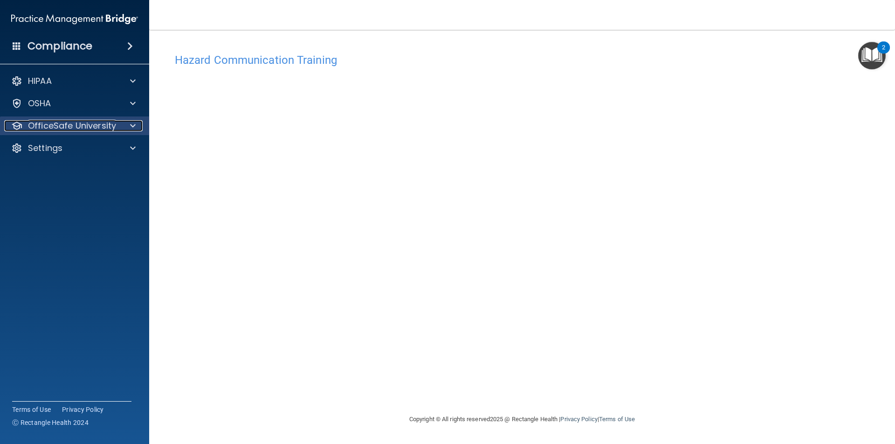
click at [133, 124] on span at bounding box center [133, 125] width 6 height 11
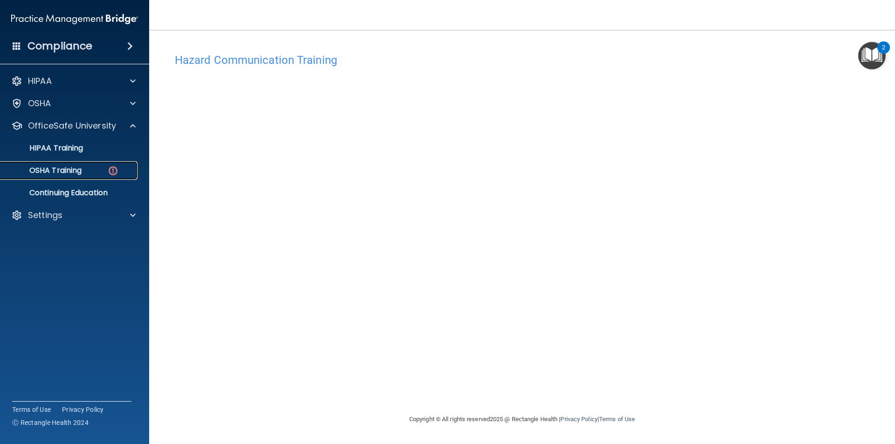
click at [82, 169] on p "OSHA Training" at bounding box center [43, 170] width 75 height 9
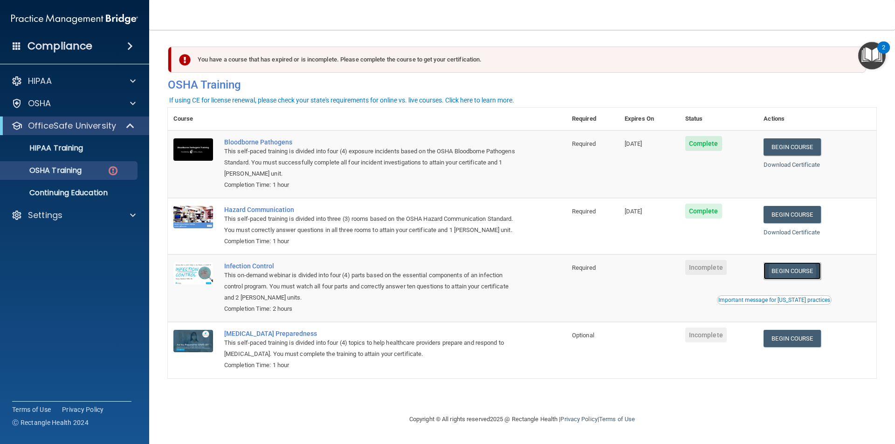
click at [807, 270] on link "Begin Course" at bounding box center [791, 270] width 57 height 17
click at [812, 270] on link "Begin Course" at bounding box center [791, 270] width 57 height 17
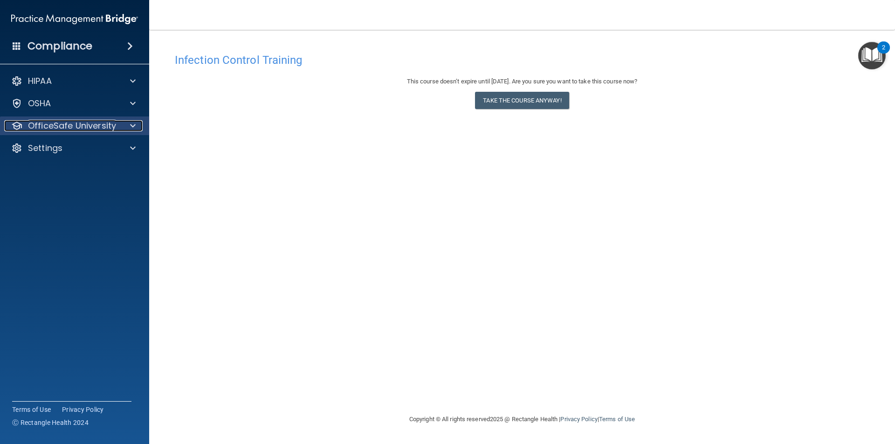
click at [108, 128] on p "OfficeSafe University" at bounding box center [72, 125] width 88 height 11
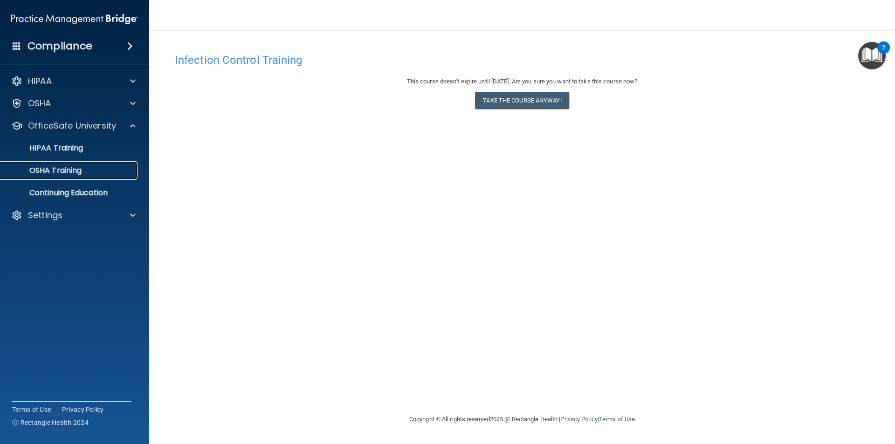
click at [77, 169] on p "OSHA Training" at bounding box center [43, 170] width 75 height 9
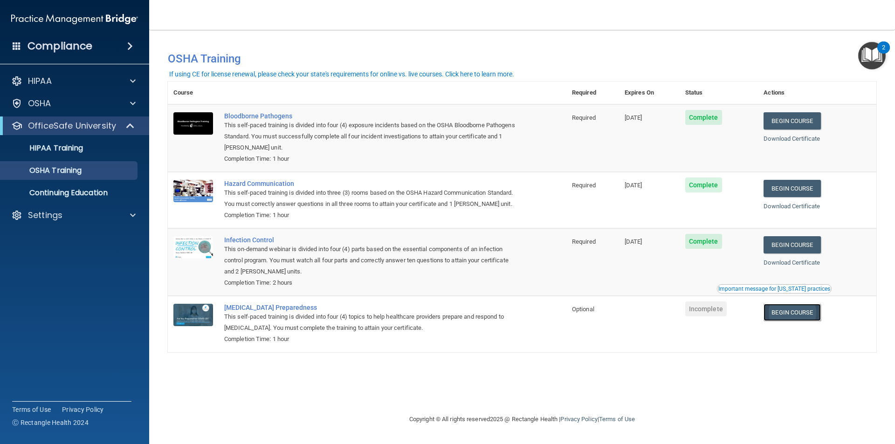
click at [795, 311] on link "Begin Course" at bounding box center [791, 312] width 57 height 17
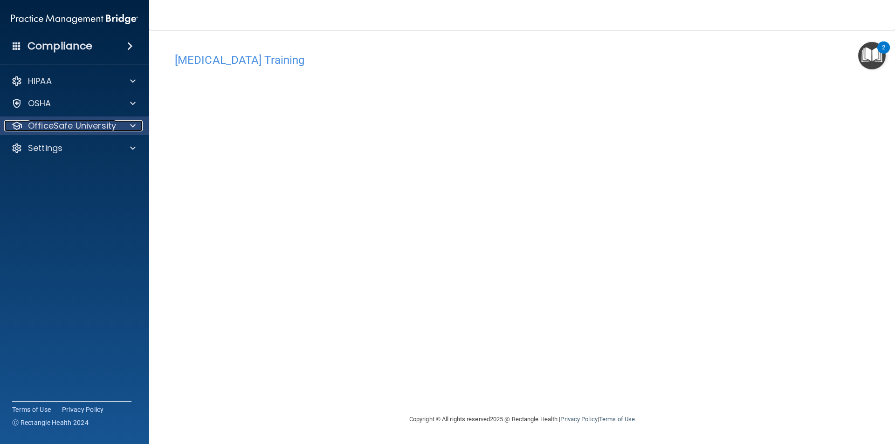
click at [134, 125] on span at bounding box center [133, 125] width 6 height 11
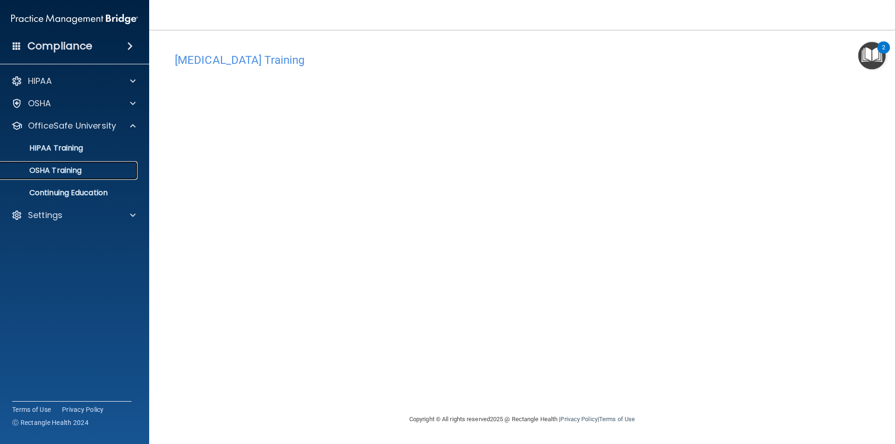
click at [70, 170] on p "OSHA Training" at bounding box center [43, 170] width 75 height 9
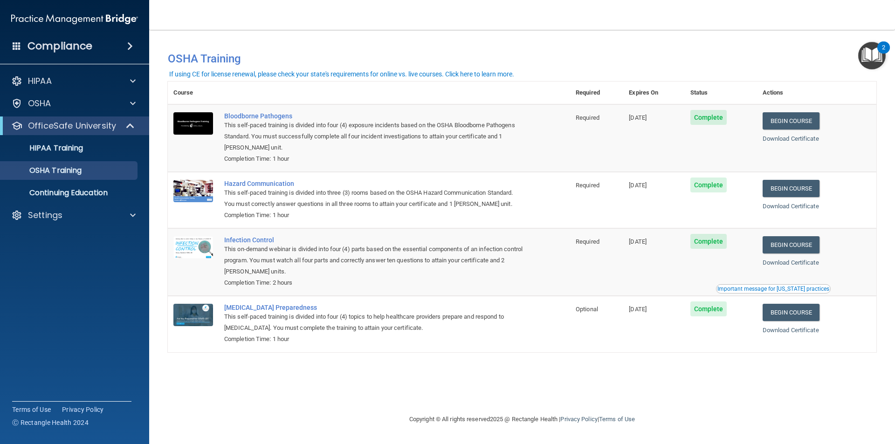
click at [871, 53] on img "Open Resource Center, 2 new notifications" at bounding box center [871, 55] width 27 height 27
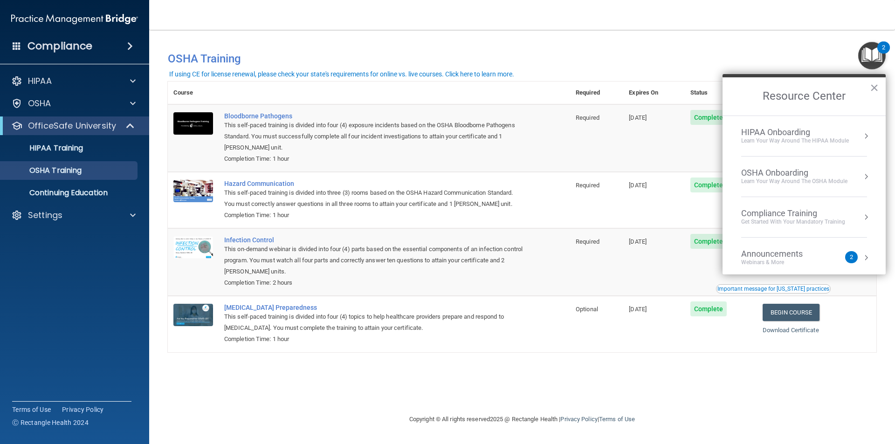
click at [861, 215] on button "Resource Center" at bounding box center [865, 216] width 9 height 9
click at [733, 96] on button "Back to Resource Center Home" at bounding box center [733, 95] width 9 height 9
click at [102, 188] on p "Continuing Education" at bounding box center [69, 192] width 127 height 9
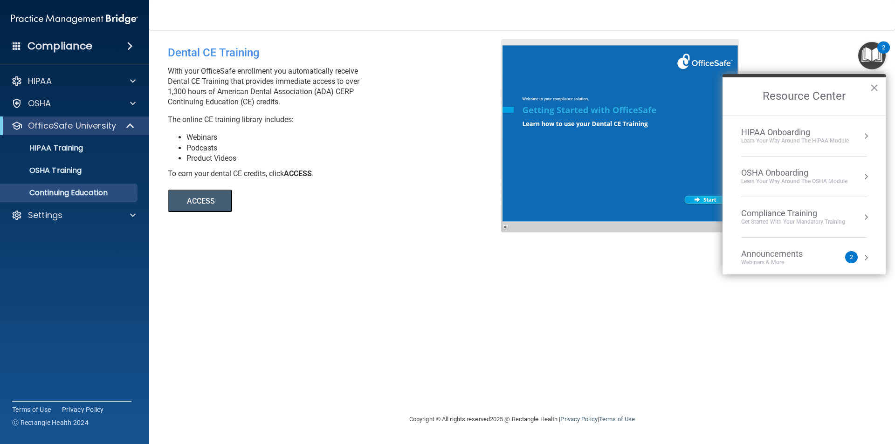
click at [874, 89] on button "×" at bounding box center [873, 87] width 9 height 15
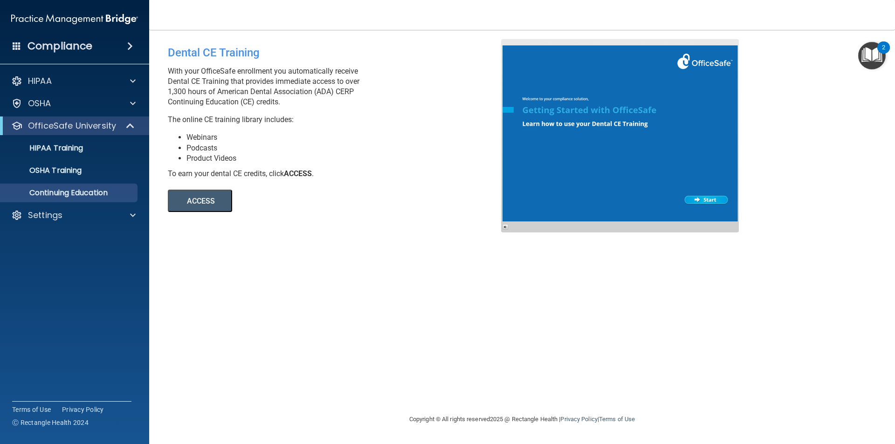
click at [870, 50] on img "Open Resource Center, 2 new notifications" at bounding box center [871, 55] width 27 height 27
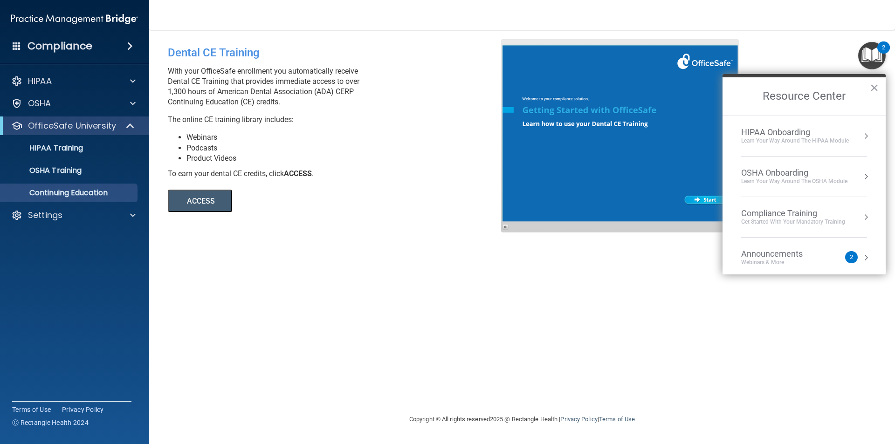
click at [861, 138] on button "Resource Center" at bounding box center [865, 135] width 9 height 9
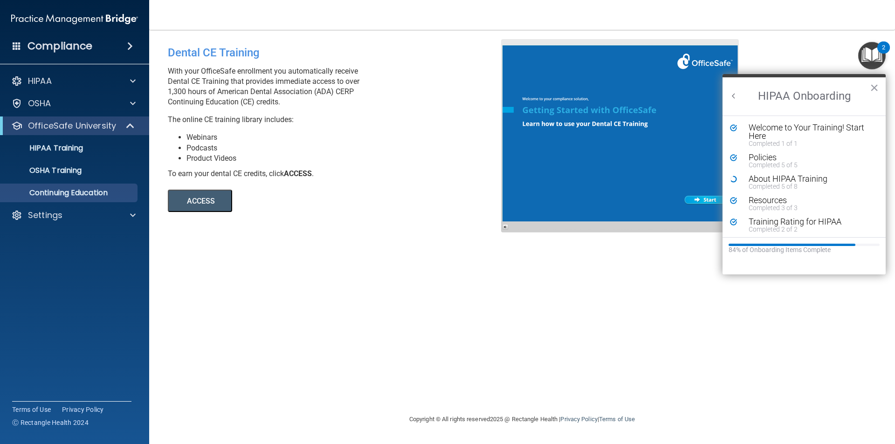
click at [440, 243] on div "Dental CE Training With your OfficeSafe enrollment you automatically receive De…" at bounding box center [522, 221] width 708 height 365
click at [875, 88] on button "×" at bounding box center [873, 87] width 9 height 15
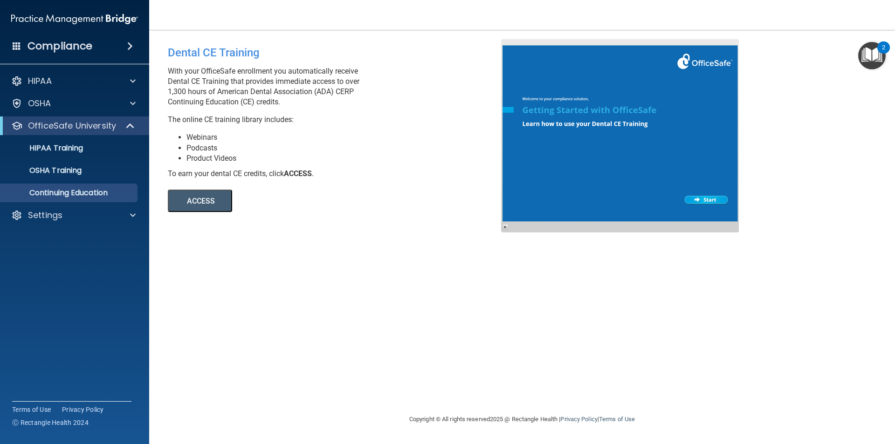
click at [875, 64] on img "Open Resource Center, 2 new notifications" at bounding box center [871, 55] width 27 height 27
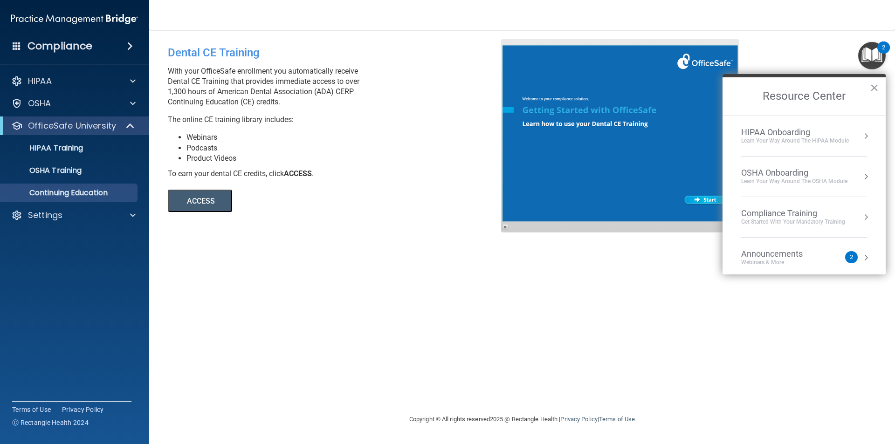
click at [861, 175] on button "Resource Center" at bounding box center [865, 176] width 9 height 9
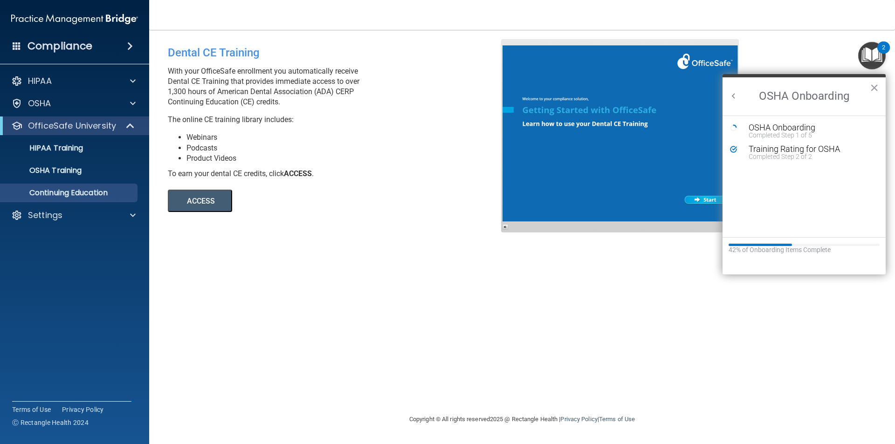
click at [732, 96] on button "Back to Resource Center Home" at bounding box center [733, 95] width 9 height 9
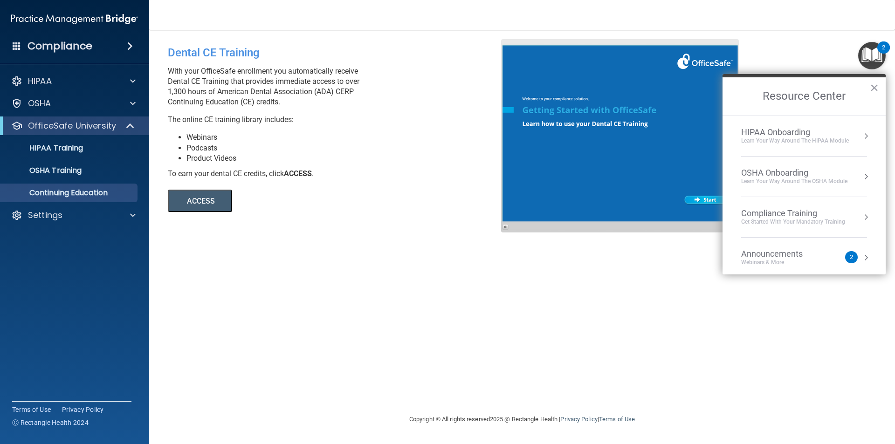
click at [861, 214] on button "Resource Center" at bounding box center [865, 216] width 9 height 9
click at [731, 94] on button "Back to Resource Center Home" at bounding box center [733, 95] width 9 height 9
click at [861, 254] on button "Resource Center" at bounding box center [865, 257] width 9 height 9
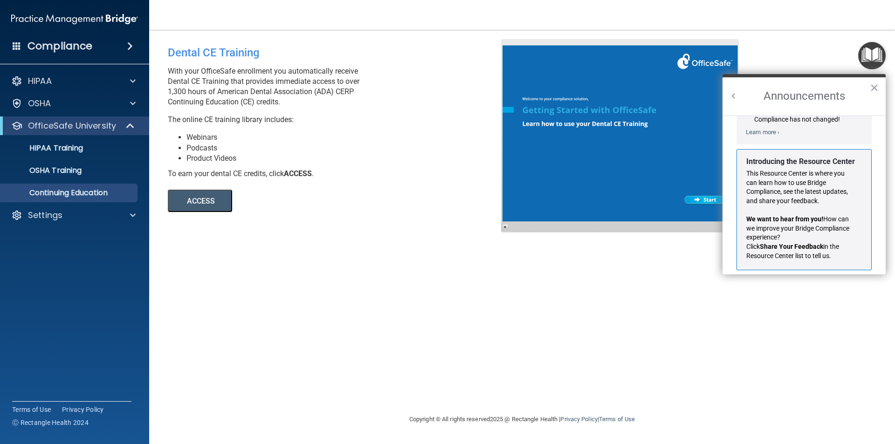
scroll to position [164, 0]
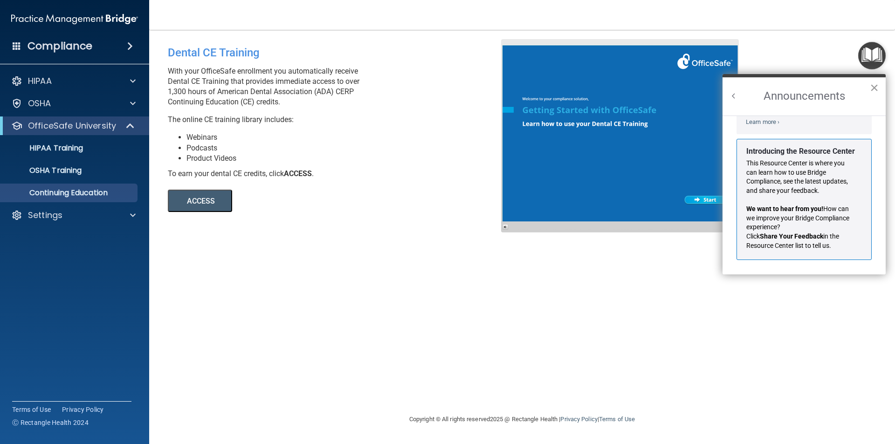
click at [871, 89] on button "×" at bounding box center [873, 87] width 9 height 15
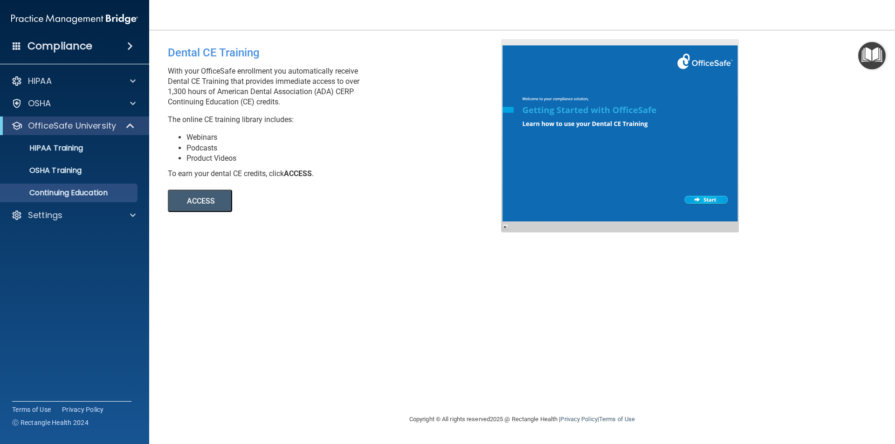
click at [870, 59] on img "Open Resource Center" at bounding box center [871, 55] width 27 height 27
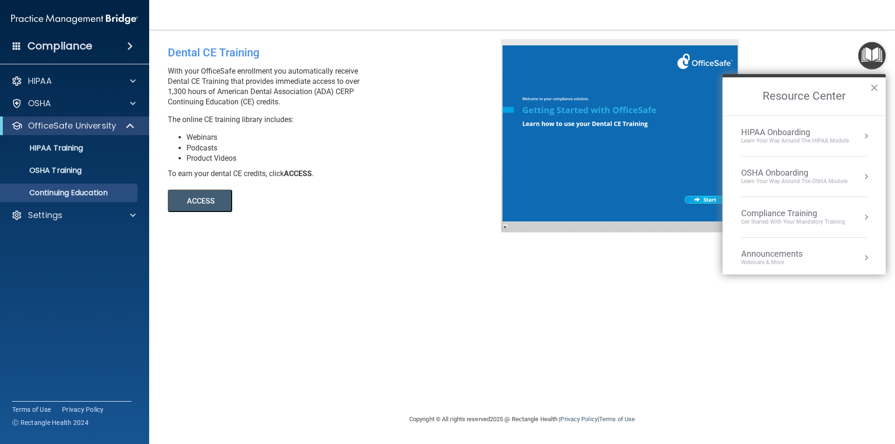
click at [861, 136] on button "Resource Center" at bounding box center [865, 135] width 9 height 9
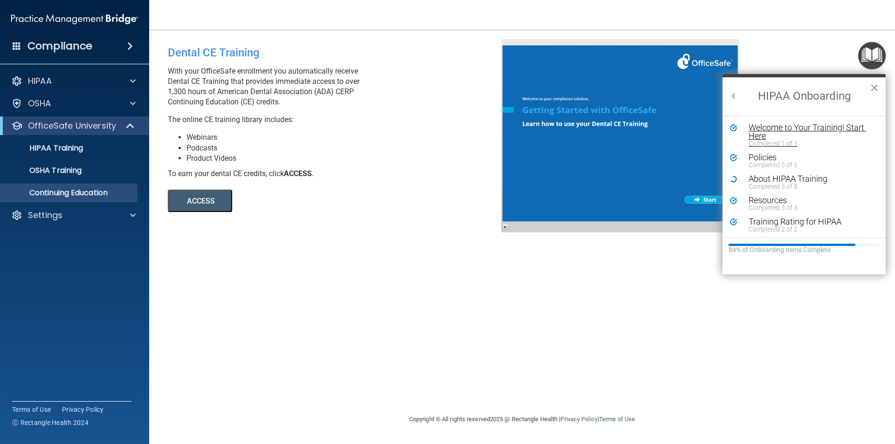
scroll to position [0, 0]
click at [762, 157] on div "Policies" at bounding box center [807, 157] width 118 height 8
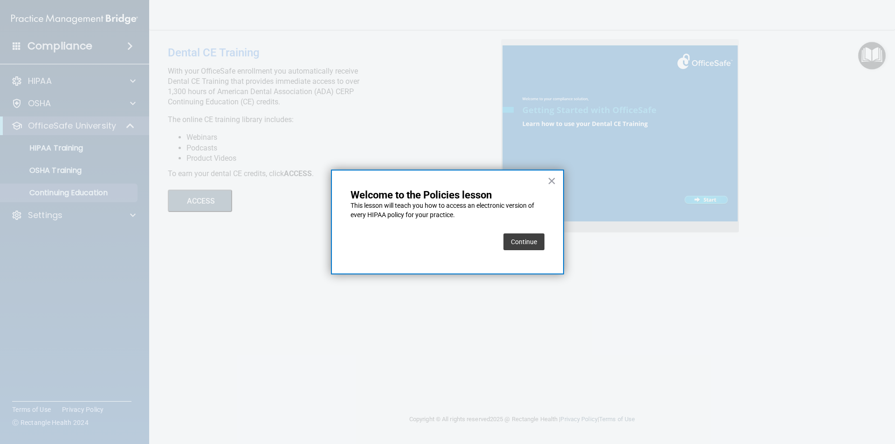
click at [517, 239] on button "Continue" at bounding box center [523, 241] width 41 height 17
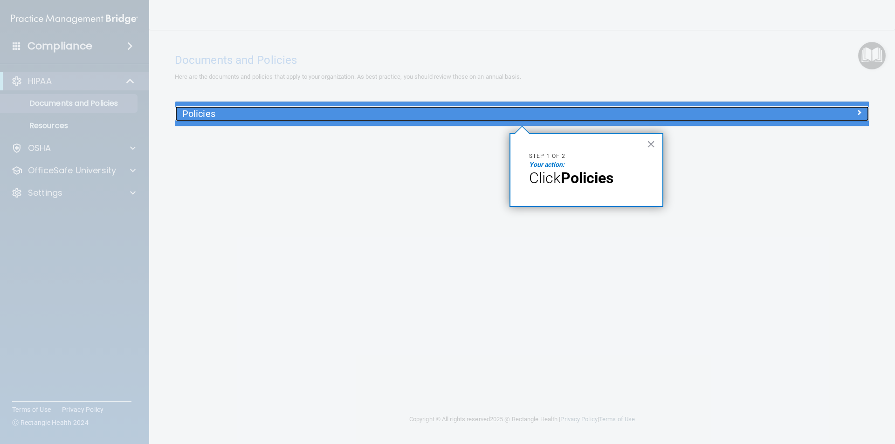
click at [856, 110] on span at bounding box center [859, 112] width 6 height 11
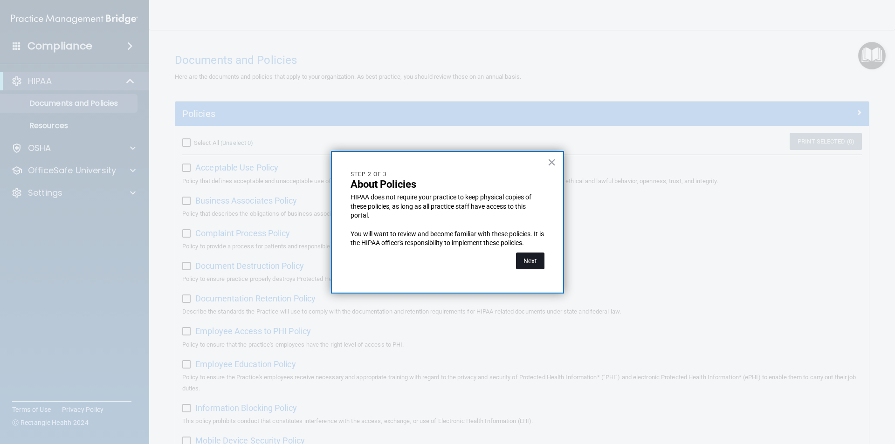
click at [529, 261] on button "Next" at bounding box center [530, 261] width 28 height 17
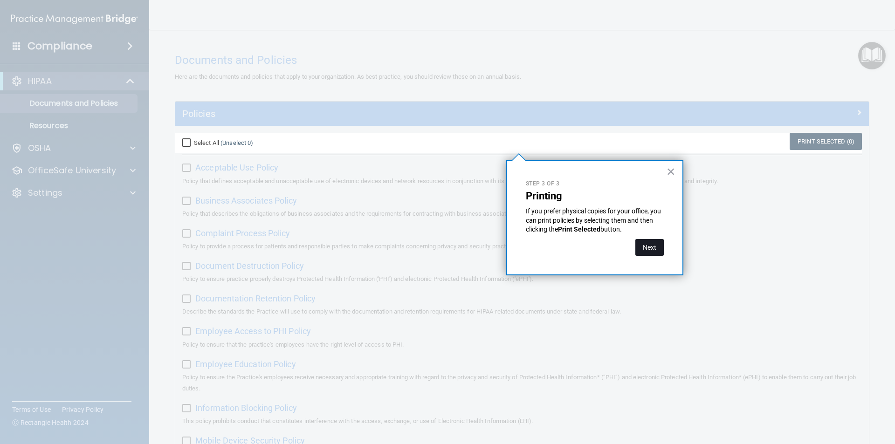
click at [651, 247] on button "Next" at bounding box center [649, 247] width 28 height 17
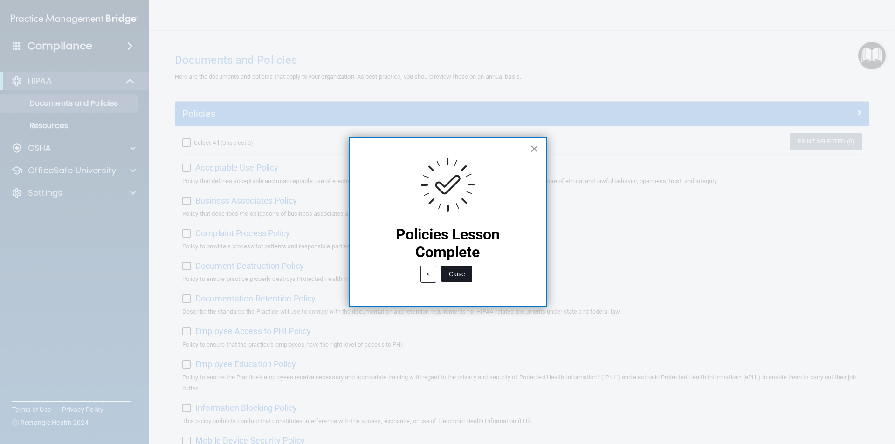
click at [451, 275] on button "Close" at bounding box center [456, 274] width 31 height 17
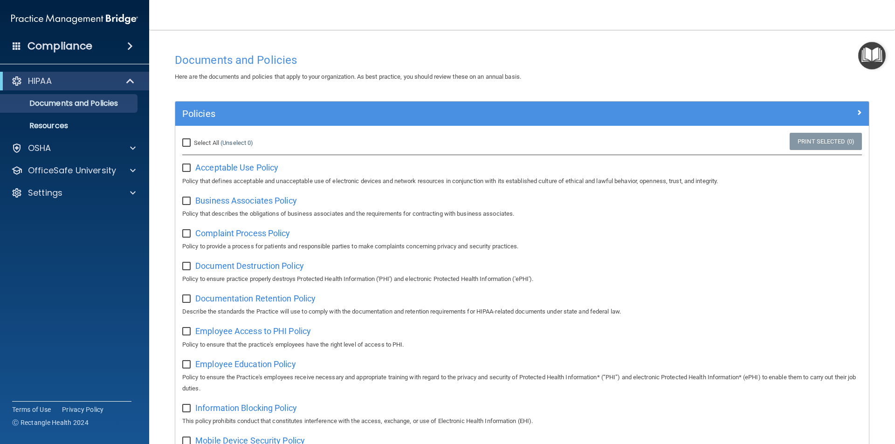
click at [875, 54] on img "Open Resource Center" at bounding box center [871, 55] width 27 height 27
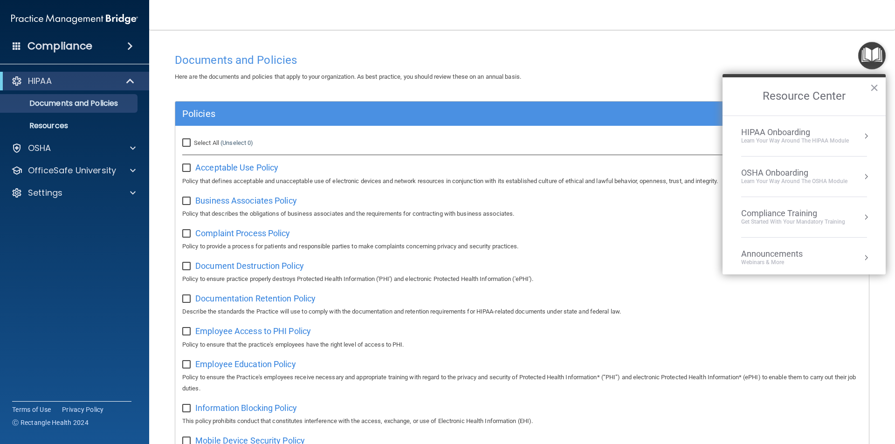
click at [861, 134] on button "Resource Center" at bounding box center [865, 135] width 9 height 9
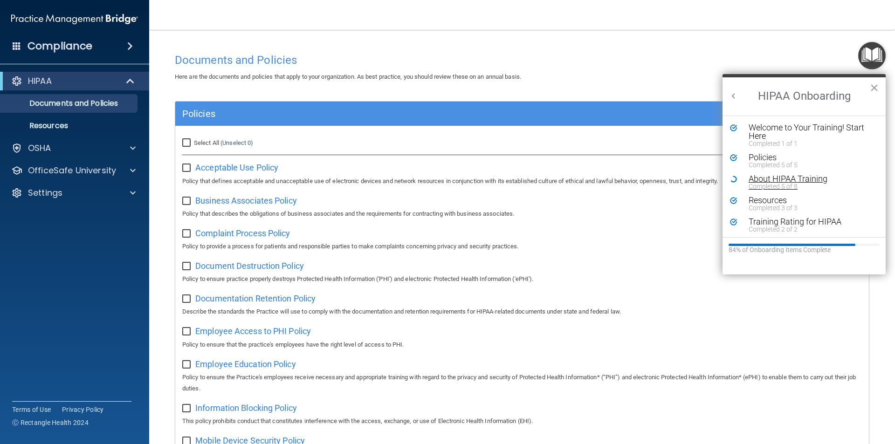
click at [759, 181] on div "About HIPAA Training" at bounding box center [807, 179] width 118 height 8
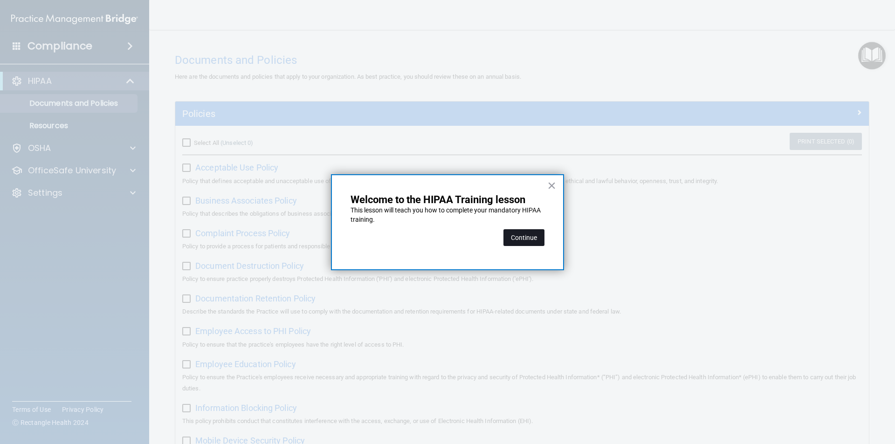
click at [533, 238] on button "Continue" at bounding box center [523, 237] width 41 height 17
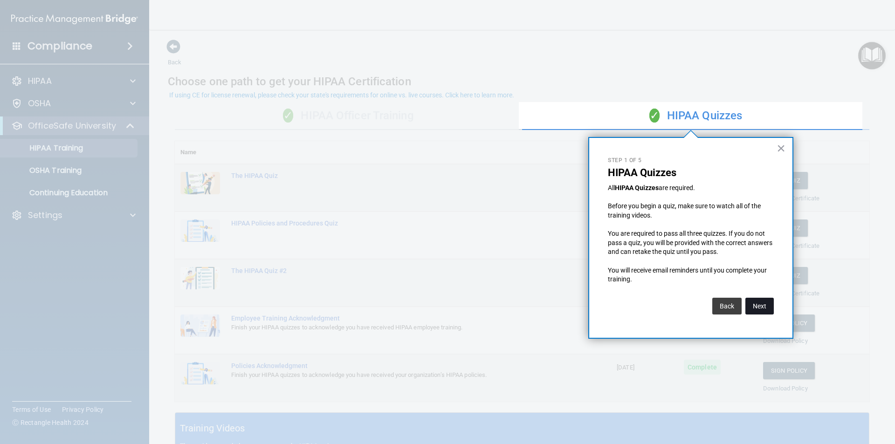
click at [769, 306] on button "Next" at bounding box center [759, 306] width 28 height 17
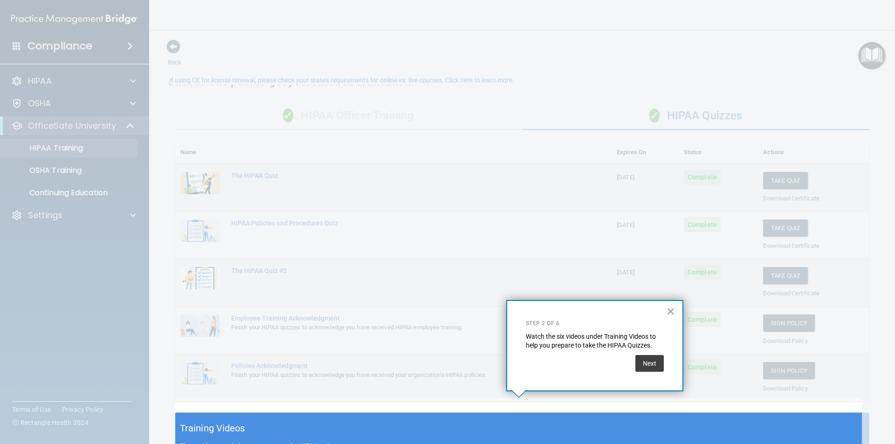
scroll to position [15, 0]
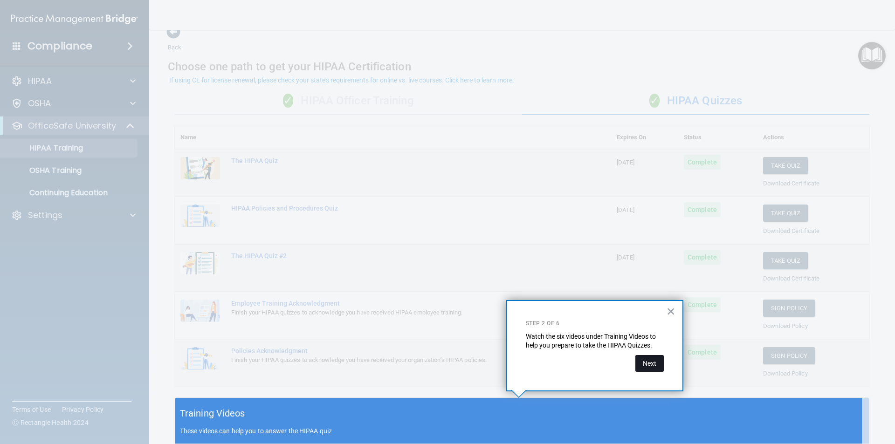
click at [654, 361] on button "Next" at bounding box center [649, 363] width 28 height 17
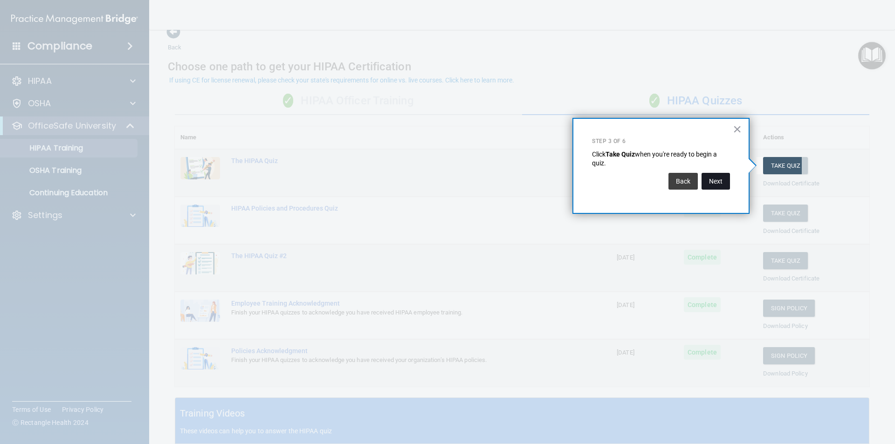
click at [718, 183] on button "Next" at bounding box center [715, 181] width 28 height 17
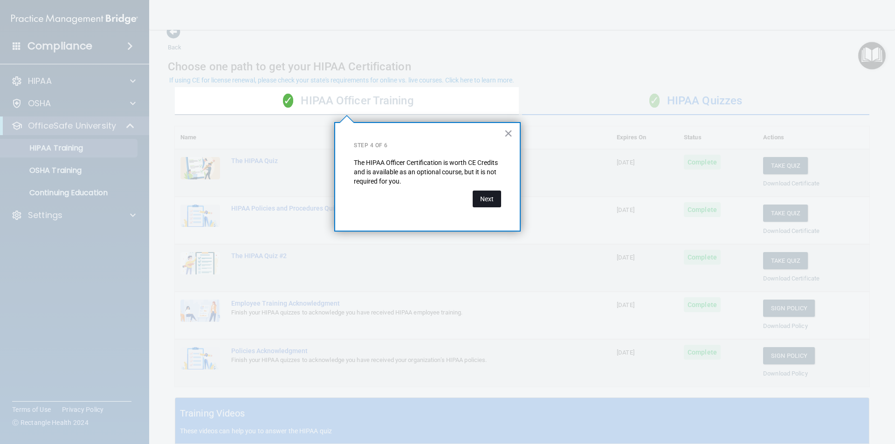
click at [491, 197] on button "Next" at bounding box center [486, 199] width 28 height 17
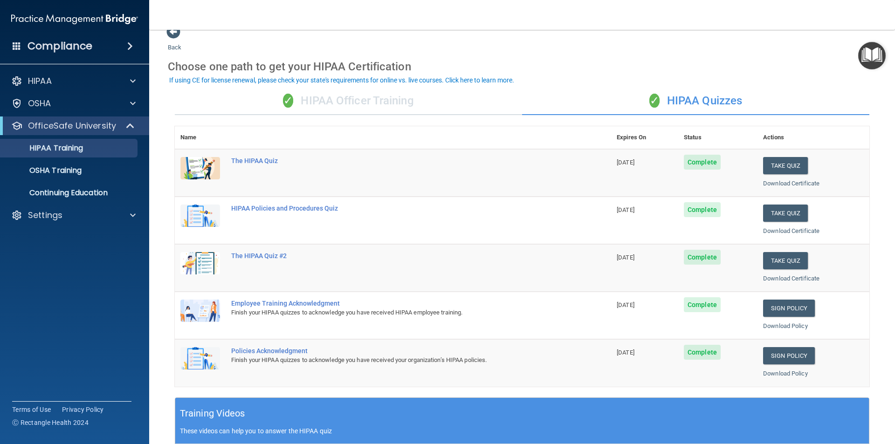
click at [872, 52] on img "Open Resource Center" at bounding box center [871, 55] width 27 height 27
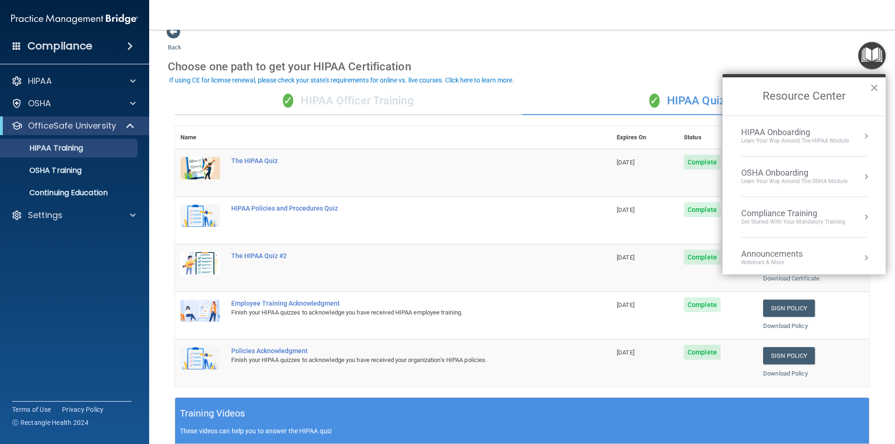
click at [861, 131] on button "Resource Center" at bounding box center [865, 135] width 9 height 9
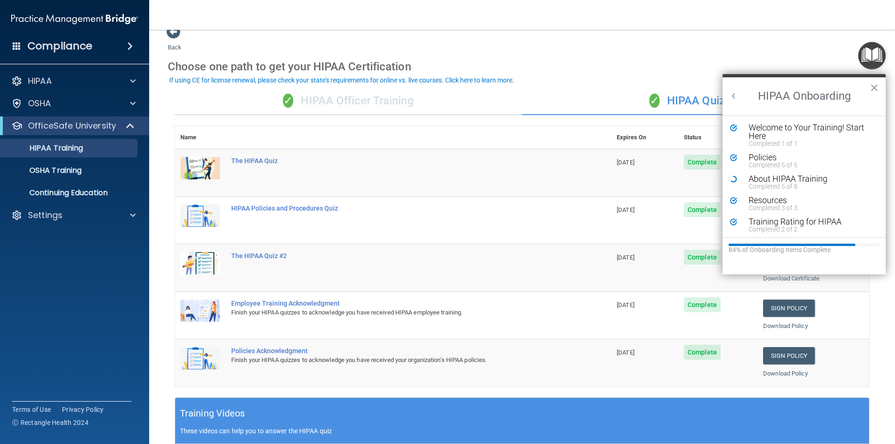
scroll to position [0, 0]
click at [761, 180] on div "About HIPAA Training" at bounding box center [807, 179] width 118 height 8
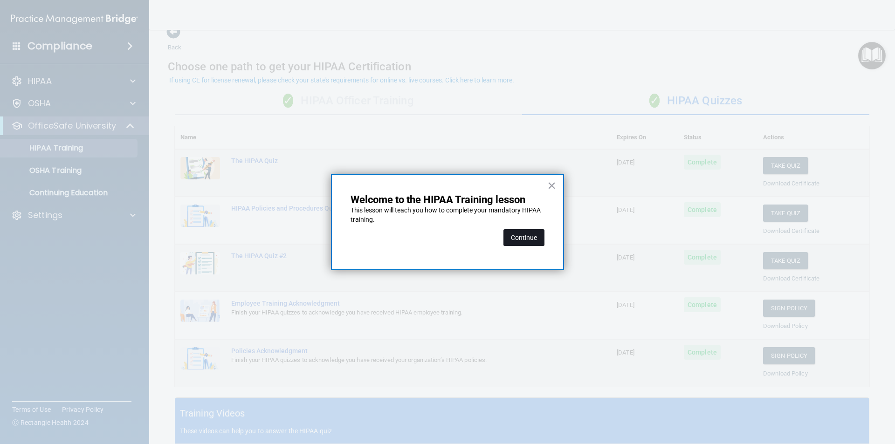
click at [530, 239] on button "Continue" at bounding box center [523, 237] width 41 height 17
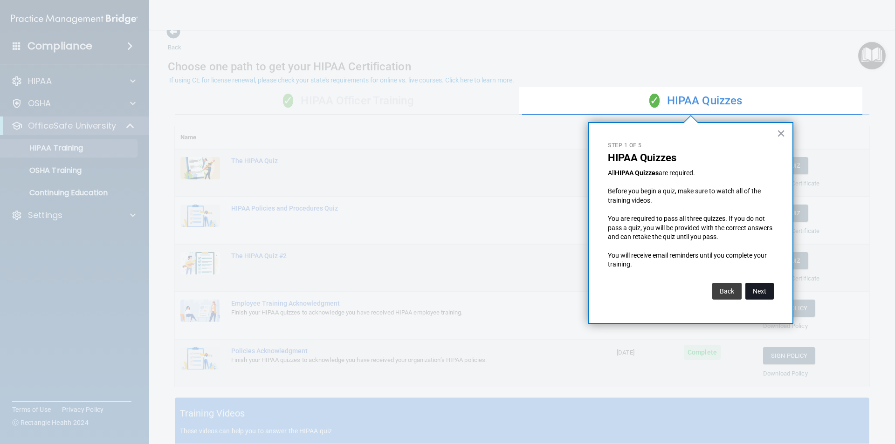
click at [764, 291] on button "Next" at bounding box center [759, 291] width 28 height 17
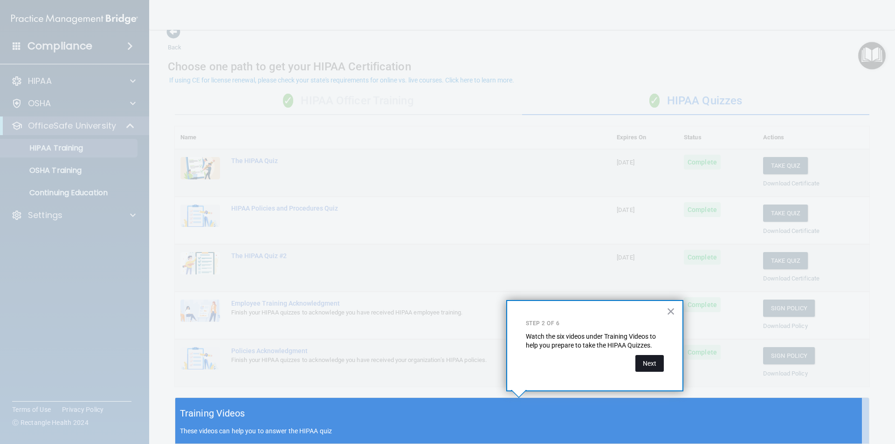
click at [656, 364] on button "Next" at bounding box center [649, 363] width 28 height 17
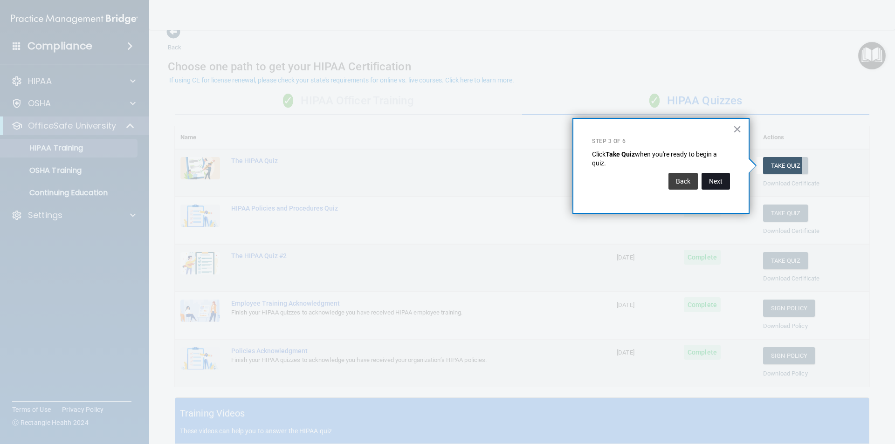
click at [721, 183] on button "Next" at bounding box center [715, 181] width 28 height 17
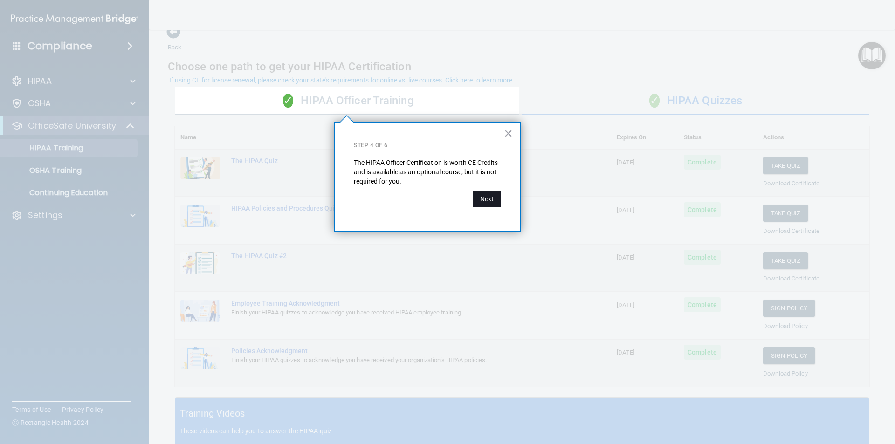
click at [479, 201] on button "Next" at bounding box center [486, 199] width 28 height 17
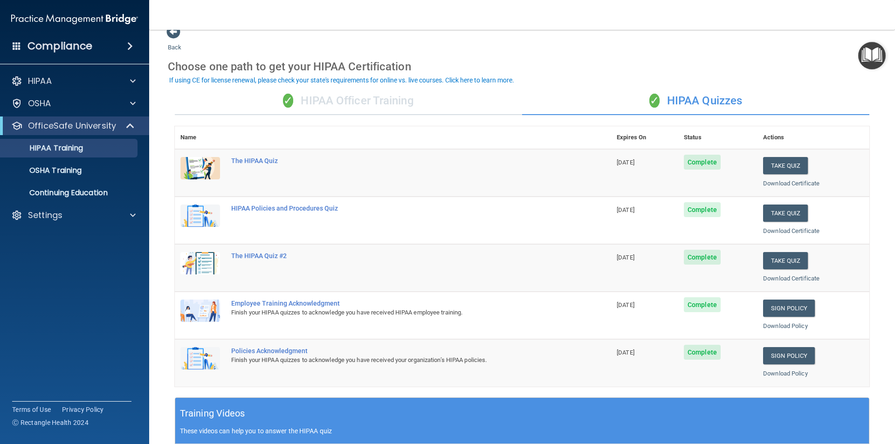
scroll to position [258, 0]
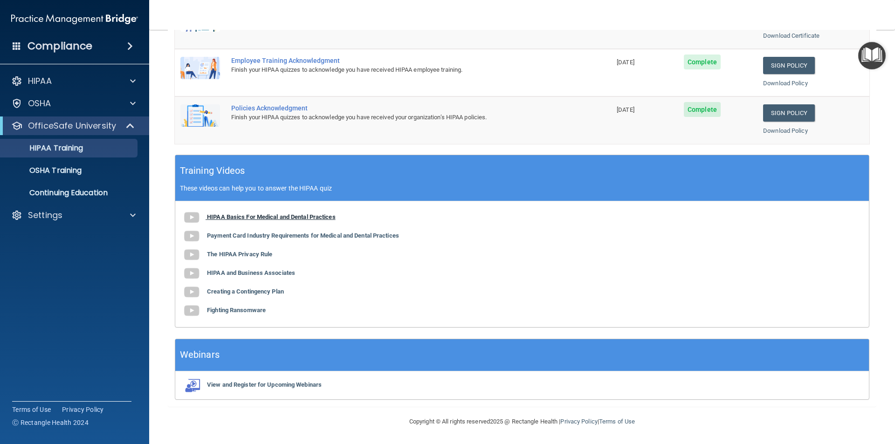
click at [195, 217] on img at bounding box center [191, 217] width 19 height 19
click at [188, 234] on img at bounding box center [191, 236] width 19 height 19
click at [865, 58] on img "Open Resource Center" at bounding box center [871, 55] width 27 height 27
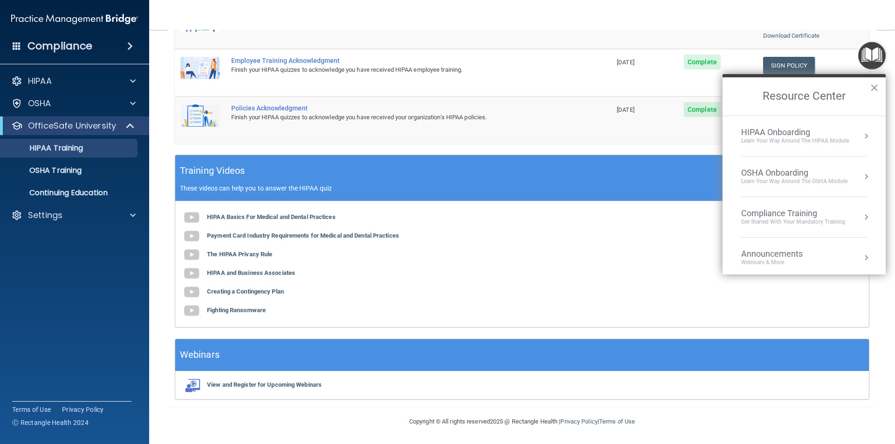
click at [861, 137] on button "Resource Center" at bounding box center [865, 135] width 9 height 9
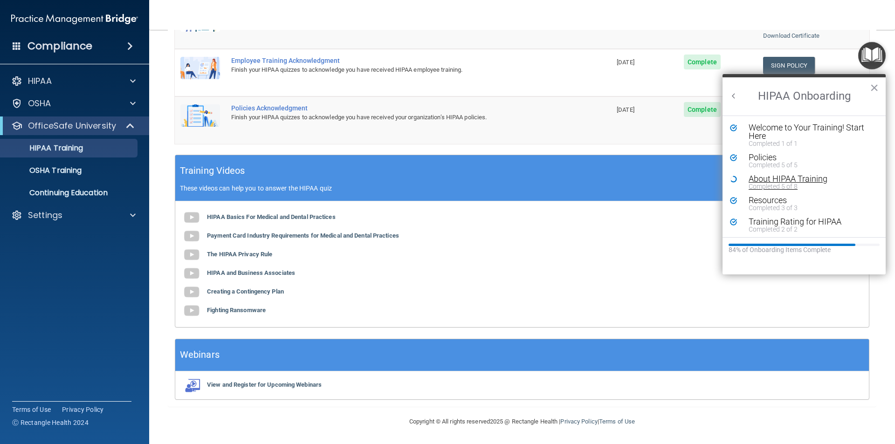
click at [771, 179] on div "About HIPAA Training" at bounding box center [807, 179] width 118 height 8
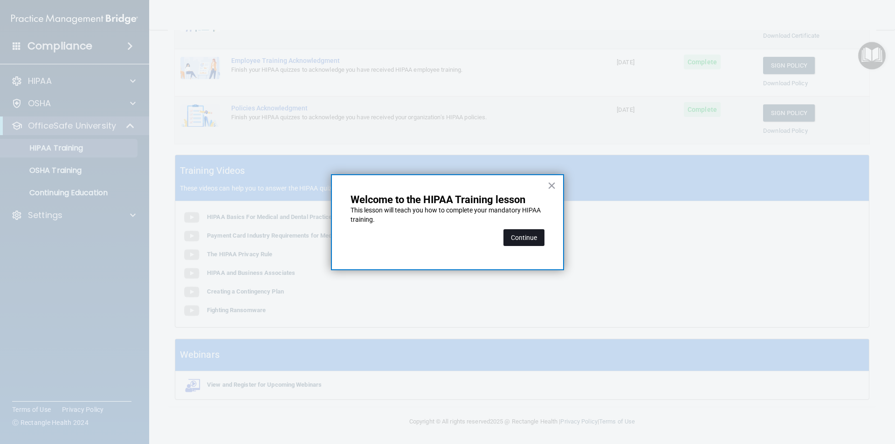
click at [532, 238] on button "Continue" at bounding box center [523, 237] width 41 height 17
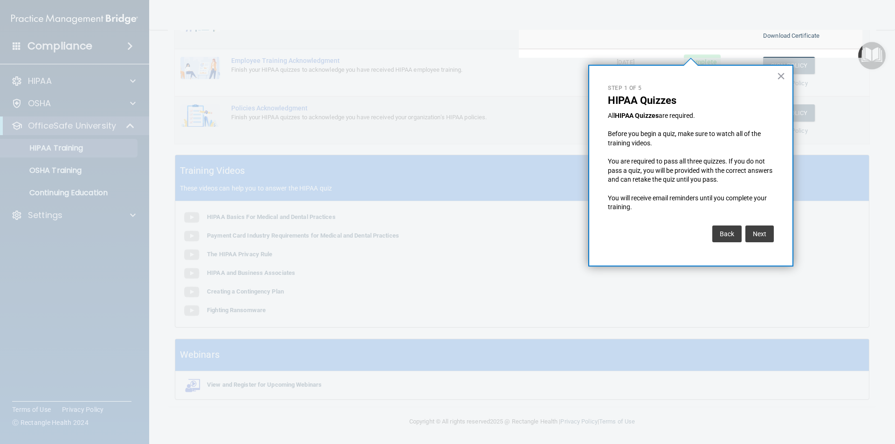
scroll to position [72, 0]
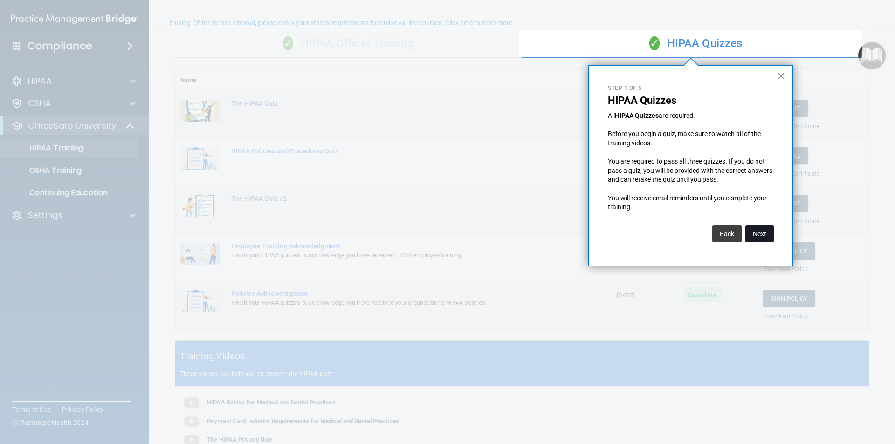
click at [759, 231] on button "Next" at bounding box center [759, 233] width 28 height 17
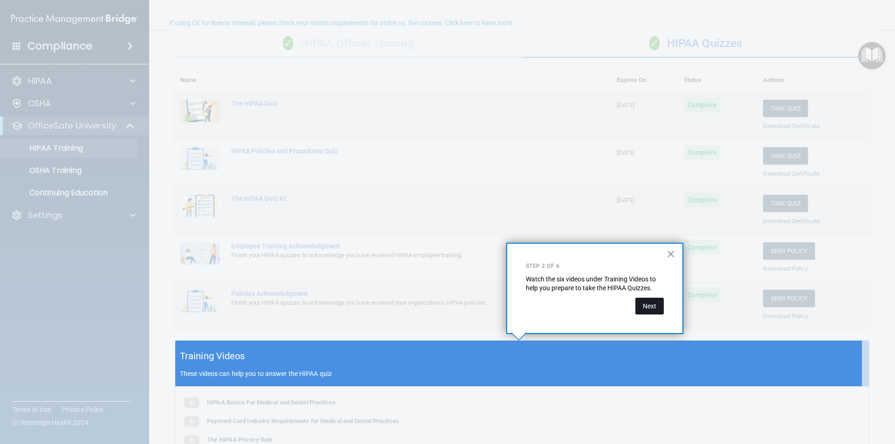
click at [642, 306] on button "Next" at bounding box center [649, 306] width 28 height 17
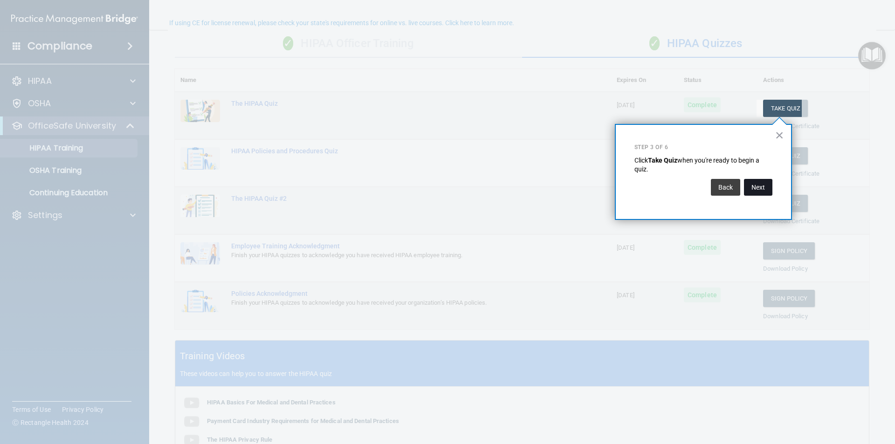
click at [756, 188] on button "Next" at bounding box center [758, 187] width 28 height 17
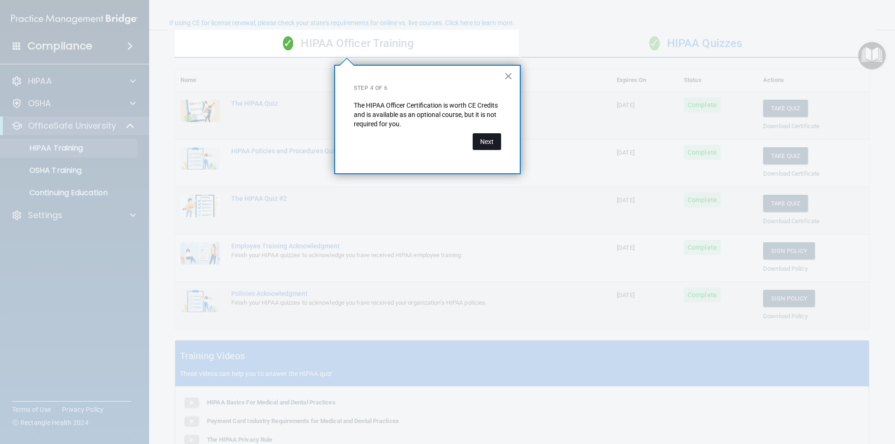
click at [486, 137] on button "Next" at bounding box center [486, 141] width 28 height 17
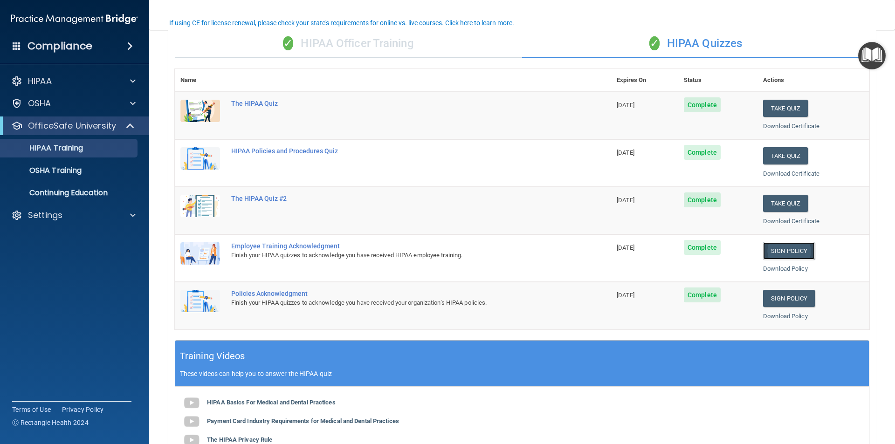
click at [788, 251] on link "Sign Policy" at bounding box center [789, 250] width 52 height 17
click at [868, 56] on img "Open Resource Center" at bounding box center [871, 55] width 27 height 27
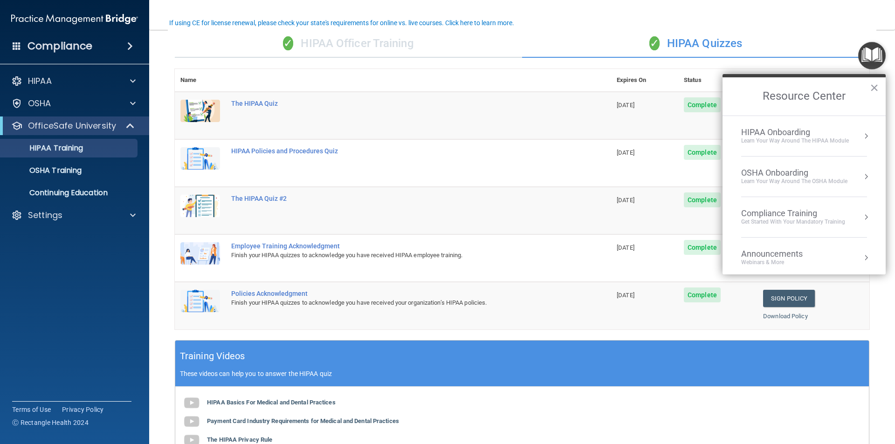
click at [845, 306] on div "Sign Policy" at bounding box center [813, 298] width 101 height 17
click at [561, 294] on td "Policies Acknowledgment Finish your HIPAA quizzes to acknowledge you have recei…" at bounding box center [417, 305] width 385 height 47
click at [874, 87] on button "×" at bounding box center [873, 87] width 9 height 15
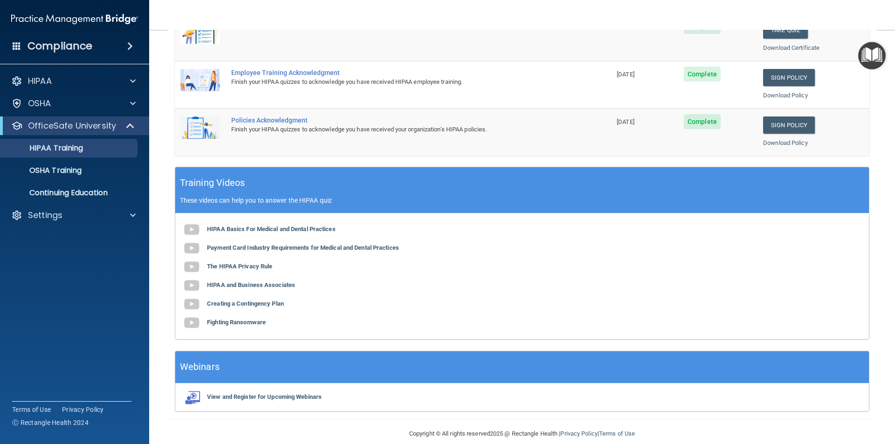
scroll to position [247, 0]
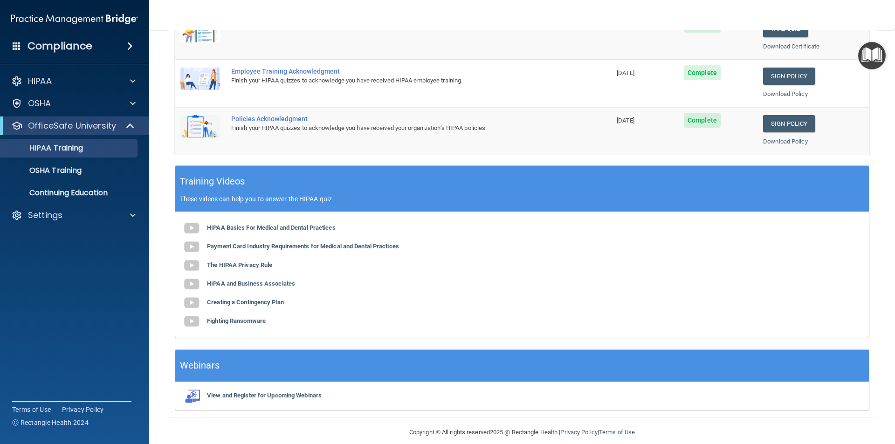
click at [877, 58] on img "Open Resource Center" at bounding box center [871, 55] width 27 height 27
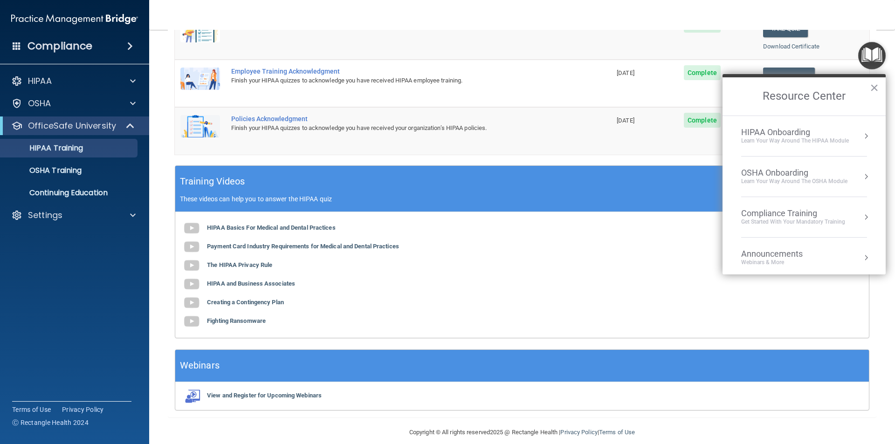
click at [862, 180] on button "Resource Center" at bounding box center [865, 176] width 9 height 9
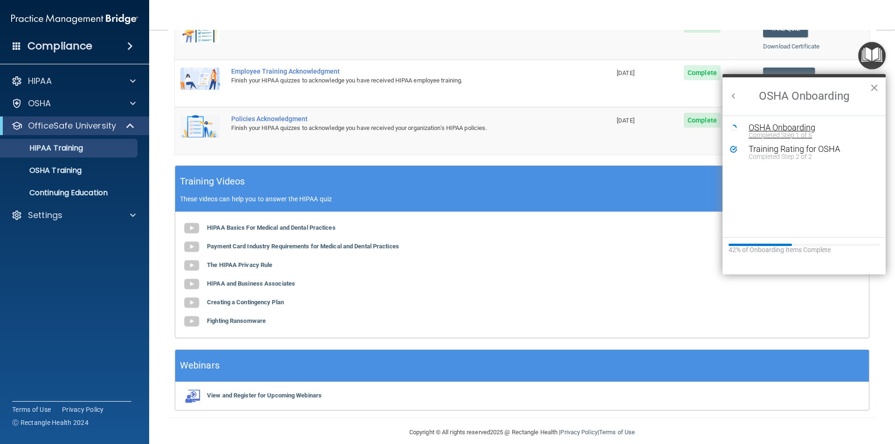
click at [760, 128] on div "OSHA Onboarding" at bounding box center [810, 127] width 125 height 8
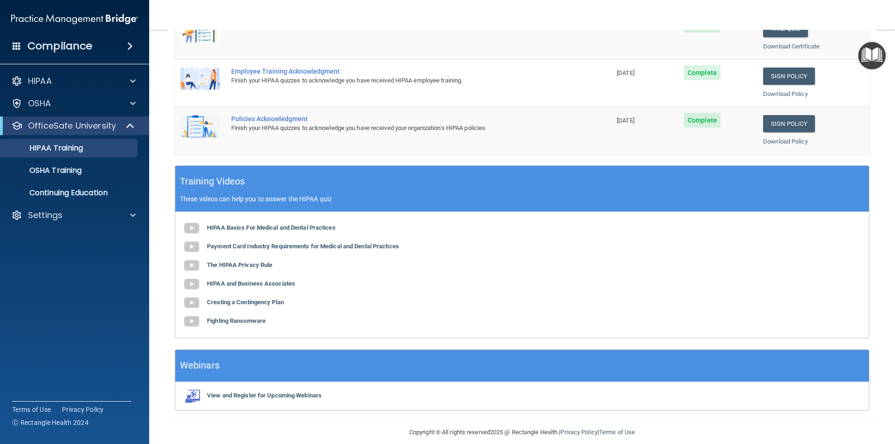
click at [873, 50] on body "Compliance HIPAA Documents and Policies Report an Incident Business Associates …" at bounding box center [447, 222] width 895 height 444
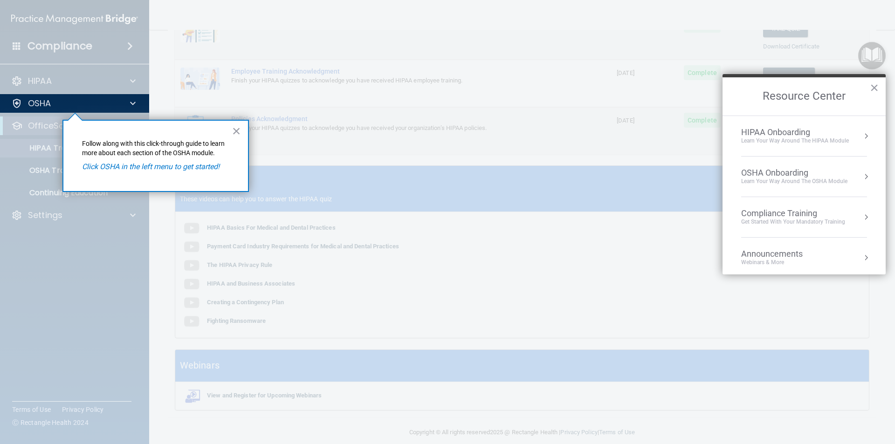
click at [861, 138] on button "Resource Center" at bounding box center [865, 135] width 9 height 9
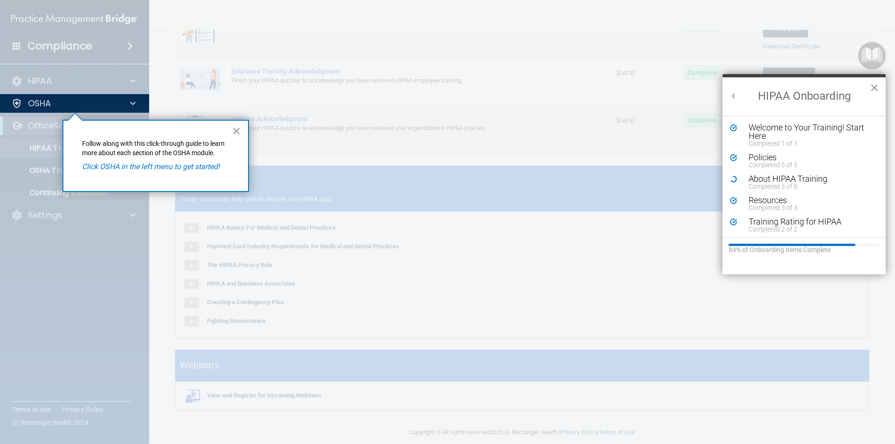
click at [238, 132] on button "×" at bounding box center [236, 130] width 9 height 15
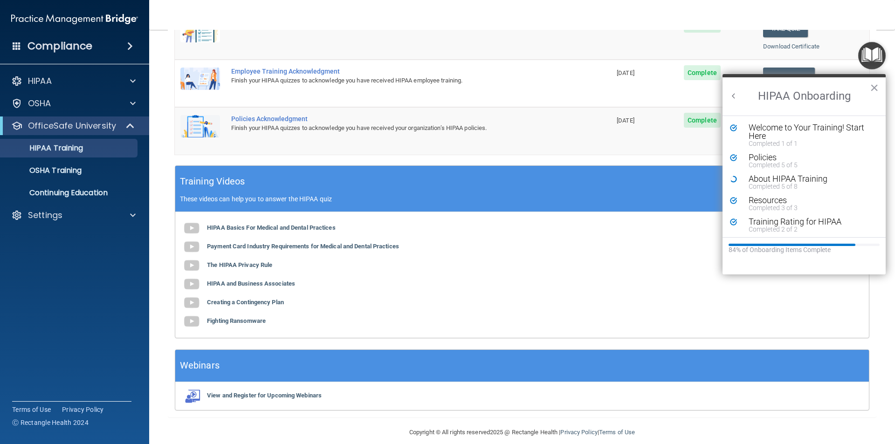
scroll to position [2, 0]
click at [757, 175] on div "About HIPAA Training" at bounding box center [807, 177] width 118 height 8
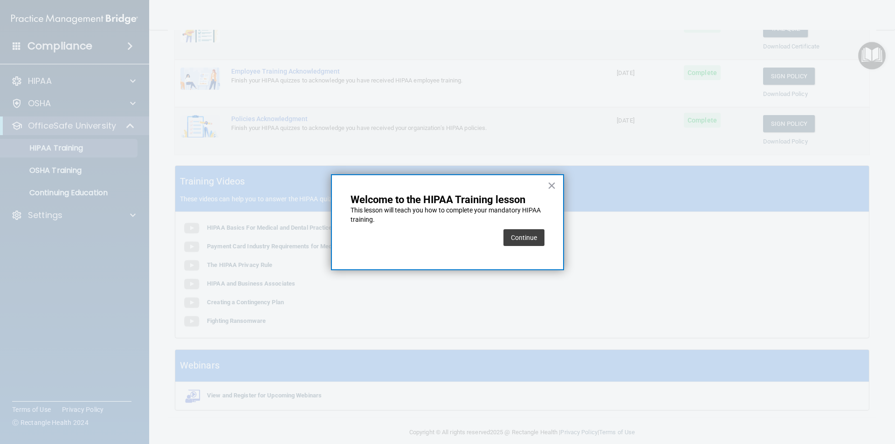
click at [525, 233] on button "Continue" at bounding box center [523, 237] width 41 height 17
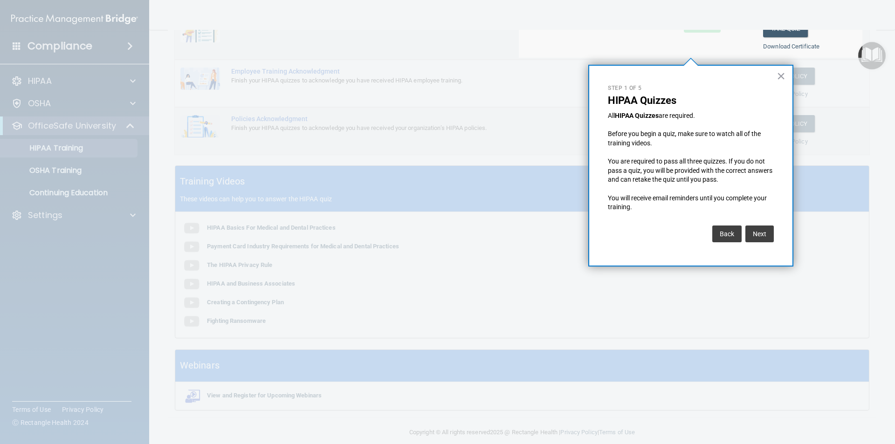
scroll to position [72, 0]
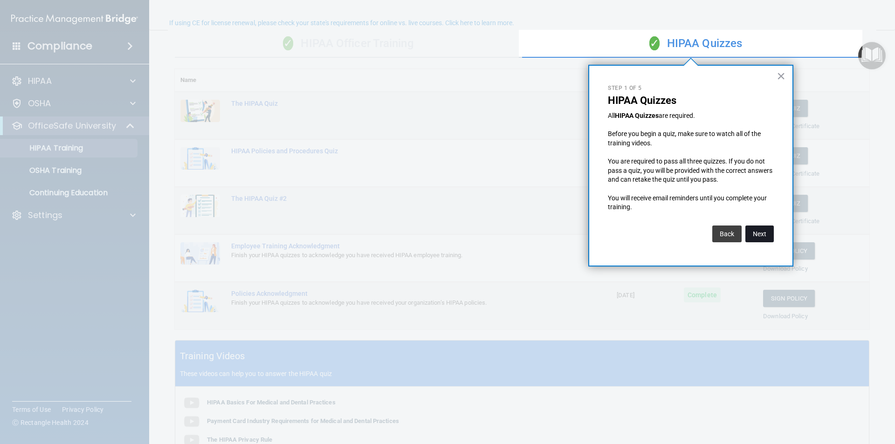
click at [760, 229] on button "Next" at bounding box center [759, 233] width 28 height 17
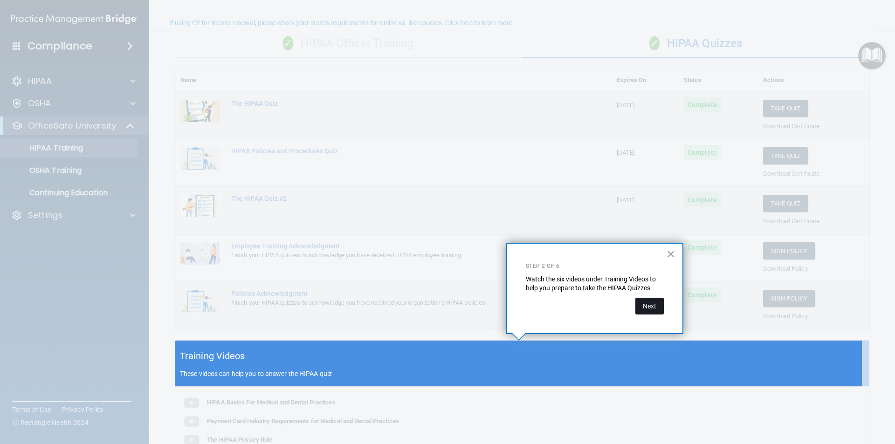
click at [642, 301] on button "Next" at bounding box center [649, 306] width 28 height 17
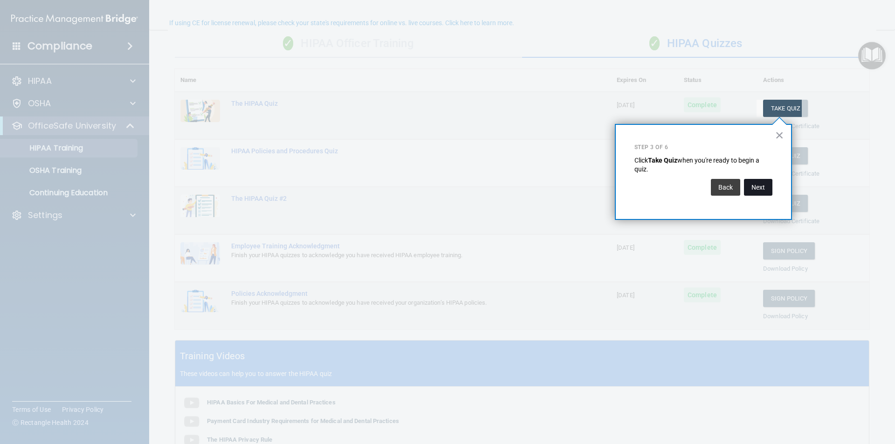
click at [762, 190] on button "Next" at bounding box center [758, 187] width 28 height 17
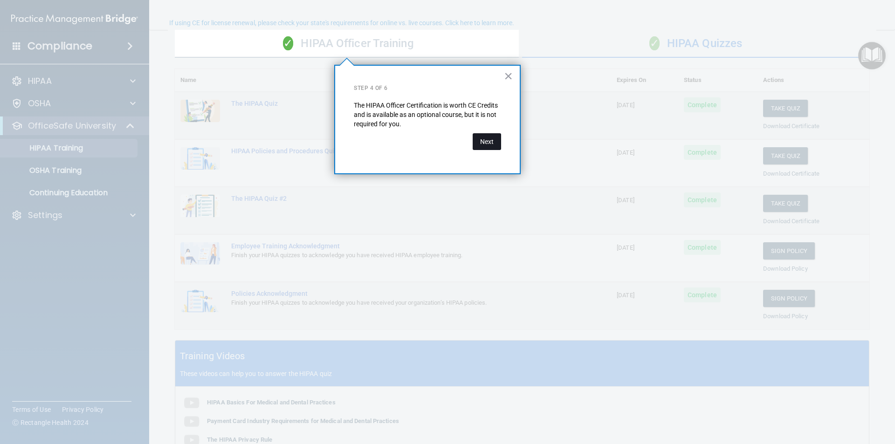
click at [481, 141] on button "Next" at bounding box center [486, 141] width 28 height 17
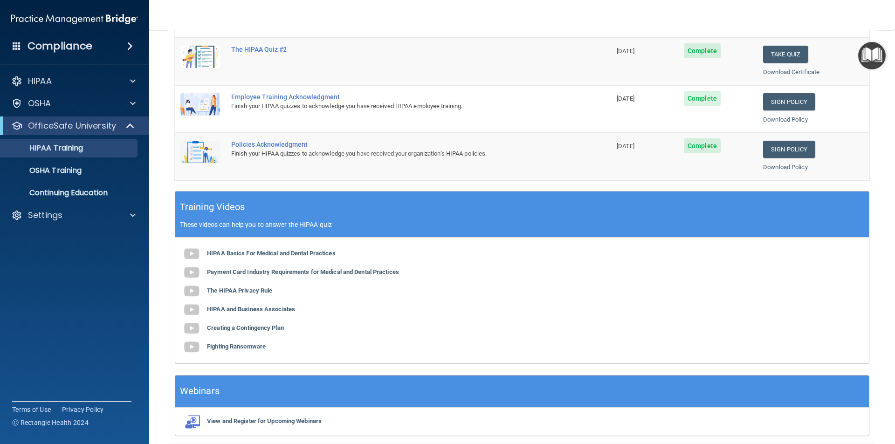
scroll to position [258, 0]
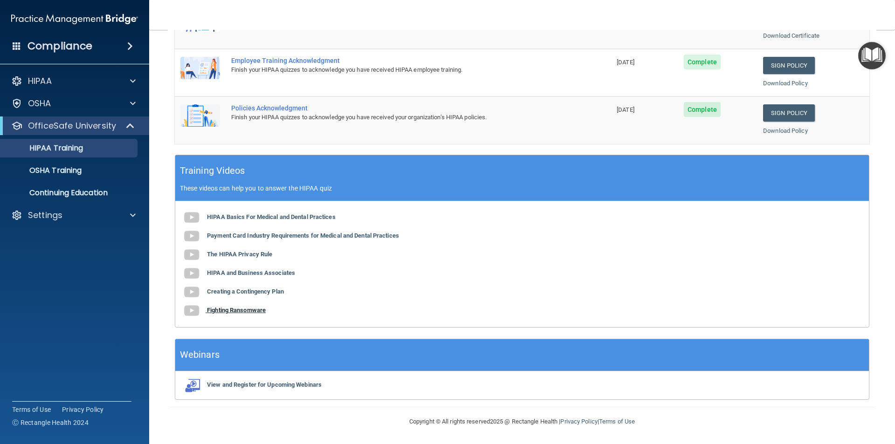
click at [193, 312] on img at bounding box center [191, 310] width 19 height 19
click at [877, 59] on img "Open Resource Center" at bounding box center [871, 55] width 27 height 27
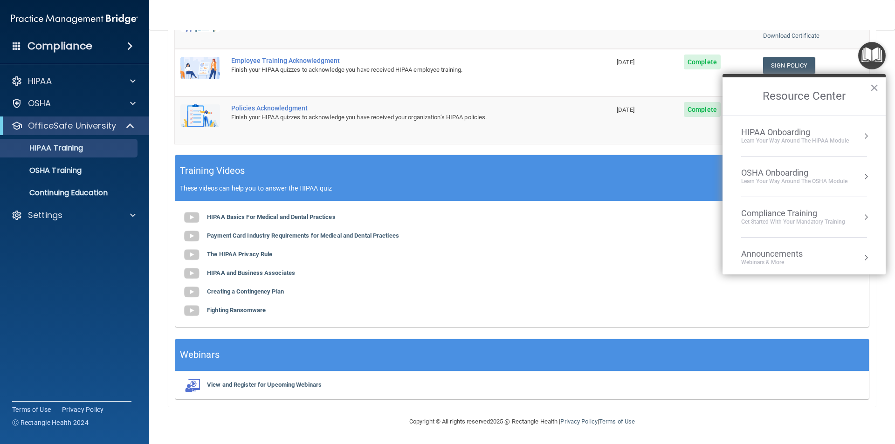
click at [861, 134] on button "Resource Center" at bounding box center [865, 135] width 9 height 9
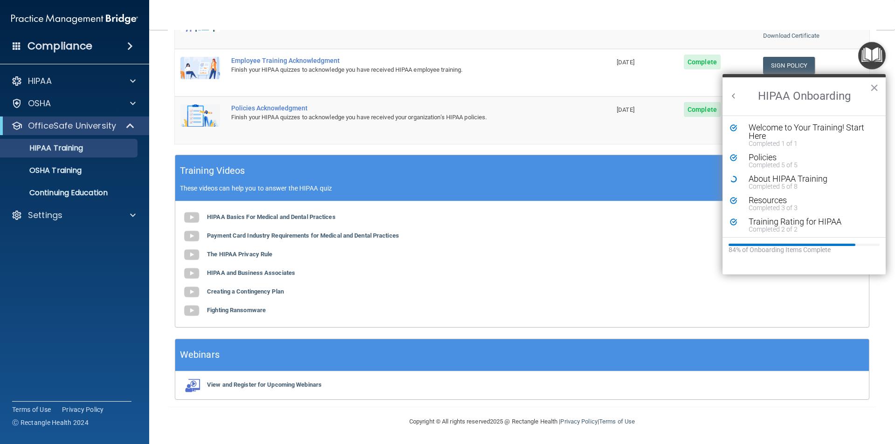
scroll to position [0, 0]
click at [769, 178] on div "About HIPAA Training" at bounding box center [807, 179] width 118 height 8
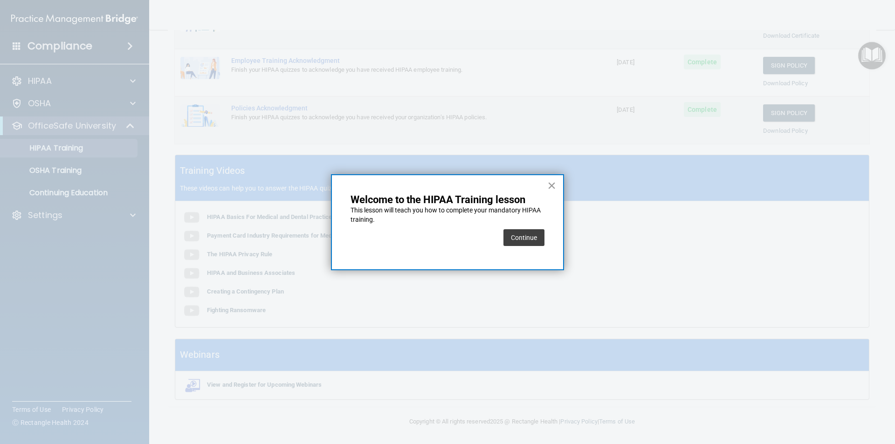
click at [554, 185] on button "×" at bounding box center [551, 185] width 9 height 15
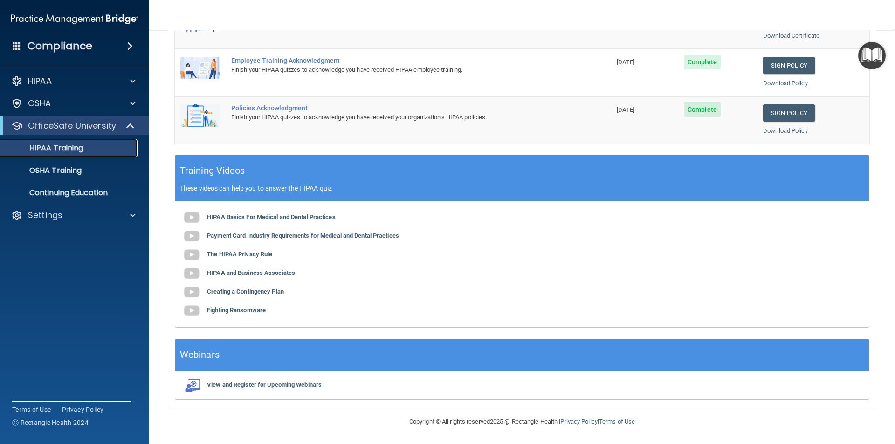
click at [78, 150] on p "HIPAA Training" at bounding box center [44, 147] width 77 height 9
click at [130, 46] on span at bounding box center [130, 46] width 6 height 11
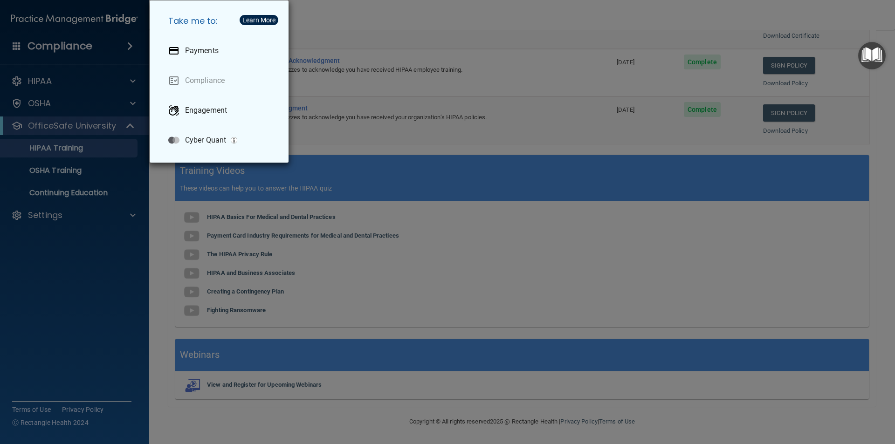
click at [691, 252] on div "Take me to: Payments Compliance Engagement Cyber Quant" at bounding box center [447, 222] width 895 height 444
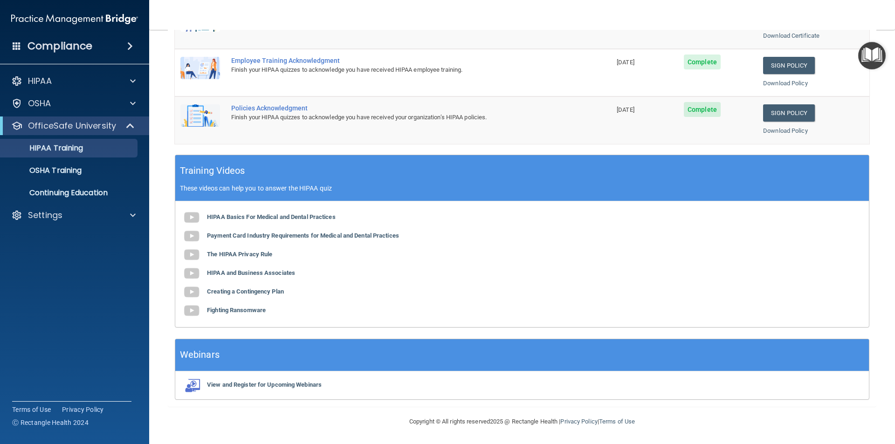
click at [873, 53] on img "Open Resource Center" at bounding box center [871, 55] width 27 height 27
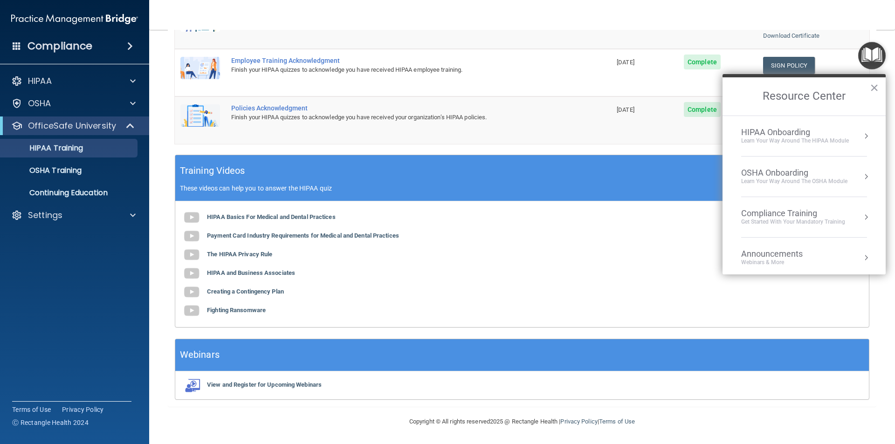
click at [861, 216] on button "Resource Center" at bounding box center [865, 216] width 9 height 9
click at [756, 170] on div "Continuing Education" at bounding box center [769, 170] width 79 height 8
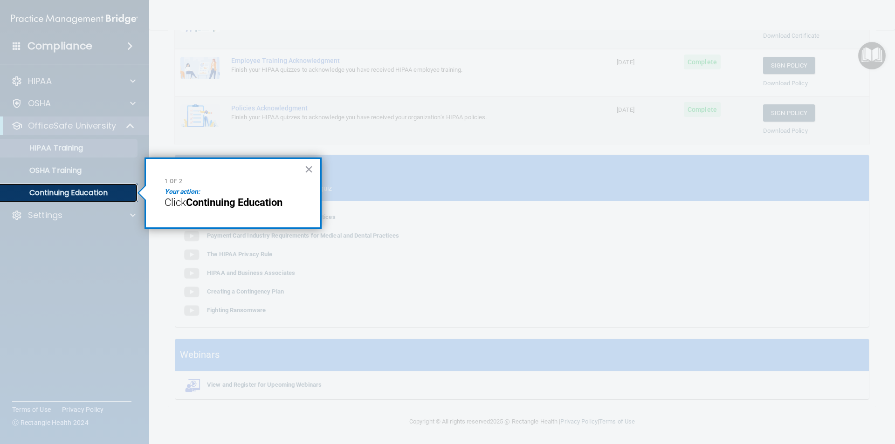
click at [125, 191] on p "Continuing Education" at bounding box center [69, 192] width 127 height 9
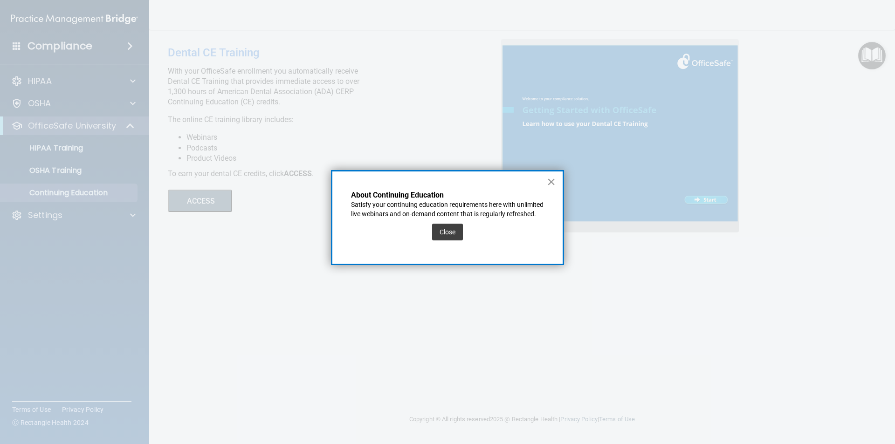
click at [549, 178] on button "×" at bounding box center [551, 181] width 9 height 15
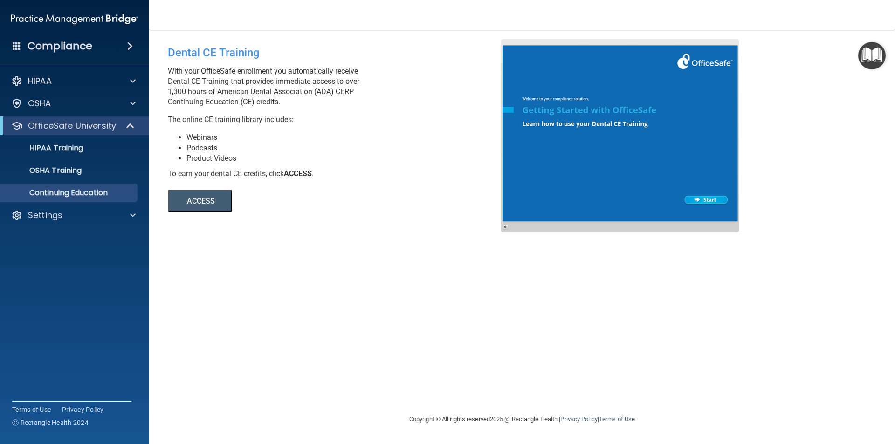
click at [712, 198] on div at bounding box center [620, 135] width 238 height 193
click at [872, 54] on img "Open Resource Center" at bounding box center [871, 55] width 27 height 27
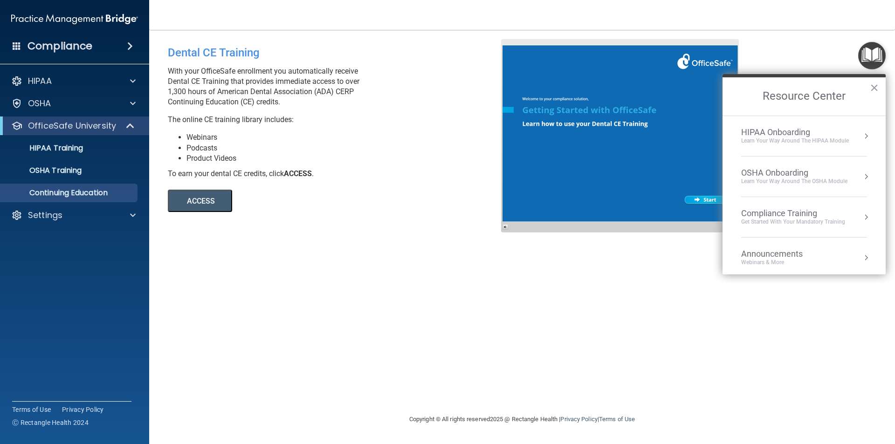
click at [800, 133] on div "HIPAA Onboarding" at bounding box center [795, 132] width 108 height 10
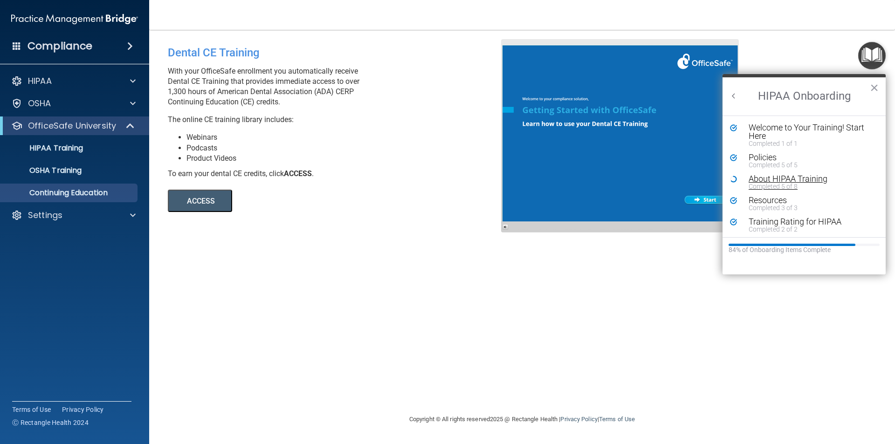
click at [774, 178] on div "About HIPAA Training" at bounding box center [807, 179] width 118 height 8
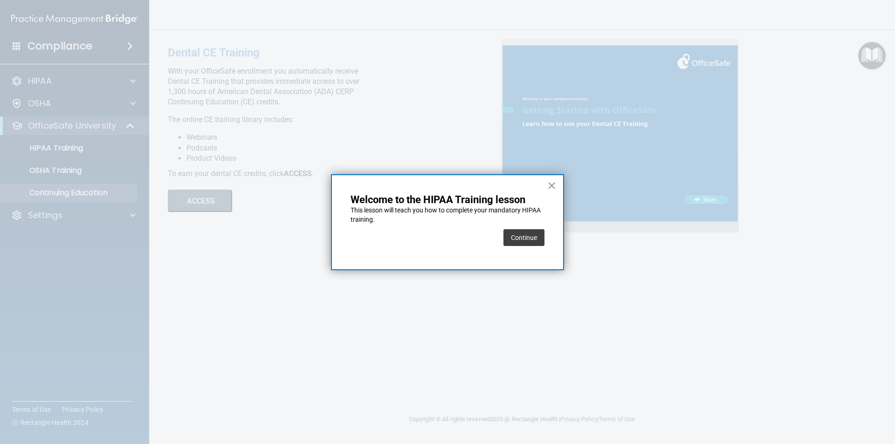
click at [553, 185] on button "×" at bounding box center [551, 185] width 9 height 15
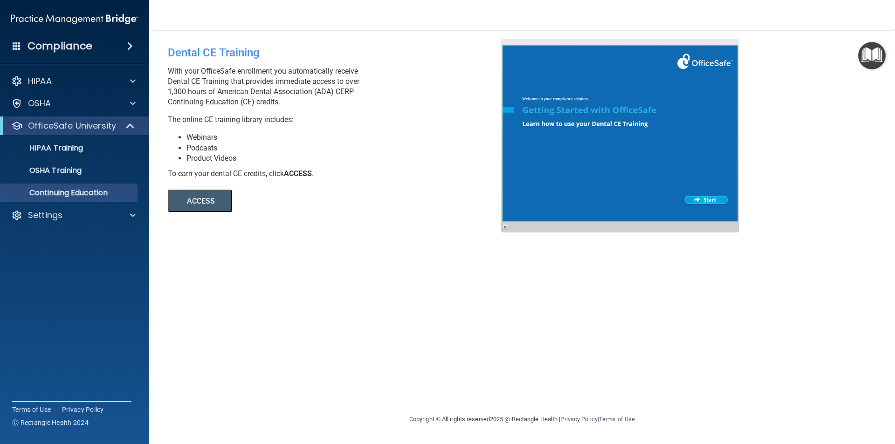
click at [872, 55] on img "Open Resource Center" at bounding box center [871, 55] width 27 height 27
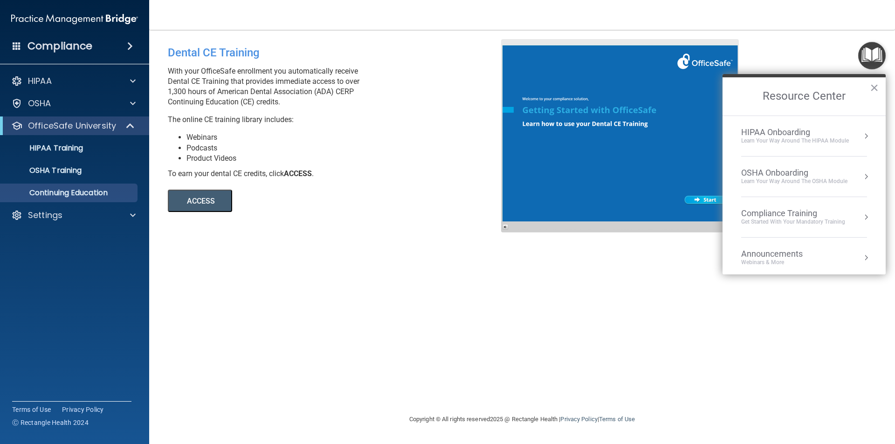
click at [861, 213] on button "Resource Center" at bounding box center [865, 216] width 9 height 9
click at [877, 86] on button "×" at bounding box center [873, 87] width 9 height 15
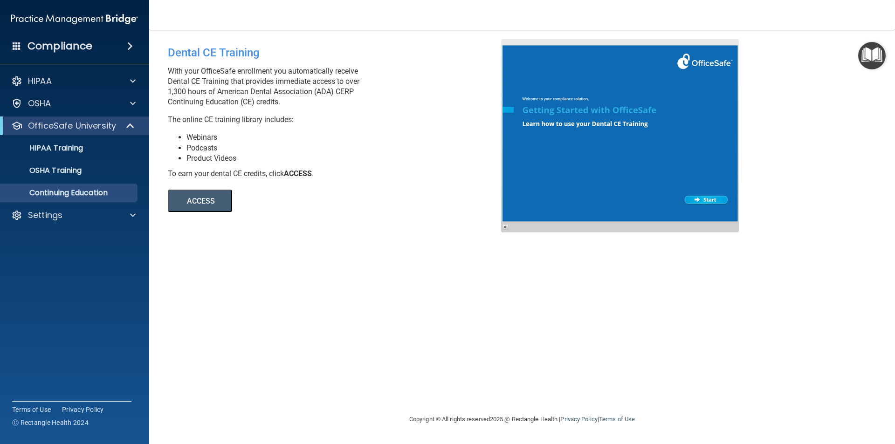
click at [130, 47] on span at bounding box center [130, 46] width 6 height 11
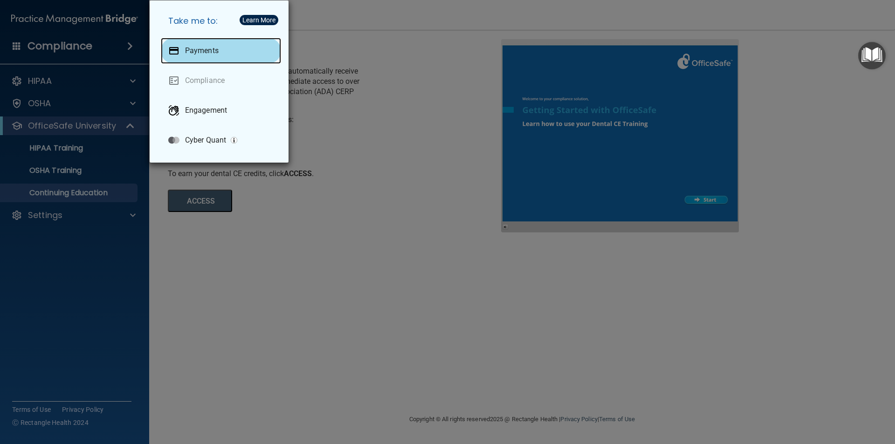
click at [208, 54] on p "Payments" at bounding box center [202, 50] width 34 height 9
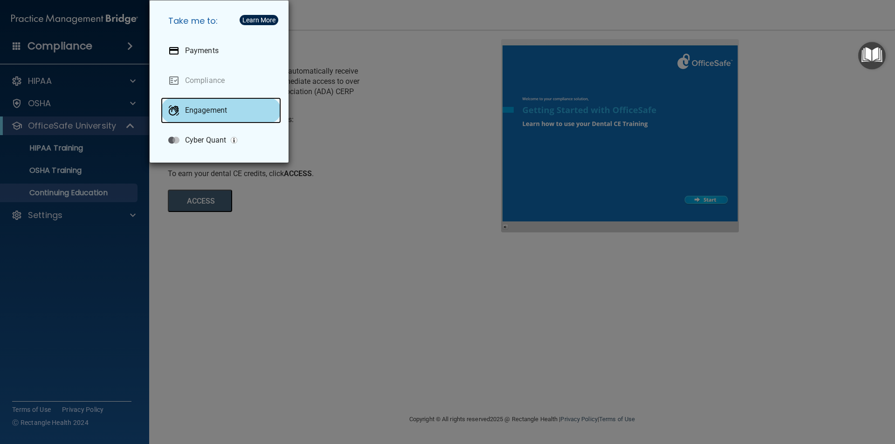
click at [191, 110] on p "Engagement" at bounding box center [206, 110] width 42 height 9
click at [401, 203] on div "Take me to: Payments Compliance Engagement Cyber Quant" at bounding box center [447, 222] width 895 height 444
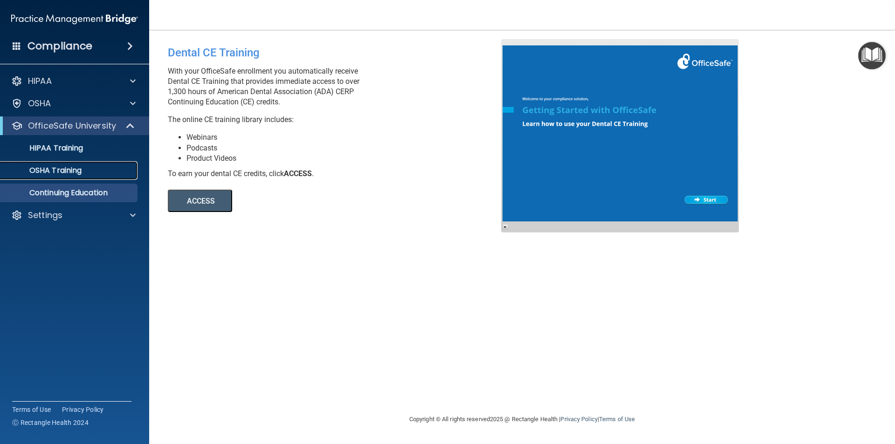
click at [83, 170] on div "OSHA Training" at bounding box center [69, 170] width 127 height 9
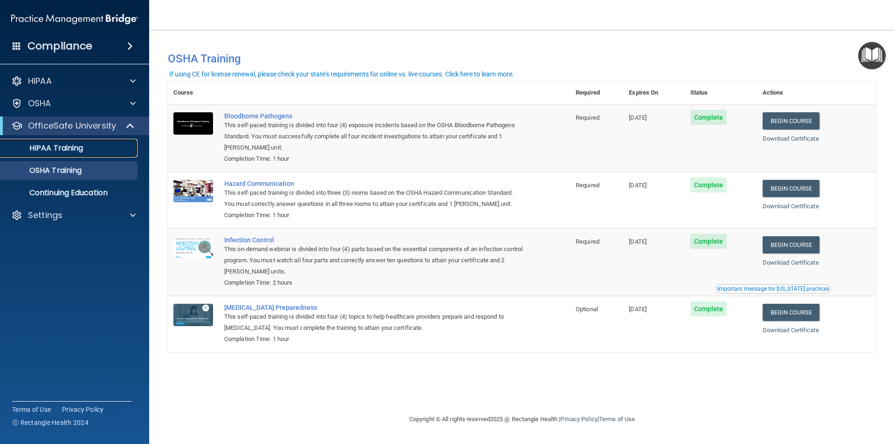
click at [46, 147] on p "HIPAA Training" at bounding box center [44, 147] width 77 height 9
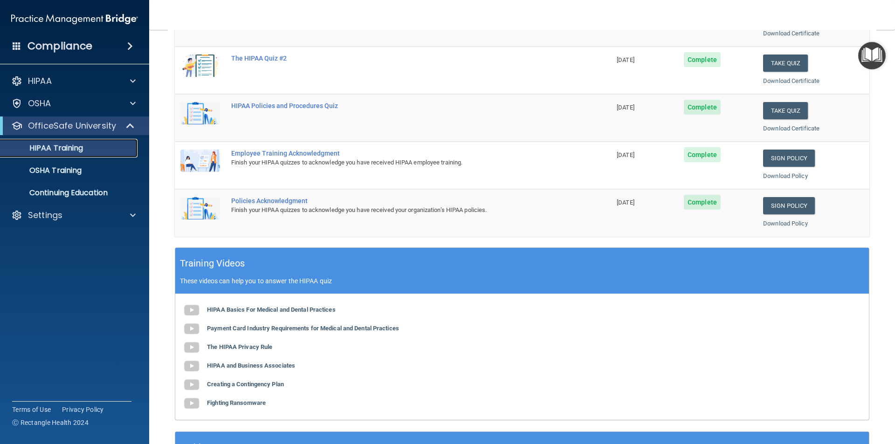
scroll to position [118, 0]
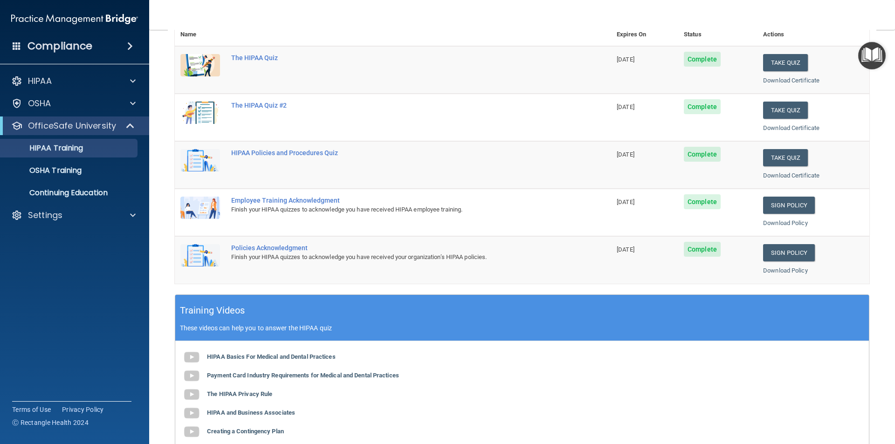
click at [869, 52] on img "Open Resource Center" at bounding box center [871, 55] width 27 height 27
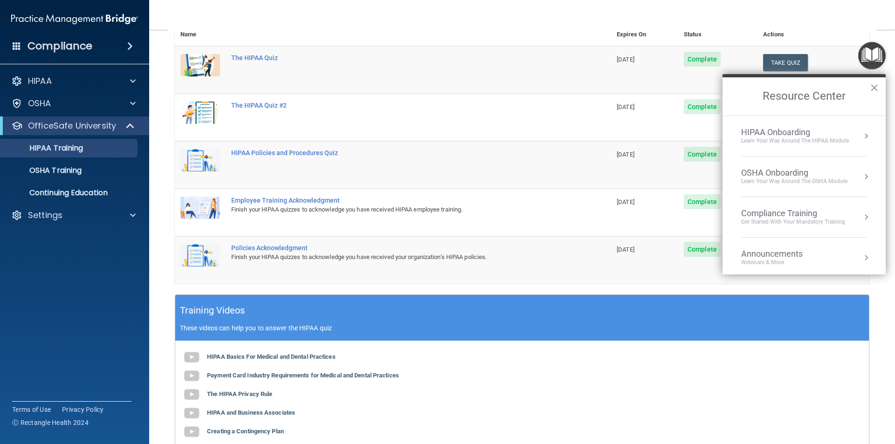
click at [763, 135] on div "HIPAA Onboarding" at bounding box center [795, 132] width 108 height 10
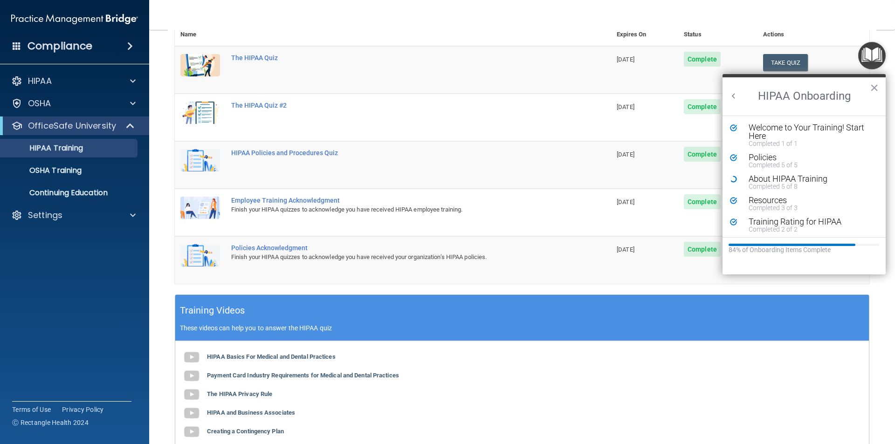
scroll to position [0, 0]
click at [731, 96] on button "Back to Resource Center Home" at bounding box center [733, 95] width 9 height 9
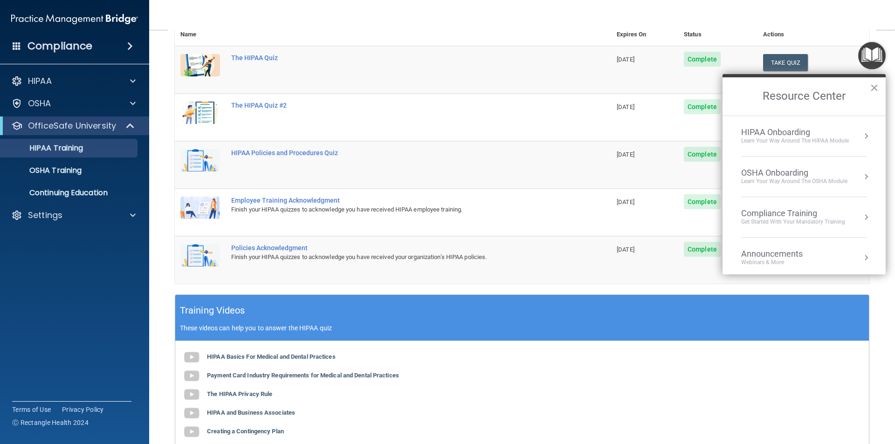
click at [861, 174] on button "Resource Center" at bounding box center [865, 176] width 9 height 9
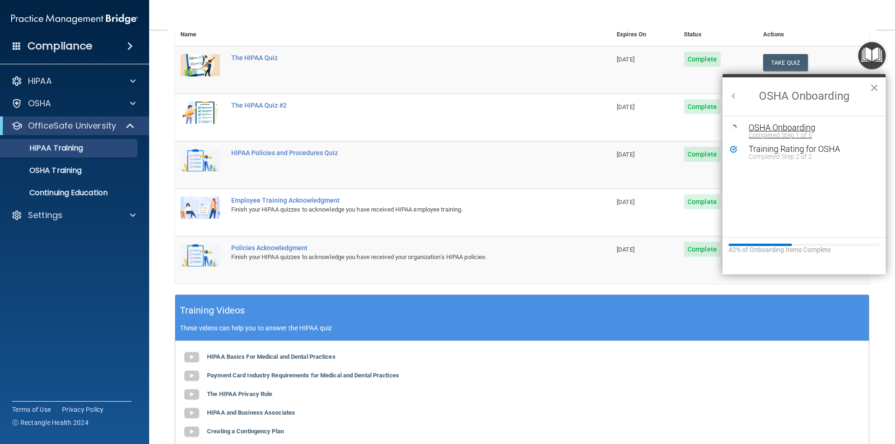
click at [759, 126] on div "OSHA Onboarding" at bounding box center [810, 127] width 125 height 8
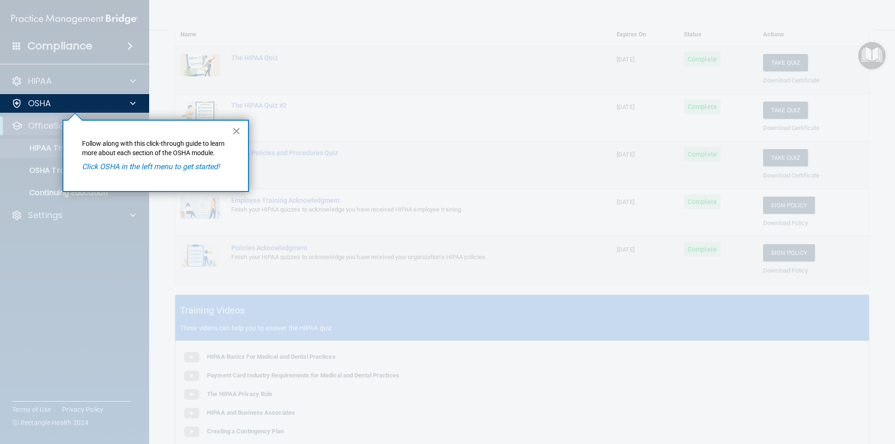
click at [239, 130] on button "×" at bounding box center [236, 130] width 9 height 15
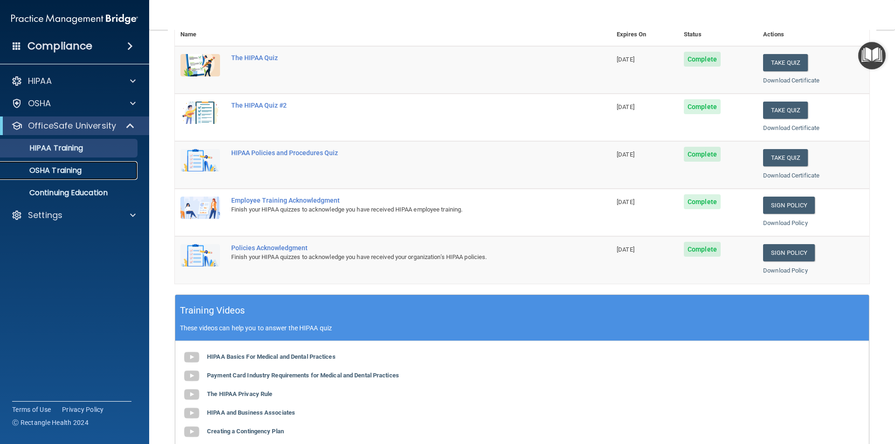
click at [85, 170] on div "OSHA Training" at bounding box center [69, 170] width 127 height 9
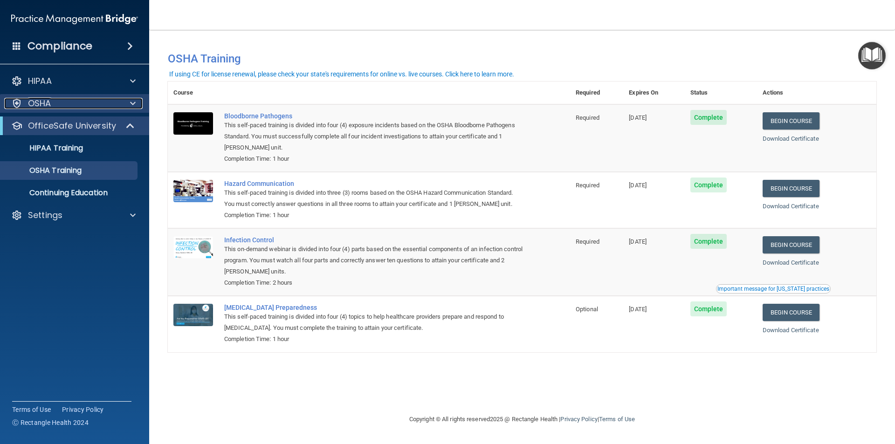
click at [52, 106] on div "OSHA" at bounding box center [62, 103] width 116 height 11
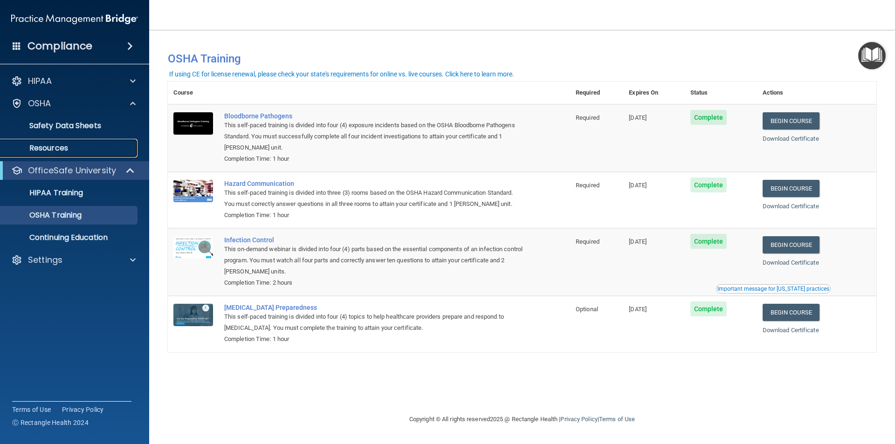
click at [60, 146] on p "Resources" at bounding box center [69, 147] width 127 height 9
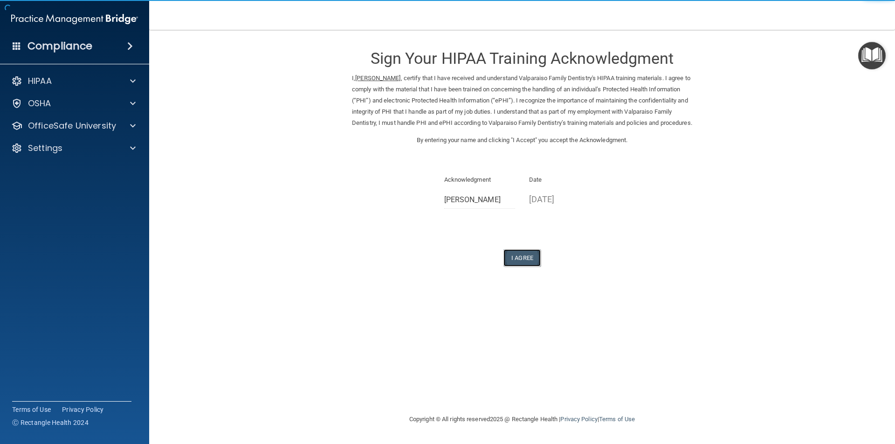
click at [521, 266] on button "I Agree" at bounding box center [521, 257] width 37 height 17
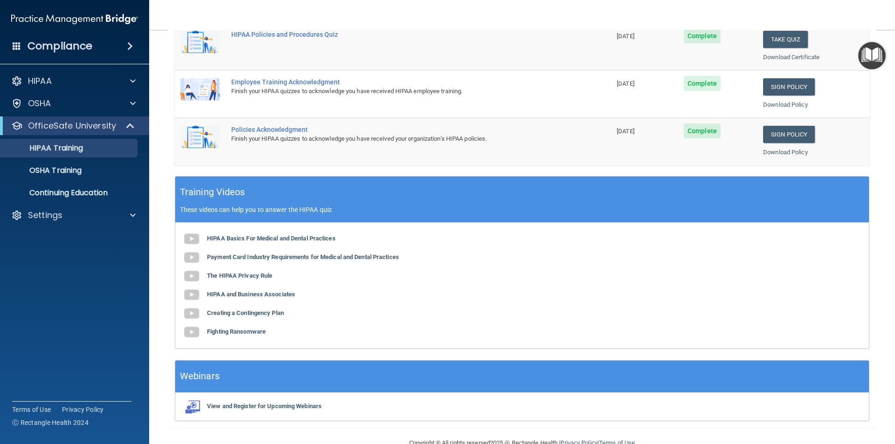
scroll to position [258, 0]
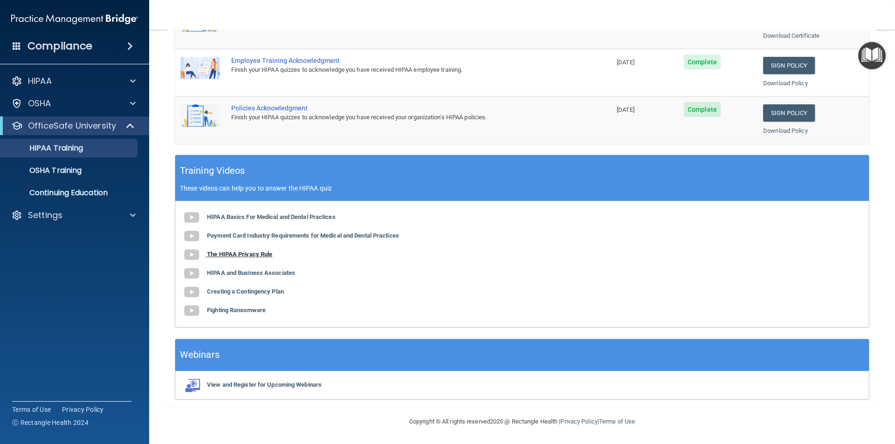
click at [187, 254] on img at bounding box center [191, 255] width 19 height 19
click at [873, 53] on img "Open Resource Center" at bounding box center [871, 55] width 27 height 27
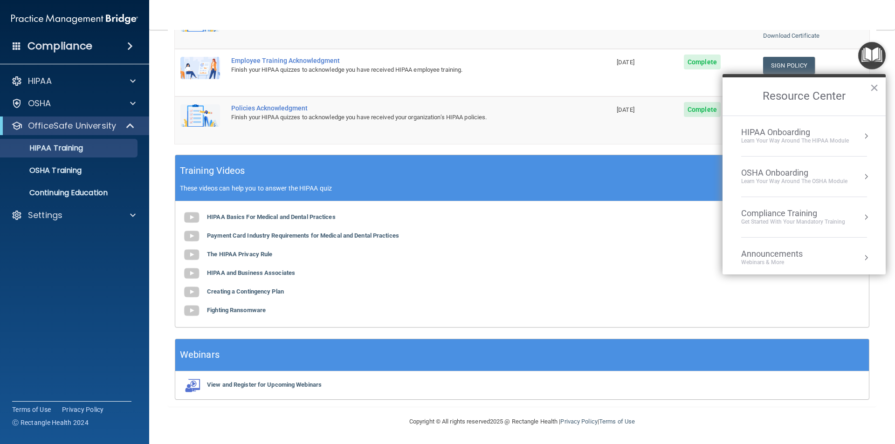
click at [861, 137] on button "Resource Center" at bounding box center [865, 135] width 9 height 9
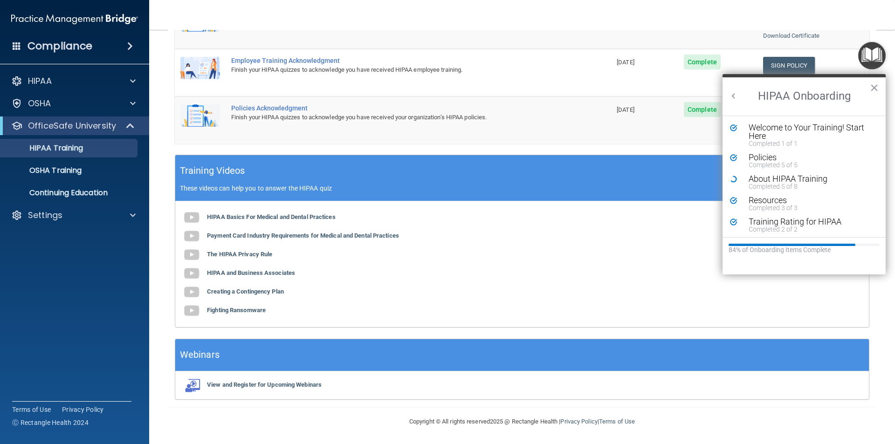
scroll to position [0, 0]
click at [765, 177] on div "About HIPAA Training" at bounding box center [807, 179] width 118 height 8
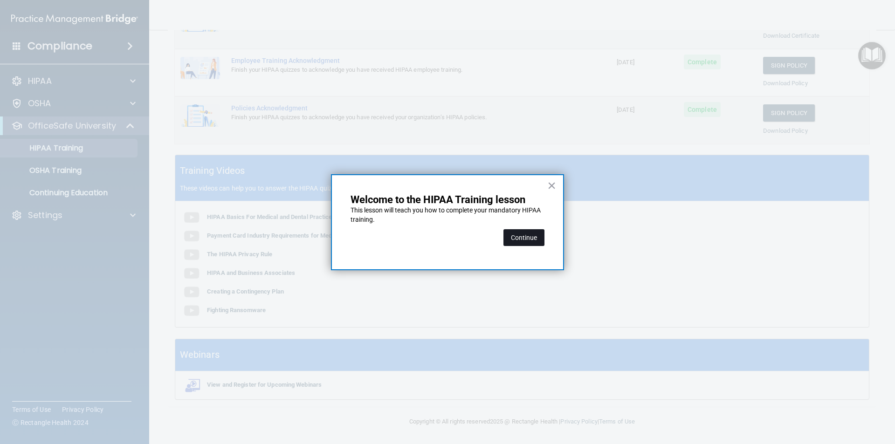
click at [524, 241] on button "Continue" at bounding box center [523, 237] width 41 height 17
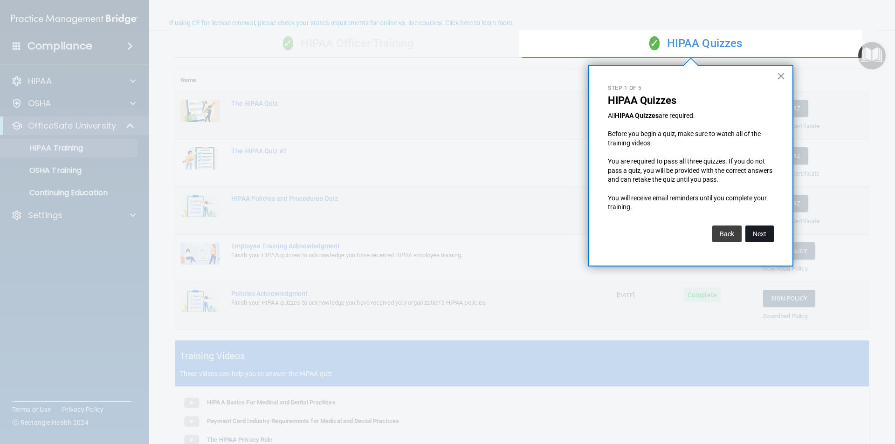
click at [760, 234] on button "Next" at bounding box center [759, 233] width 28 height 17
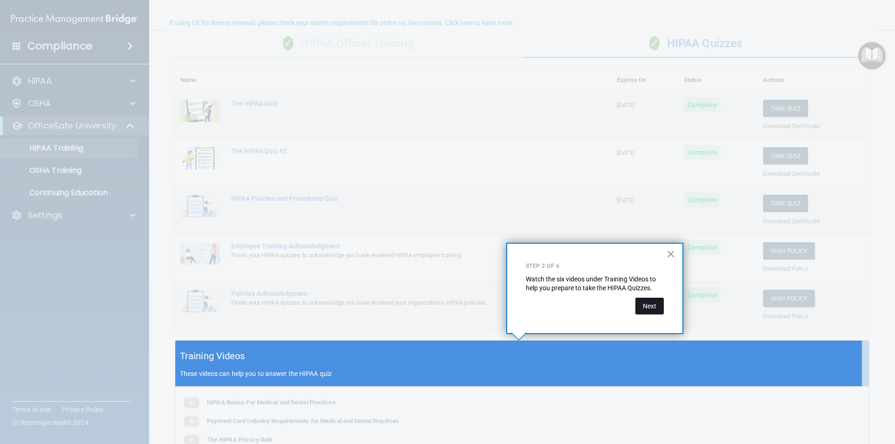
click at [652, 306] on button "Next" at bounding box center [649, 306] width 28 height 17
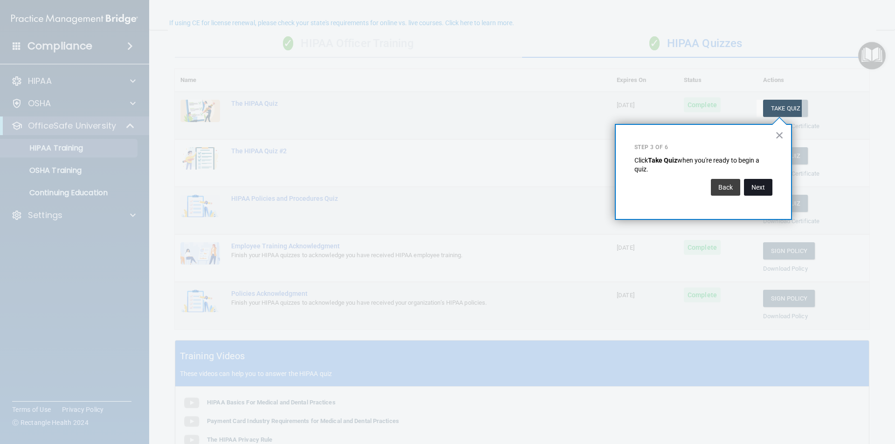
click at [756, 185] on button "Next" at bounding box center [758, 187] width 28 height 17
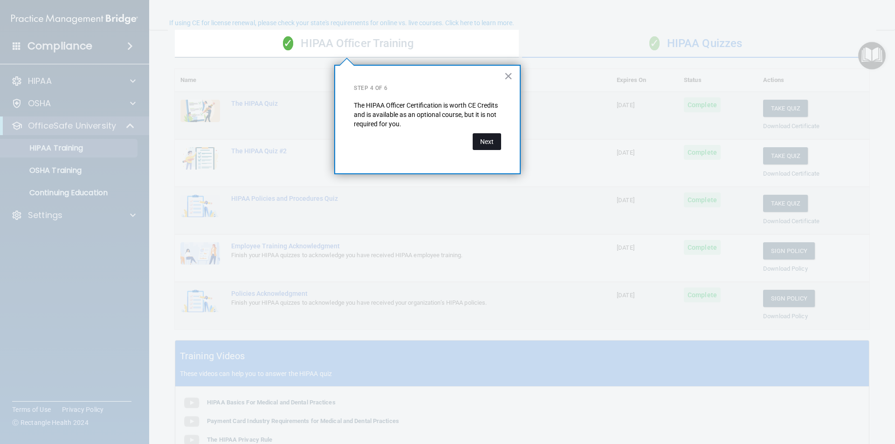
click at [485, 141] on button "Next" at bounding box center [486, 141] width 28 height 17
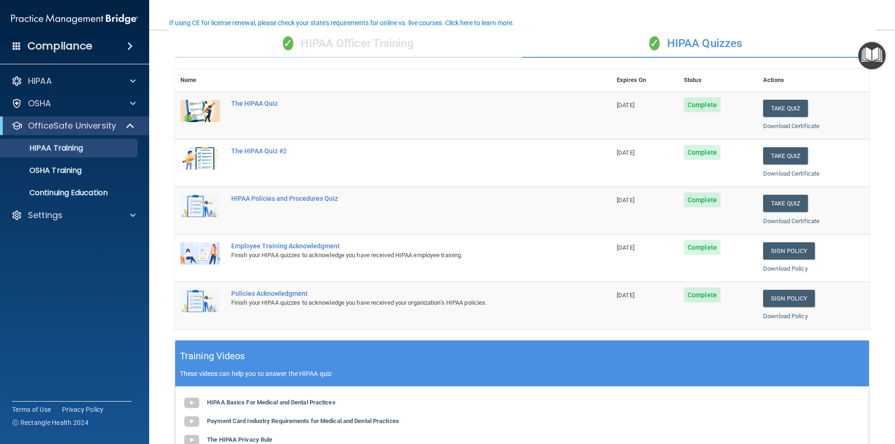
click at [868, 57] on img "Open Resource Center" at bounding box center [871, 55] width 27 height 27
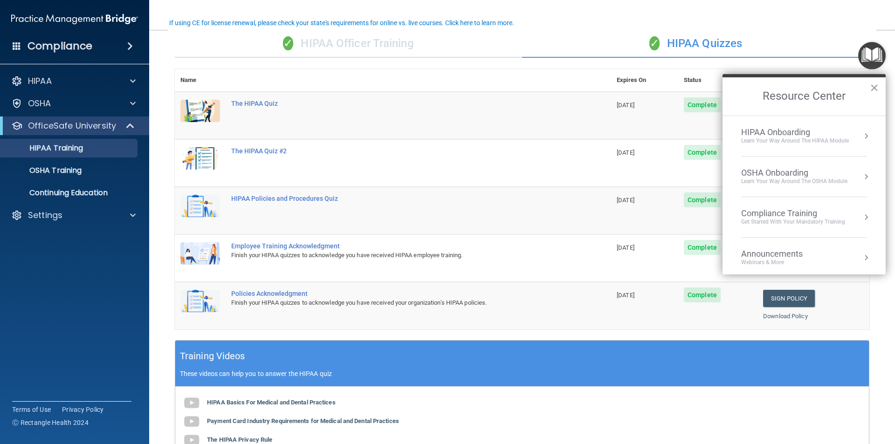
click at [861, 138] on button "Resource Center" at bounding box center [865, 135] width 9 height 9
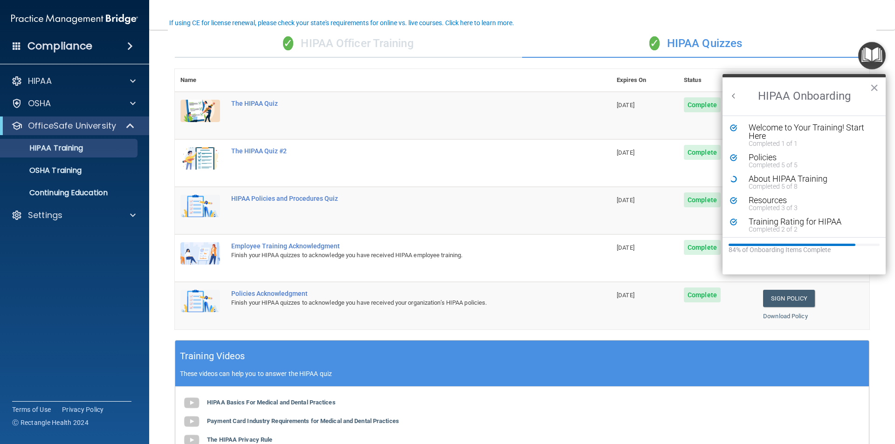
scroll to position [0, 0]
click at [759, 178] on div "About HIPAA Training" at bounding box center [807, 179] width 118 height 8
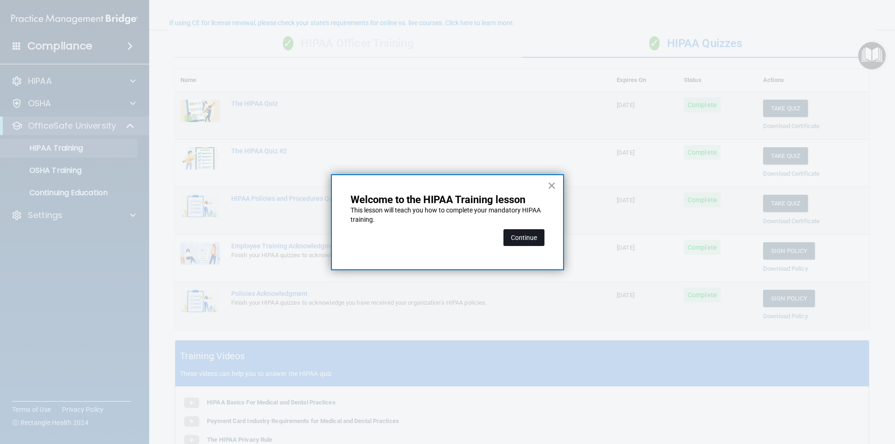
click at [526, 237] on button "Continue" at bounding box center [523, 237] width 41 height 17
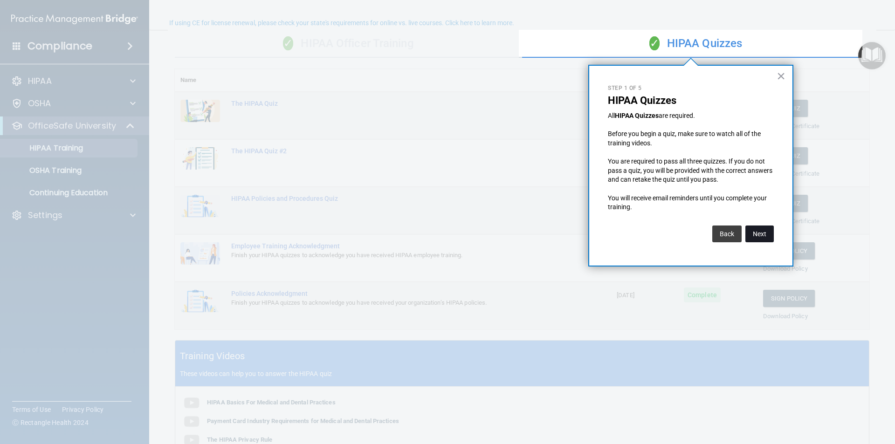
click at [764, 233] on button "Next" at bounding box center [759, 233] width 28 height 17
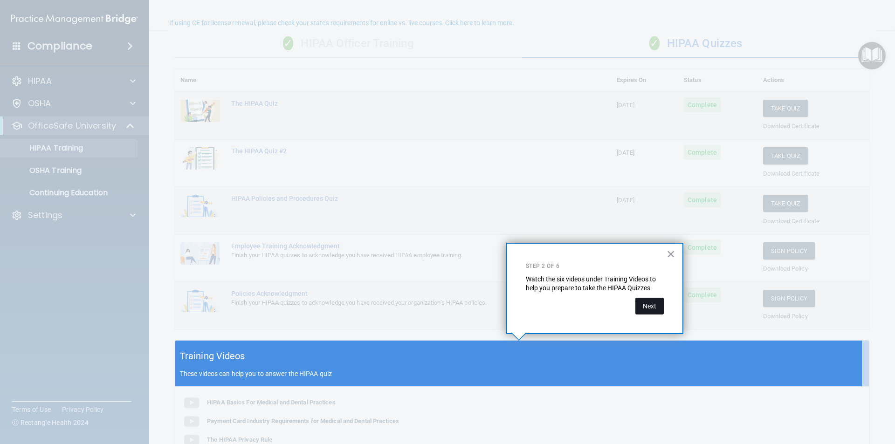
click at [644, 305] on button "Next" at bounding box center [649, 306] width 28 height 17
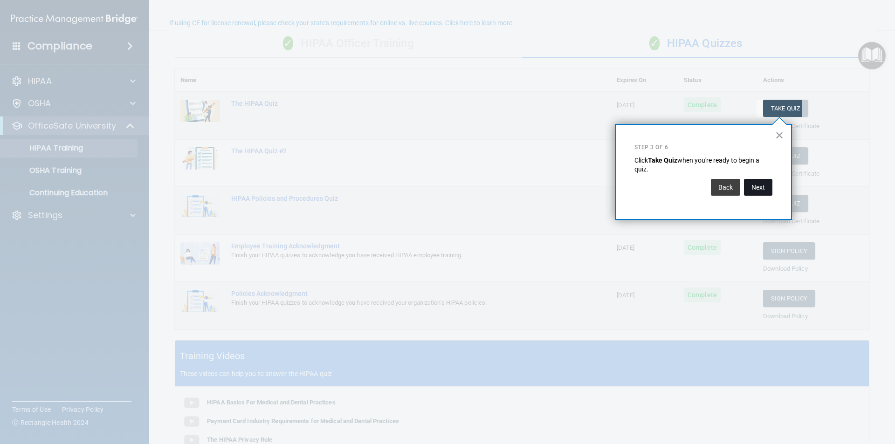
click at [750, 187] on button "Next" at bounding box center [758, 187] width 28 height 17
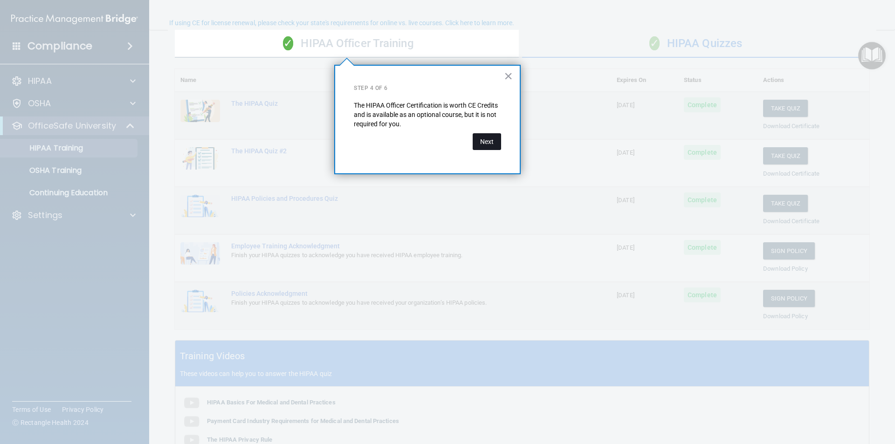
click at [487, 143] on button "Next" at bounding box center [486, 141] width 28 height 17
